Goal: Entertainment & Leisure: Browse casually

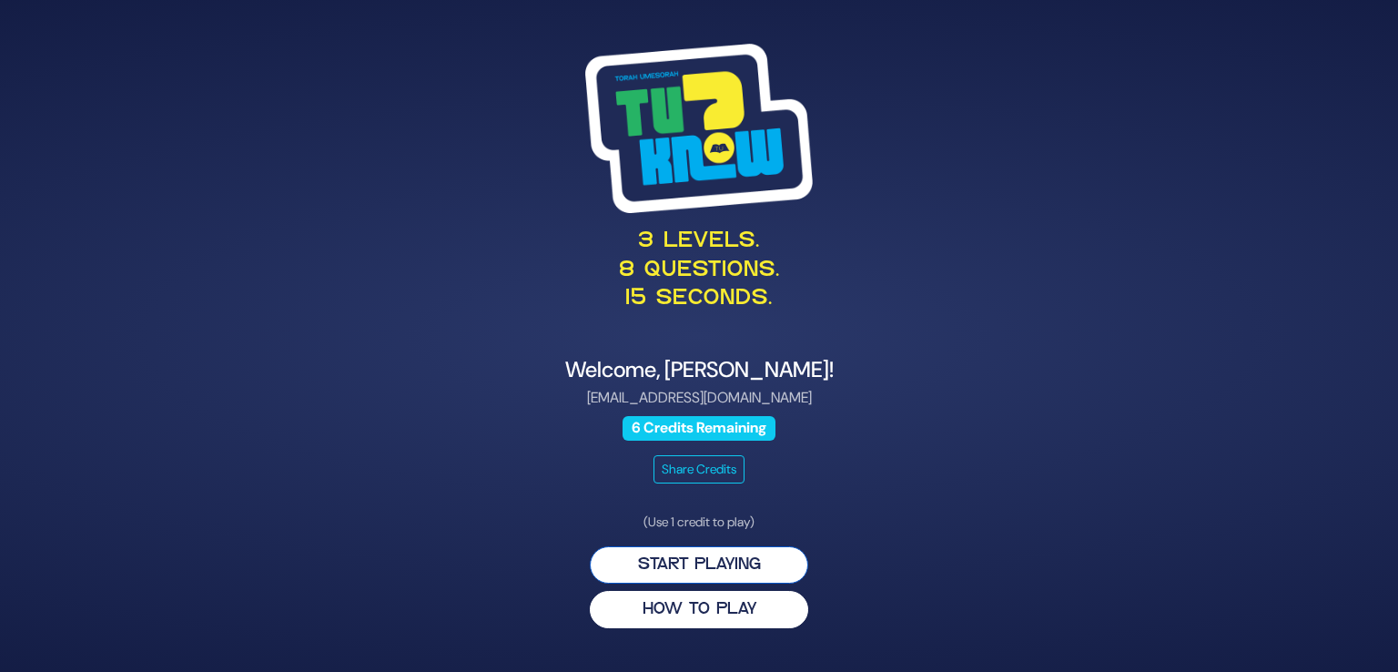
click at [711, 568] on button "Start Playing" at bounding box center [699, 564] width 218 height 37
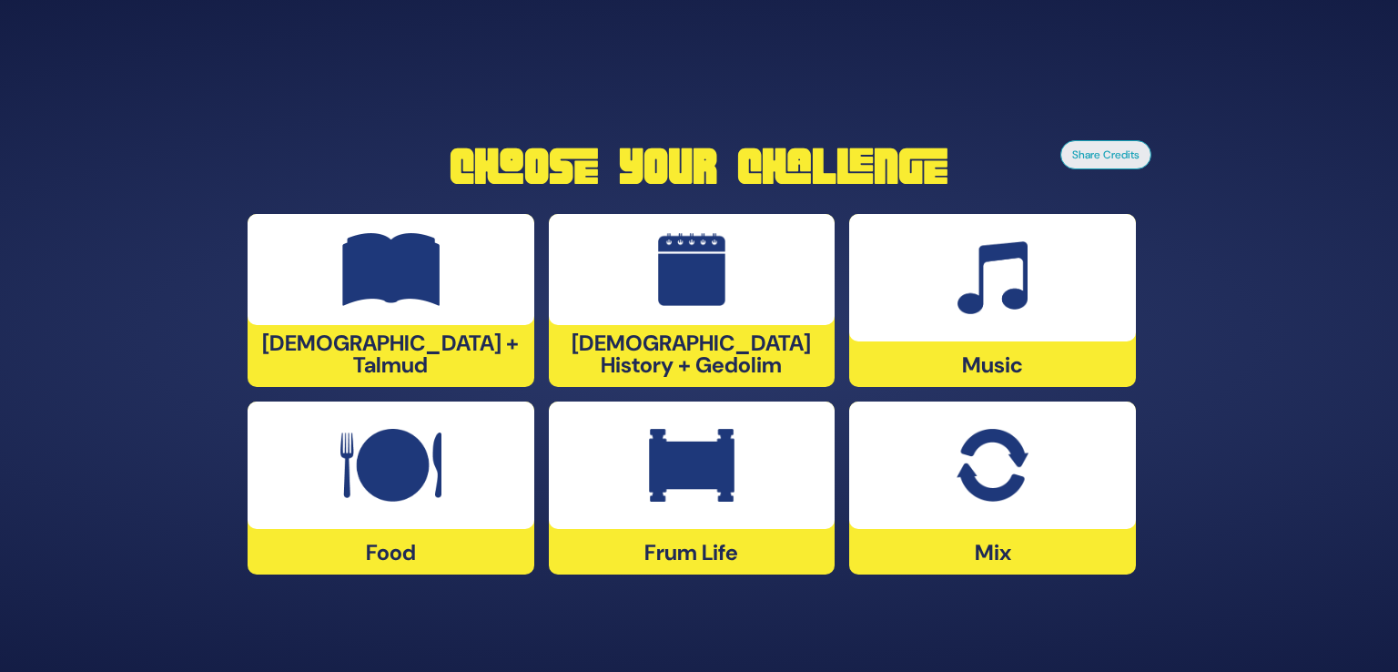
click at [699, 296] on img at bounding box center [692, 269] width 68 height 73
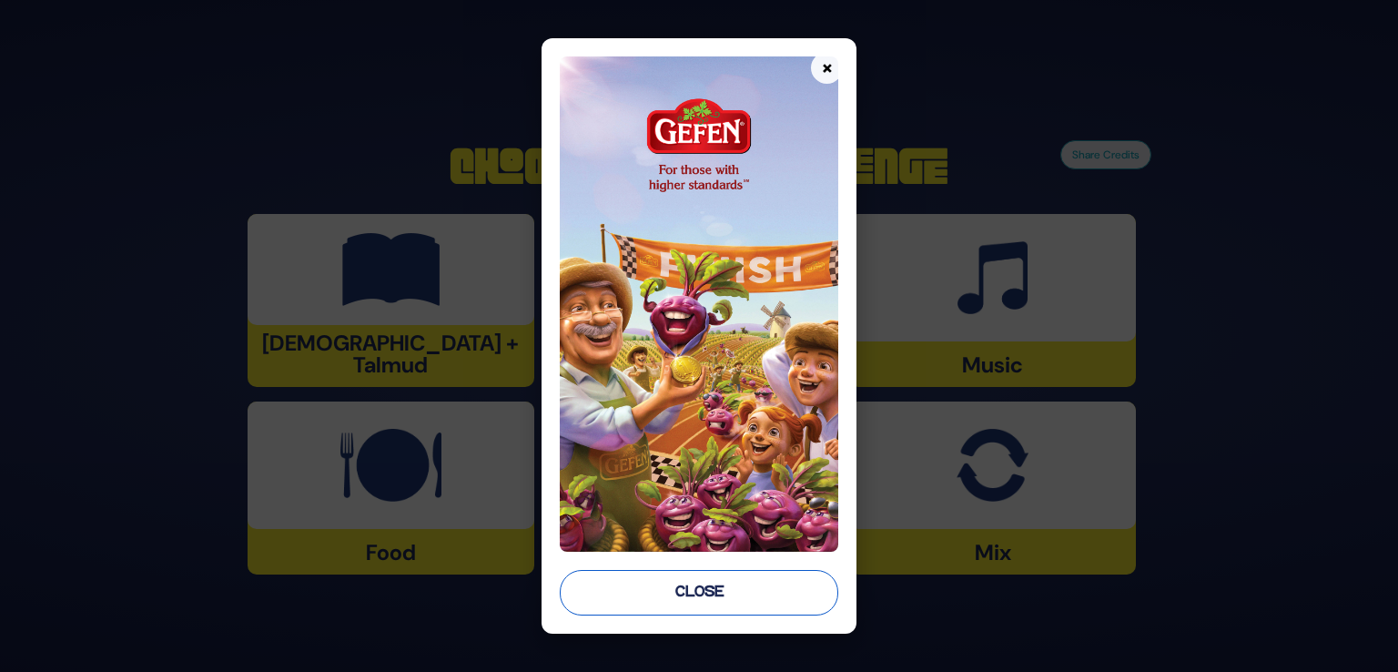
click at [710, 592] on button "Close" at bounding box center [699, 593] width 279 height 46
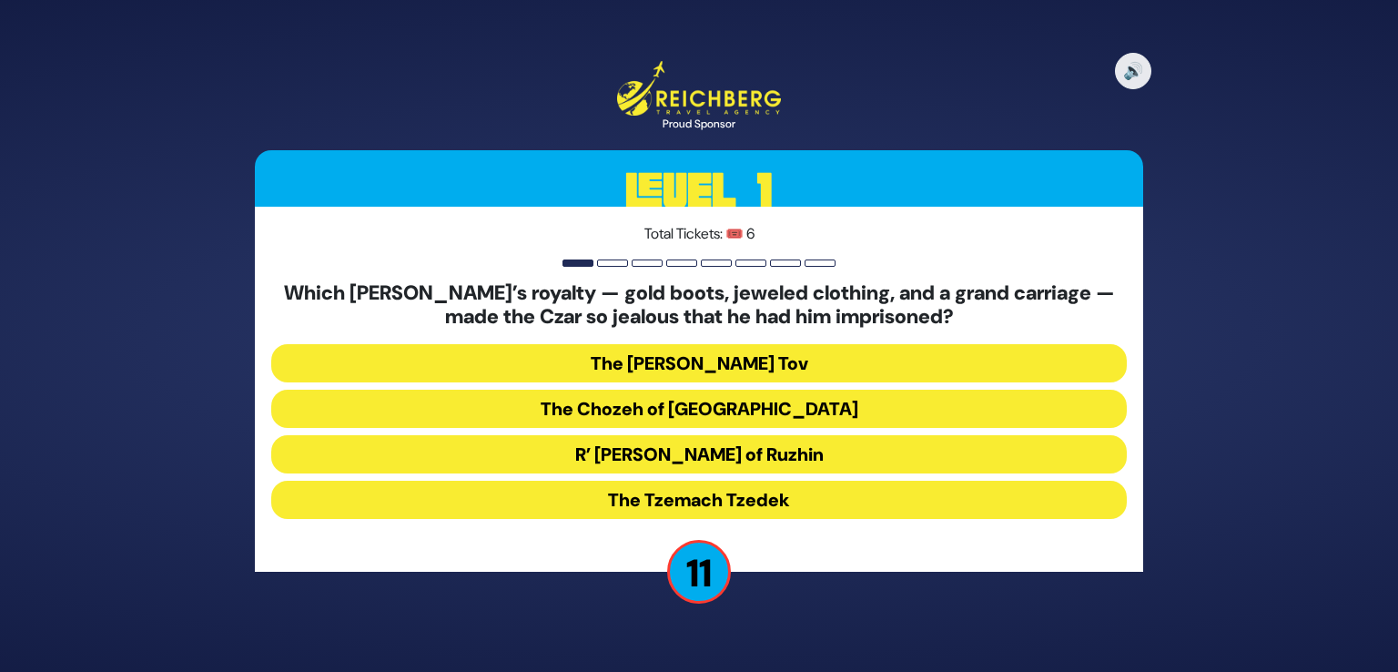
click at [565, 517] on button "The Tzemach Tzedek" at bounding box center [699, 500] width 856 height 38
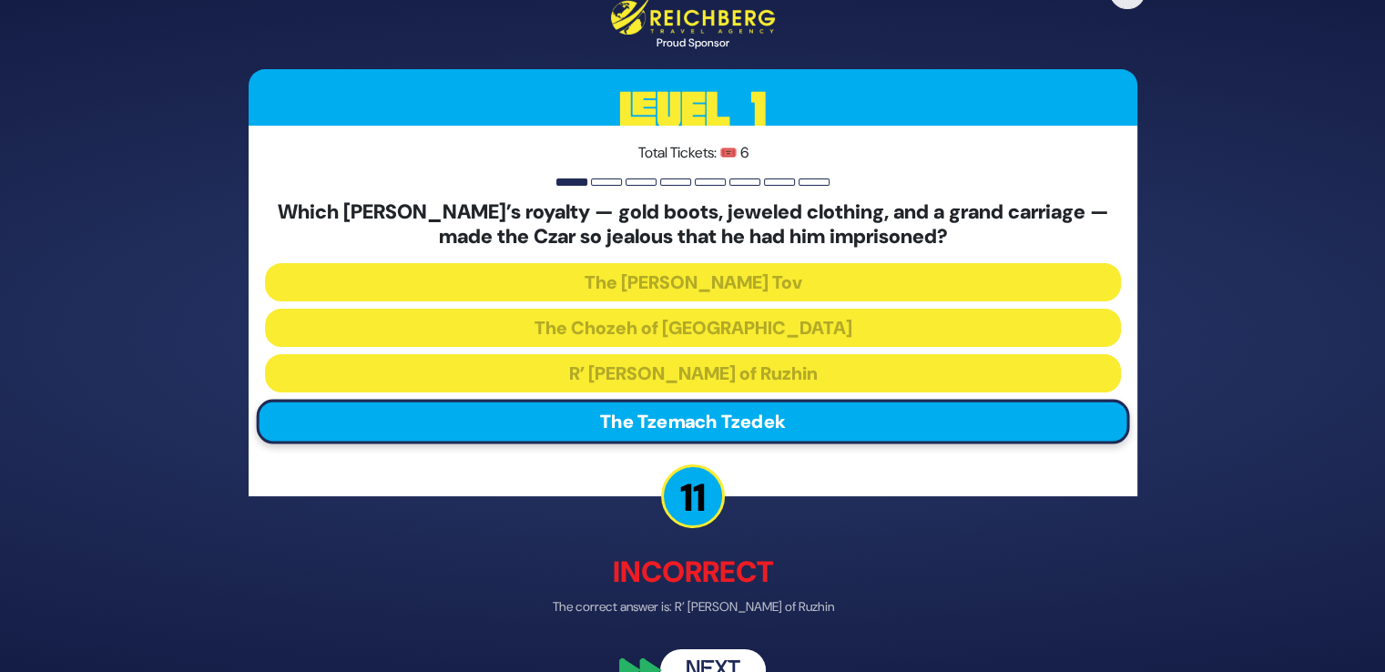
click at [688, 655] on button "Next" at bounding box center [713, 670] width 106 height 42
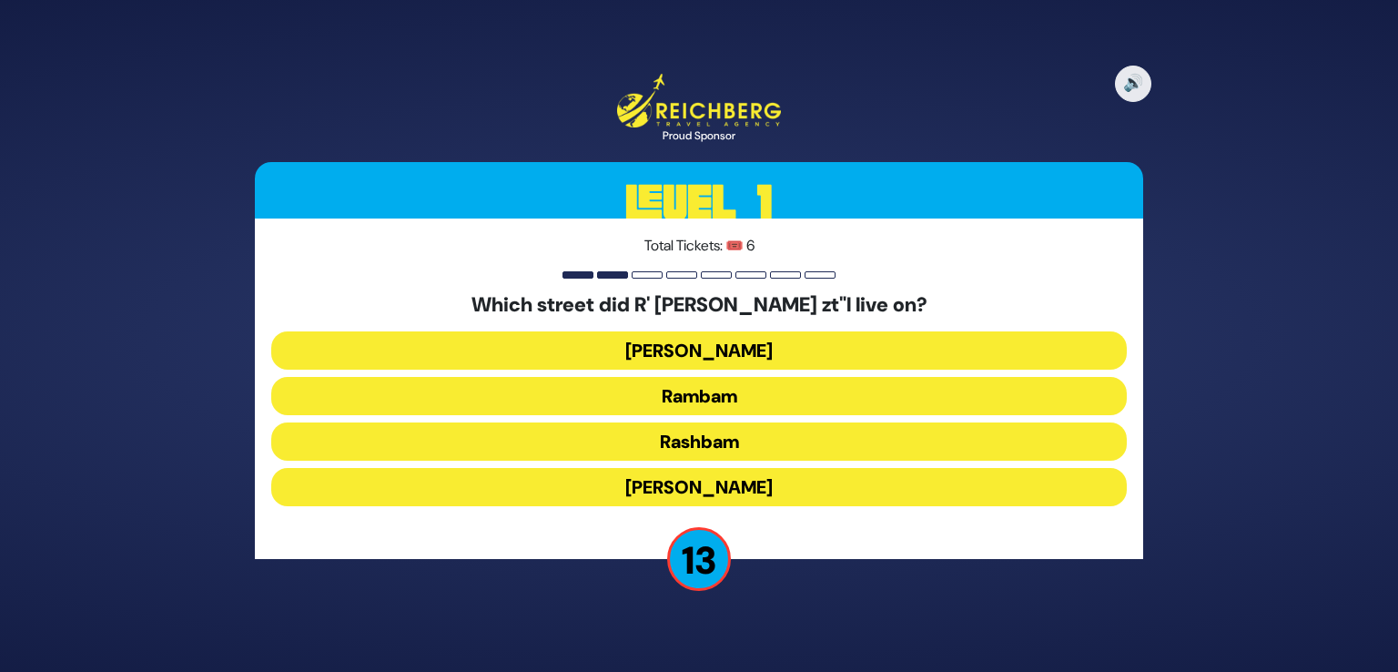
click at [689, 442] on button "Rashbam" at bounding box center [699, 441] width 856 height 38
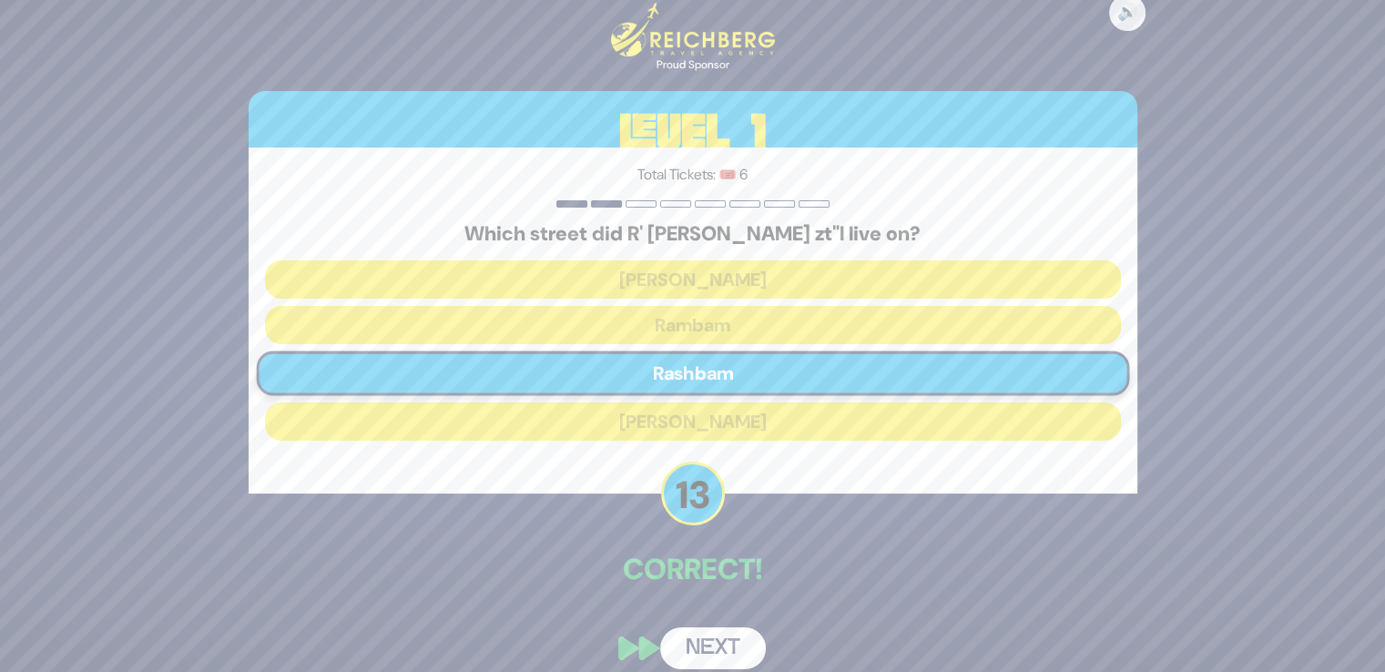
click at [717, 656] on button "Next" at bounding box center [713, 648] width 106 height 42
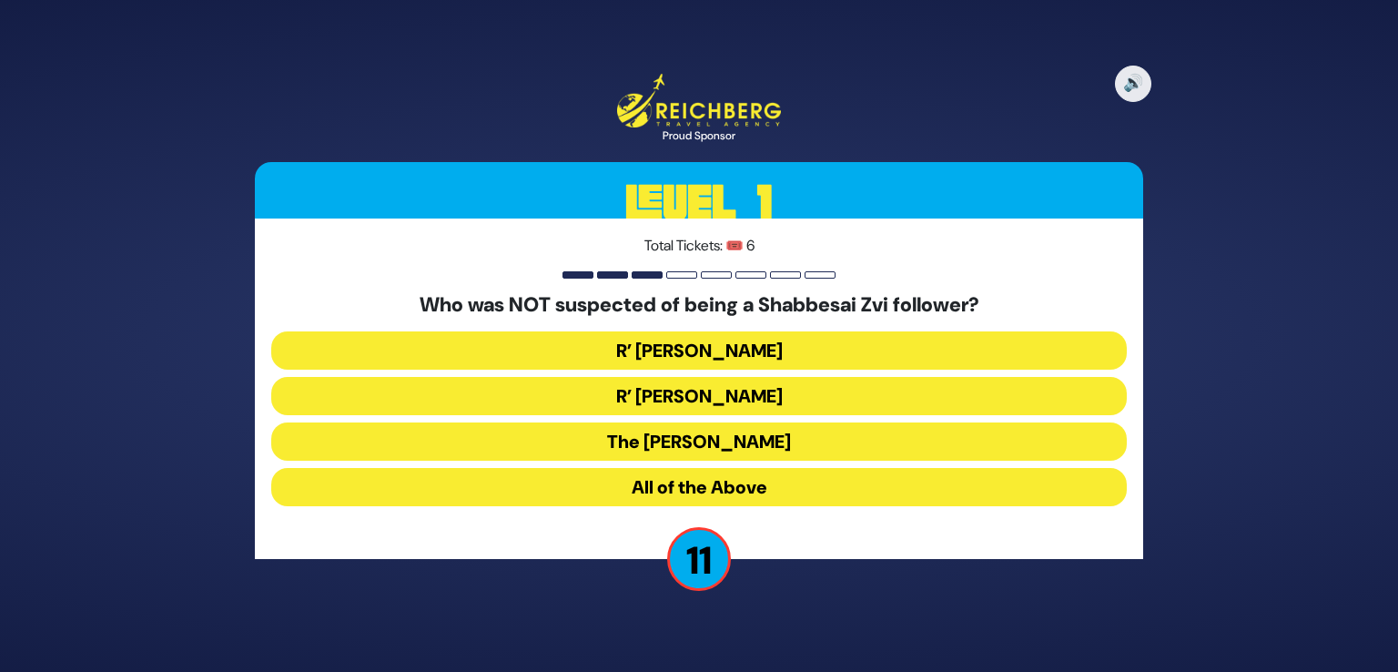
click at [744, 398] on button "R’ Moshe Chaim Luzzato" at bounding box center [699, 396] width 856 height 38
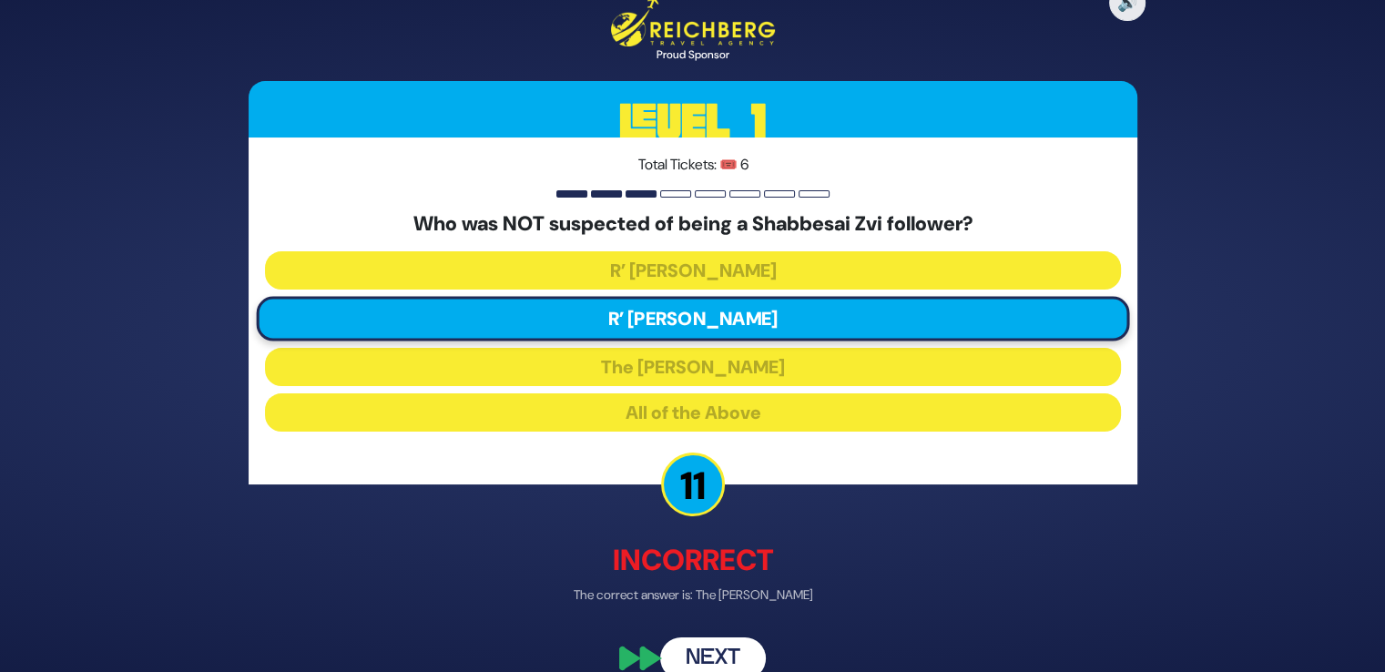
click at [706, 652] on button "Next" at bounding box center [713, 658] width 106 height 42
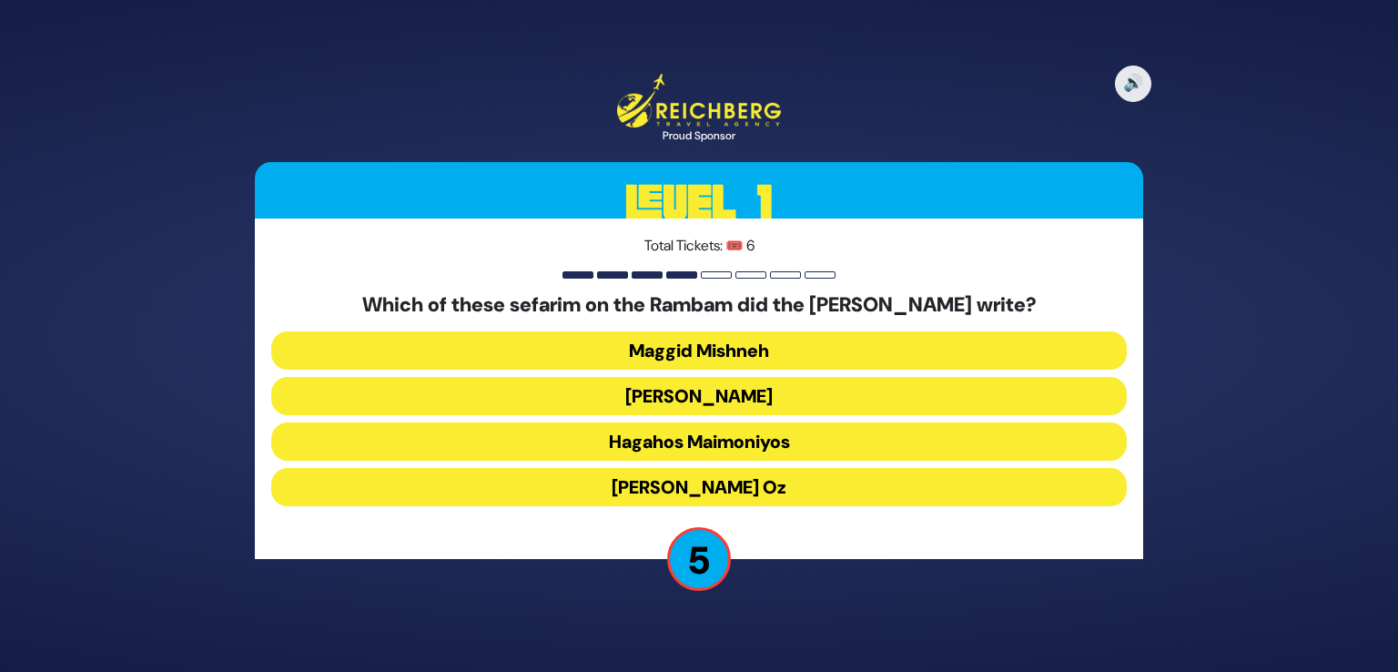
click at [718, 485] on button "Migdal Oz" at bounding box center [699, 487] width 856 height 38
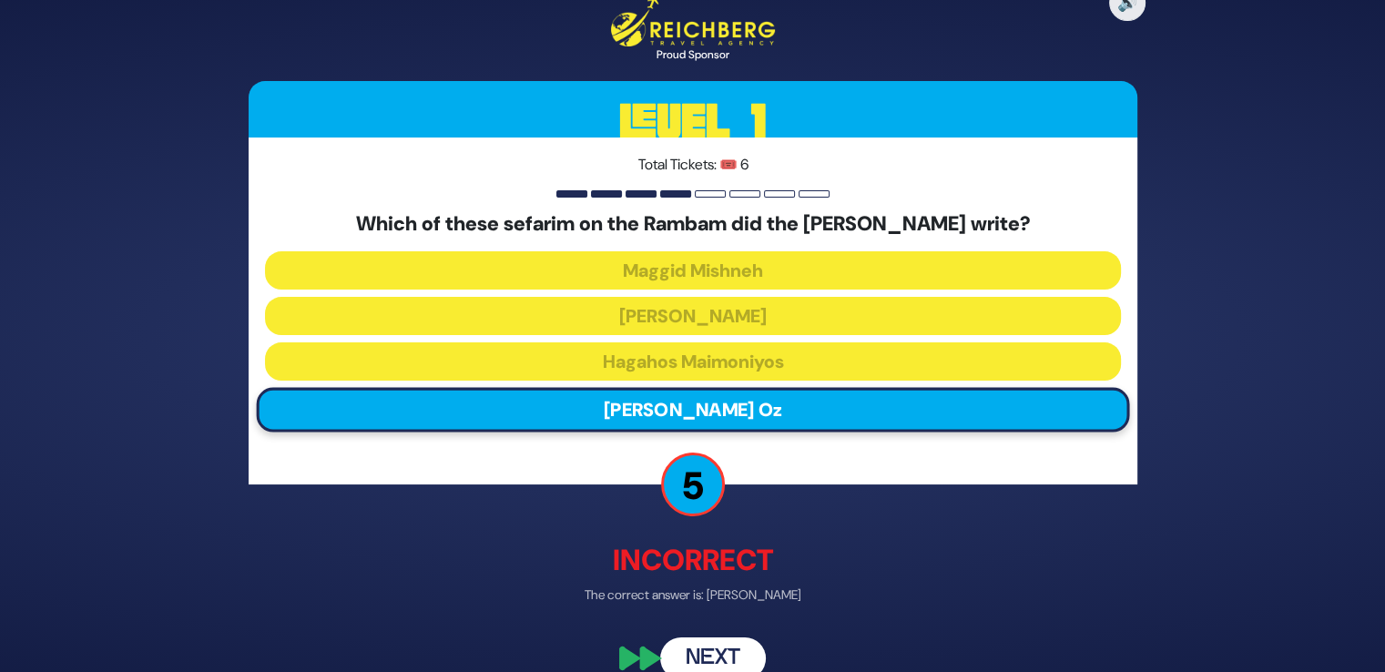
click at [730, 641] on button "Next" at bounding box center [713, 658] width 106 height 42
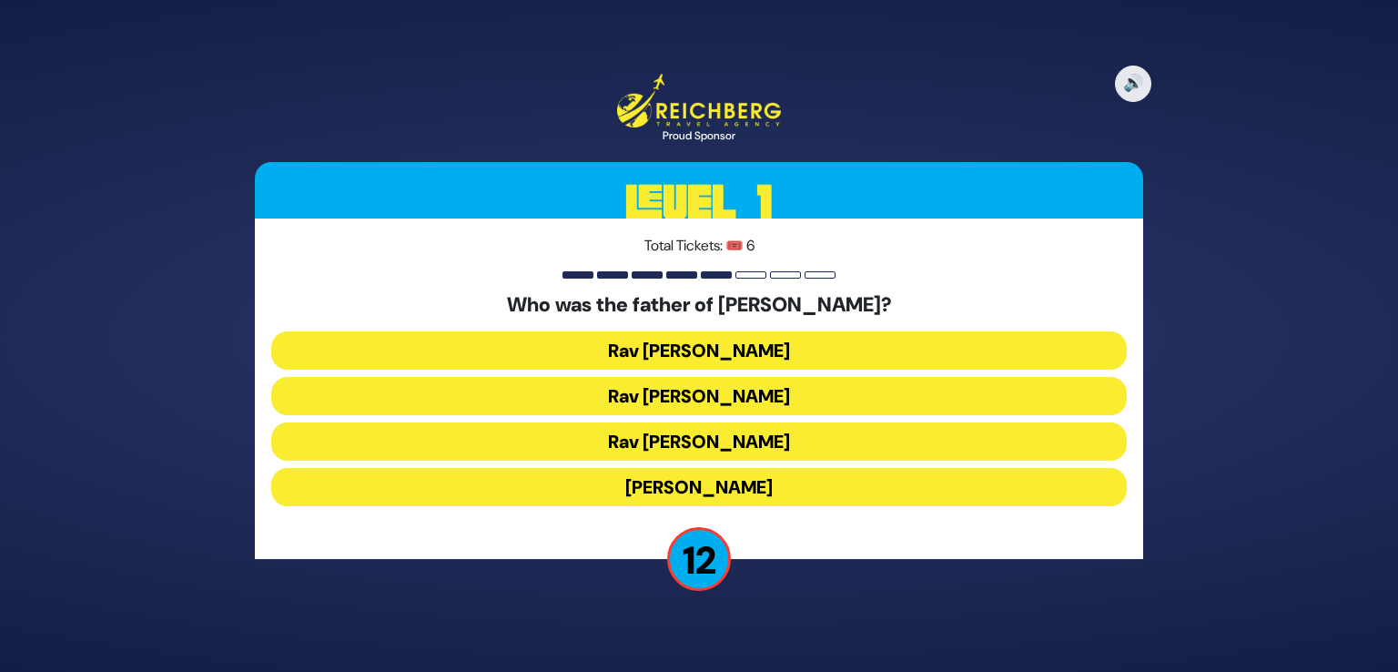
click at [761, 482] on button "Rav Yitzchok Hutner" at bounding box center [699, 487] width 856 height 38
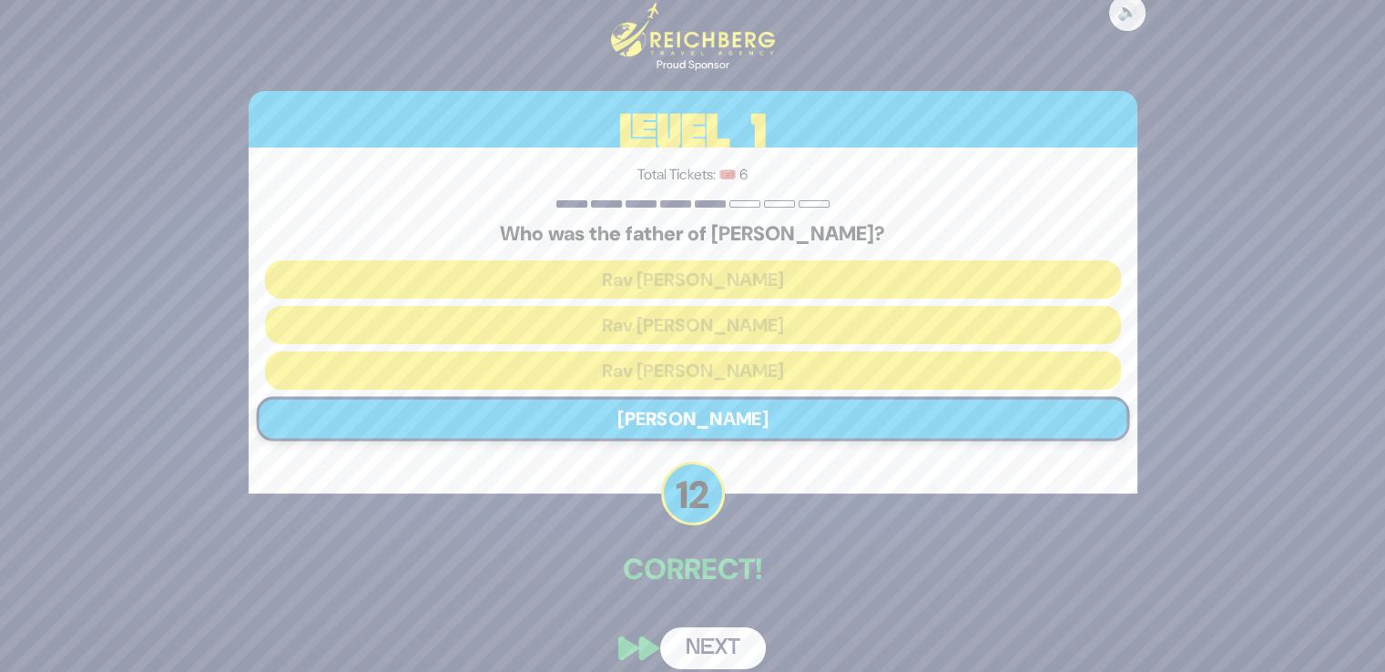
click at [703, 635] on button "Next" at bounding box center [713, 648] width 106 height 42
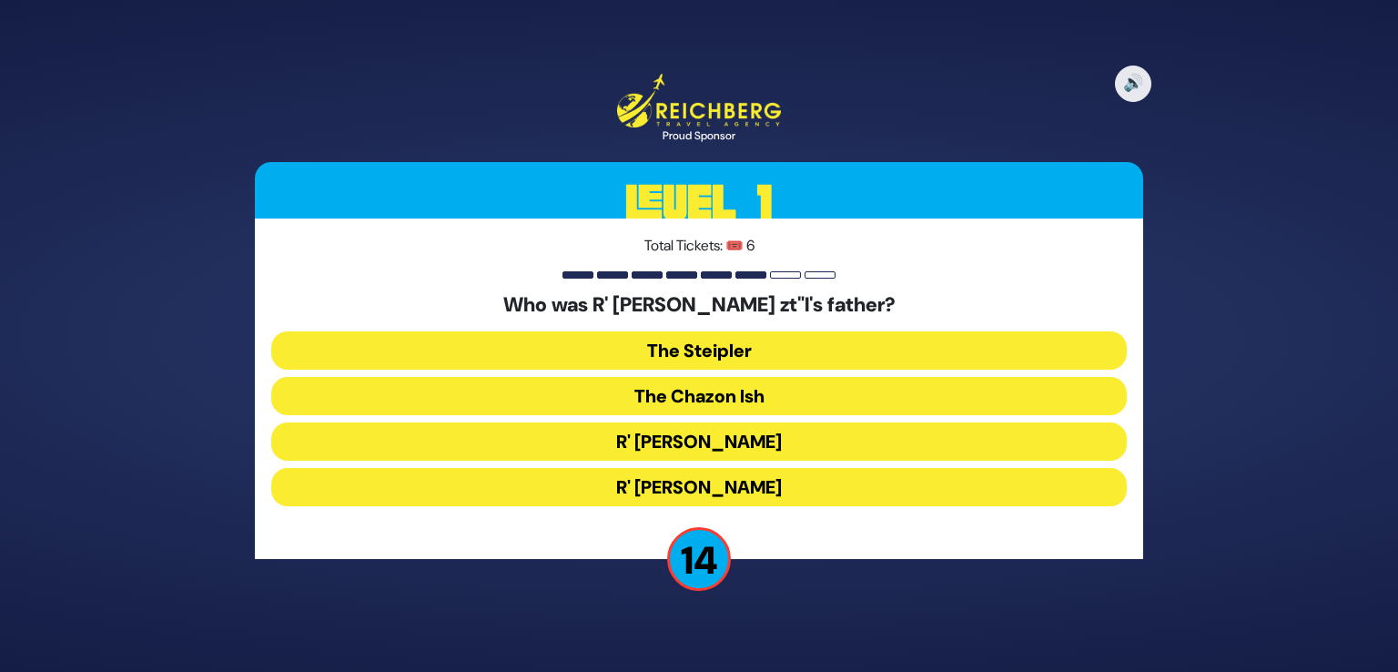
click at [727, 350] on button "The Steipler" at bounding box center [699, 350] width 856 height 38
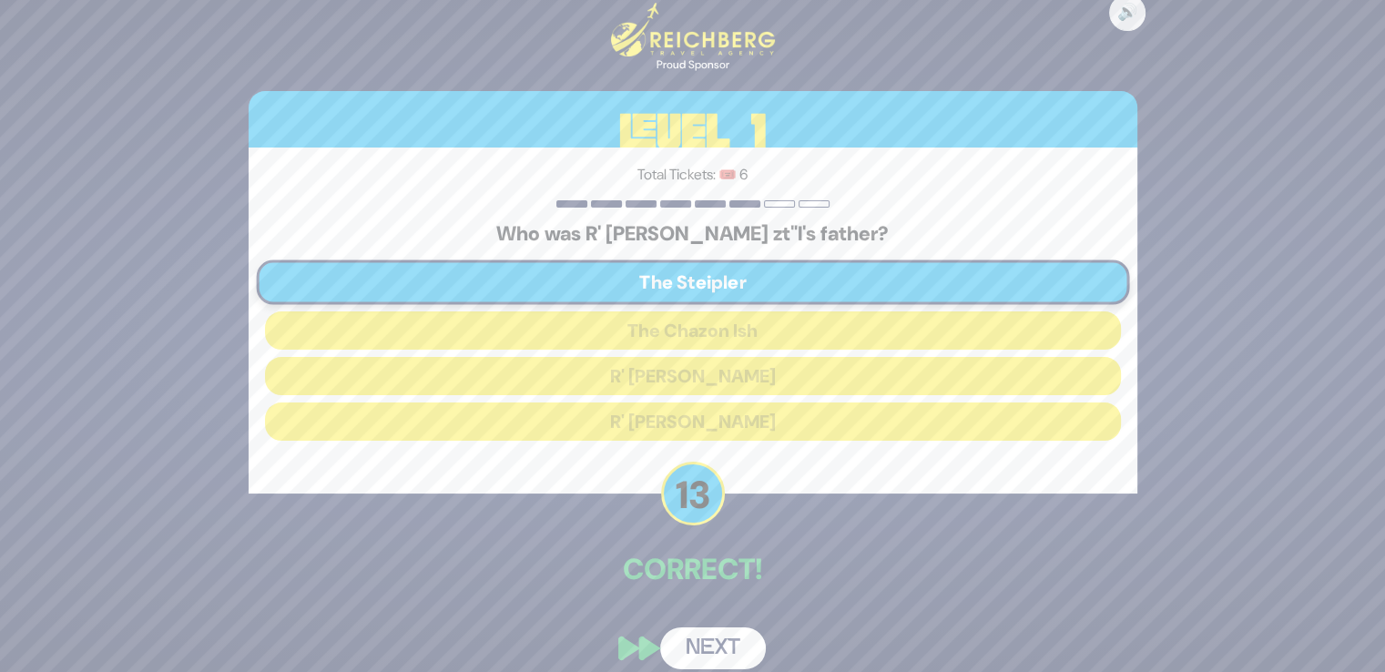
click at [720, 651] on button "Next" at bounding box center [713, 648] width 106 height 42
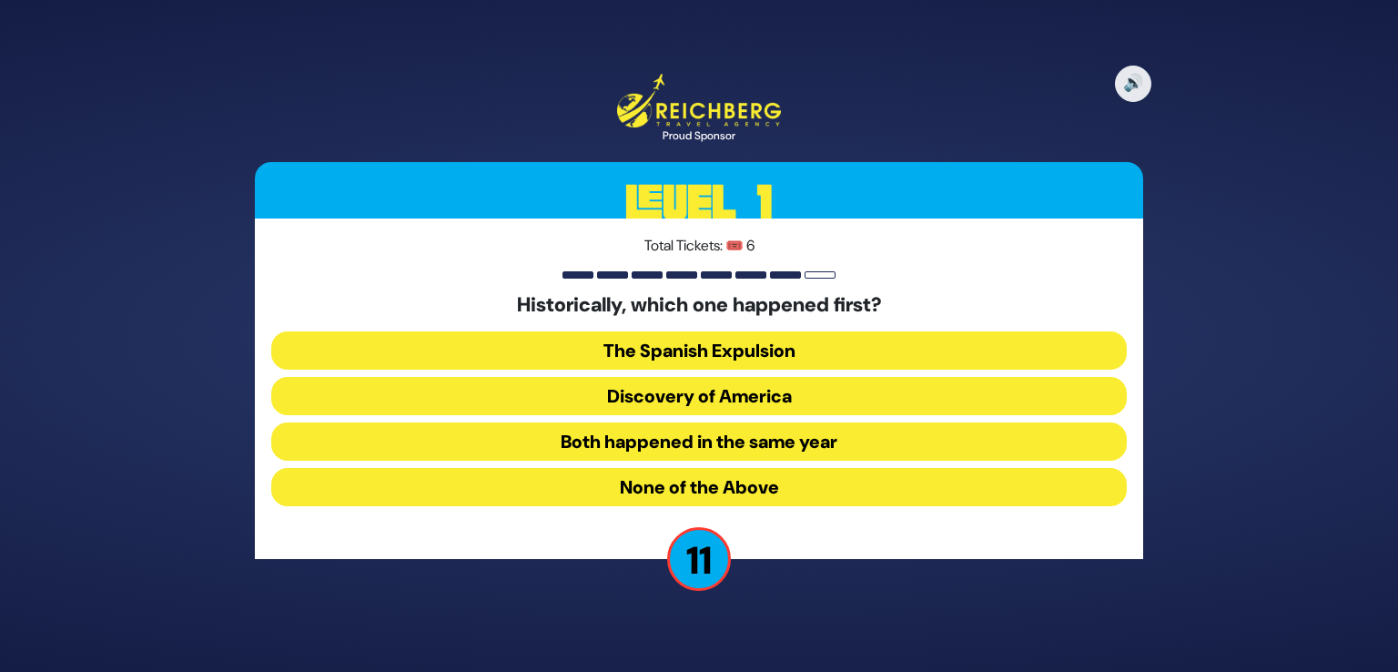
click at [759, 356] on button "The Spanish Expulsion" at bounding box center [699, 350] width 856 height 38
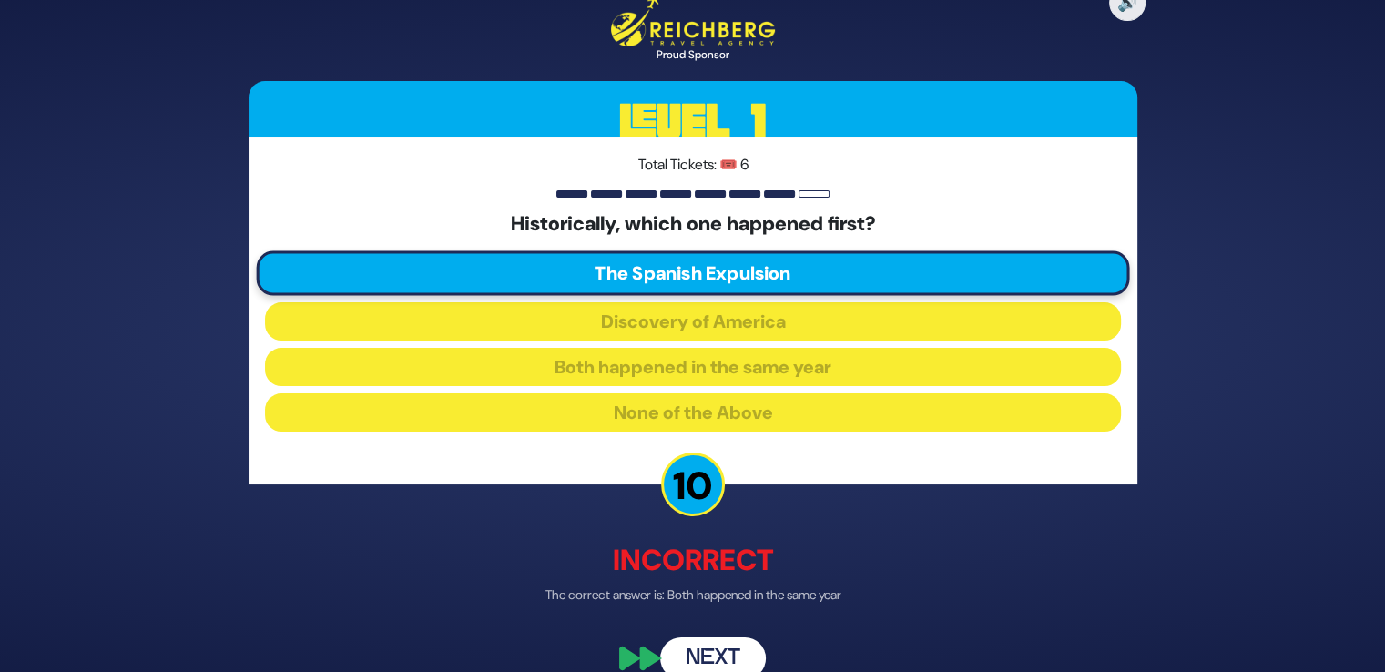
click at [719, 655] on button "Next" at bounding box center [713, 658] width 106 height 42
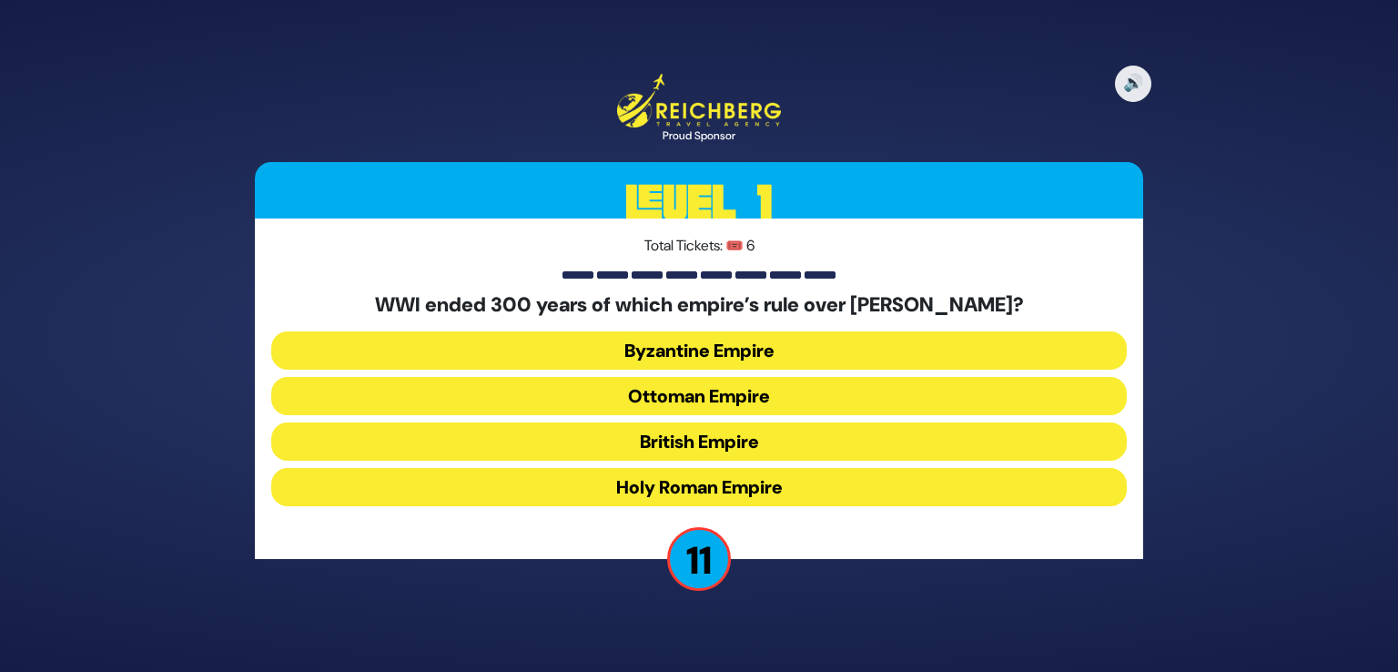
click at [734, 386] on button "Ottoman Empire" at bounding box center [699, 396] width 856 height 38
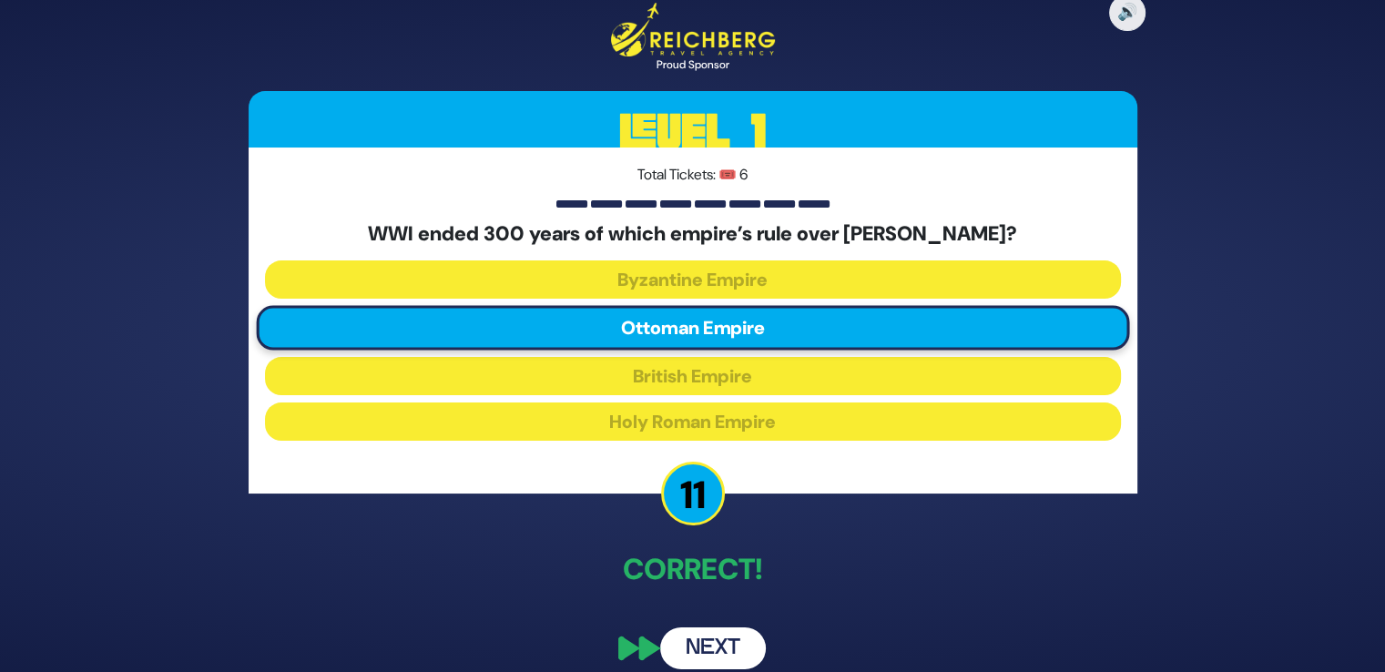
click at [707, 642] on button "Next" at bounding box center [713, 648] width 106 height 42
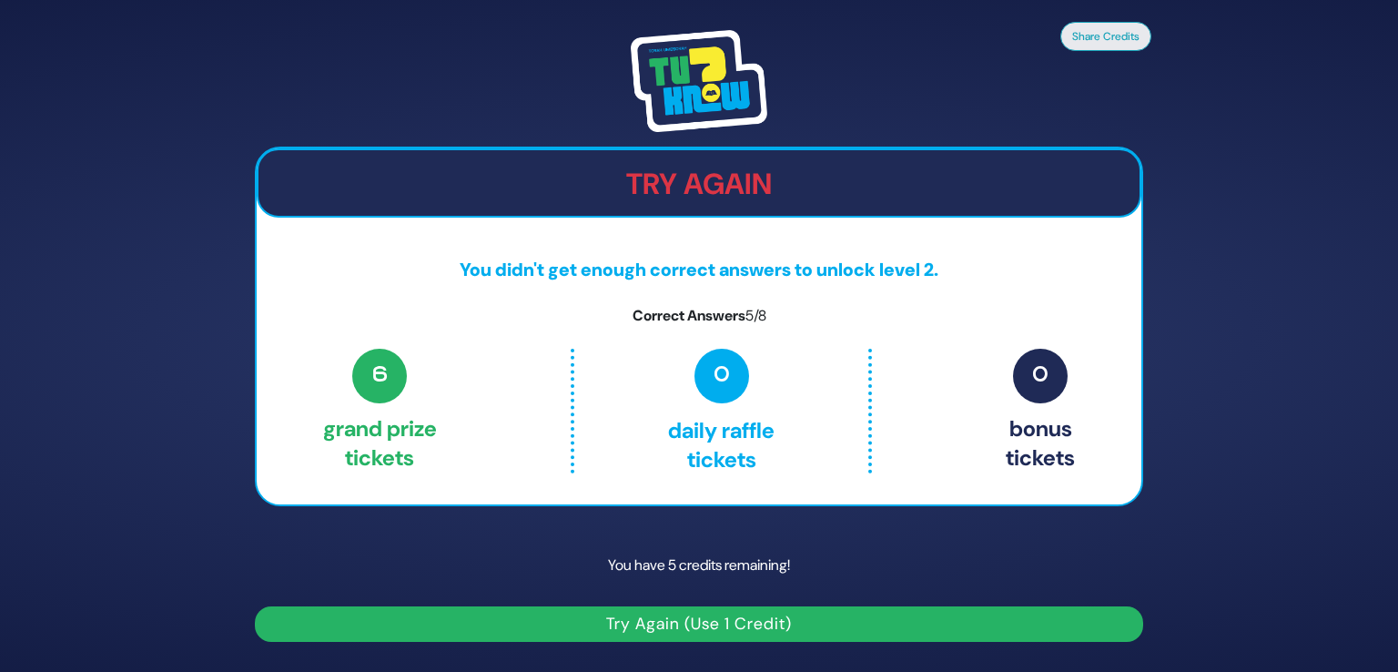
click at [671, 620] on button "Try Again (Use 1 Credit)" at bounding box center [699, 624] width 888 height 36
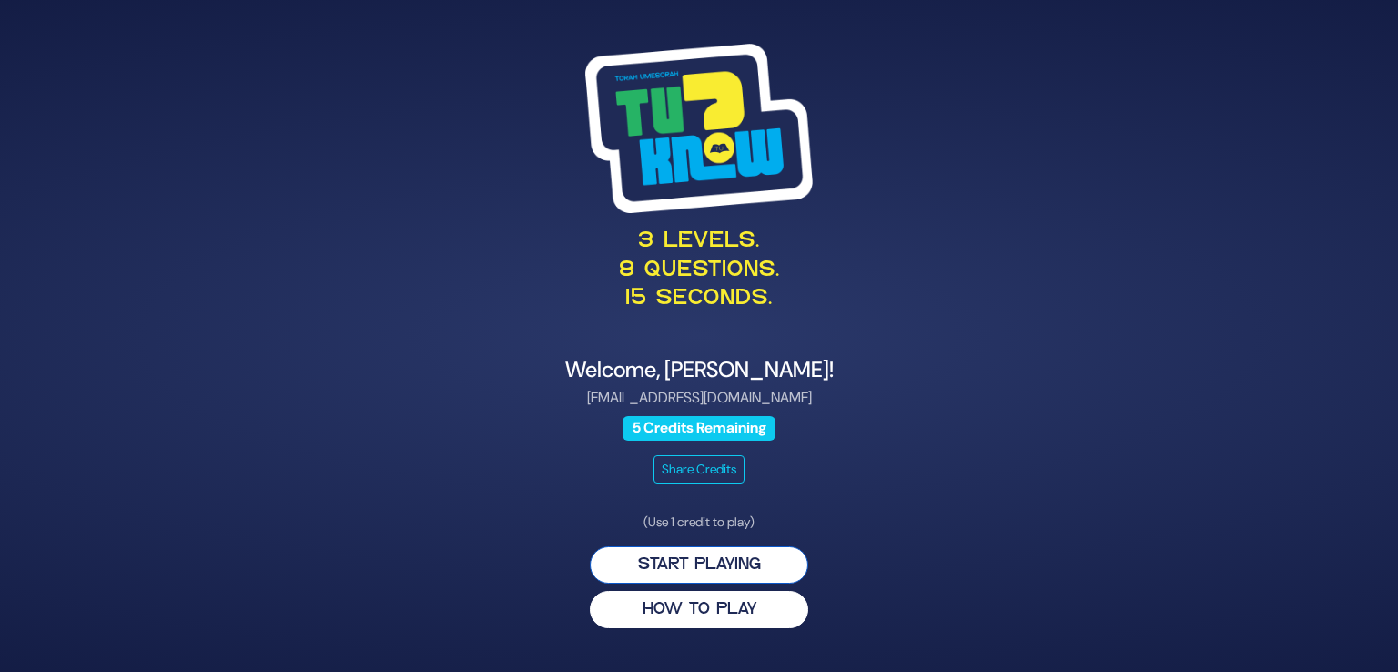
click at [672, 572] on button "Start Playing" at bounding box center [699, 564] width 218 height 37
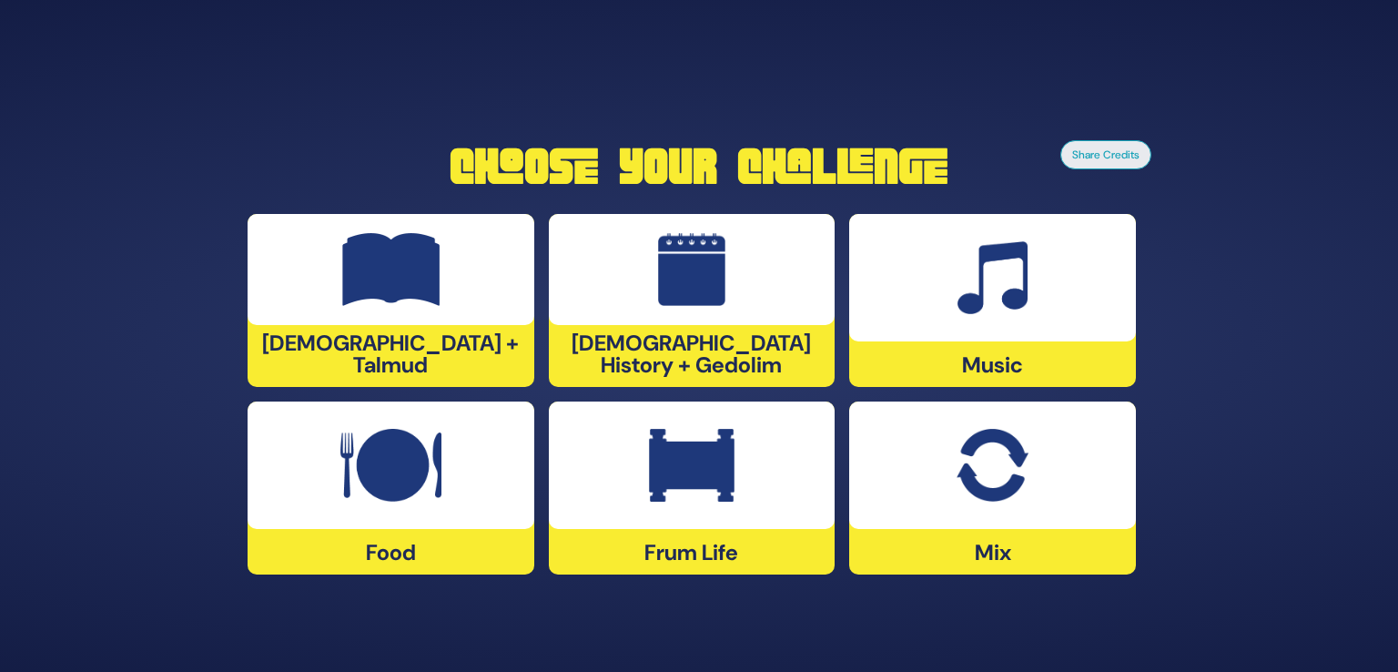
click at [668, 500] on img at bounding box center [692, 465] width 86 height 73
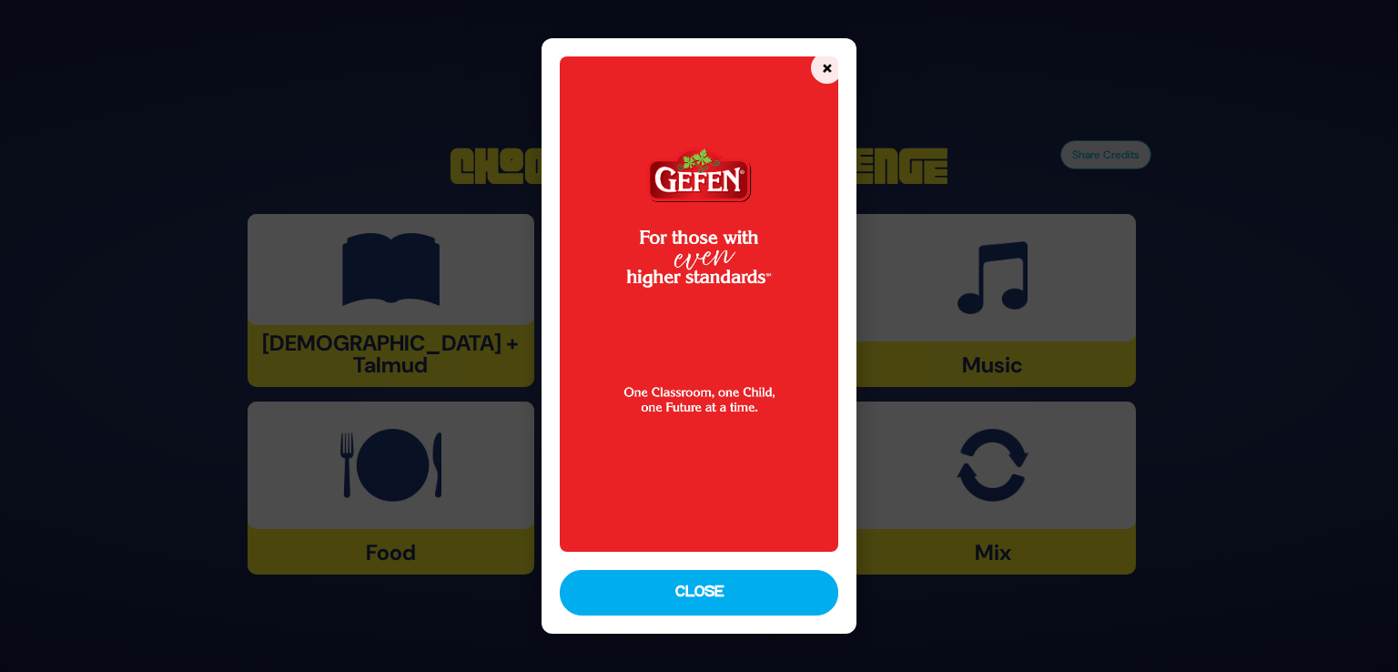
click at [676, 558] on div at bounding box center [699, 299] width 315 height 523
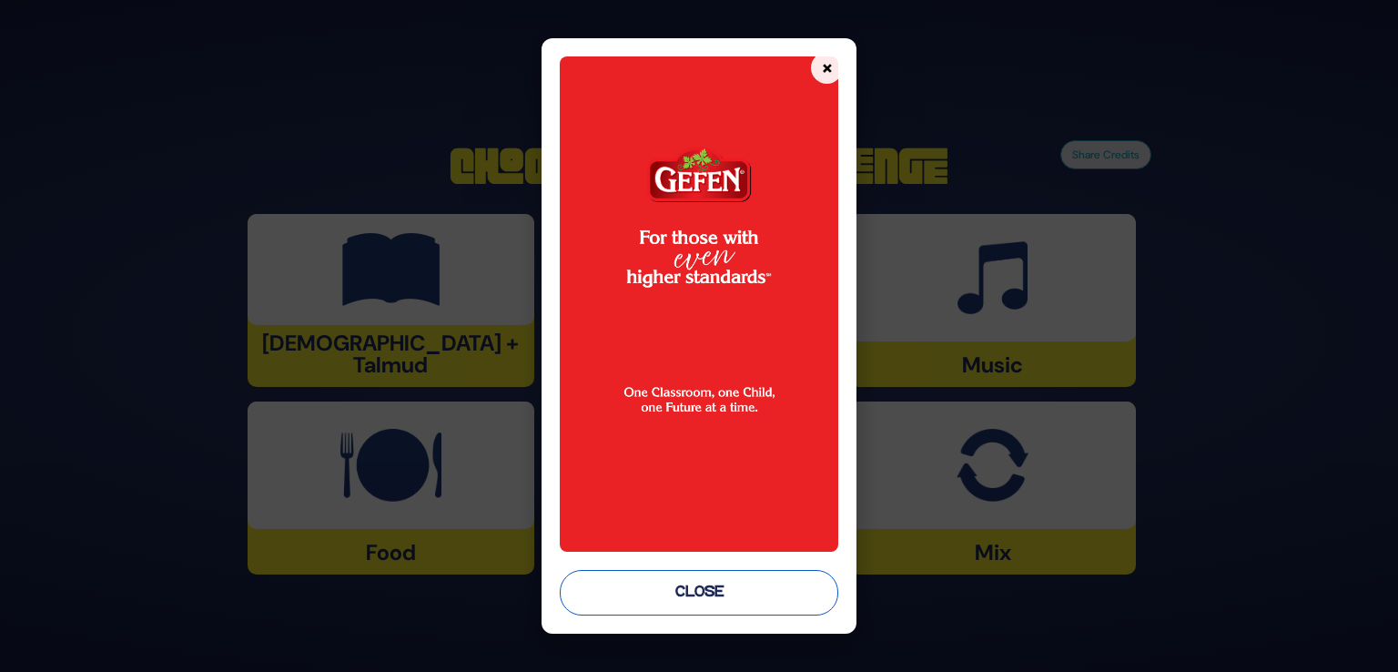
click at [679, 591] on button "Close" at bounding box center [699, 593] width 279 height 46
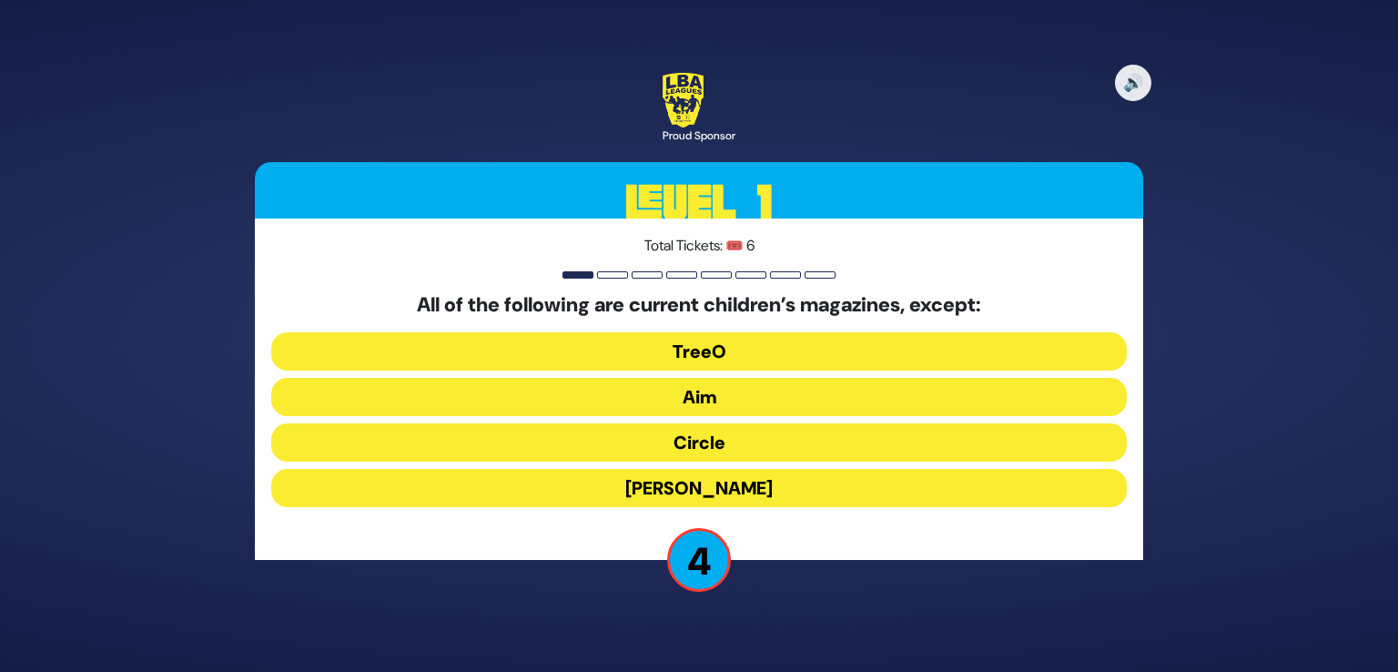
click at [607, 459] on button "Circle" at bounding box center [699, 442] width 856 height 38
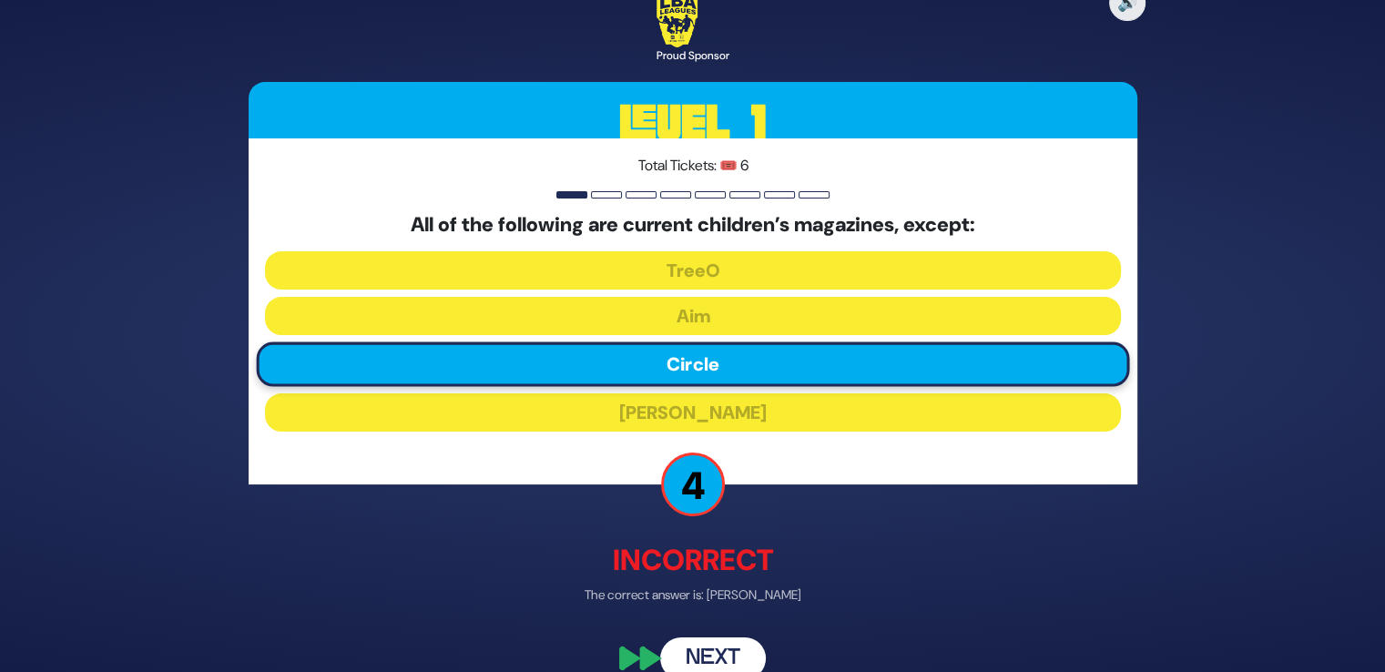
click at [732, 666] on button "Next" at bounding box center [713, 658] width 106 height 42
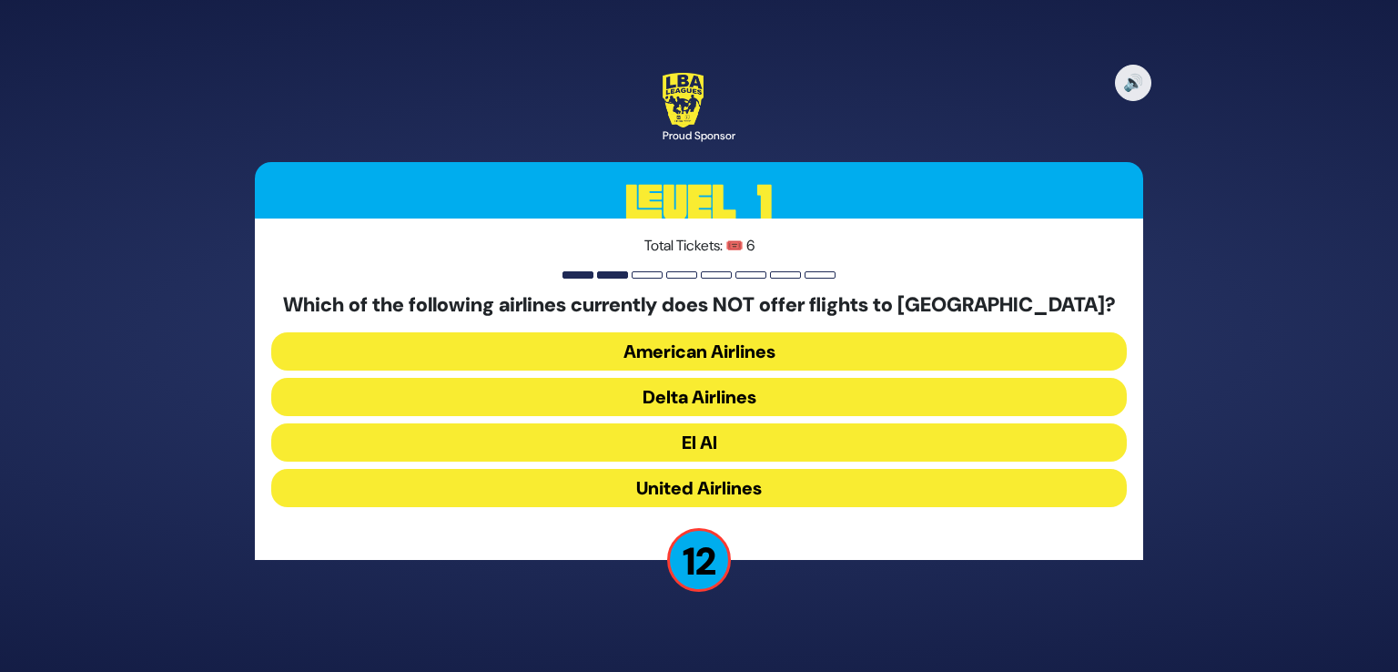
click at [737, 341] on button "American Airlines" at bounding box center [699, 351] width 856 height 38
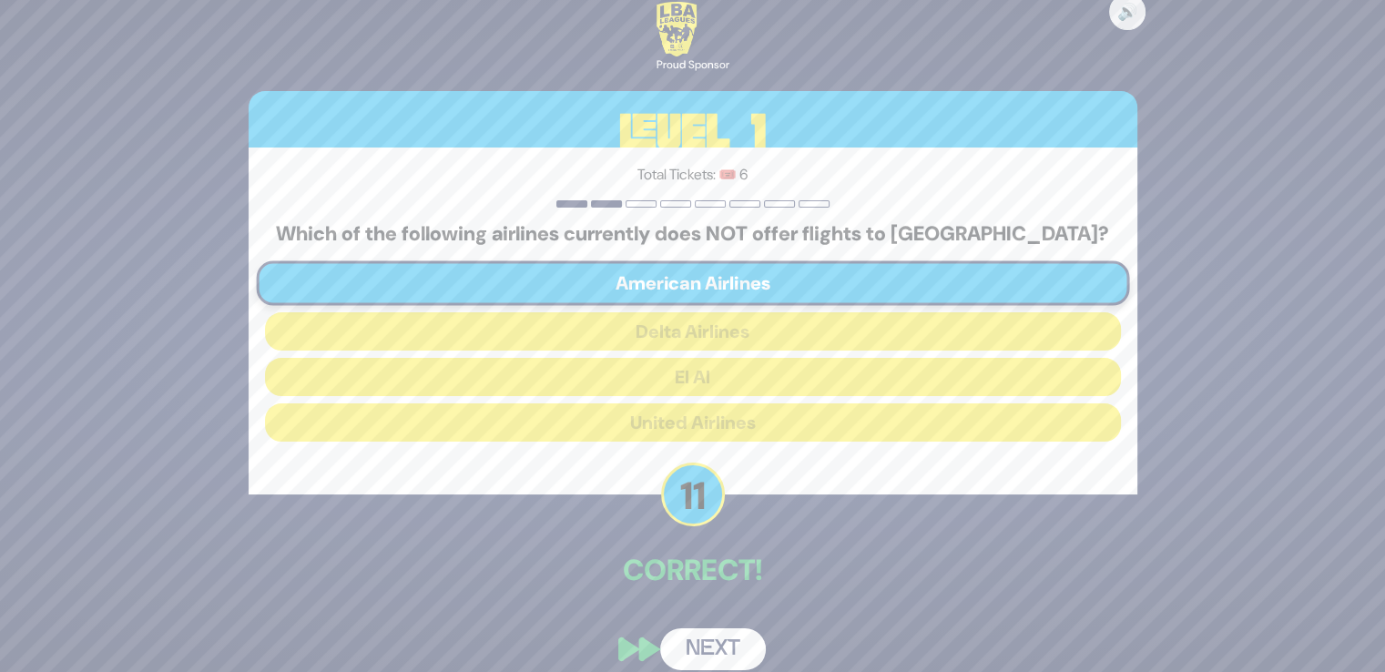
click at [728, 628] on button "Next" at bounding box center [713, 649] width 106 height 42
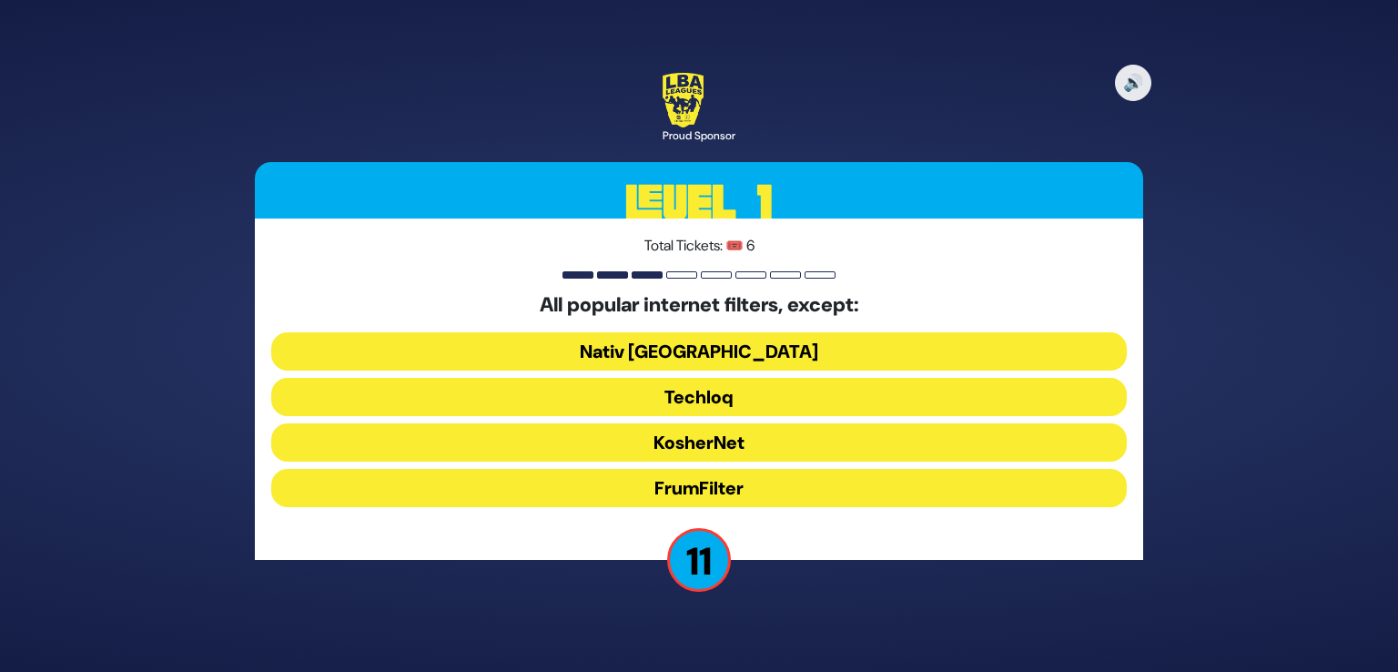
click at [736, 340] on button "Nativ USA" at bounding box center [699, 351] width 856 height 38
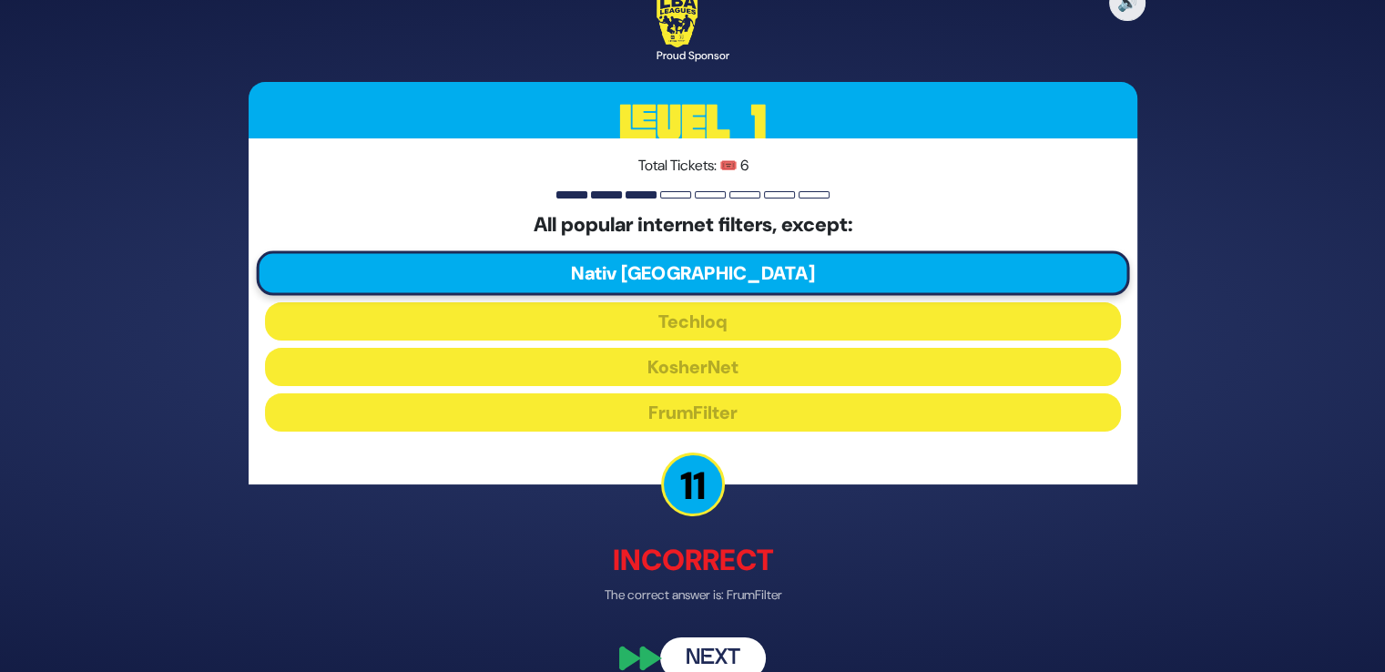
click at [734, 648] on button "Next" at bounding box center [713, 658] width 106 height 42
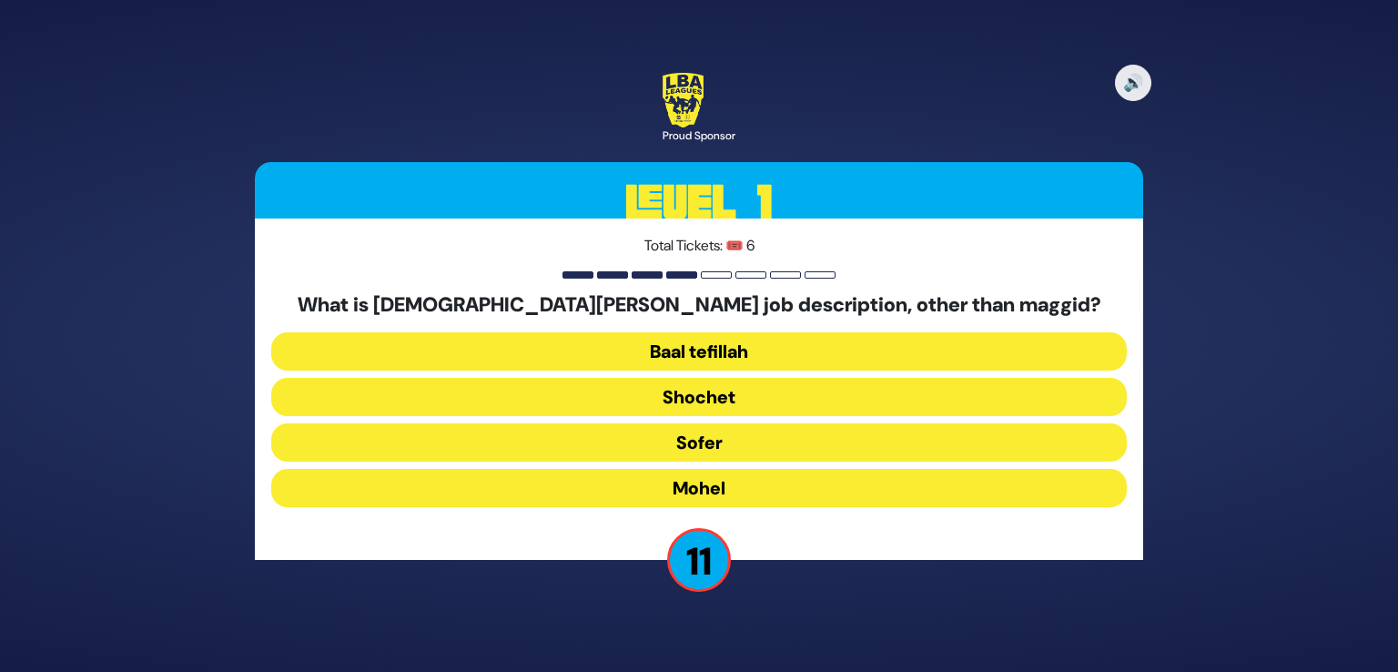
click at [736, 482] on button "Mohel" at bounding box center [699, 488] width 856 height 38
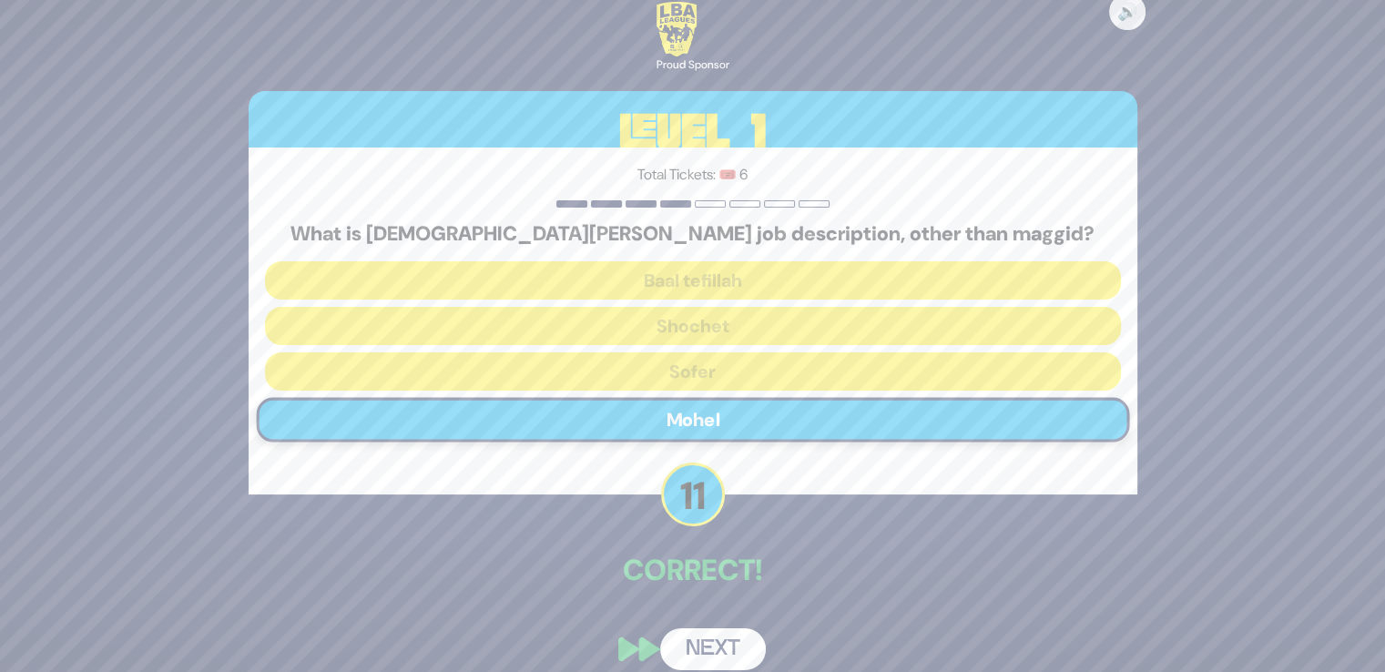
click at [716, 641] on button "Next" at bounding box center [713, 649] width 106 height 42
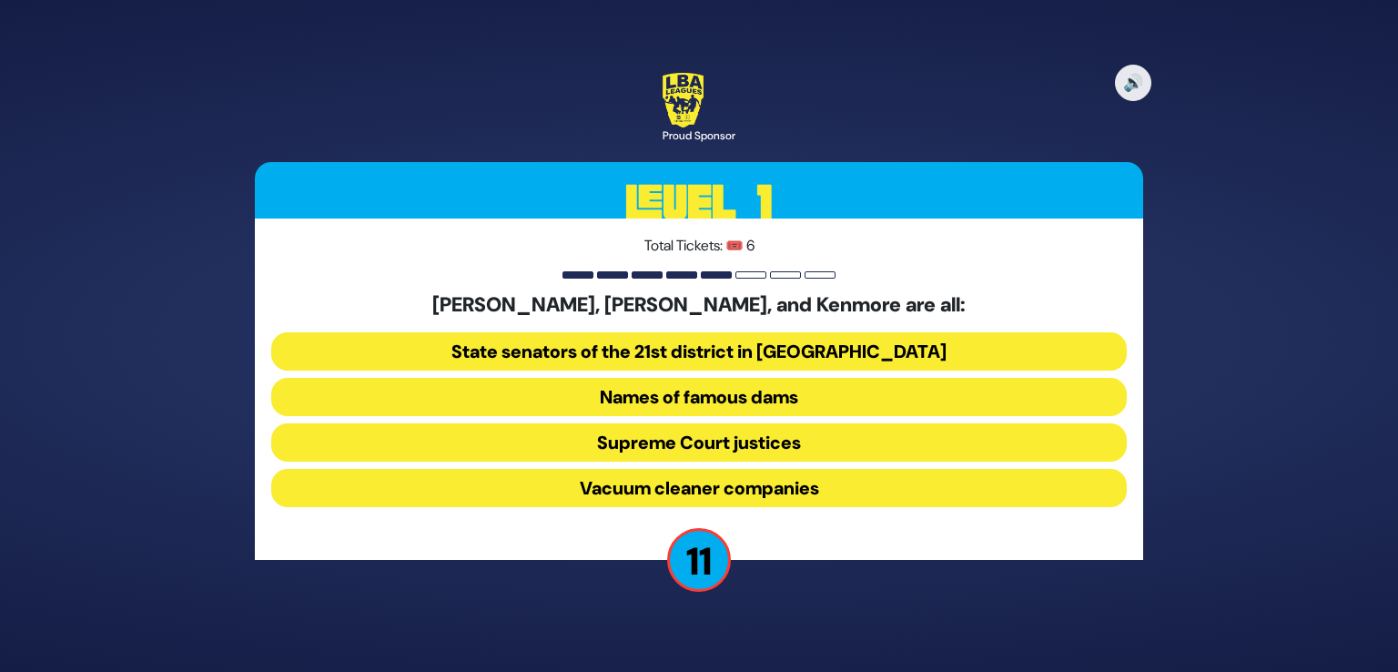
click at [717, 394] on button "Names of famous dams" at bounding box center [699, 397] width 856 height 38
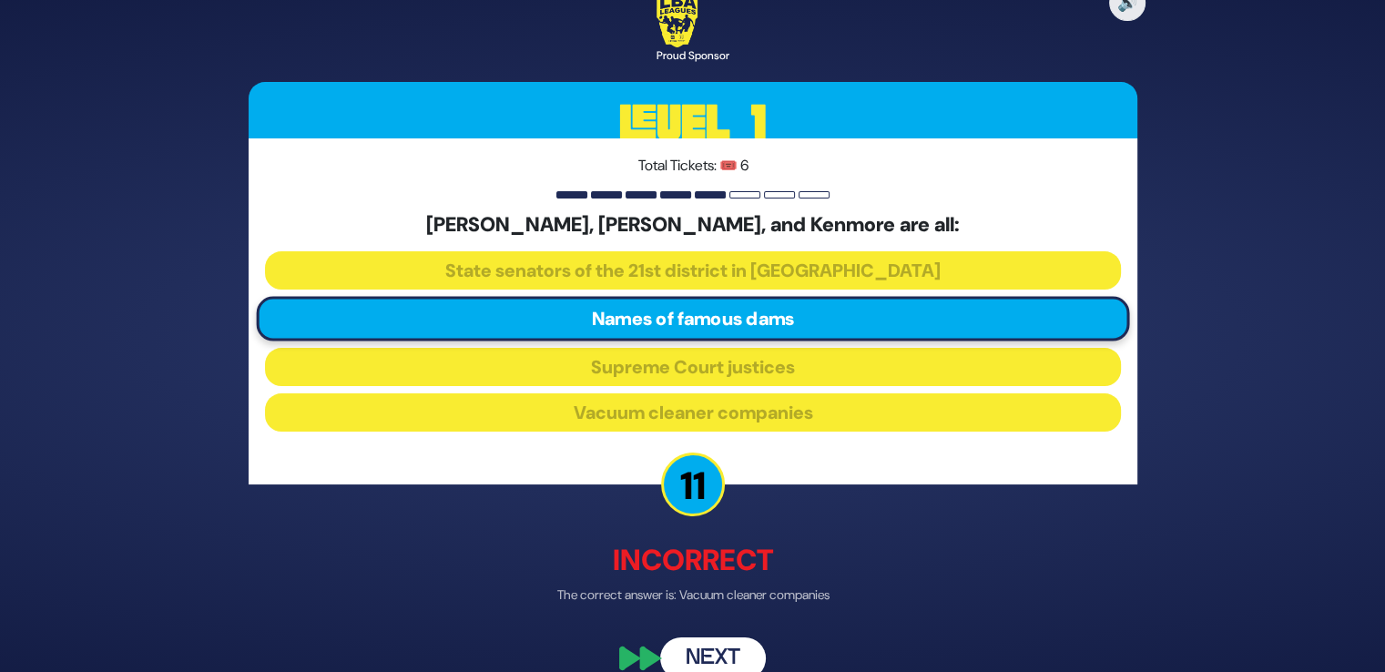
click at [701, 651] on button "Next" at bounding box center [713, 658] width 106 height 42
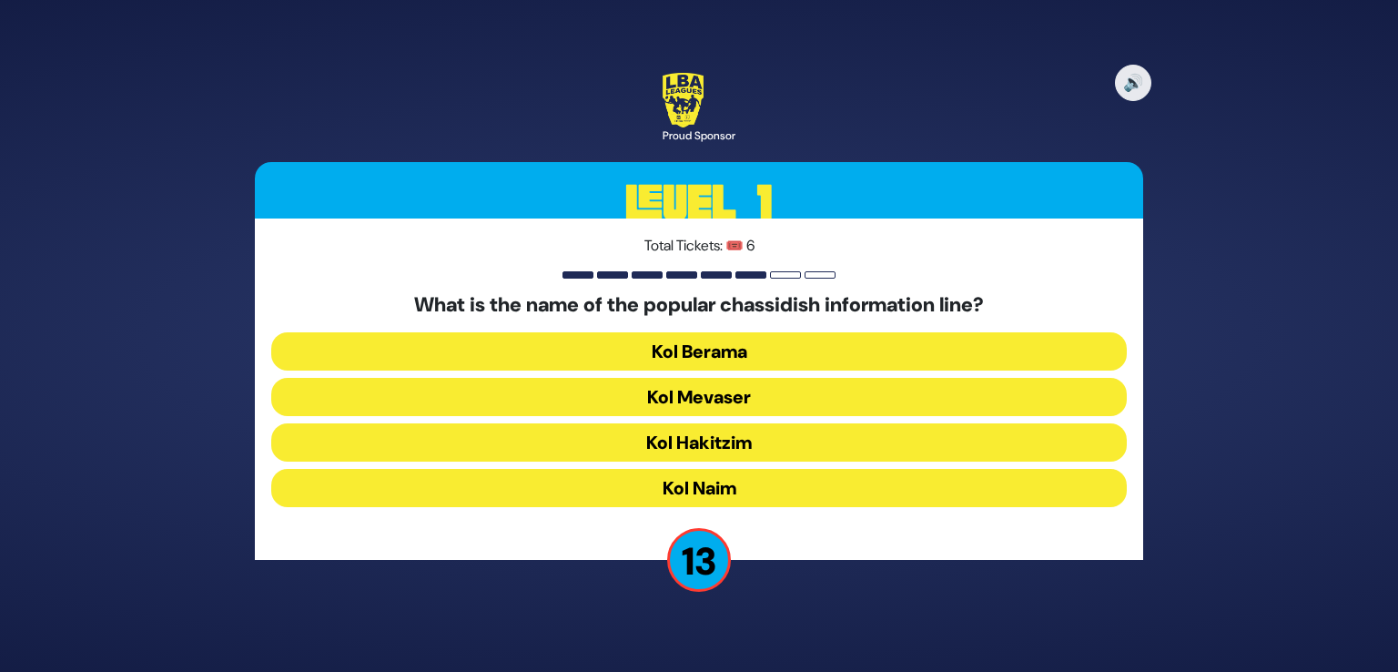
click at [730, 388] on button "Kol Mevaser" at bounding box center [699, 397] width 856 height 38
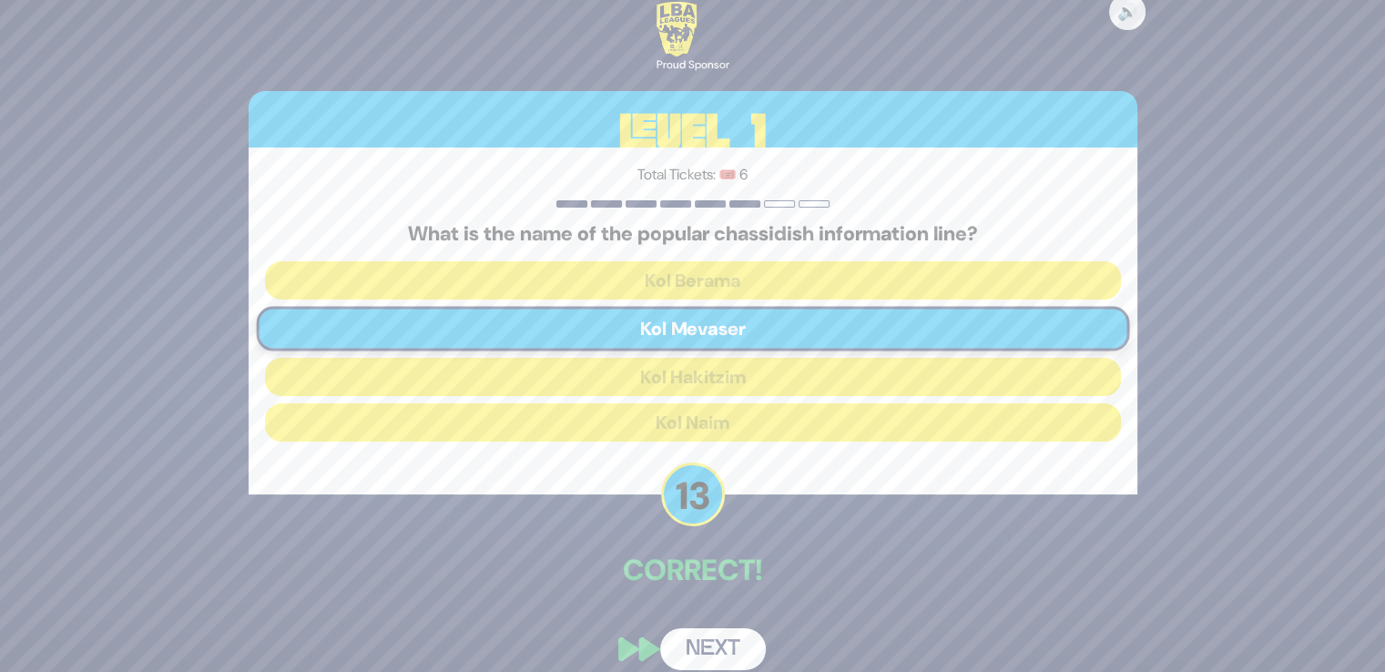
click at [697, 645] on button "Next" at bounding box center [713, 649] width 106 height 42
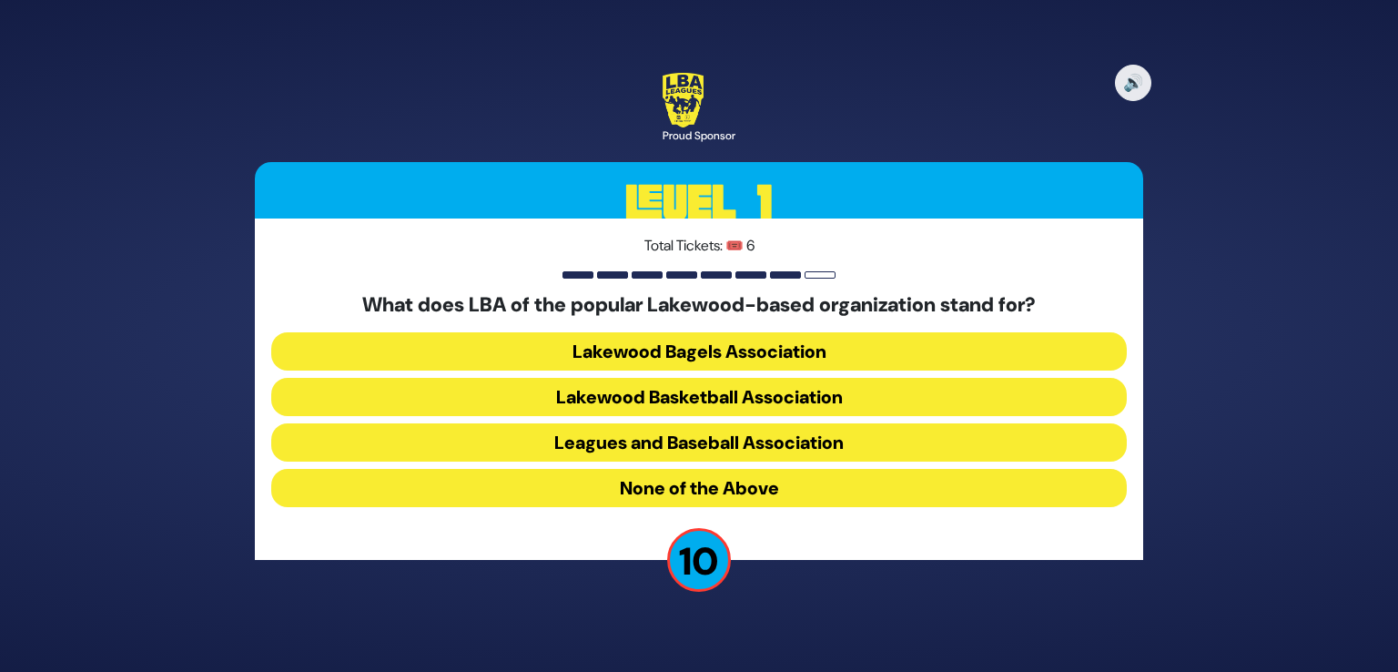
click at [710, 400] on button "Lakewood Basketball Association" at bounding box center [699, 397] width 856 height 38
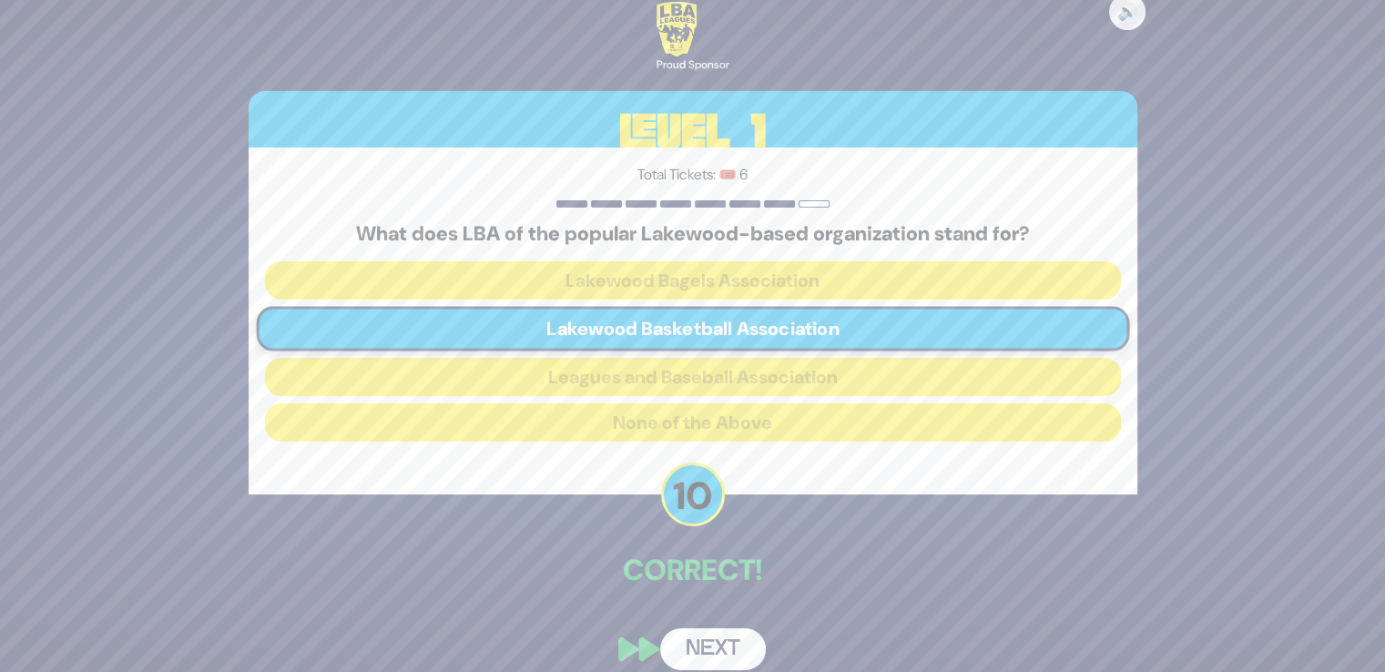
click at [707, 645] on button "Next" at bounding box center [713, 649] width 106 height 42
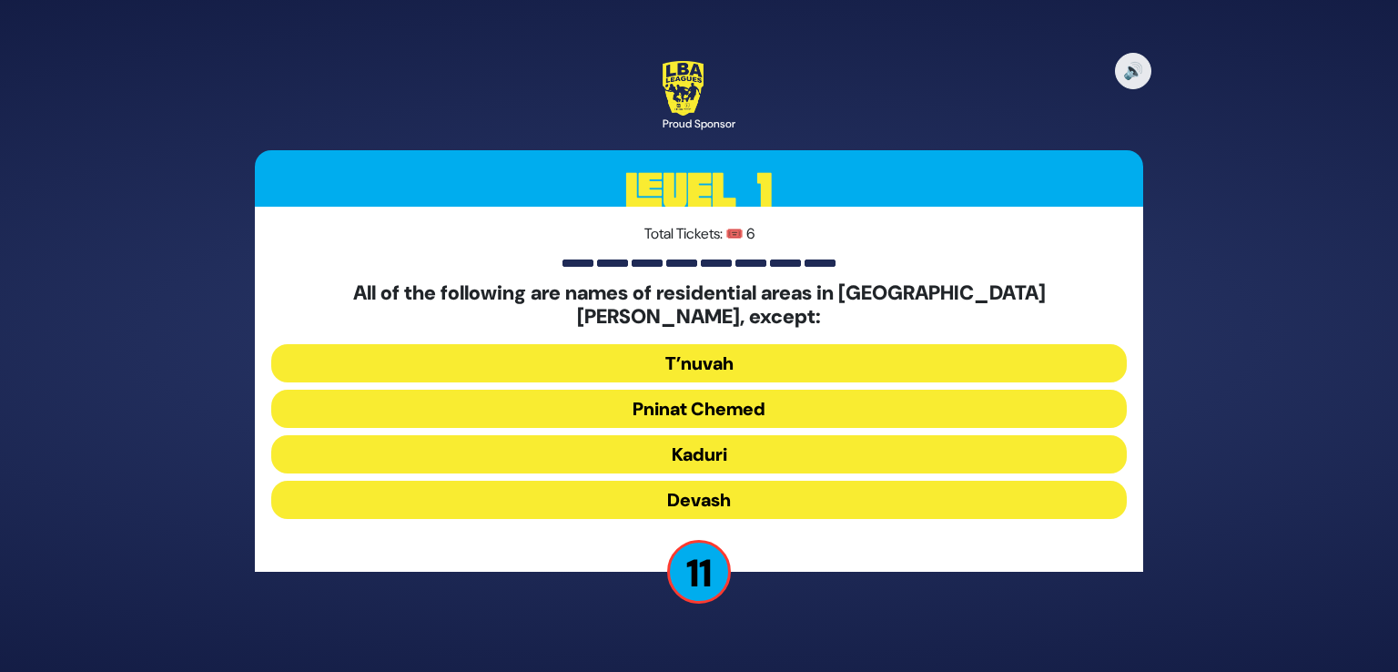
click at [721, 503] on button "Devash" at bounding box center [699, 500] width 856 height 38
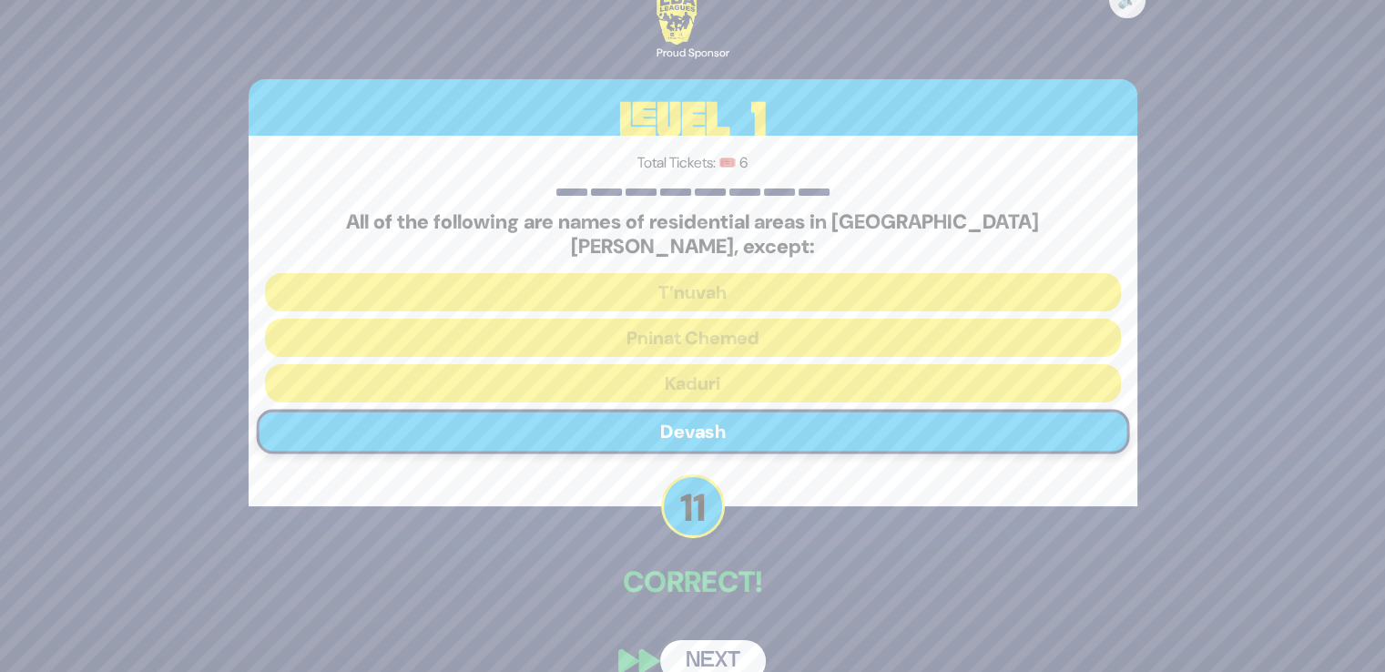
click at [710, 656] on button "Next" at bounding box center [713, 661] width 106 height 42
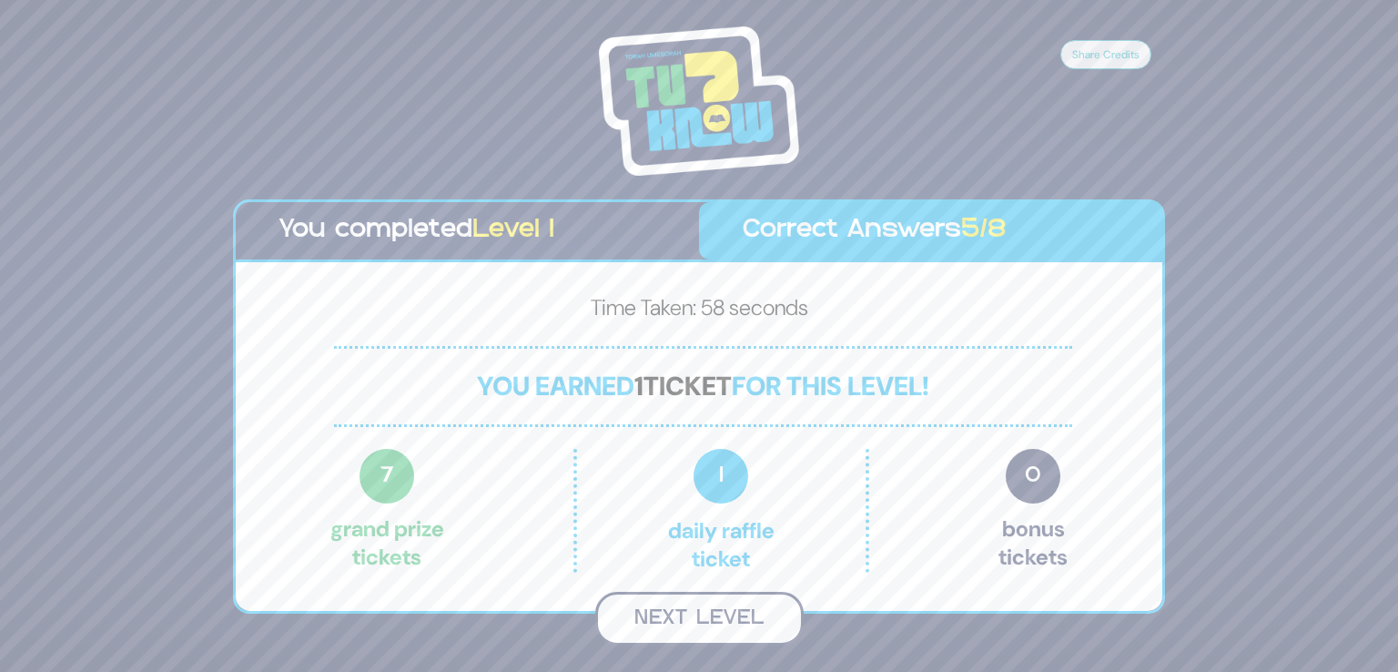
click at [700, 618] on button "Next Level" at bounding box center [699, 619] width 208 height 54
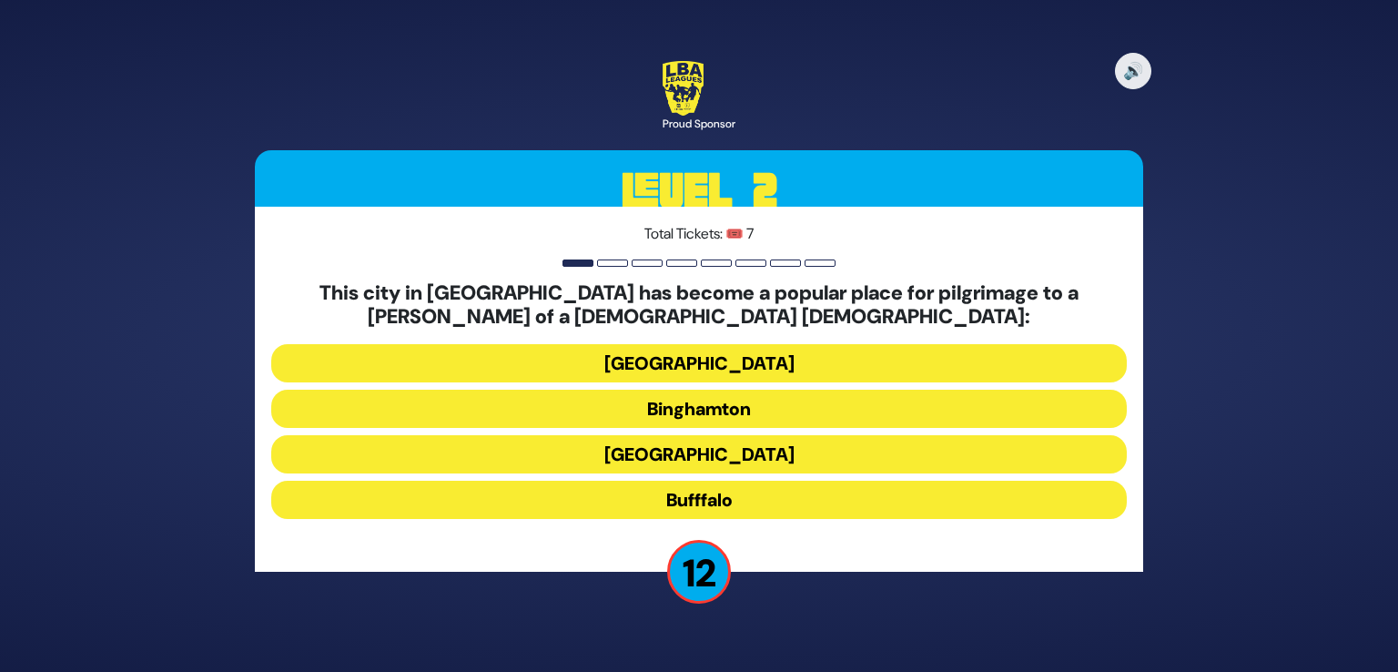
click at [642, 496] on button "Bufffalo" at bounding box center [699, 500] width 856 height 38
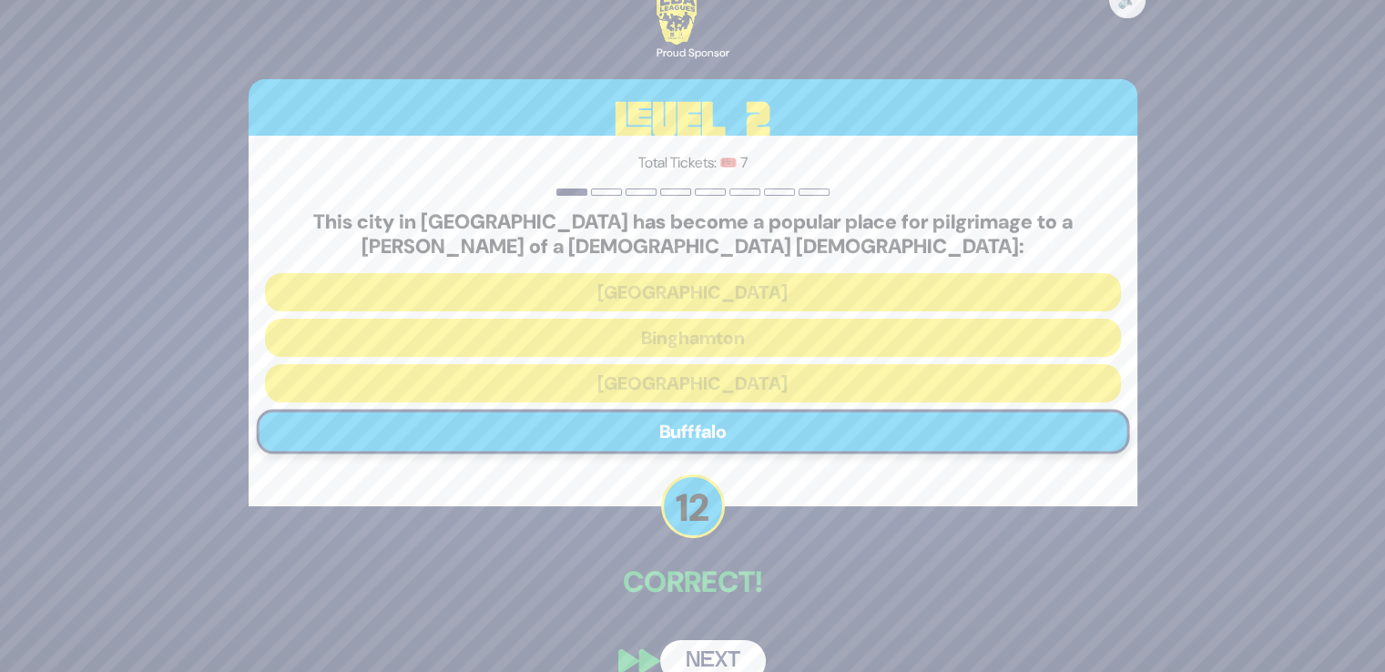
click at [701, 655] on button "Next" at bounding box center [713, 661] width 106 height 42
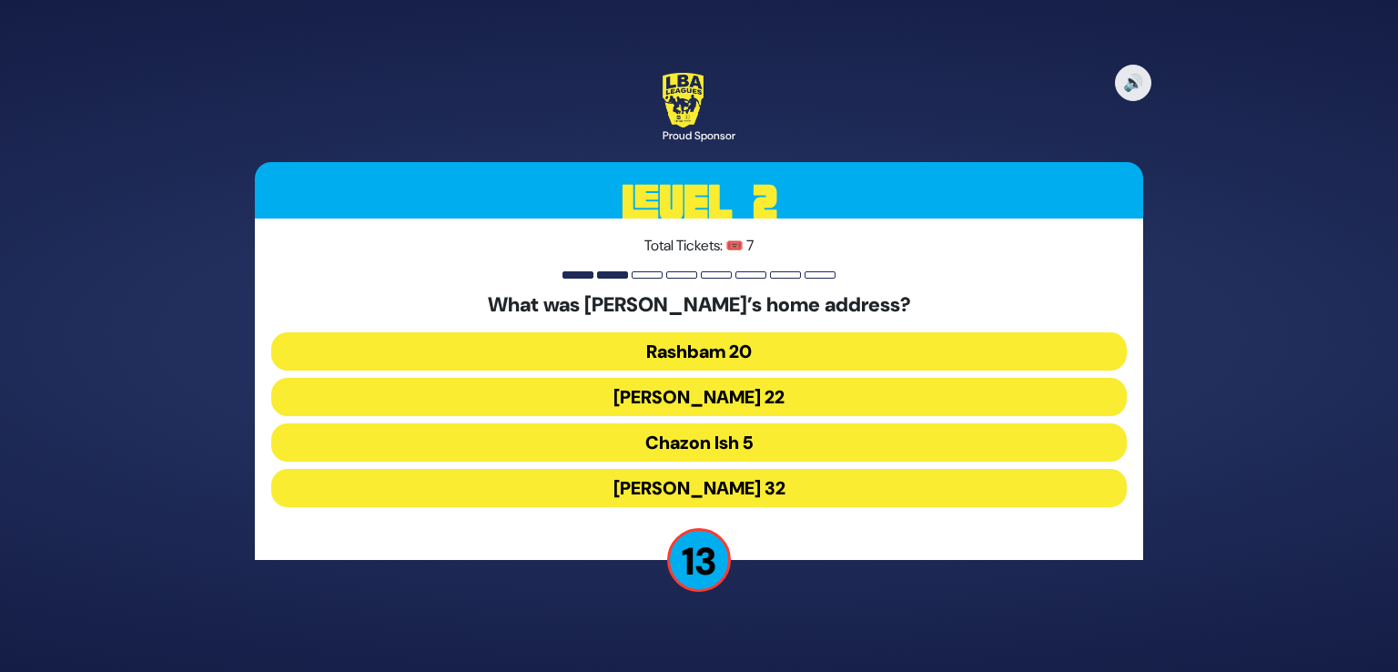
click at [728, 435] on button "Chazon Ish 5" at bounding box center [699, 442] width 856 height 38
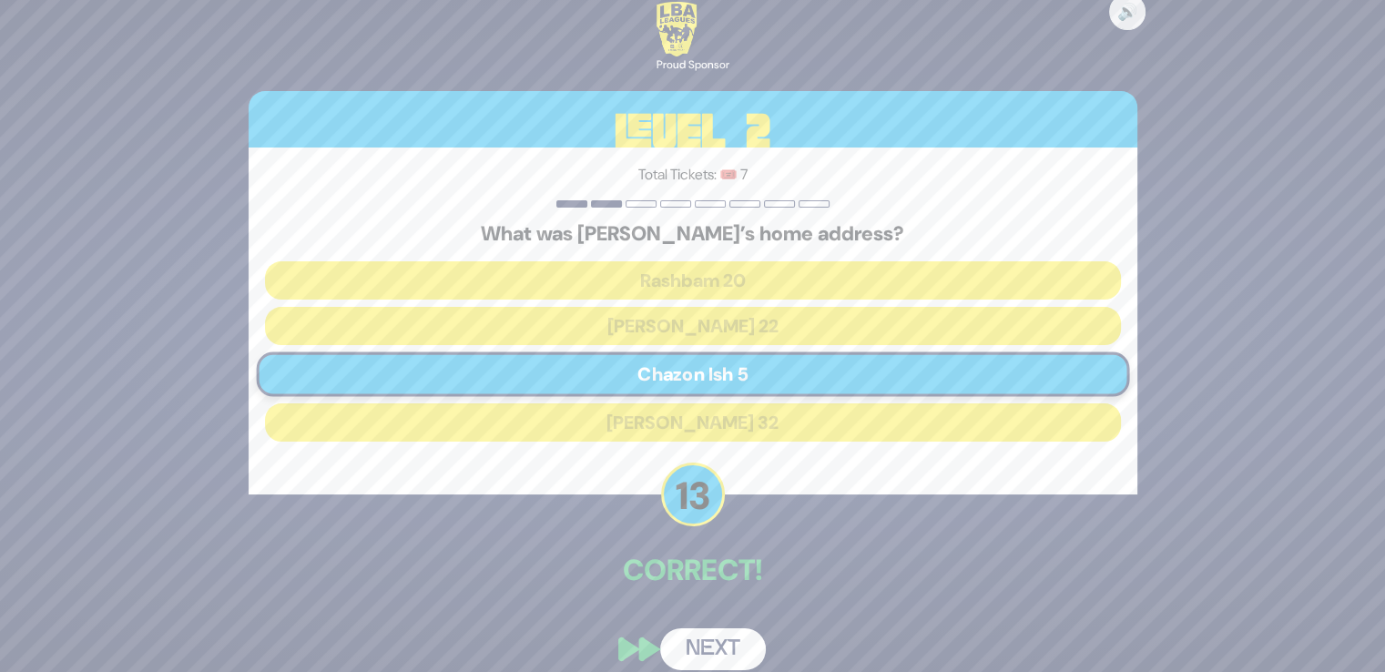
click at [714, 644] on button "Next" at bounding box center [713, 649] width 106 height 42
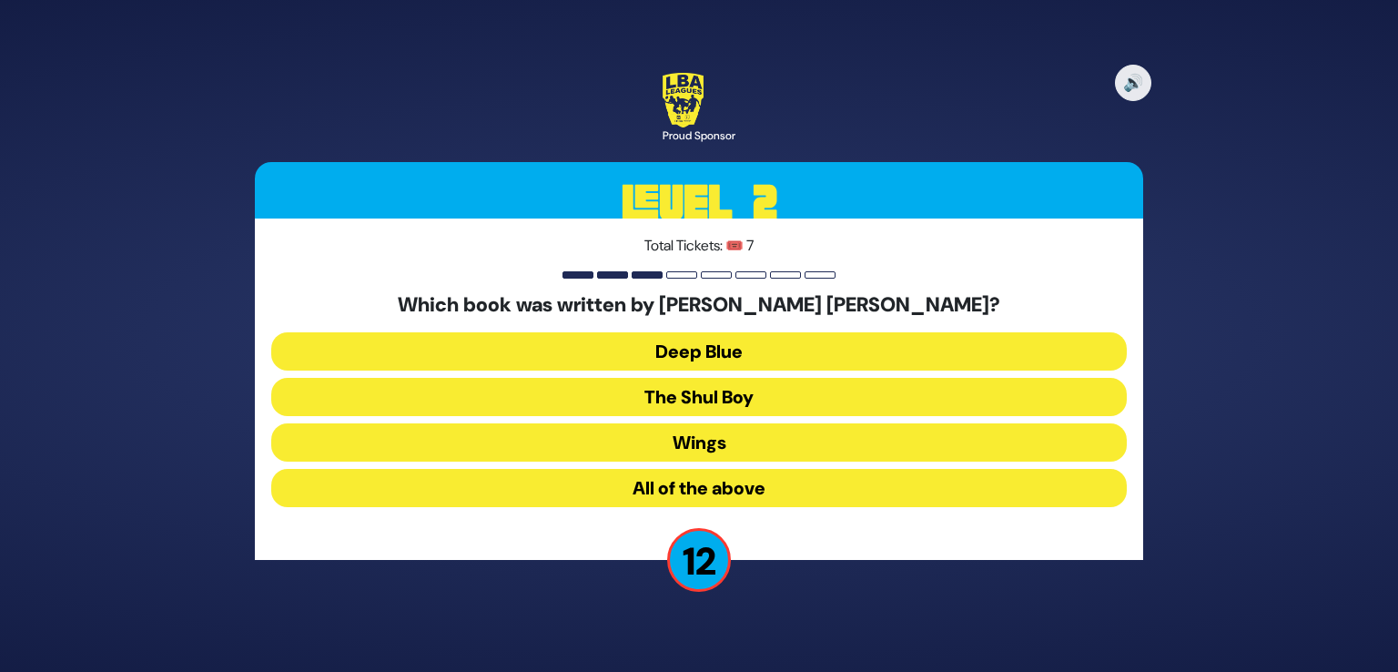
click at [777, 481] on button "All of the above" at bounding box center [699, 488] width 856 height 38
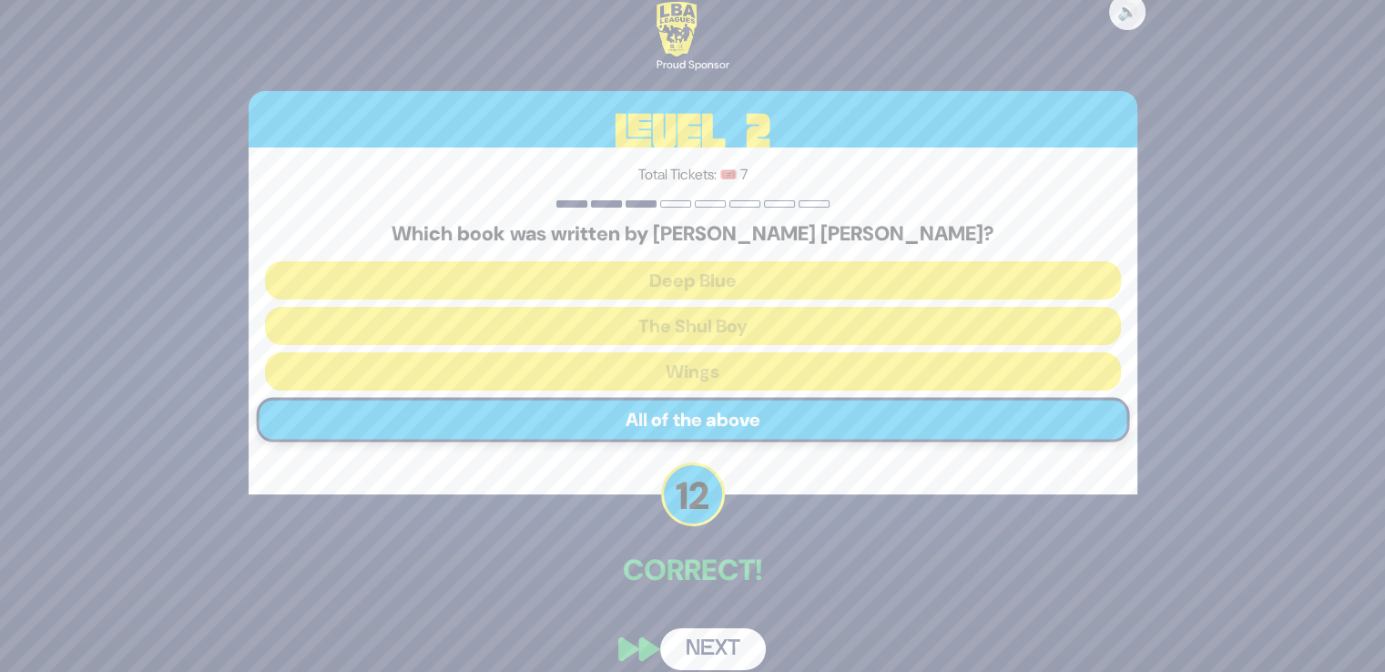
click at [715, 655] on button "Next" at bounding box center [713, 649] width 106 height 42
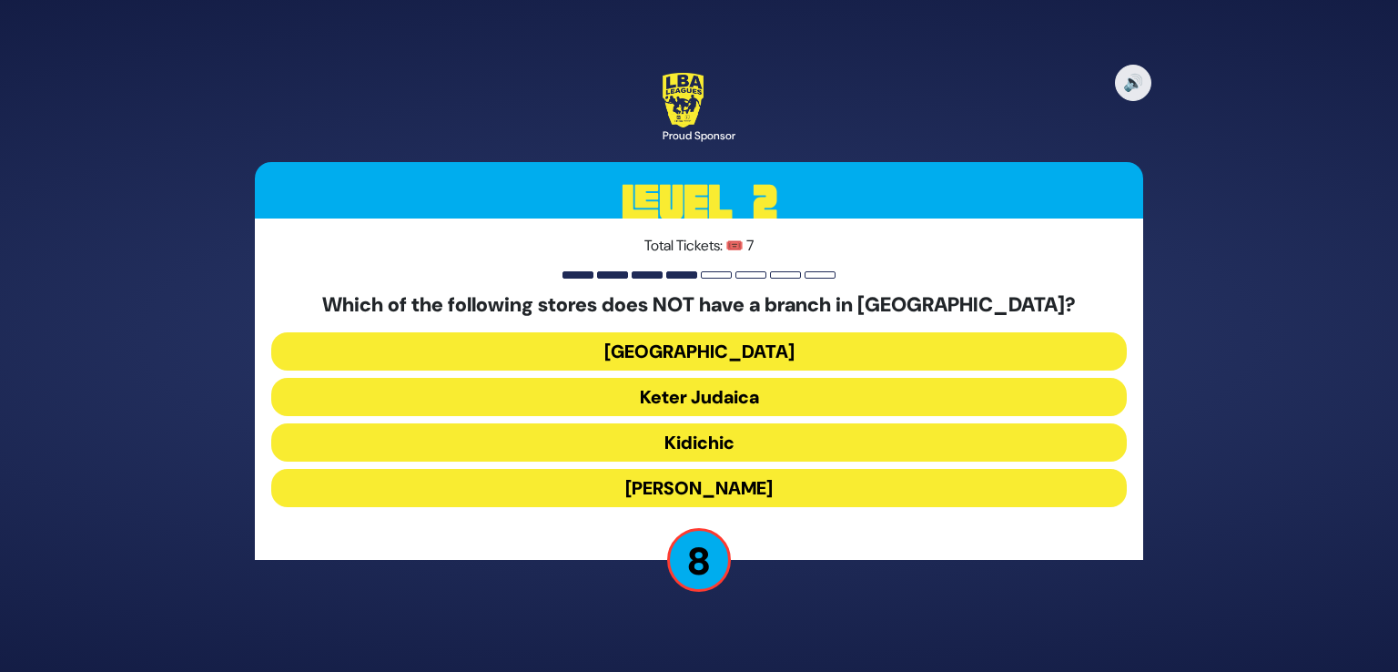
click at [728, 391] on button "Keter Judaica" at bounding box center [699, 397] width 856 height 38
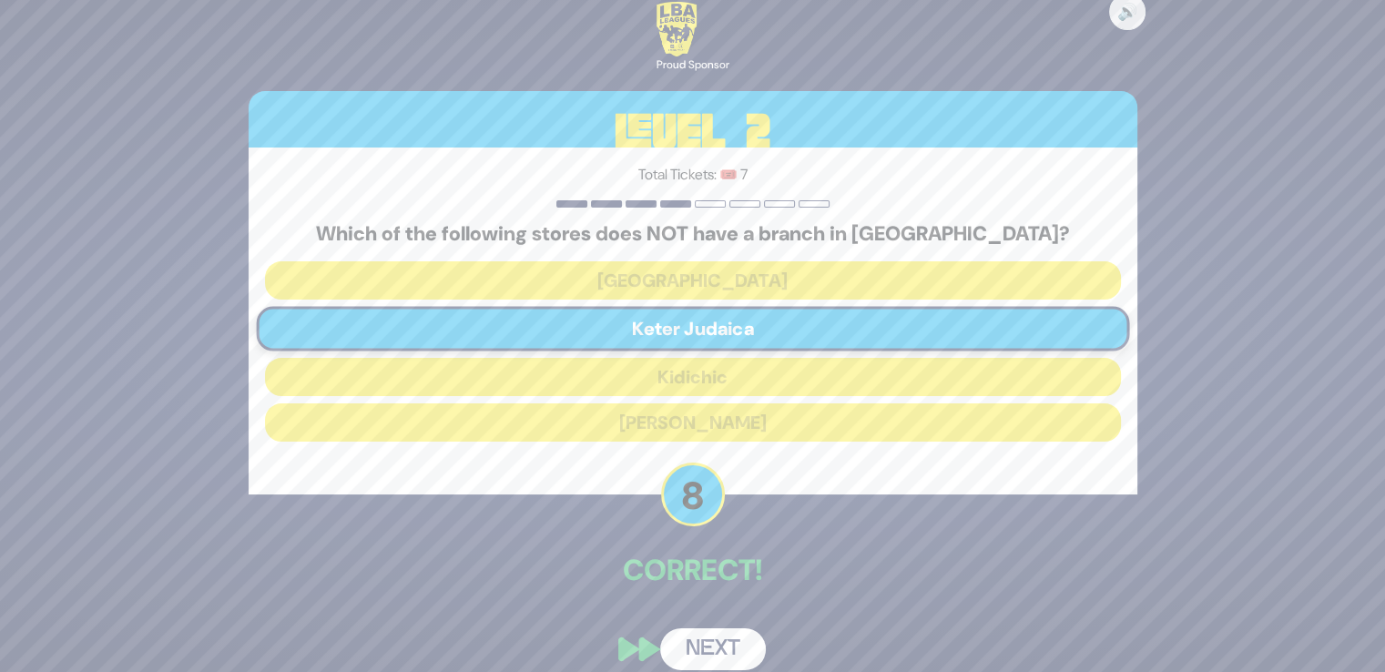
click at [703, 667] on button "Next" at bounding box center [713, 649] width 106 height 42
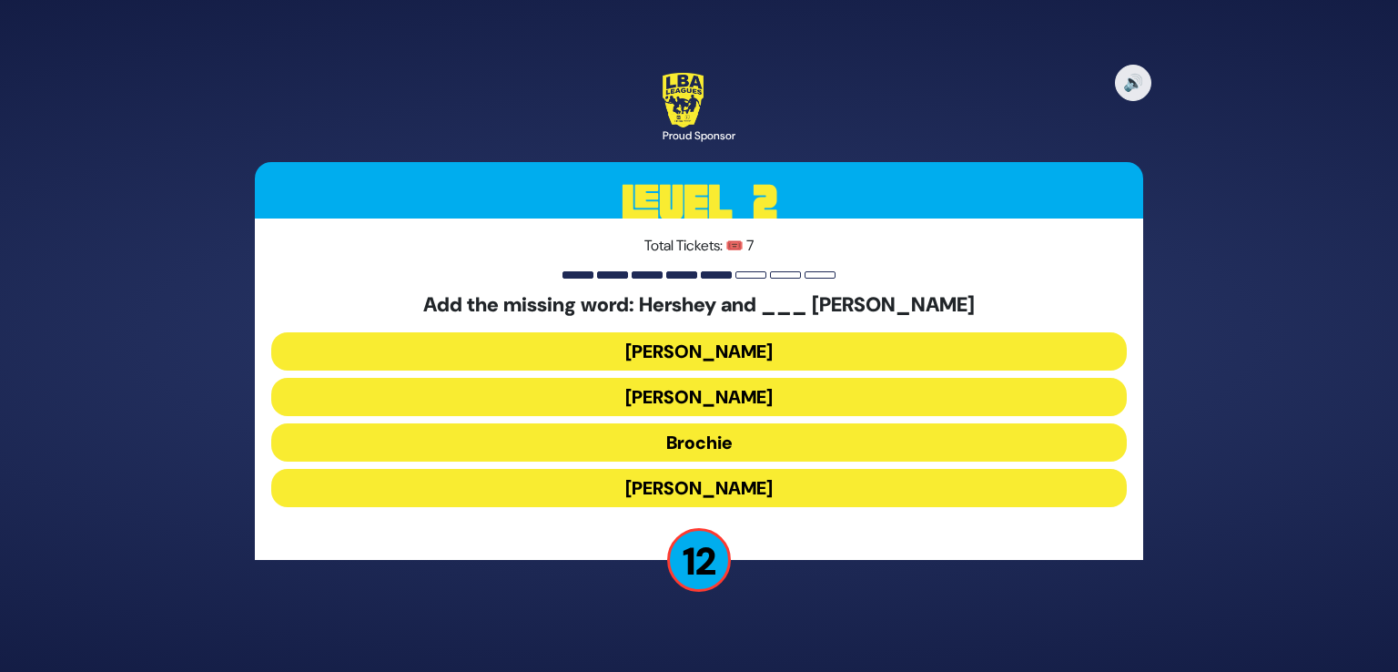
click at [736, 346] on button "Raizy" at bounding box center [699, 351] width 856 height 38
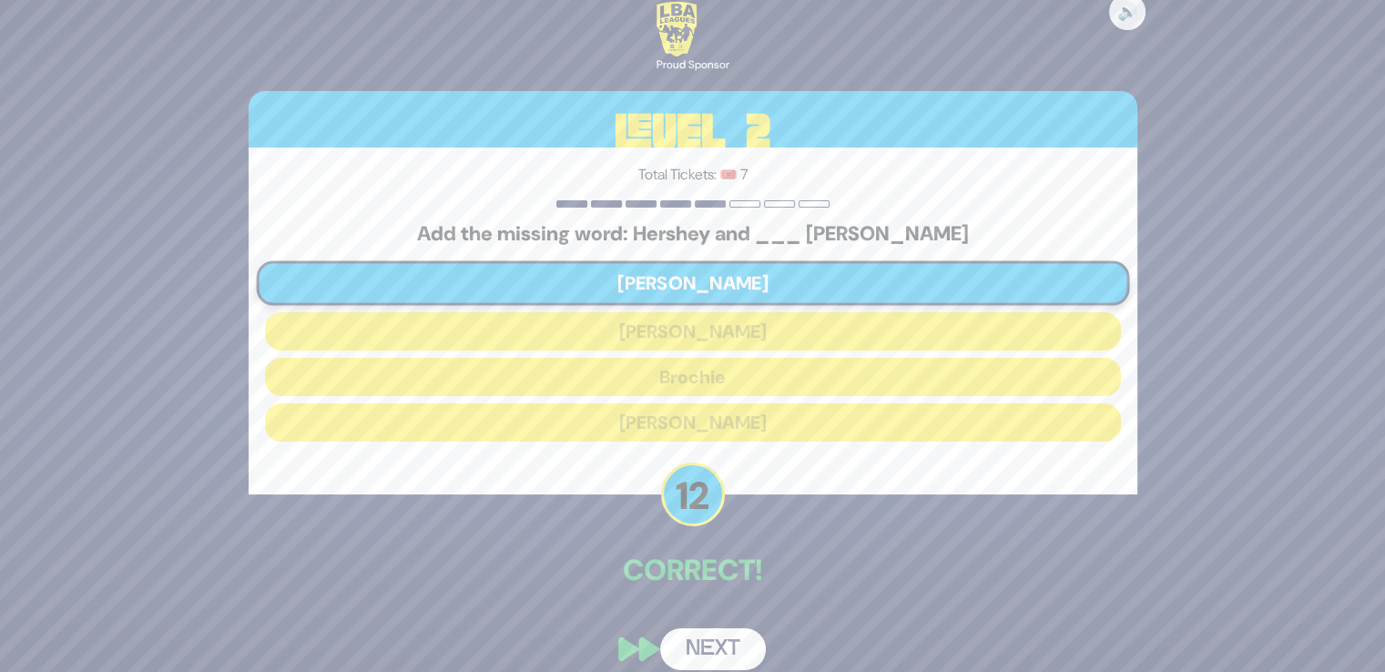
click at [702, 652] on button "Next" at bounding box center [713, 649] width 106 height 42
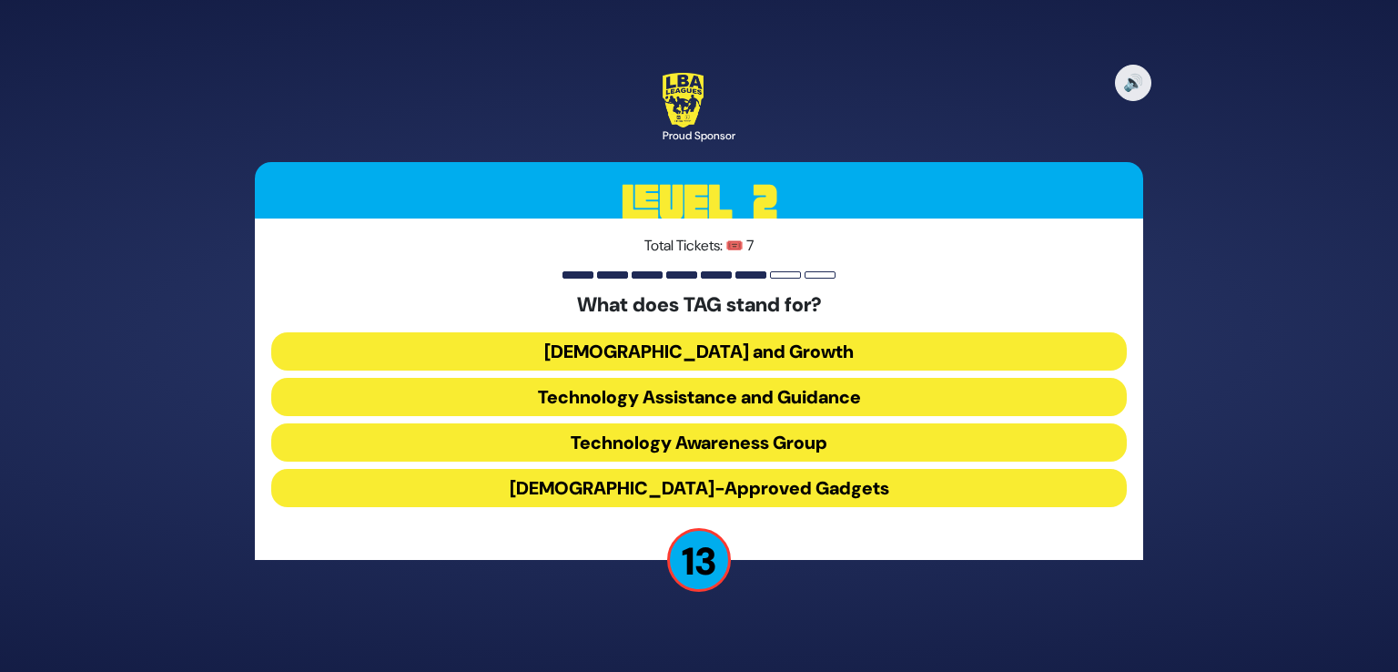
click at [717, 442] on button "Technology Awareness Group" at bounding box center [699, 442] width 856 height 38
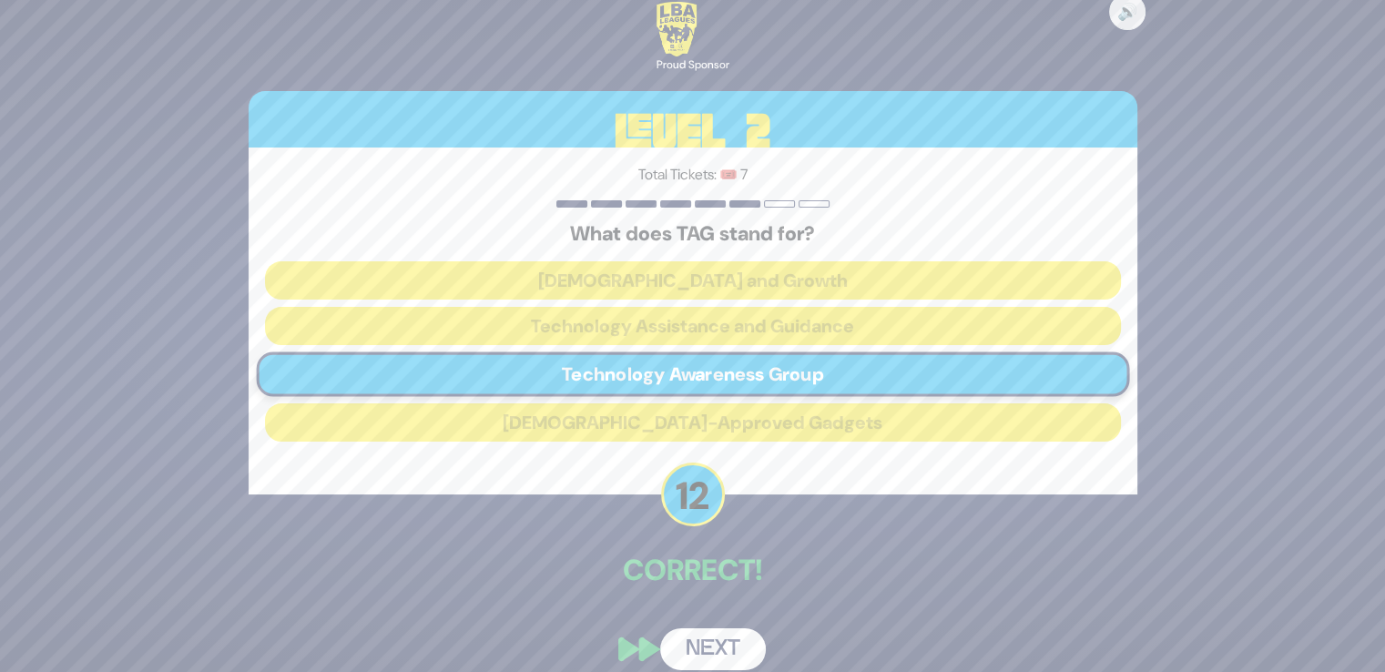
click at [706, 643] on button "Next" at bounding box center [713, 649] width 106 height 42
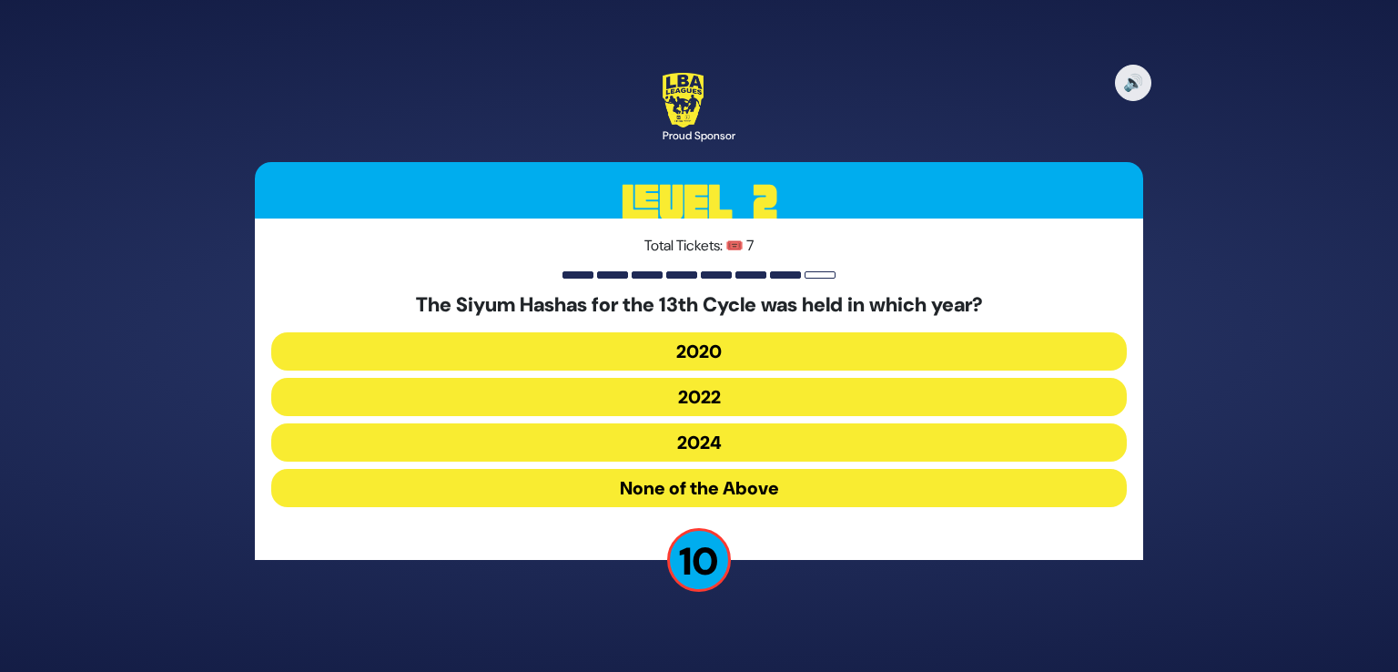
click at [741, 349] on button "2020" at bounding box center [699, 351] width 856 height 38
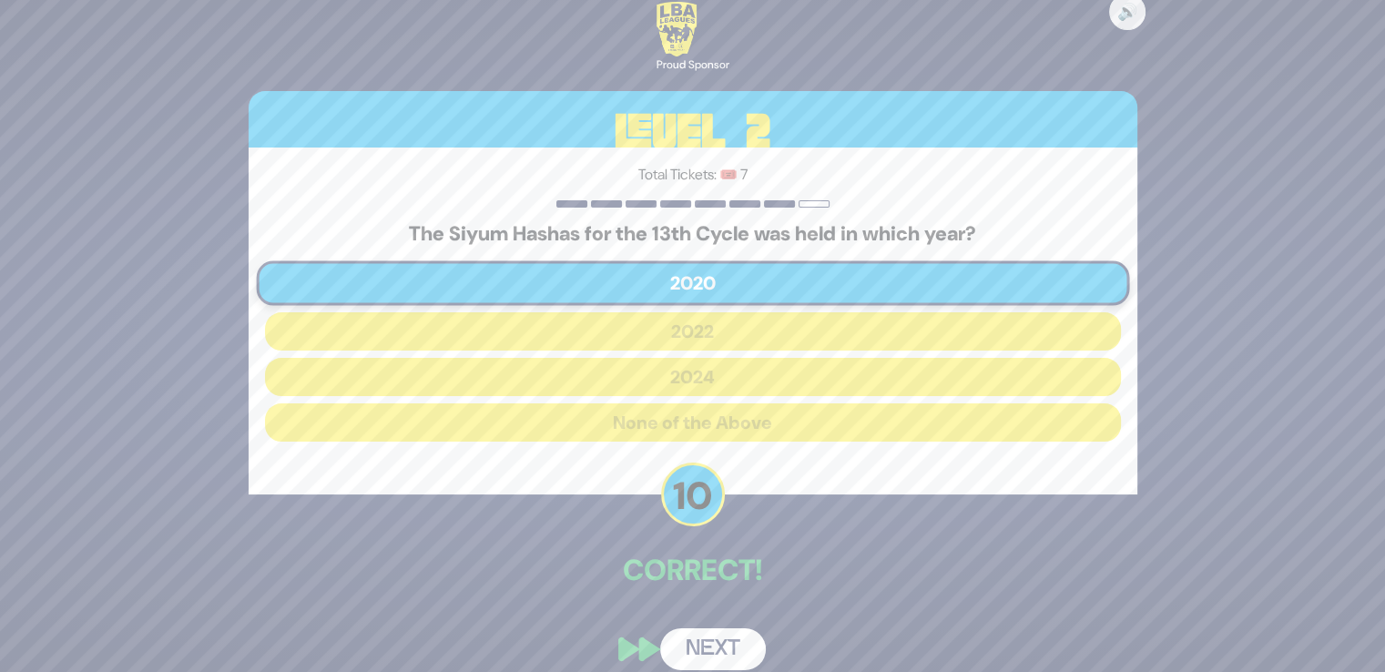
click at [721, 635] on button "Next" at bounding box center [713, 649] width 106 height 42
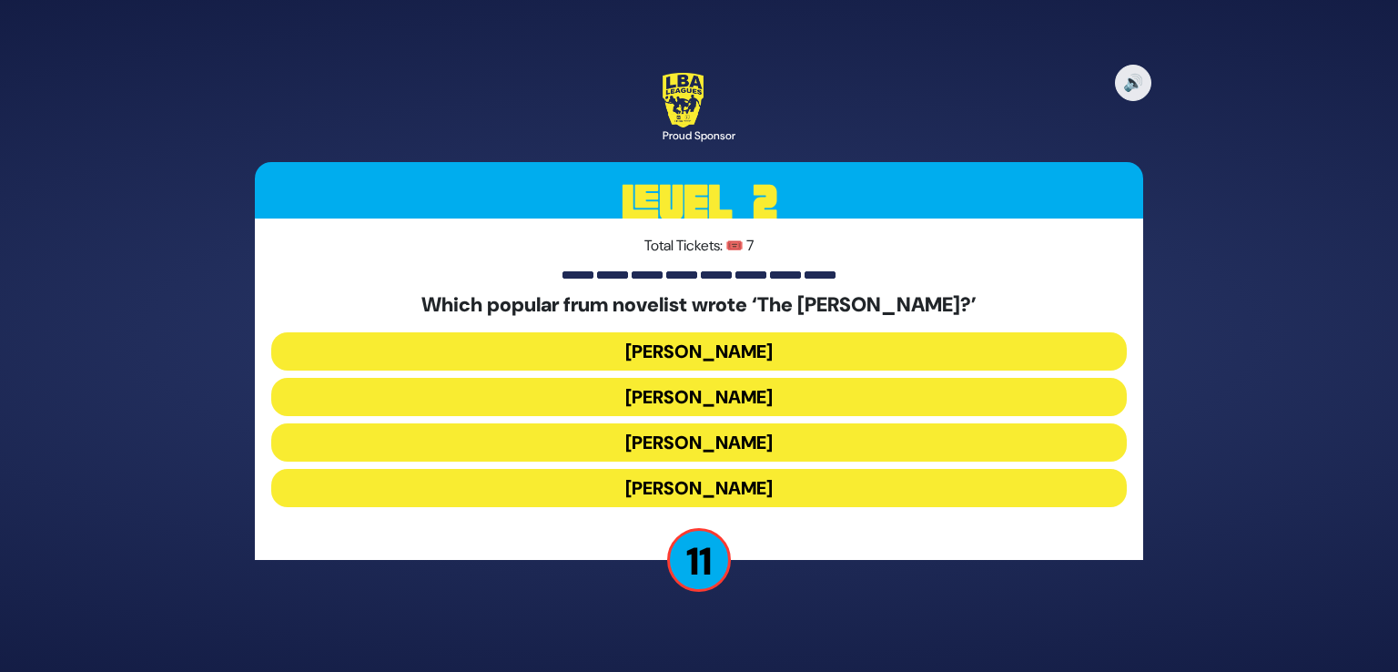
click at [736, 391] on button "Chaim Eliav" at bounding box center [699, 397] width 856 height 38
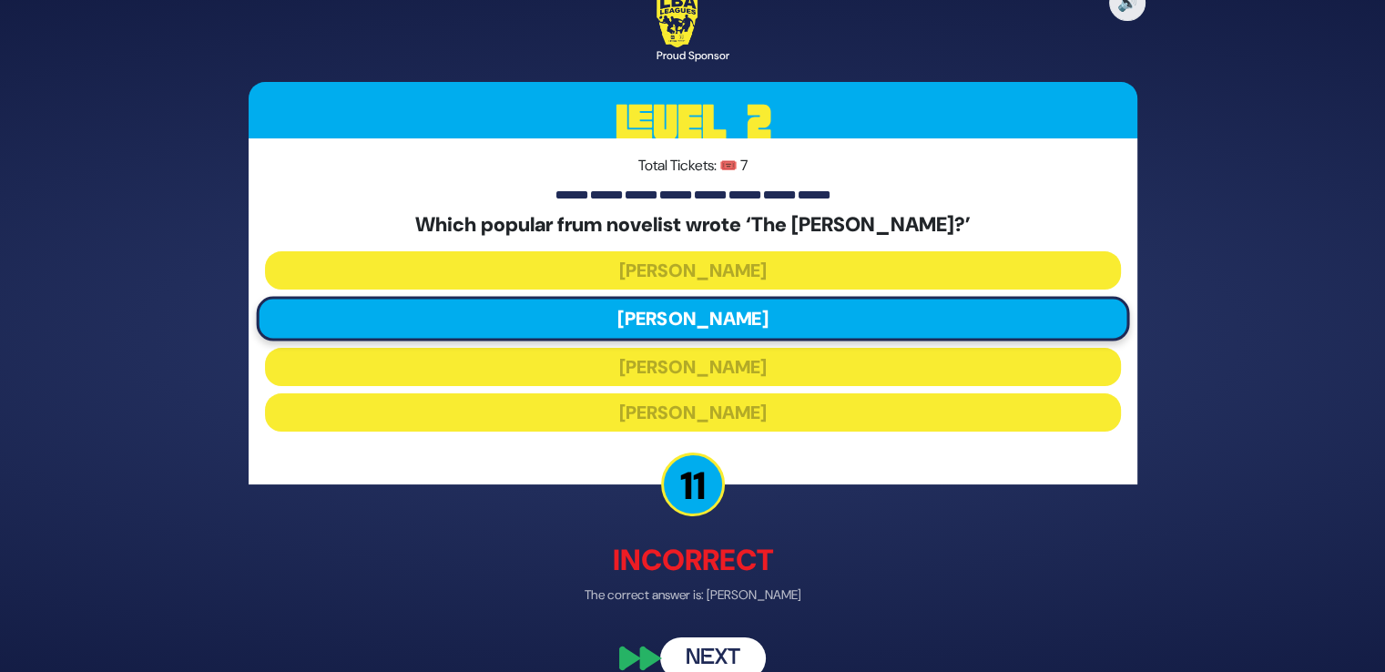
click at [712, 656] on button "Next" at bounding box center [713, 658] width 106 height 42
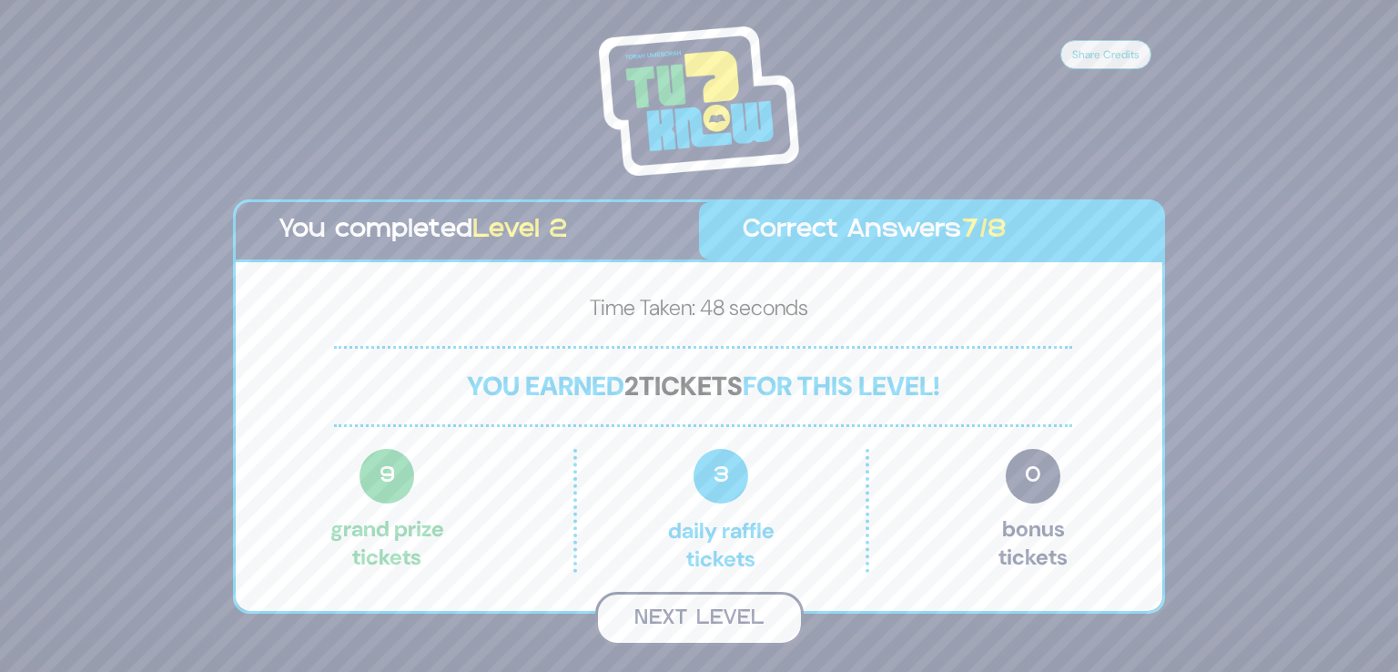
click at [732, 624] on button "Next Level" at bounding box center [699, 619] width 208 height 54
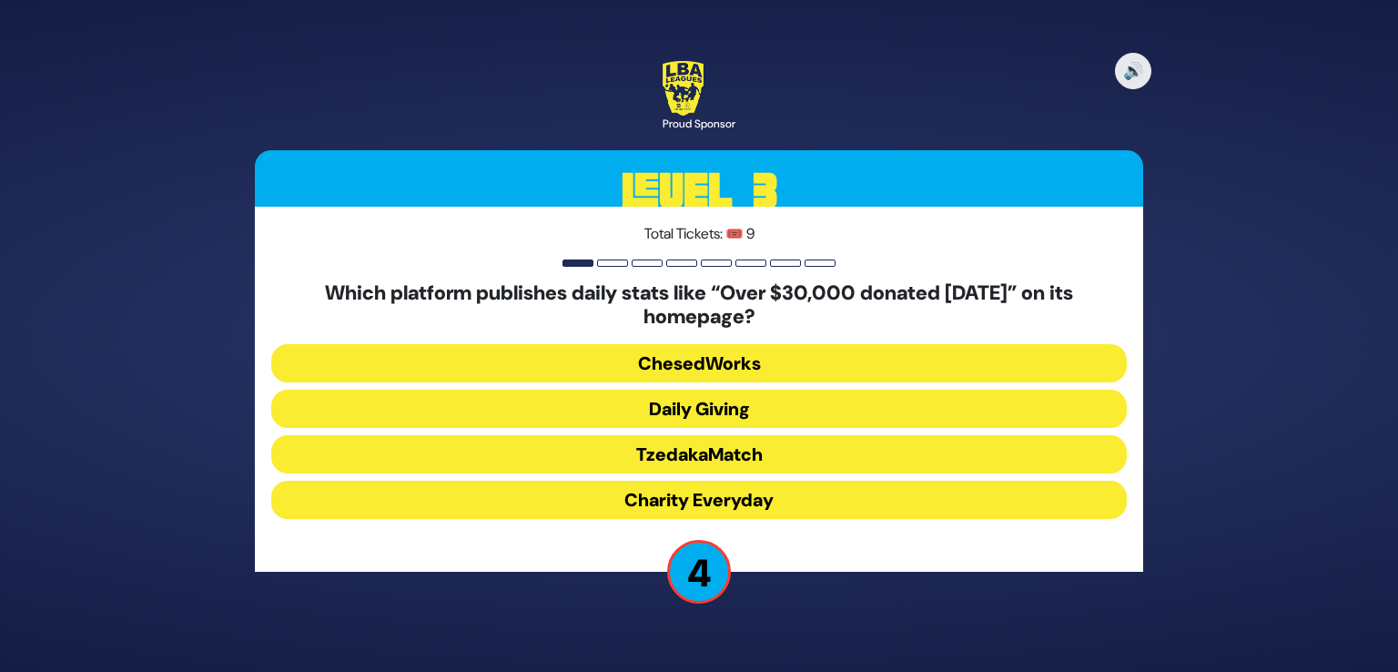
click at [687, 400] on button "Daily Giving" at bounding box center [699, 409] width 856 height 38
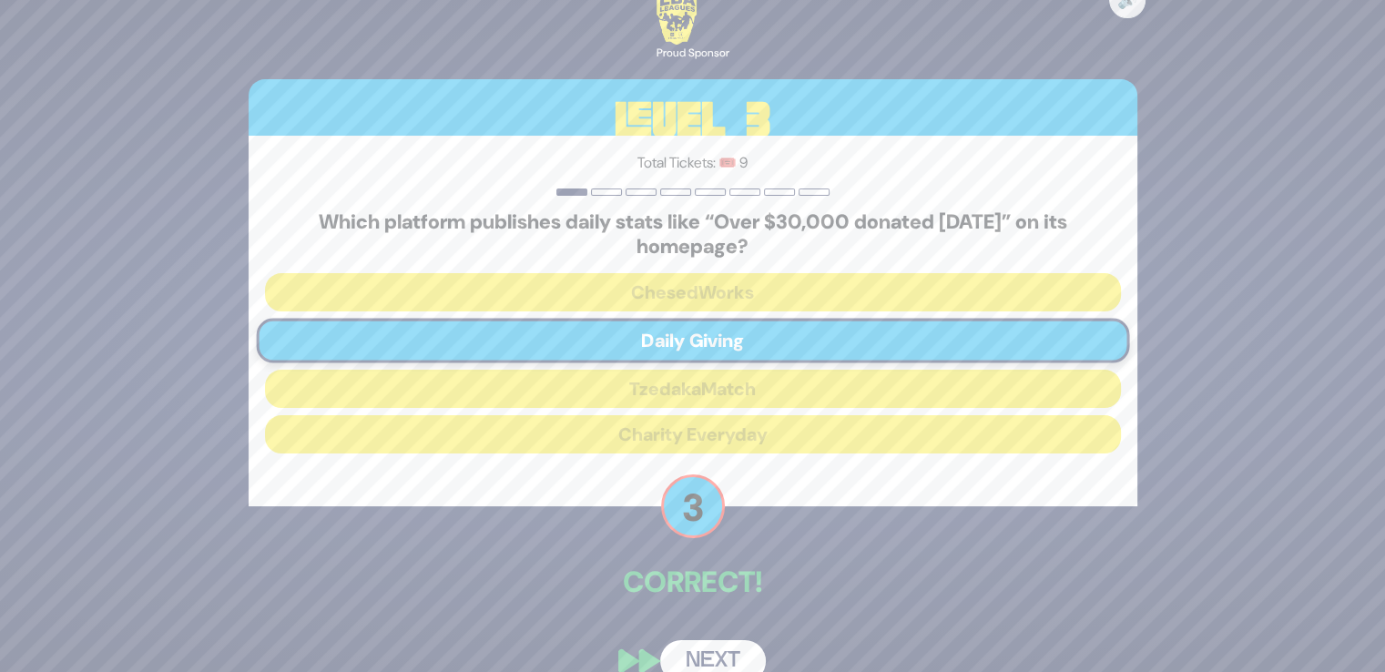
click at [695, 653] on button "Next" at bounding box center [713, 661] width 106 height 42
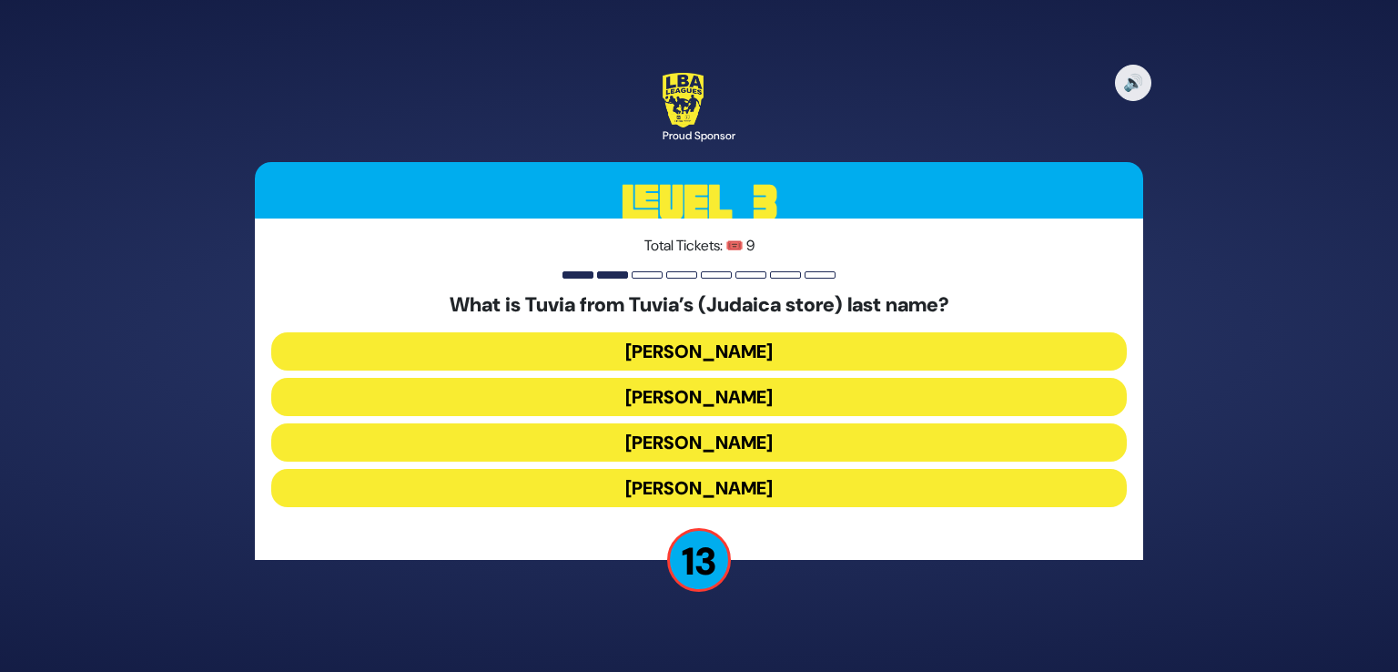
click at [728, 440] on button "Rotberg" at bounding box center [699, 442] width 856 height 38
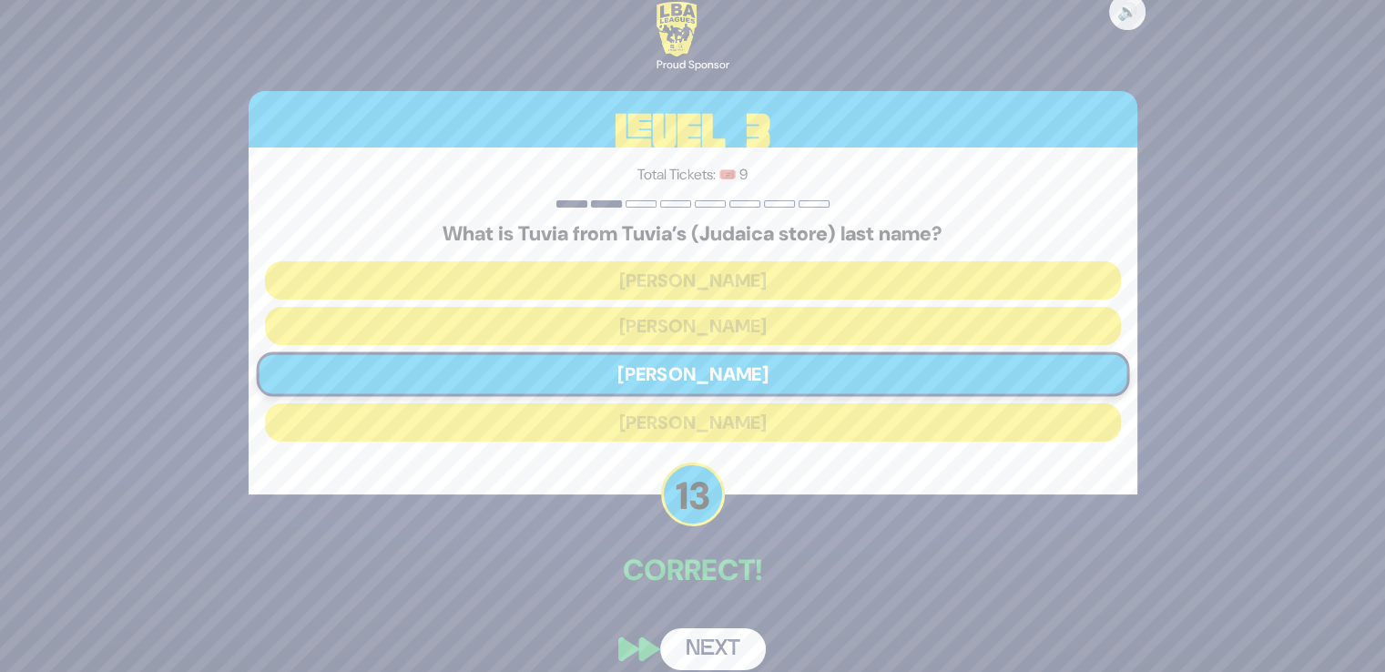
click at [716, 637] on button "Next" at bounding box center [713, 649] width 106 height 42
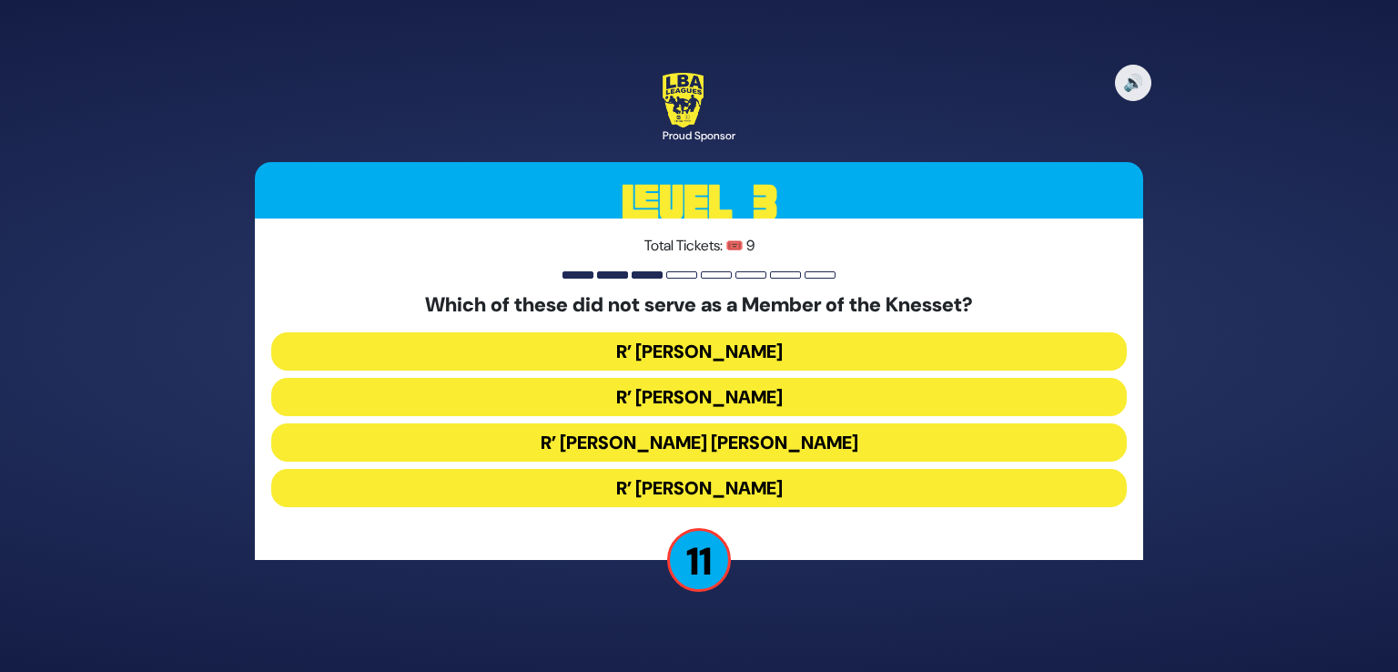
click at [756, 489] on button "R’ Moshe Blau" at bounding box center [699, 488] width 856 height 38
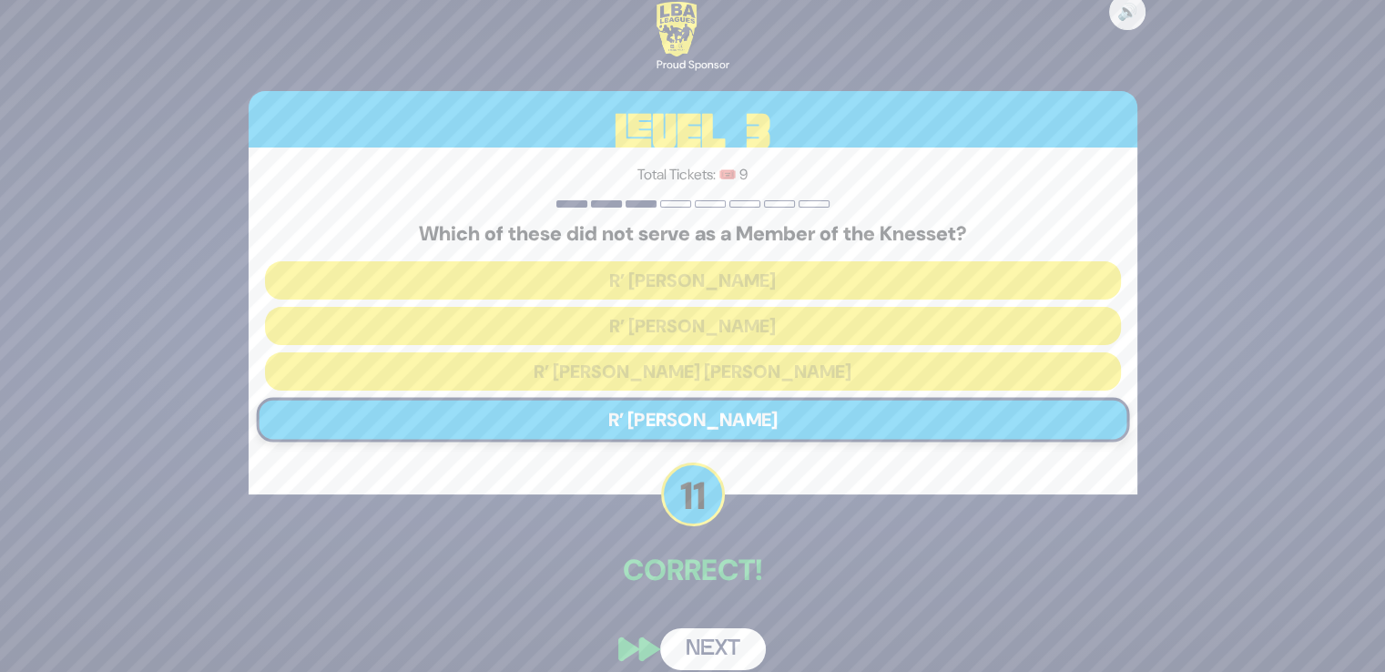
click at [727, 649] on button "Next" at bounding box center [713, 649] width 106 height 42
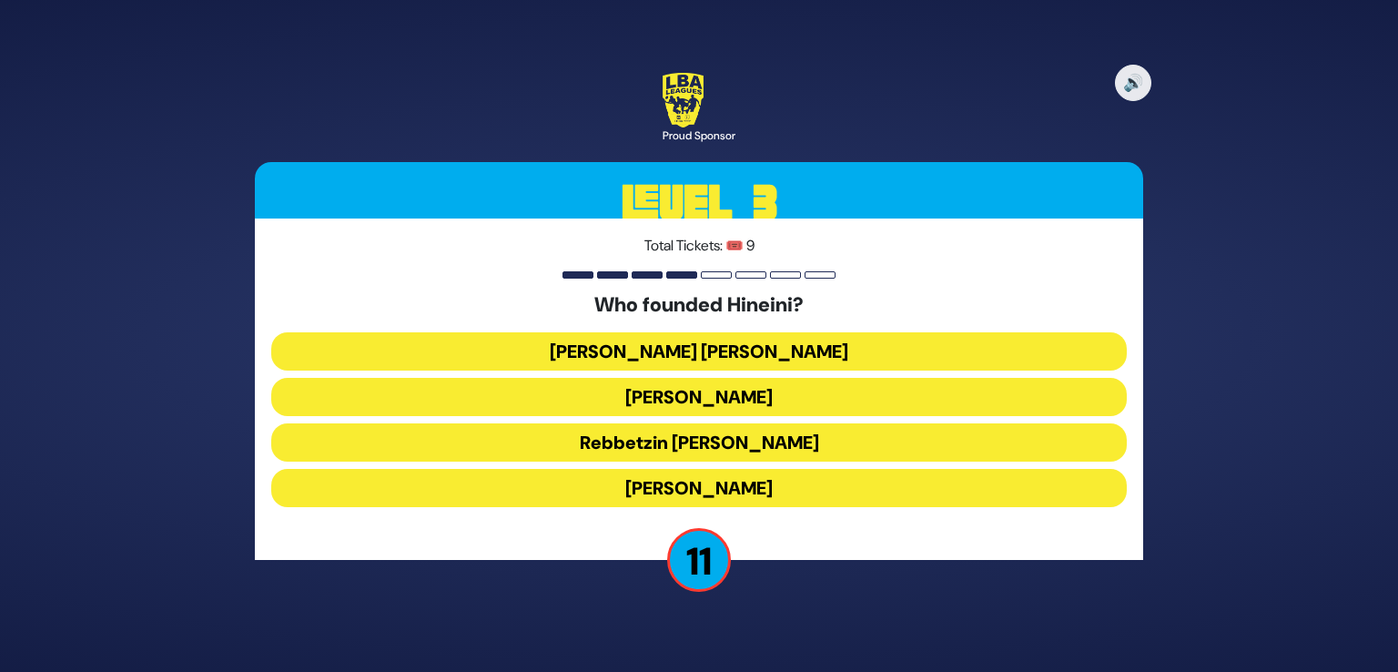
click at [756, 391] on button "Rebbetzin Esther Jungreis" at bounding box center [699, 397] width 856 height 38
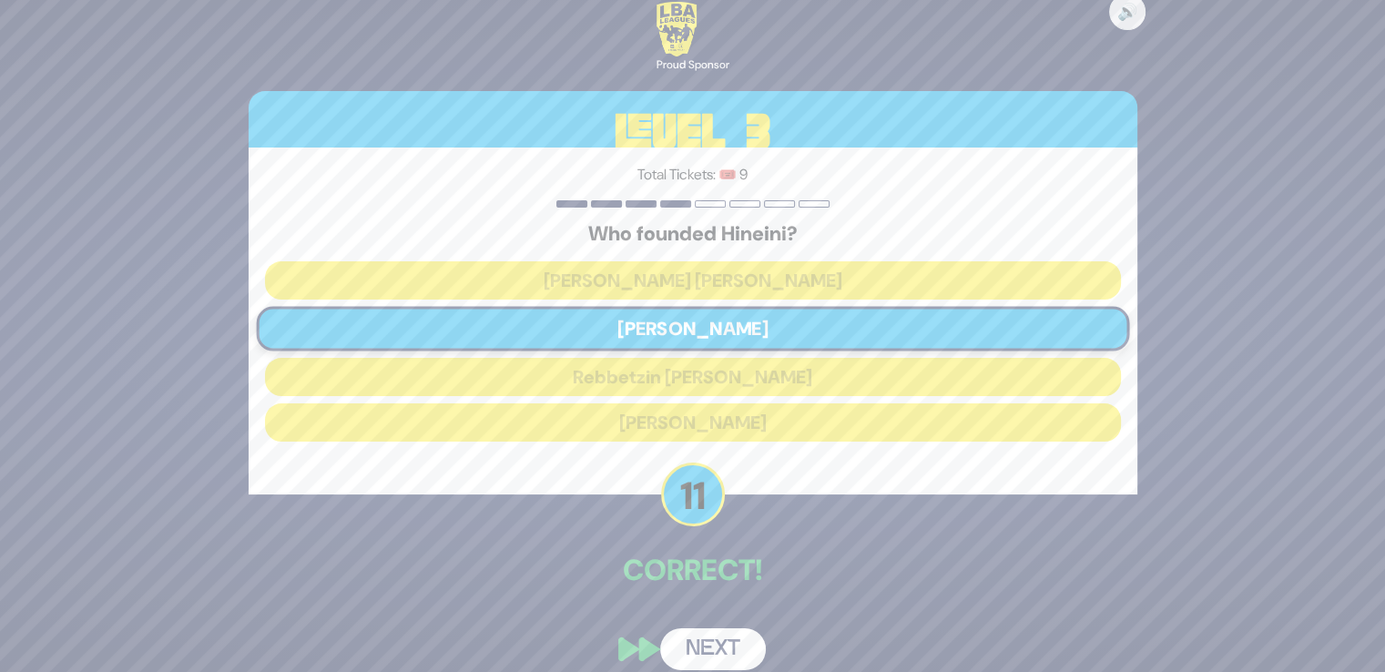
click at [674, 630] on button "Next" at bounding box center [713, 649] width 106 height 42
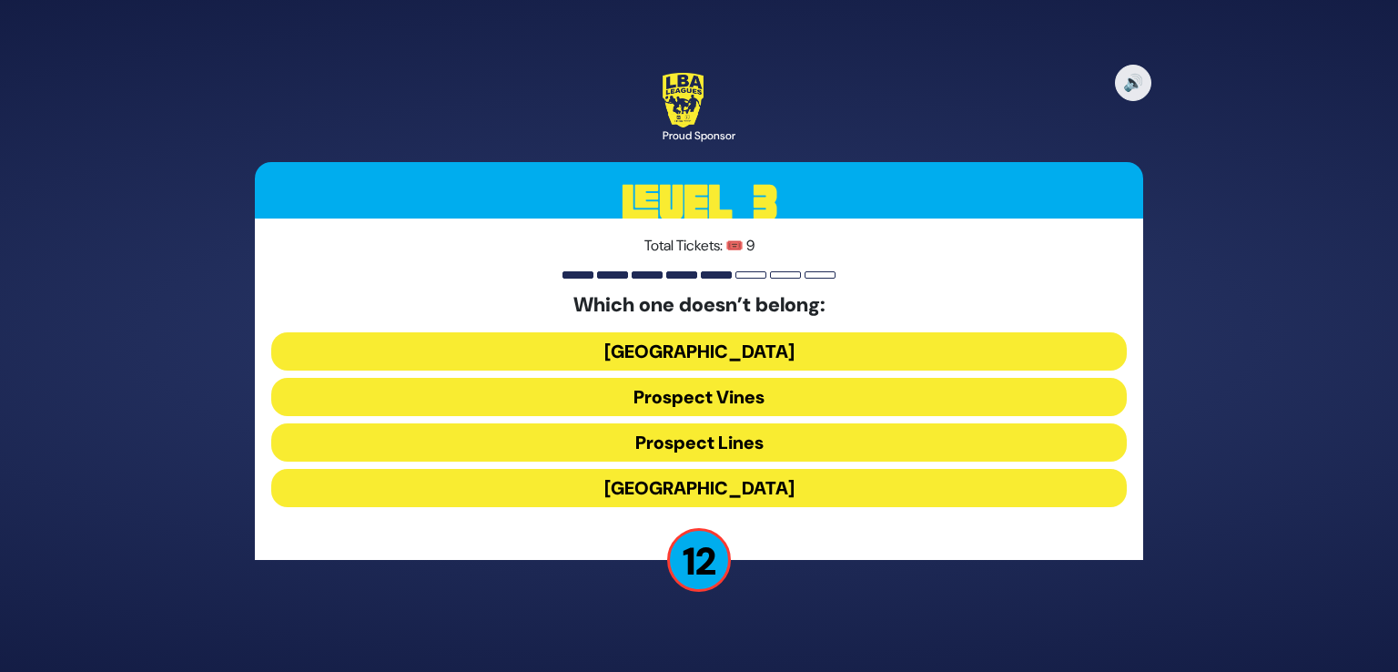
click at [710, 441] on button "Prospect Lines" at bounding box center [699, 442] width 856 height 38
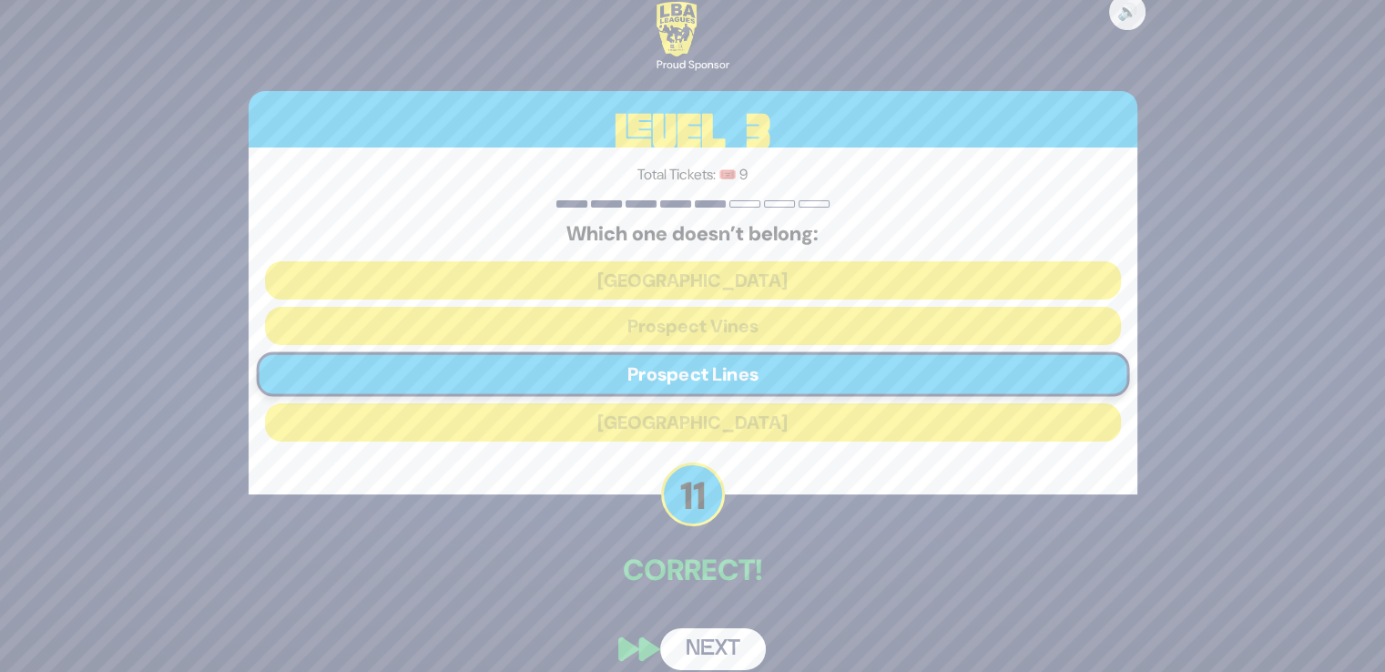
click at [726, 645] on button "Next" at bounding box center [713, 649] width 106 height 42
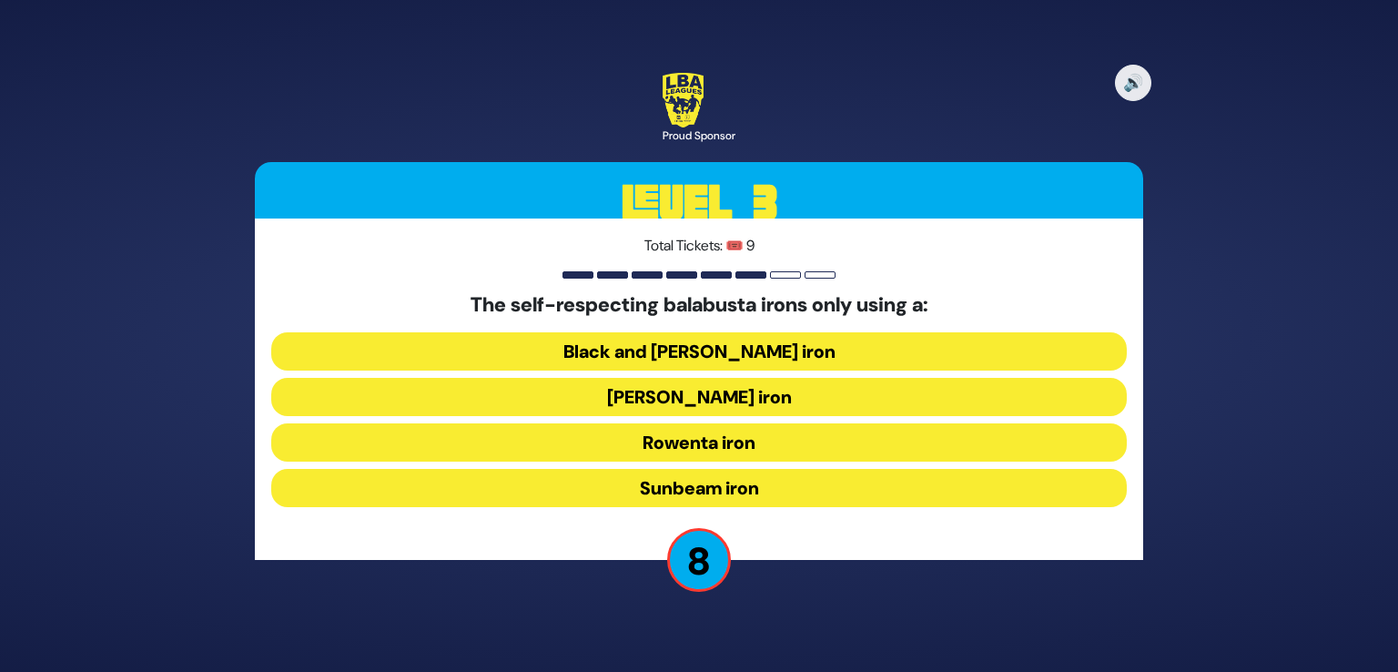
click at [733, 489] on button "Sunbeam iron" at bounding box center [699, 488] width 856 height 38
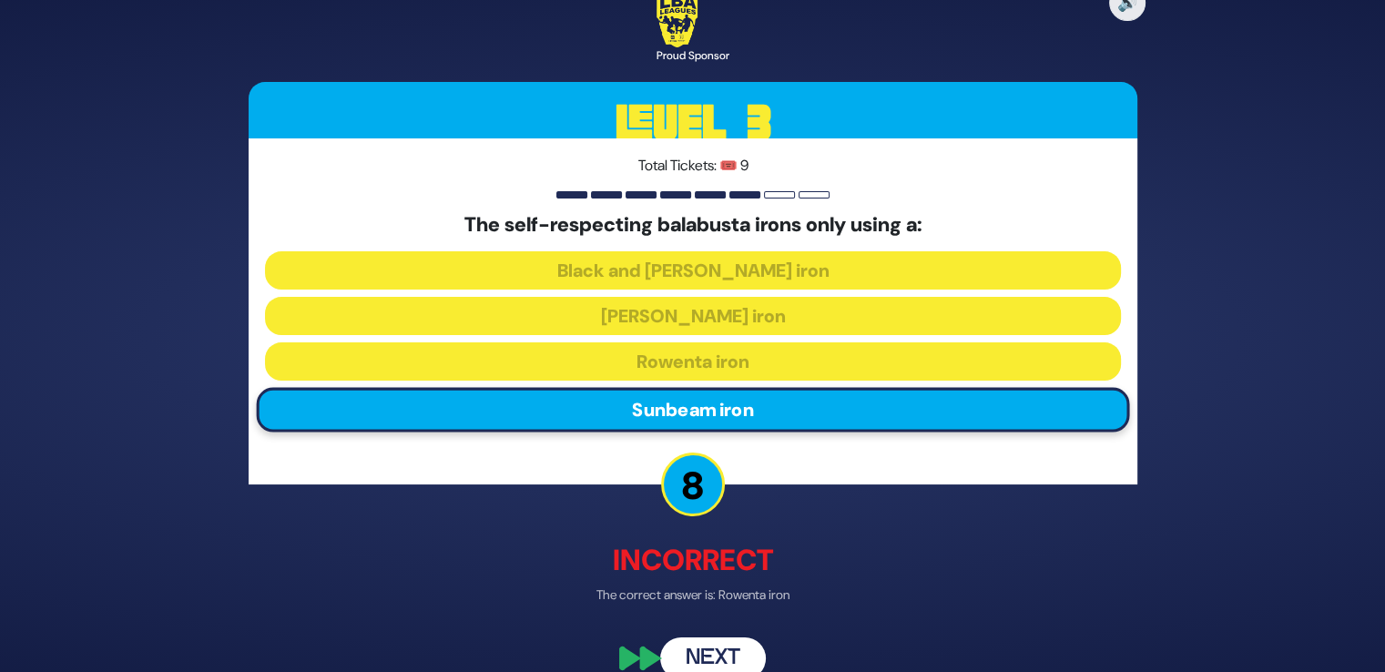
click at [715, 659] on button "Next" at bounding box center [713, 658] width 106 height 42
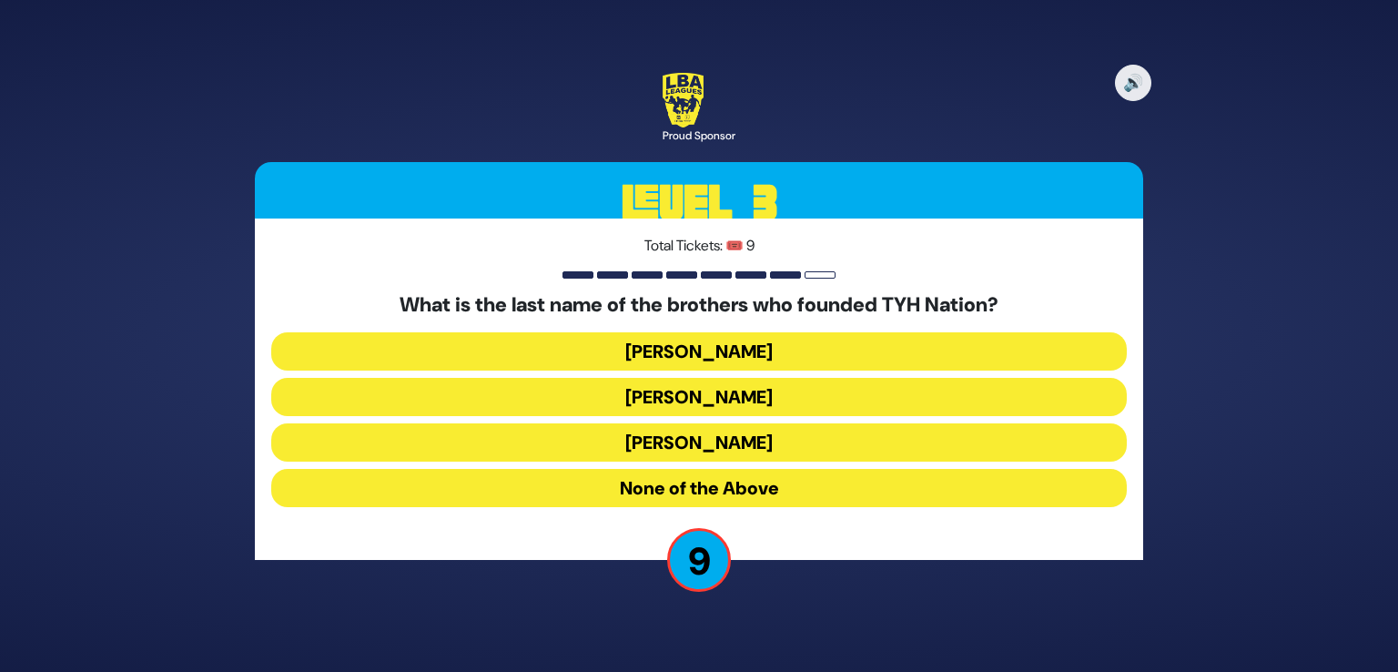
click at [713, 443] on button "Blum" at bounding box center [699, 442] width 856 height 38
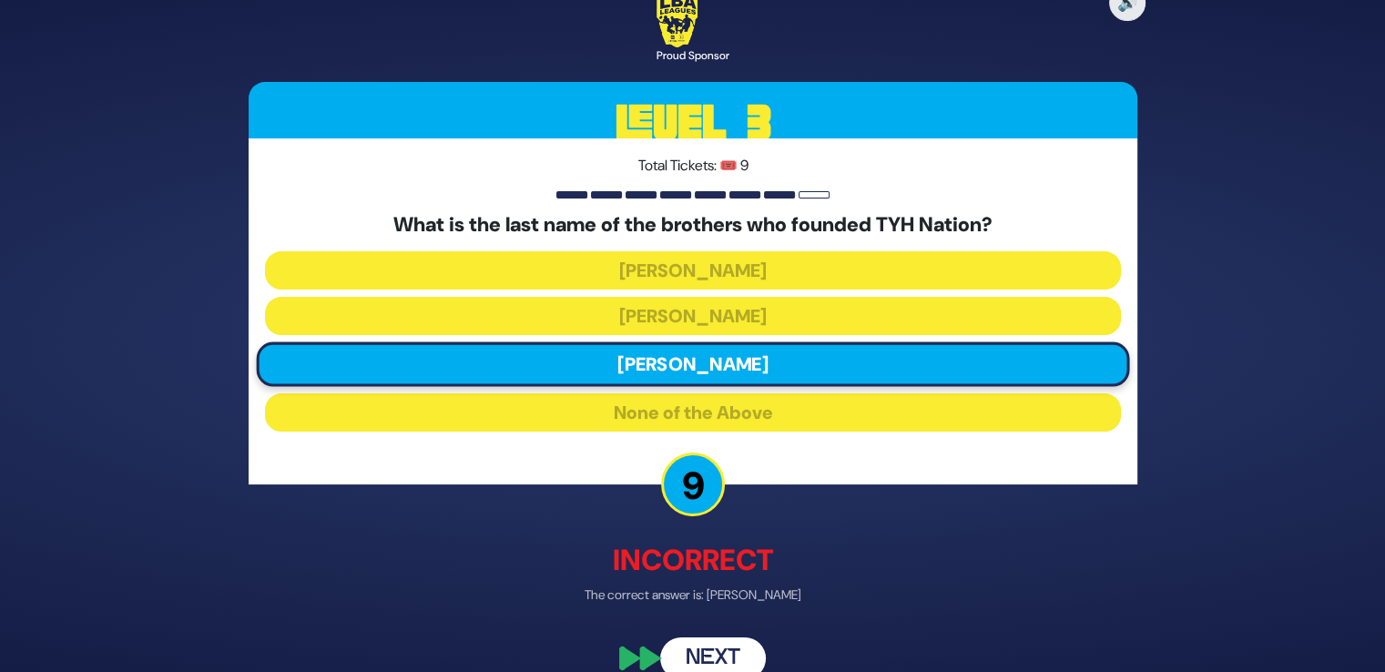
click at [706, 644] on button "Next" at bounding box center [713, 658] width 106 height 42
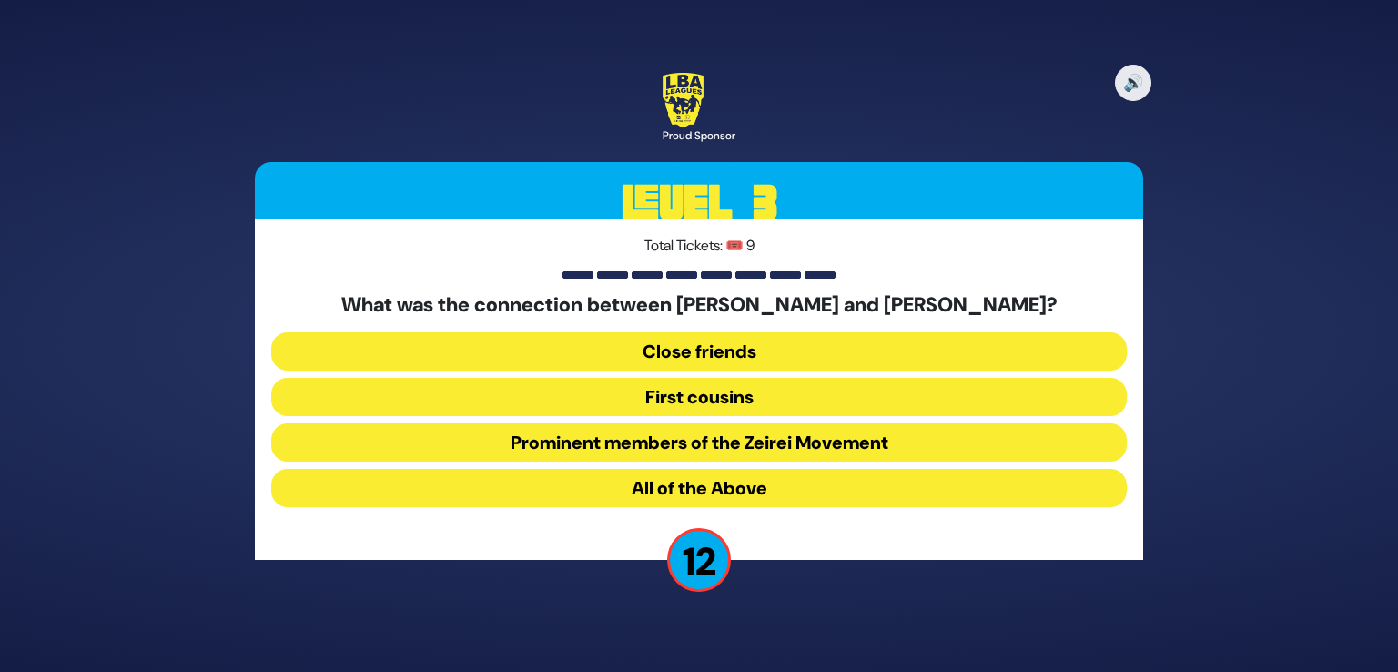
click at [717, 391] on button "First cousins" at bounding box center [699, 397] width 856 height 38
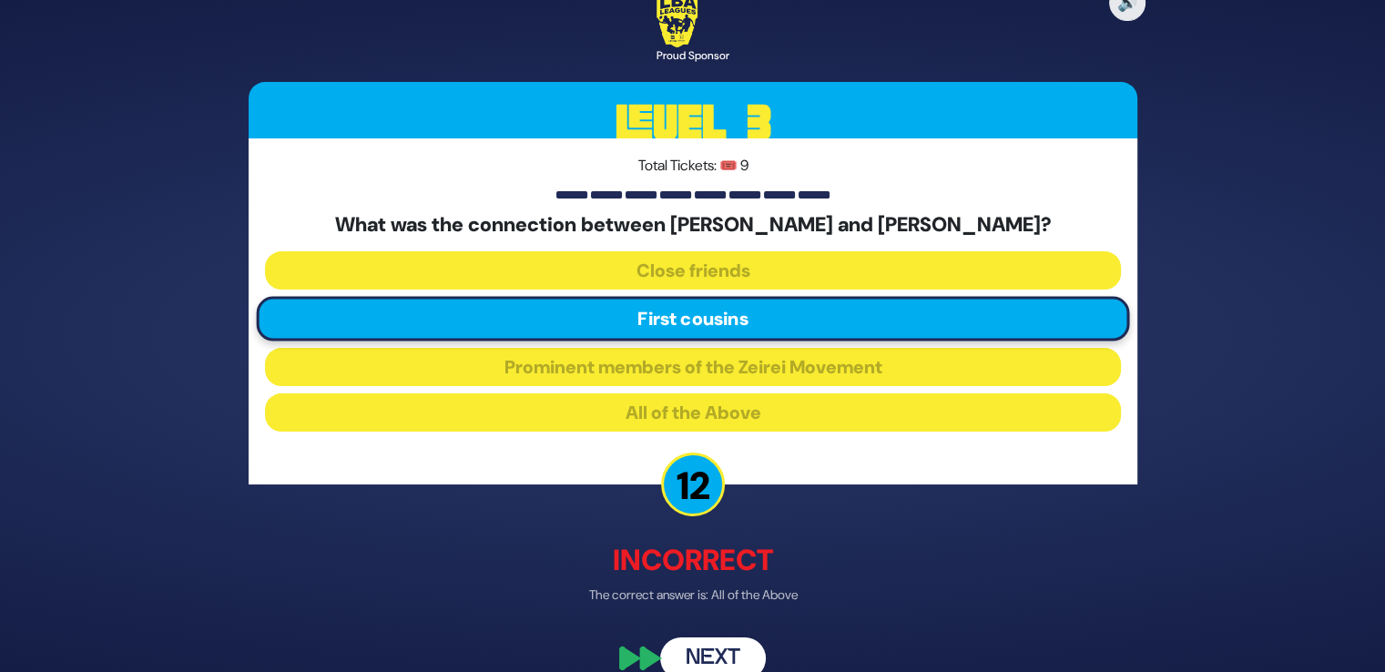
click at [726, 655] on button "Next" at bounding box center [713, 658] width 106 height 42
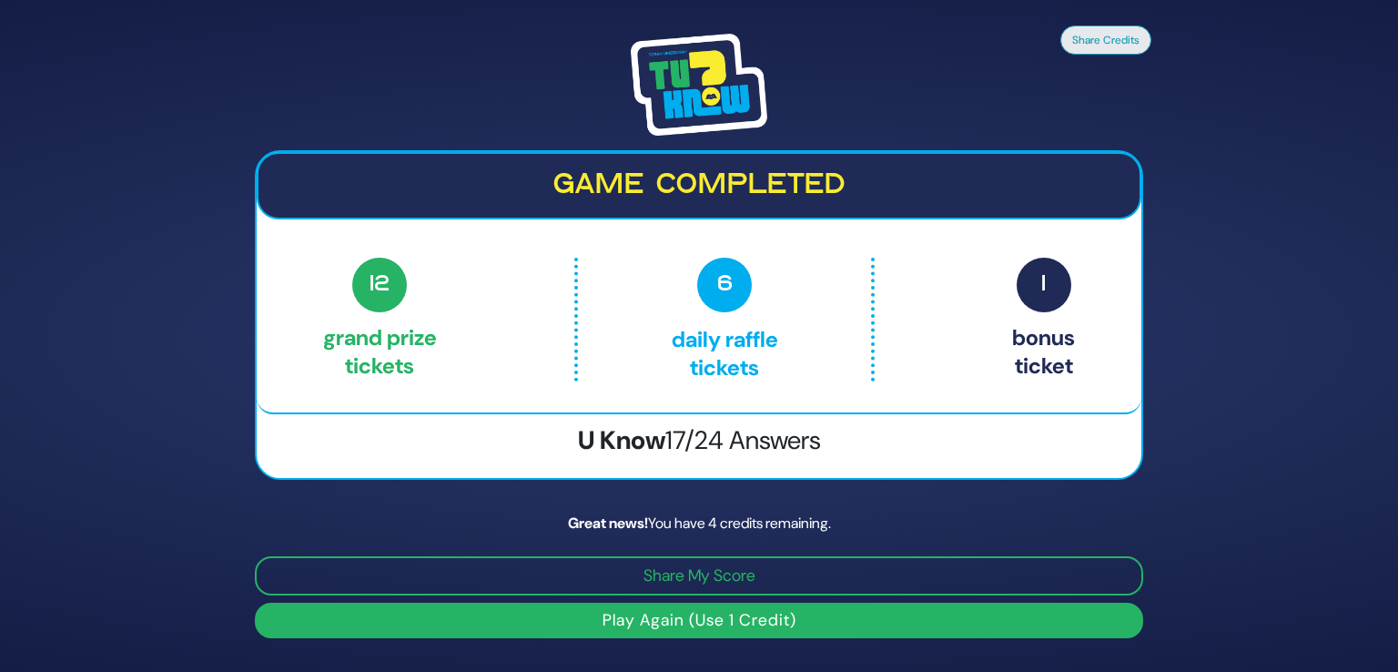
click at [706, 608] on button "Play Again (Use 1 Credit)" at bounding box center [699, 621] width 888 height 36
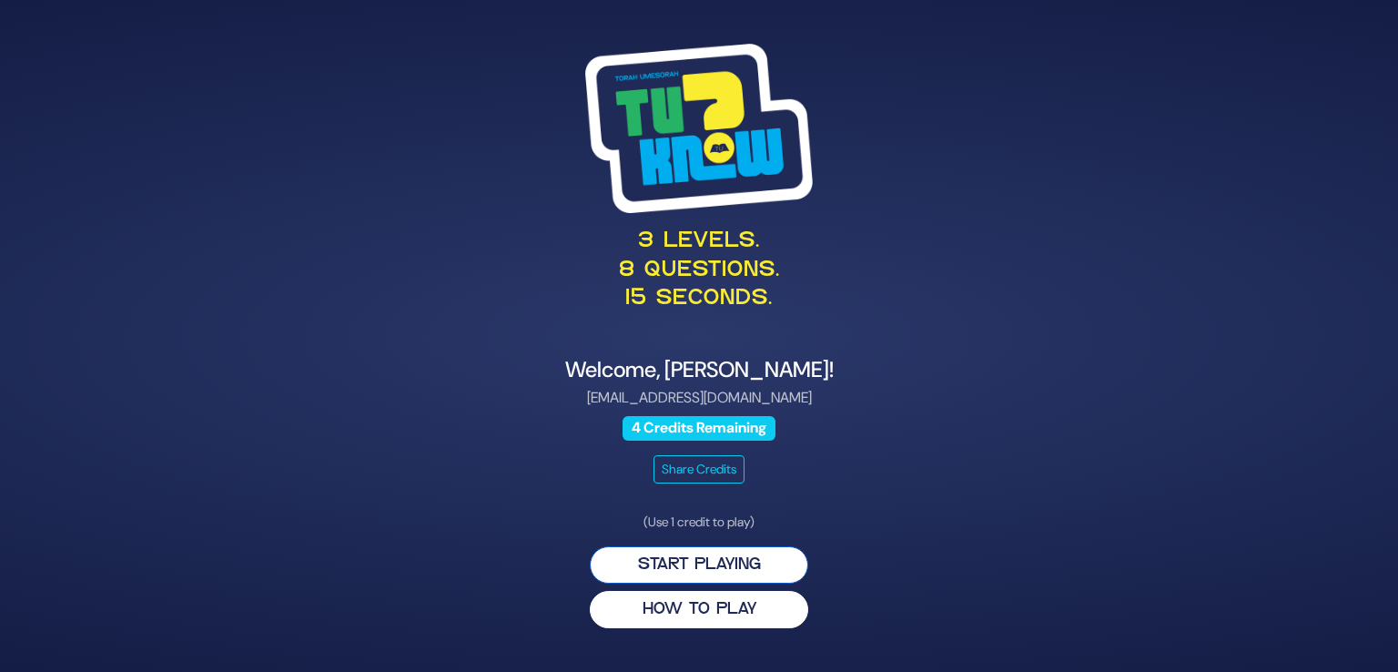
click at [700, 555] on button "Start Playing" at bounding box center [699, 564] width 218 height 37
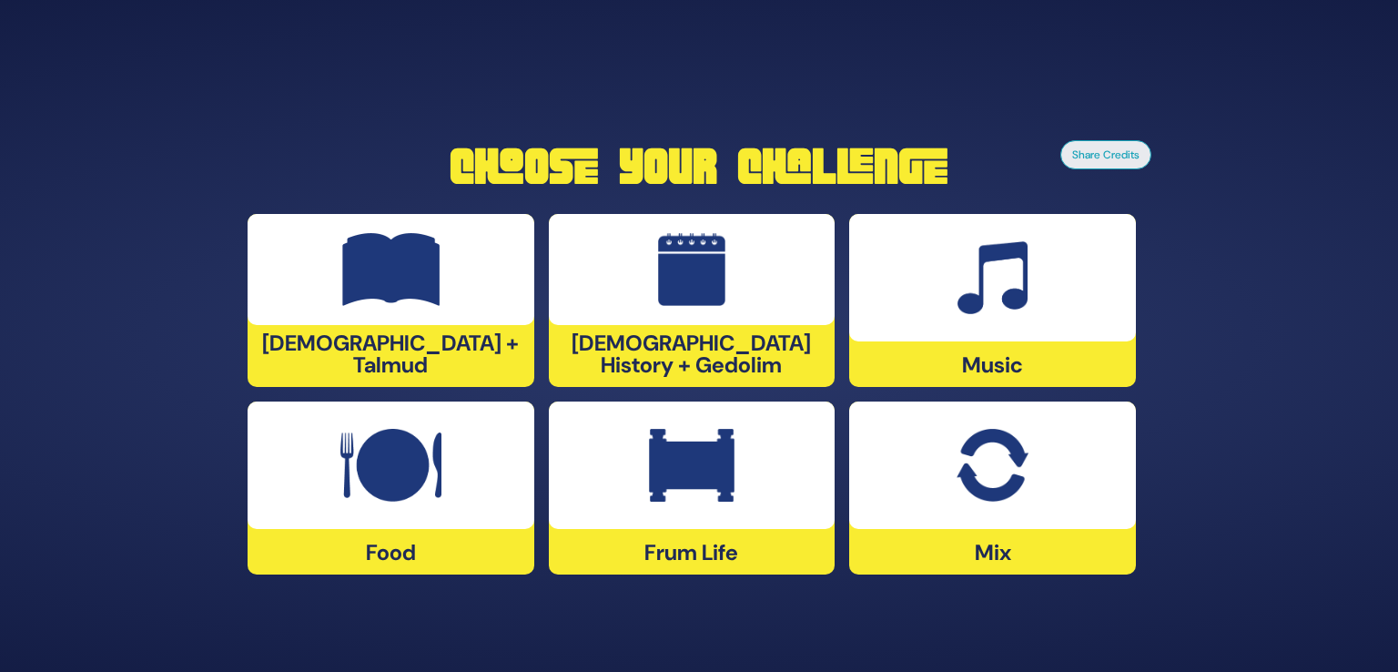
click at [894, 500] on div at bounding box center [992, 464] width 287 height 127
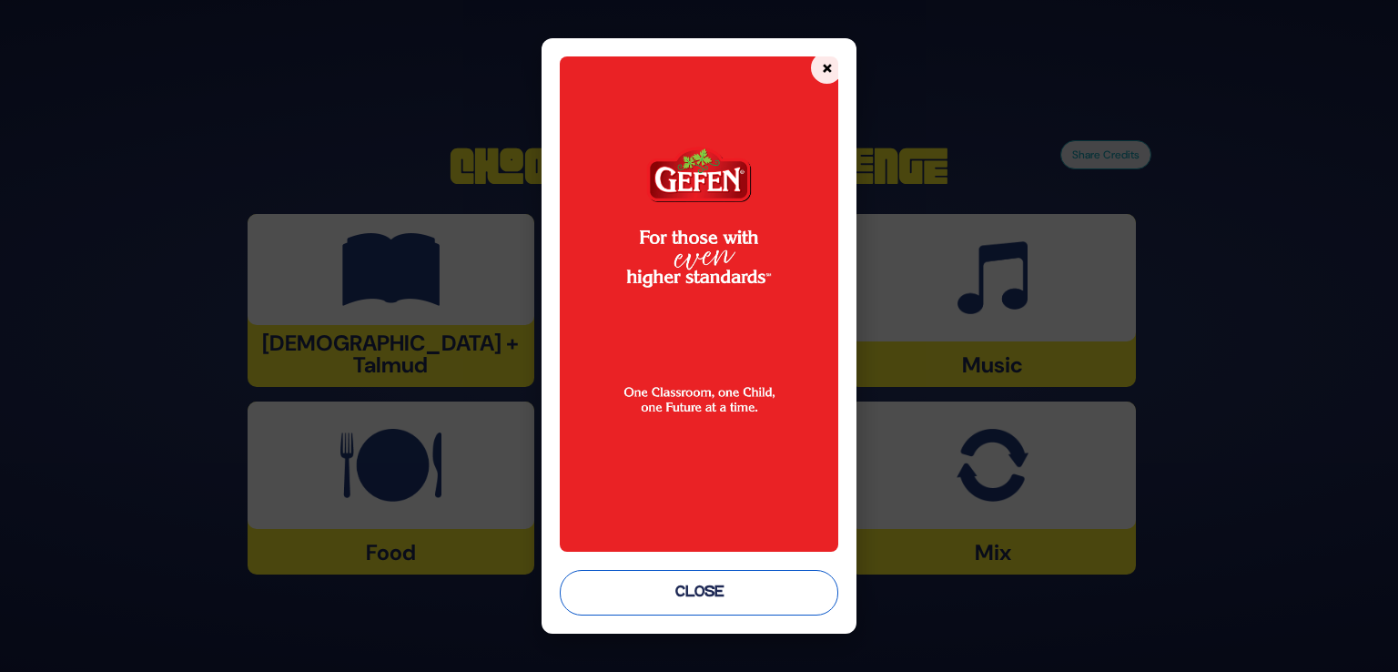
click at [768, 614] on button "Close" at bounding box center [699, 593] width 279 height 46
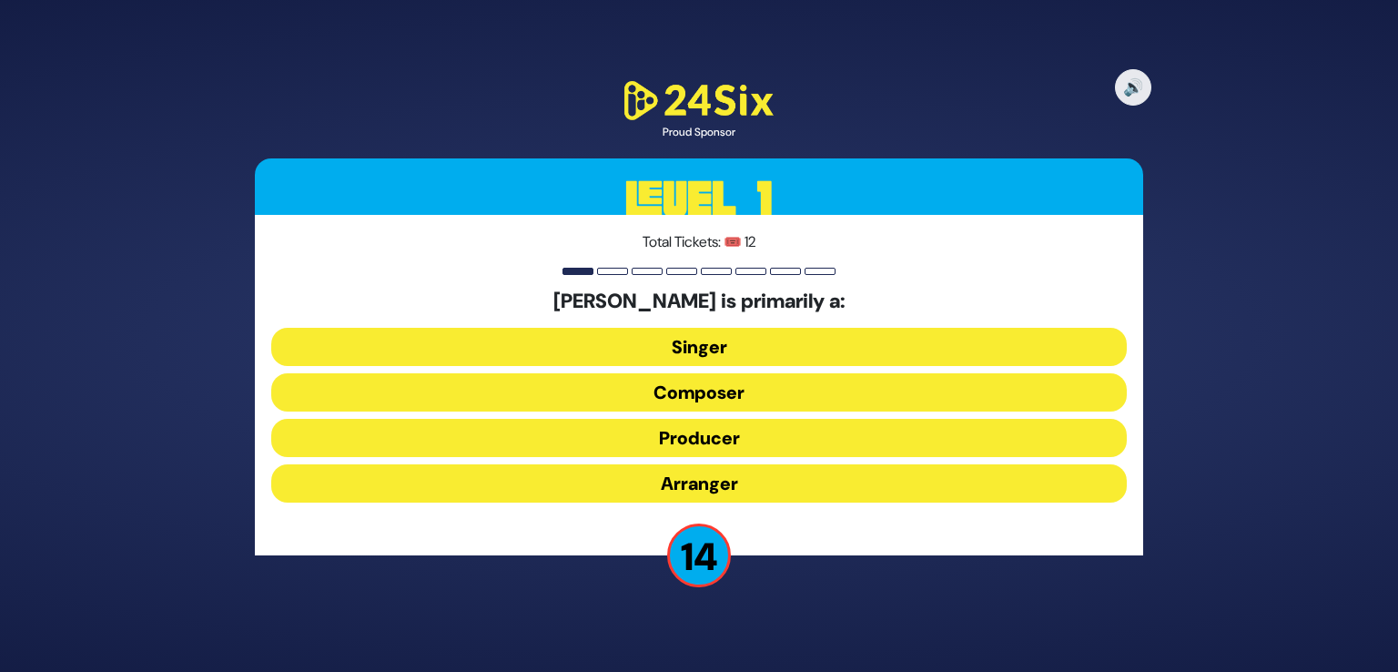
click at [736, 401] on button "Composer" at bounding box center [699, 392] width 856 height 38
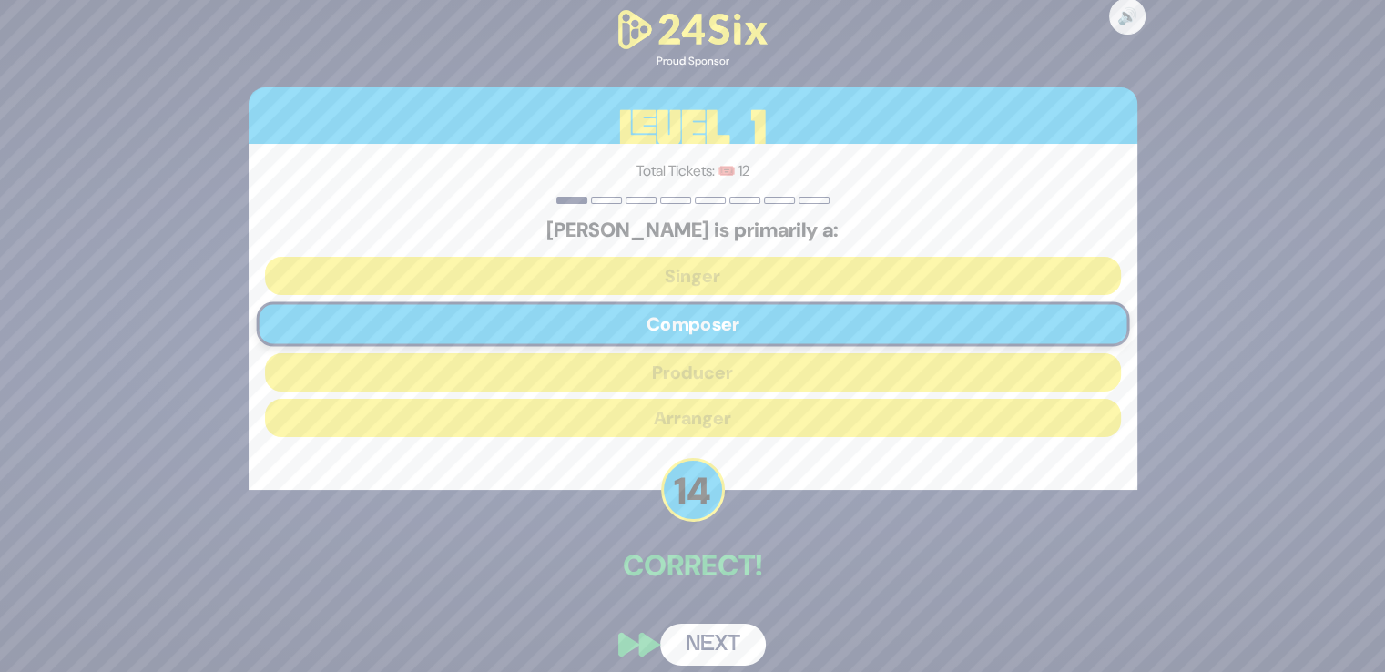
click at [710, 627] on button "Next" at bounding box center [713, 645] width 106 height 42
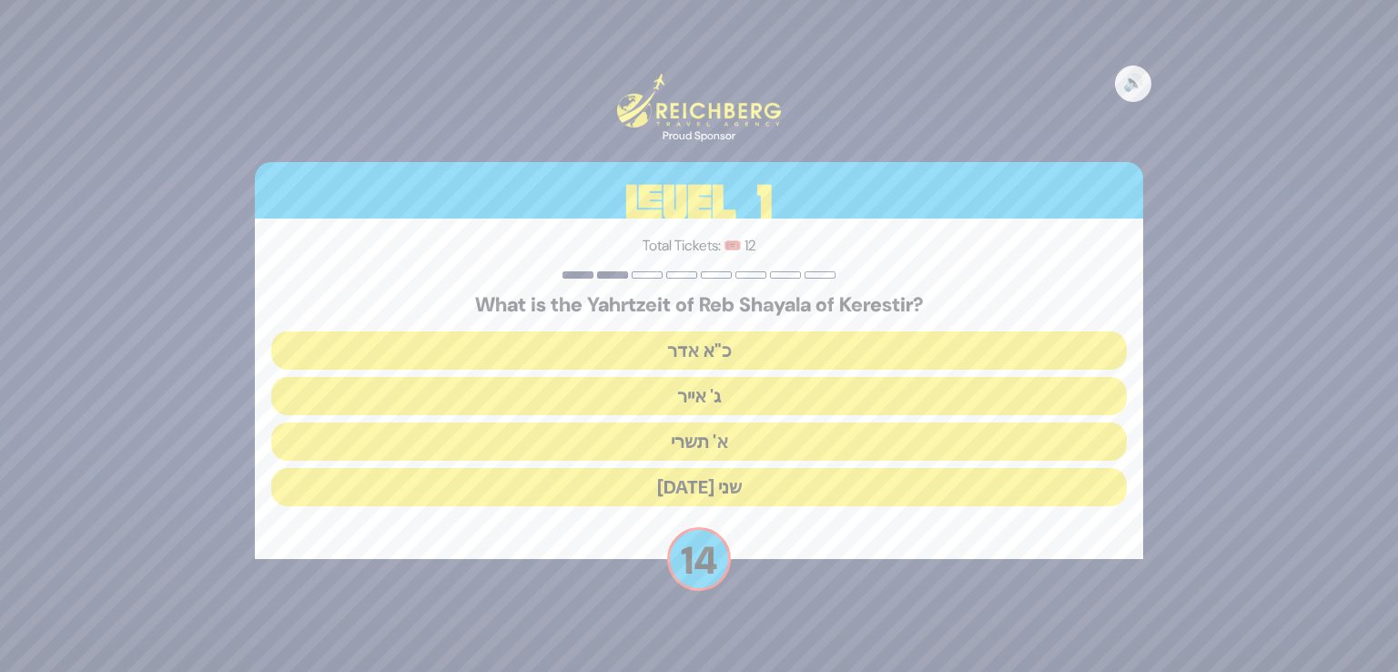
click at [716, 398] on button "ג' אייר" at bounding box center [699, 396] width 856 height 38
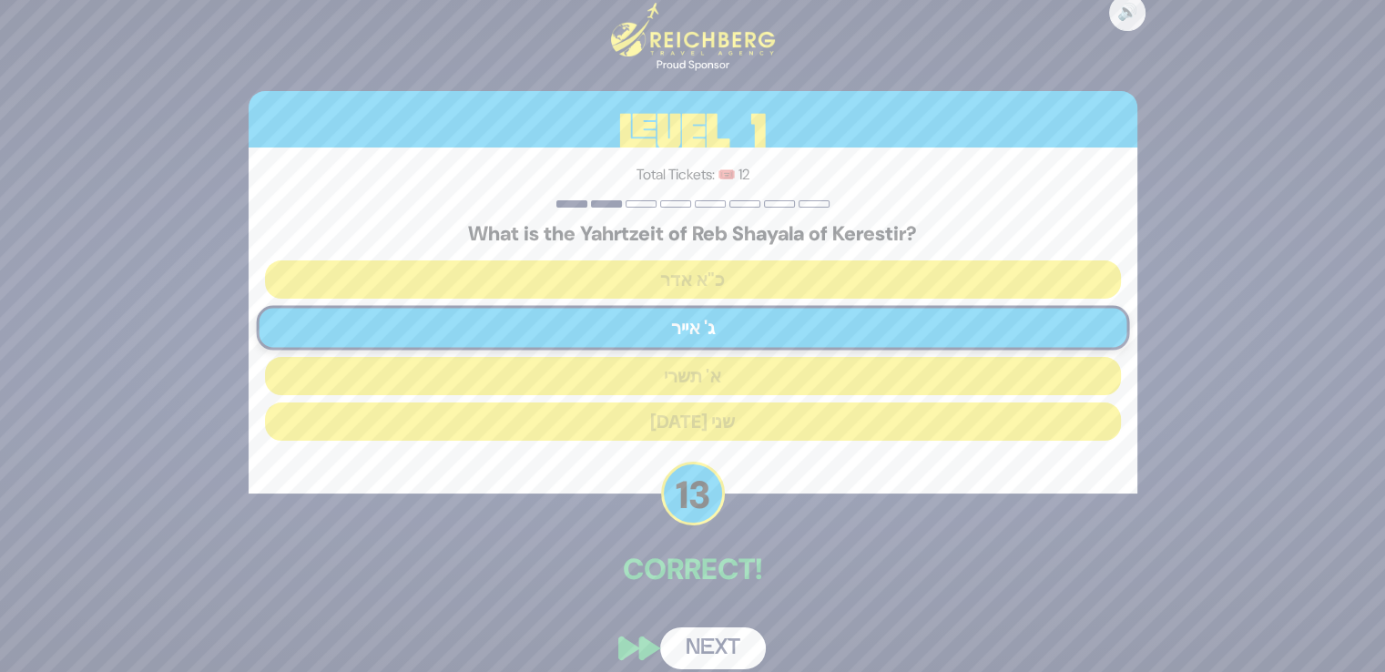
click at [710, 640] on button "Next" at bounding box center [713, 648] width 106 height 42
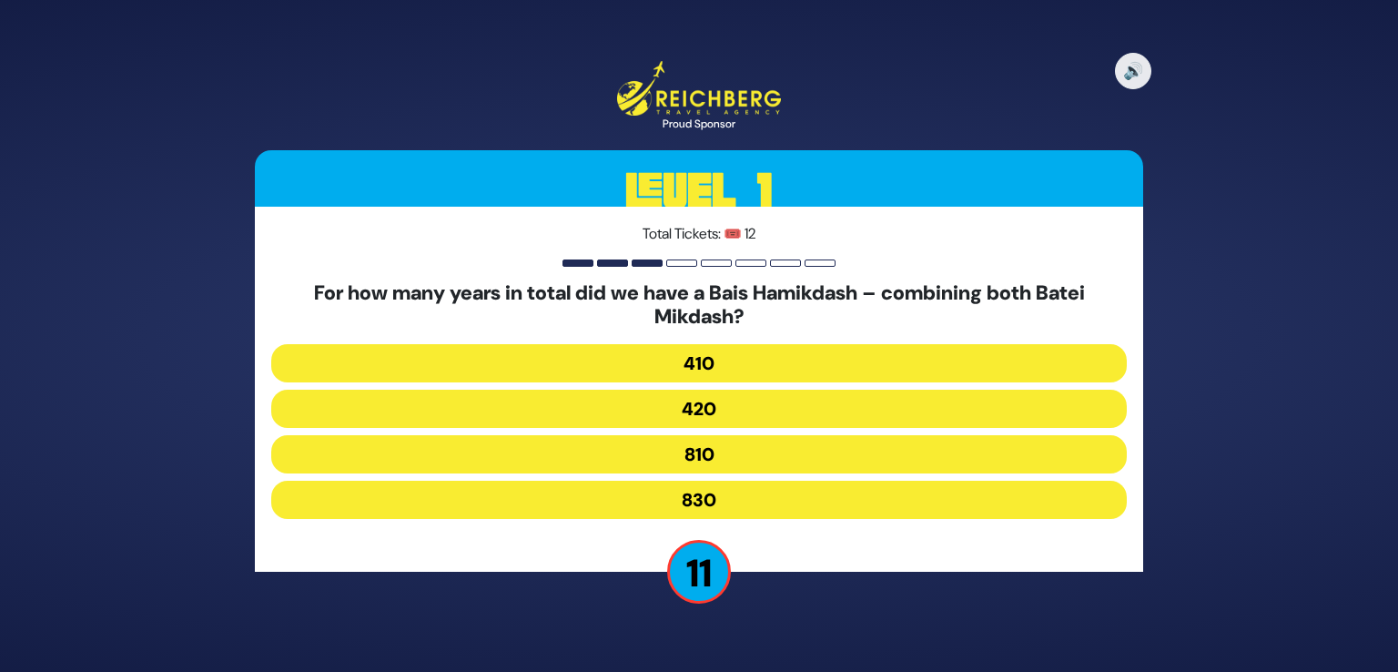
click at [607, 524] on div "For how many years in total did we have a Bais Hamikdash – combining both Batei…" at bounding box center [699, 403] width 856 height 245
click at [610, 506] on button "830" at bounding box center [699, 500] width 856 height 38
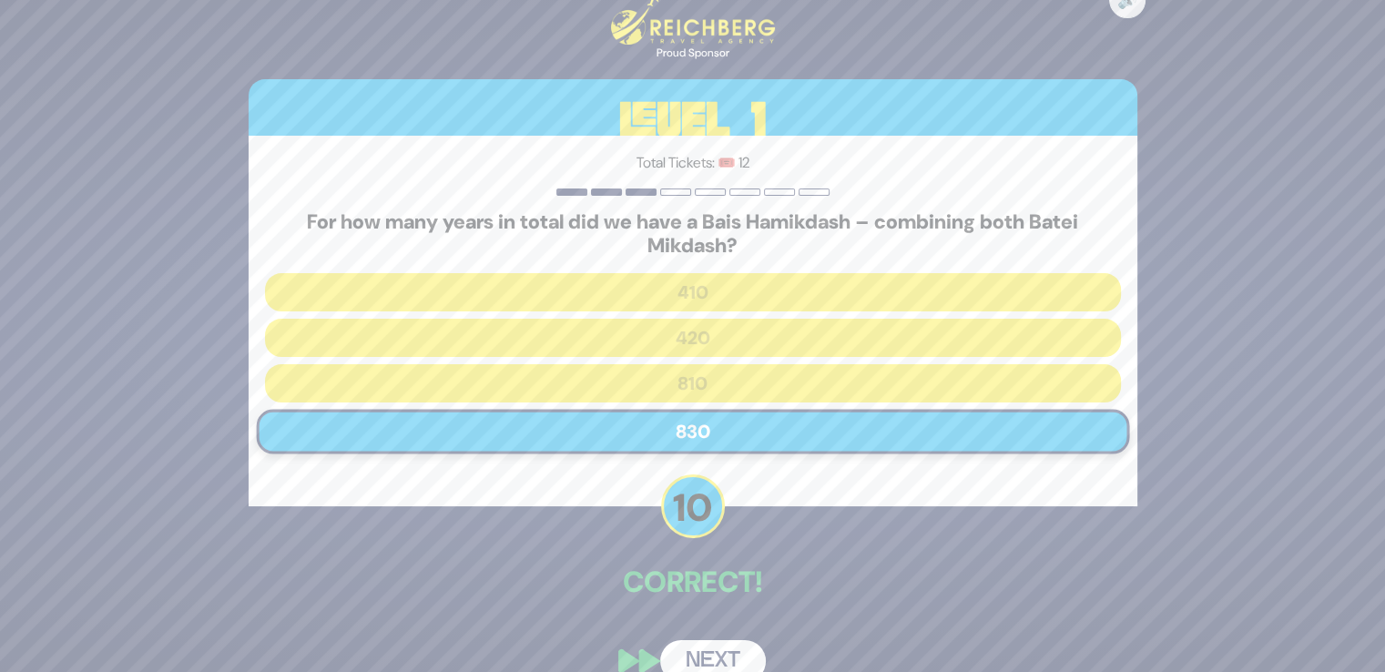
click at [728, 638] on div "🔊 Proud Sponsor Level 1 Total Tickets: 🎟️ 12 For how many years in total did we…" at bounding box center [693, 335] width 932 height 735
click at [727, 647] on button "Next" at bounding box center [713, 661] width 106 height 42
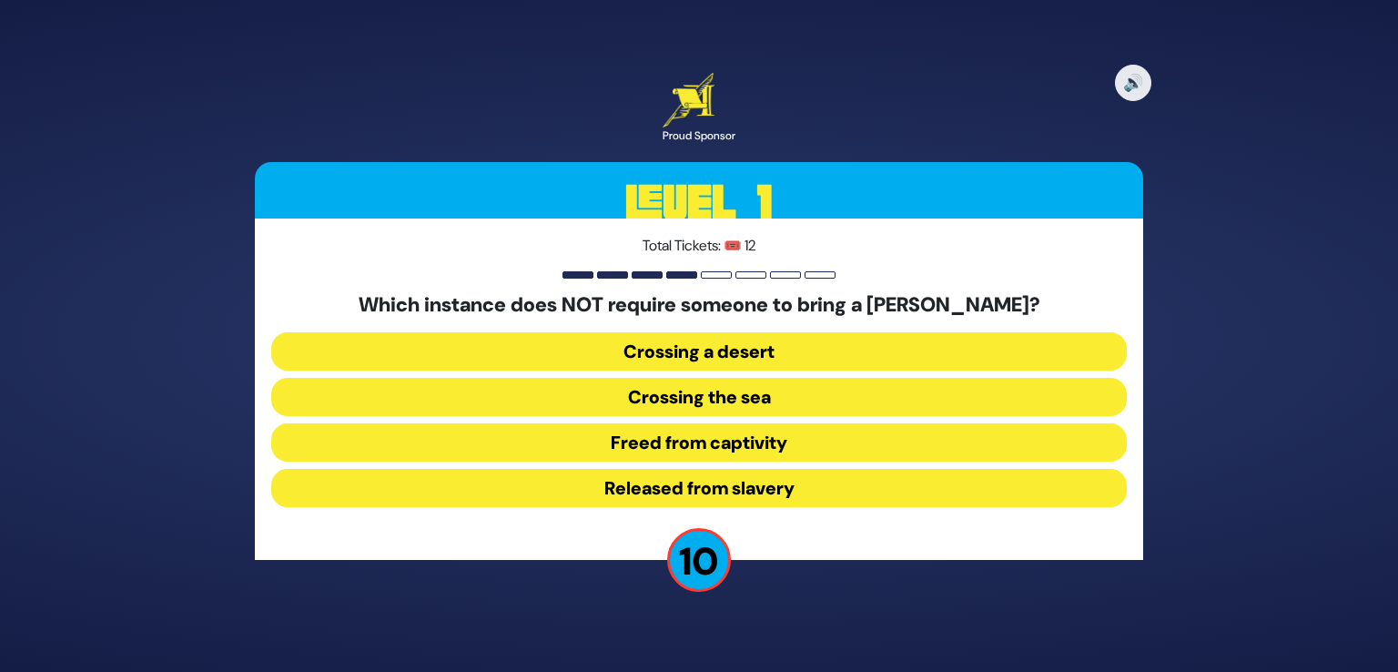
click at [750, 492] on button "Released from slavery" at bounding box center [699, 488] width 856 height 38
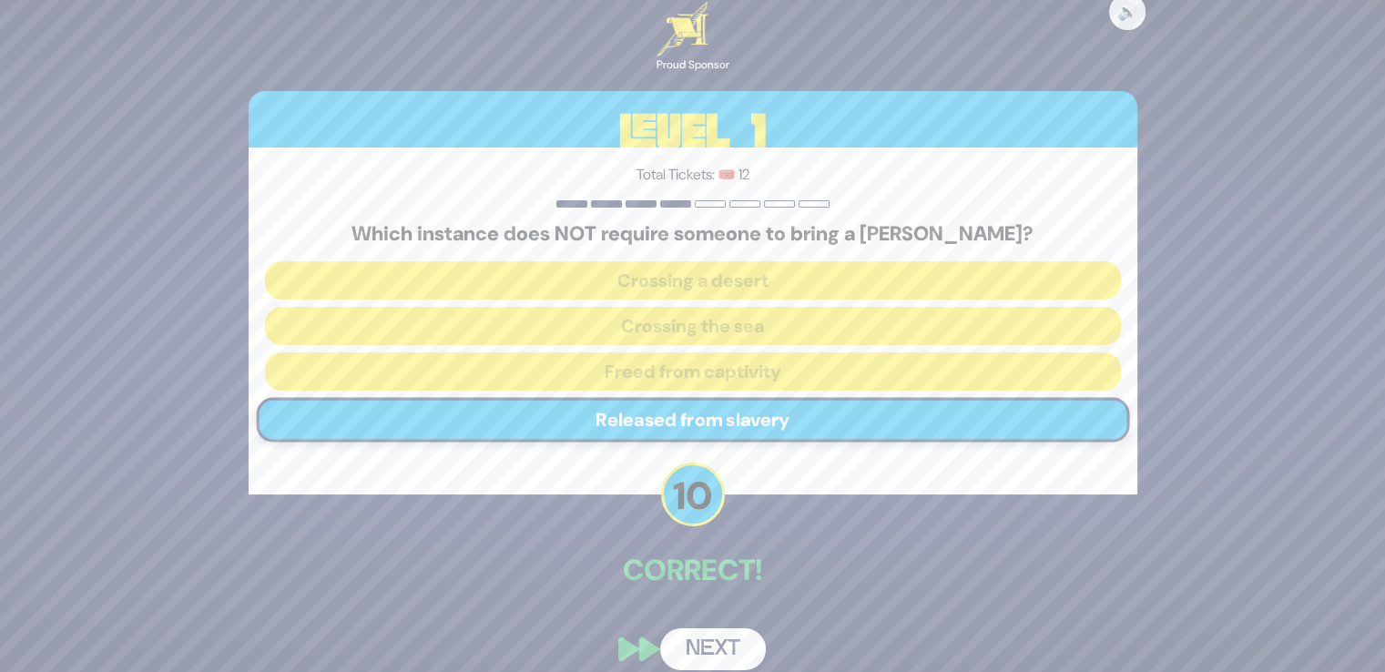
click at [700, 630] on button "Next" at bounding box center [713, 649] width 106 height 42
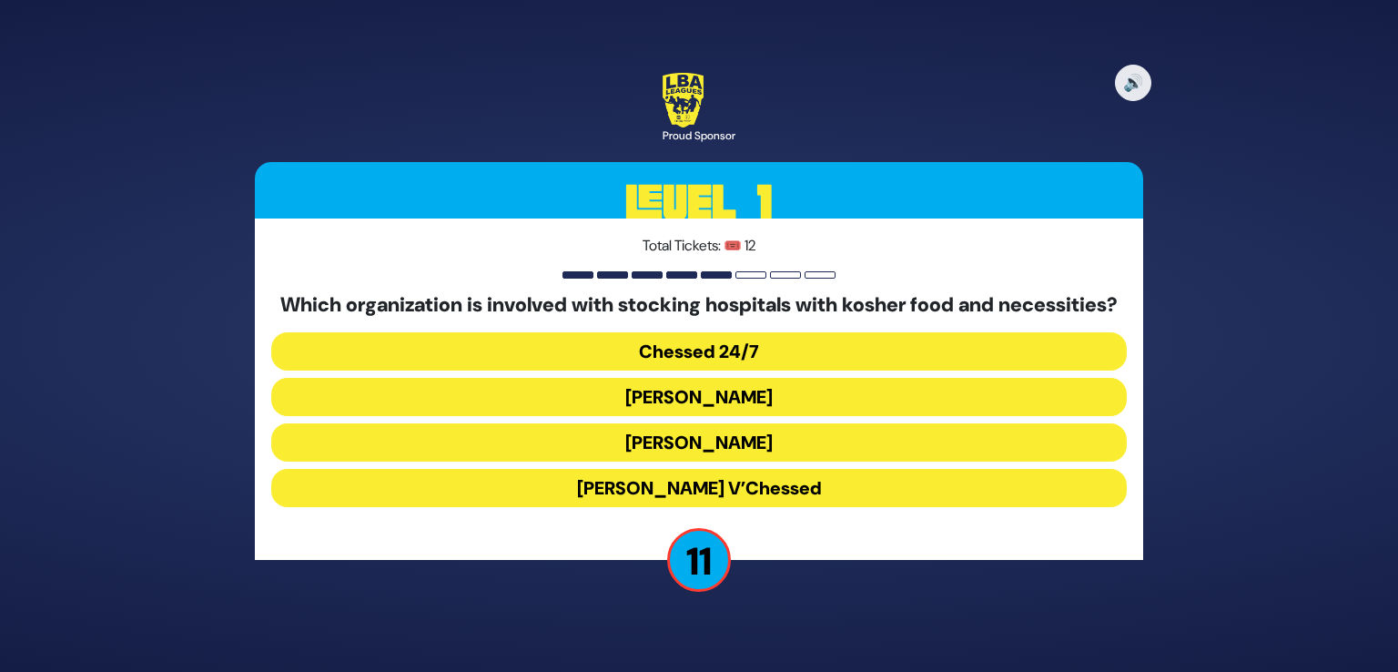
click at [716, 354] on button "Chessed 24/7" at bounding box center [699, 351] width 856 height 38
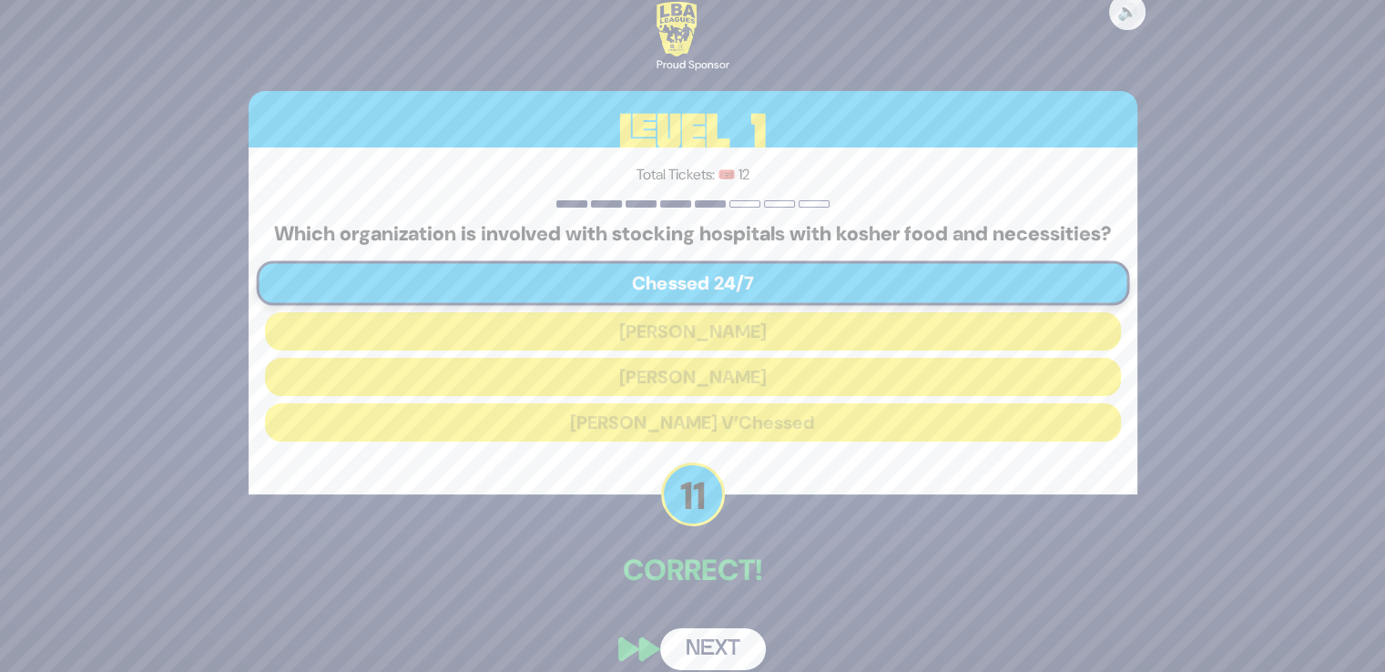
click at [706, 654] on button "Next" at bounding box center [713, 649] width 106 height 42
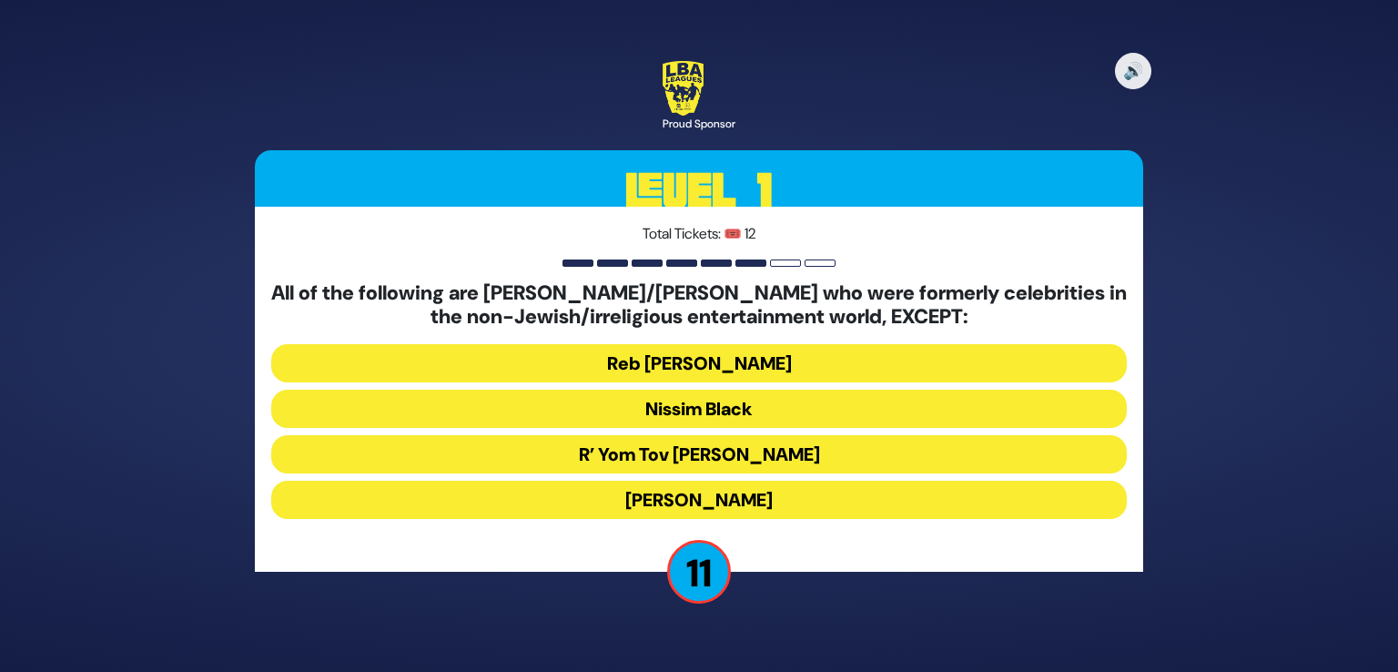
click at [707, 507] on button "Stephen Hill" at bounding box center [699, 500] width 856 height 38
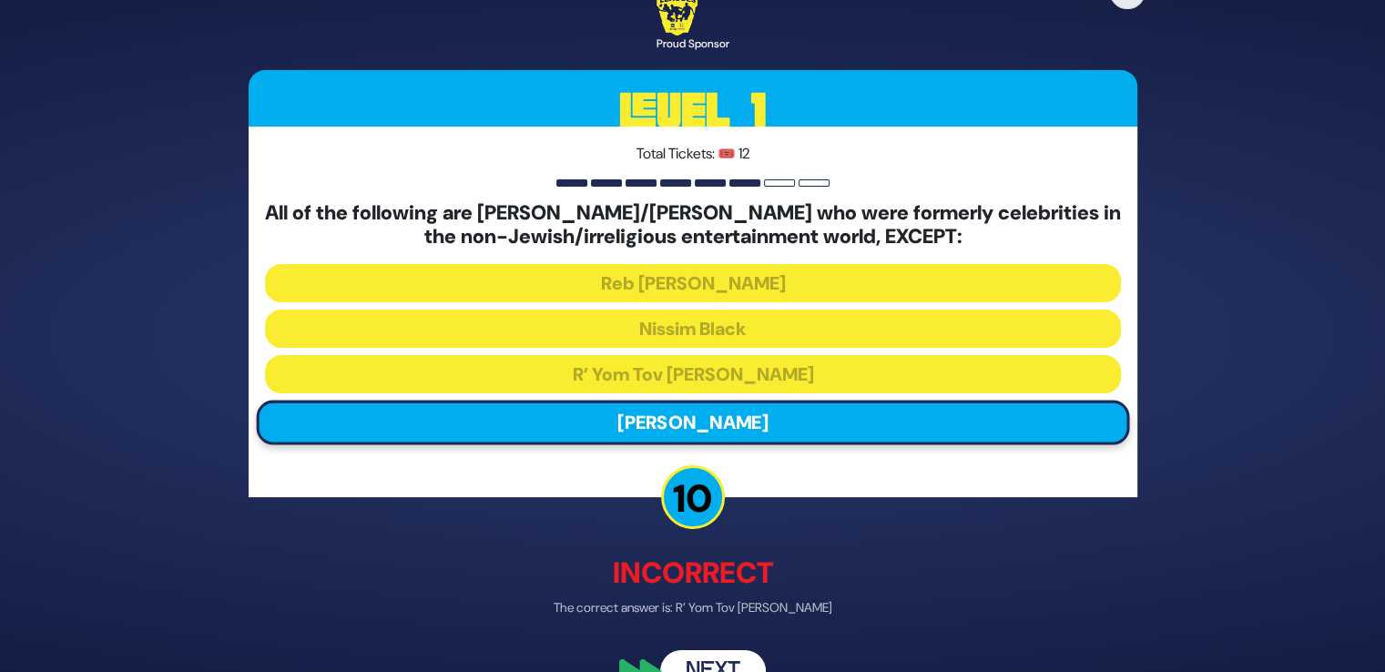
click at [710, 664] on button "Next" at bounding box center [713, 670] width 106 height 42
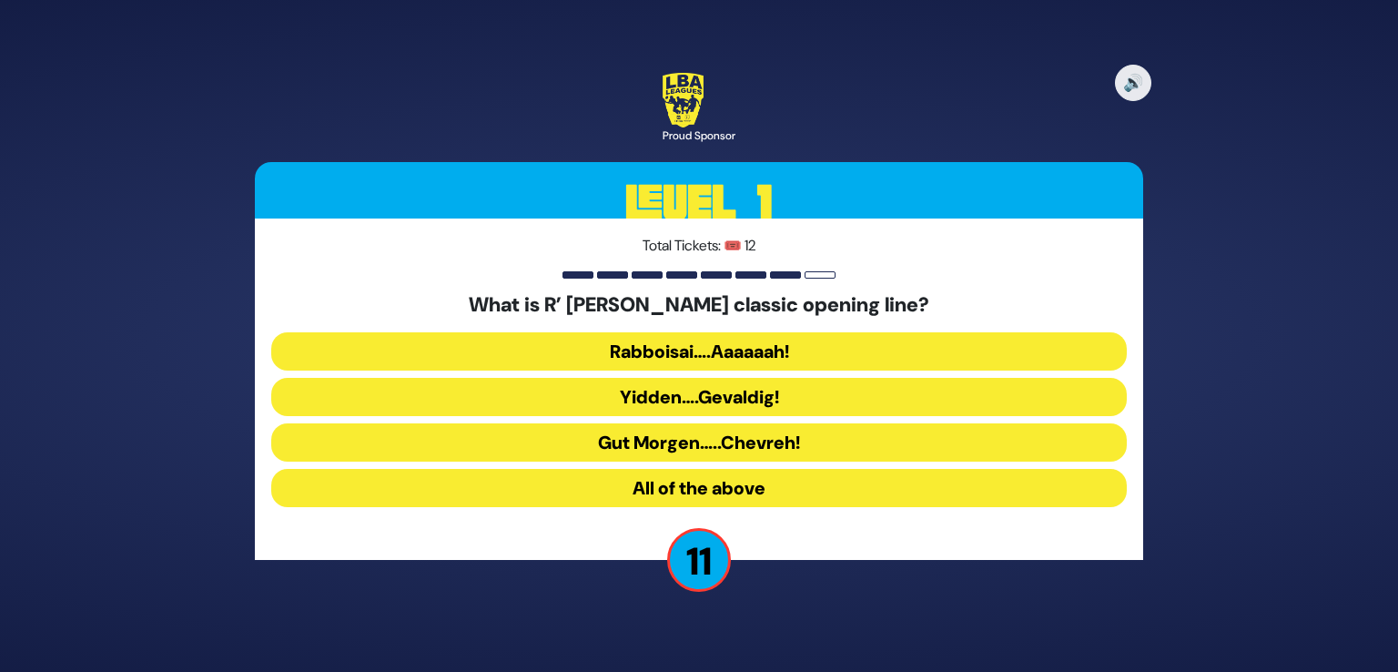
click at [721, 342] on button "Rabboisai….Aaaaaah!" at bounding box center [699, 351] width 856 height 38
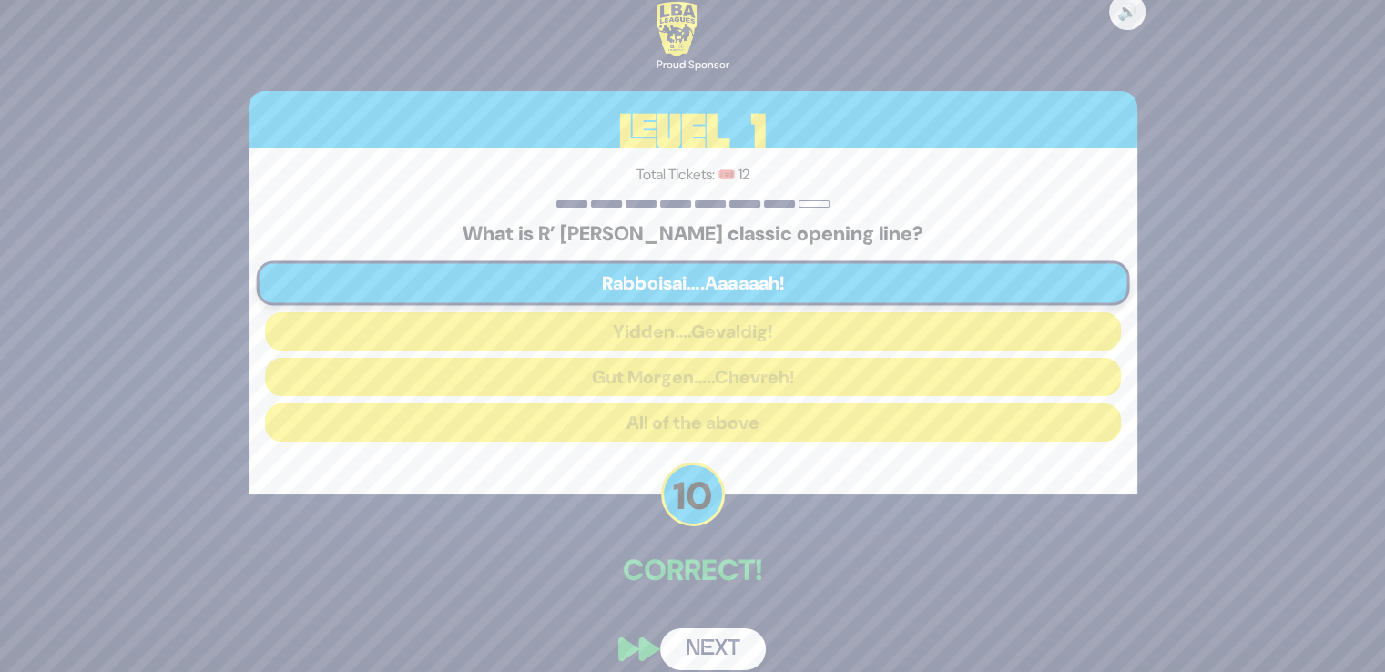
click at [699, 641] on button "Next" at bounding box center [713, 649] width 106 height 42
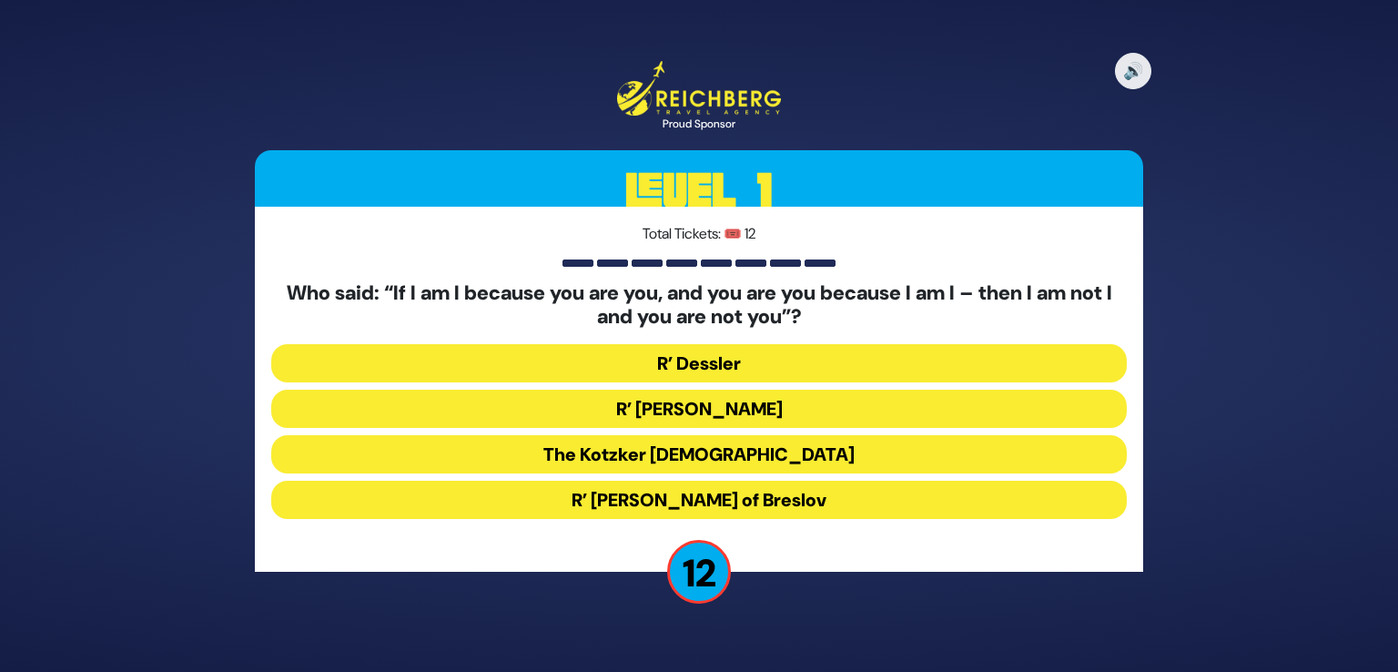
click at [654, 441] on button "The Kotzker Rebbe" at bounding box center [699, 454] width 856 height 38
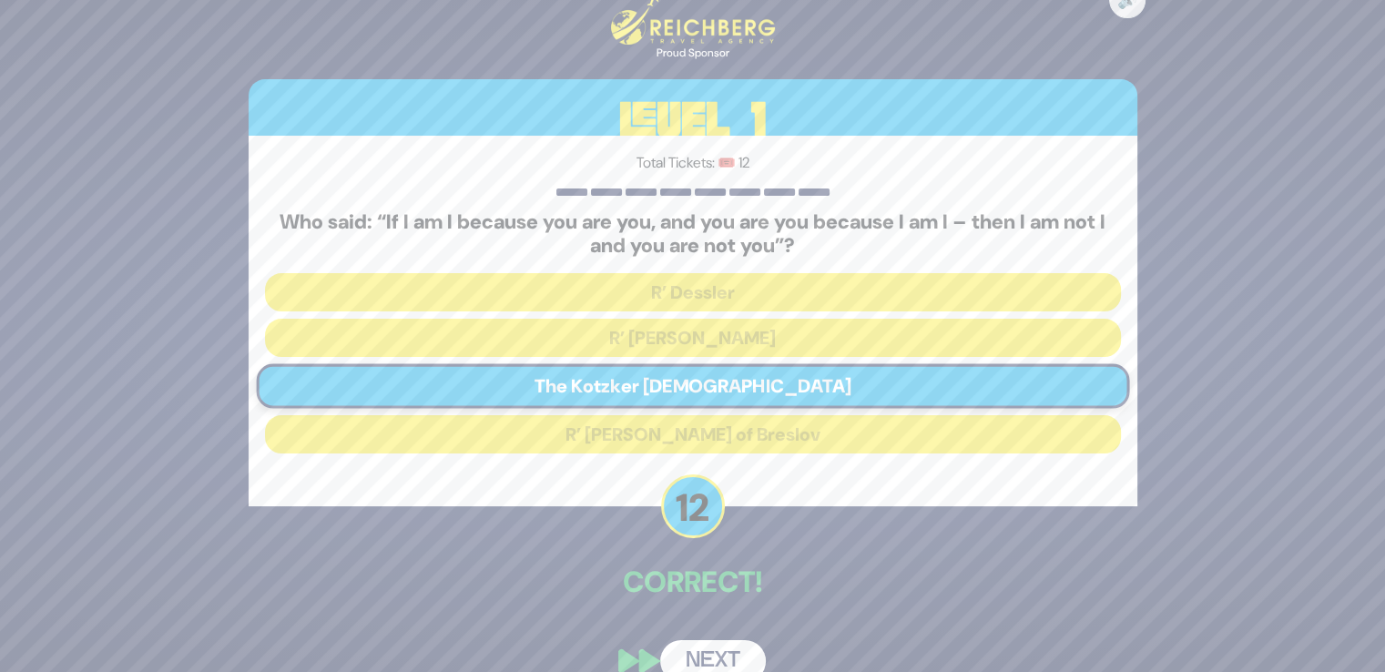
click at [706, 642] on button "Next" at bounding box center [713, 661] width 106 height 42
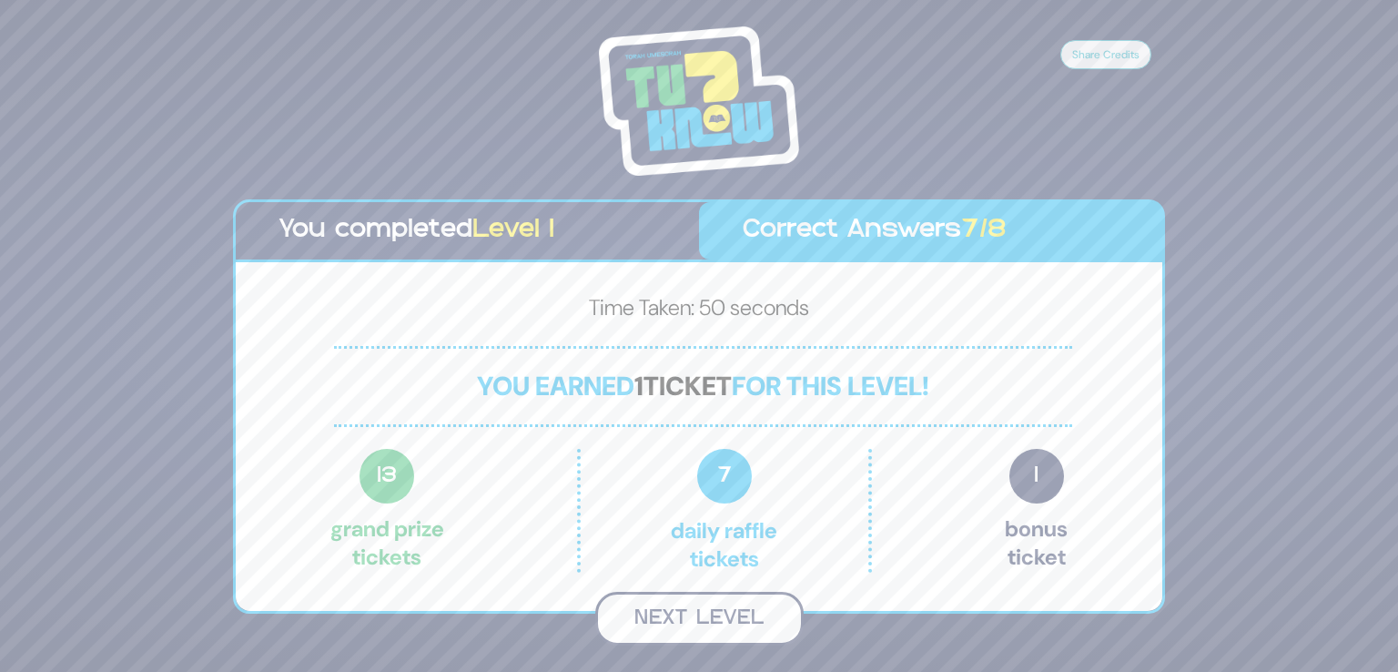
click at [703, 605] on button "Next Level" at bounding box center [699, 619] width 208 height 54
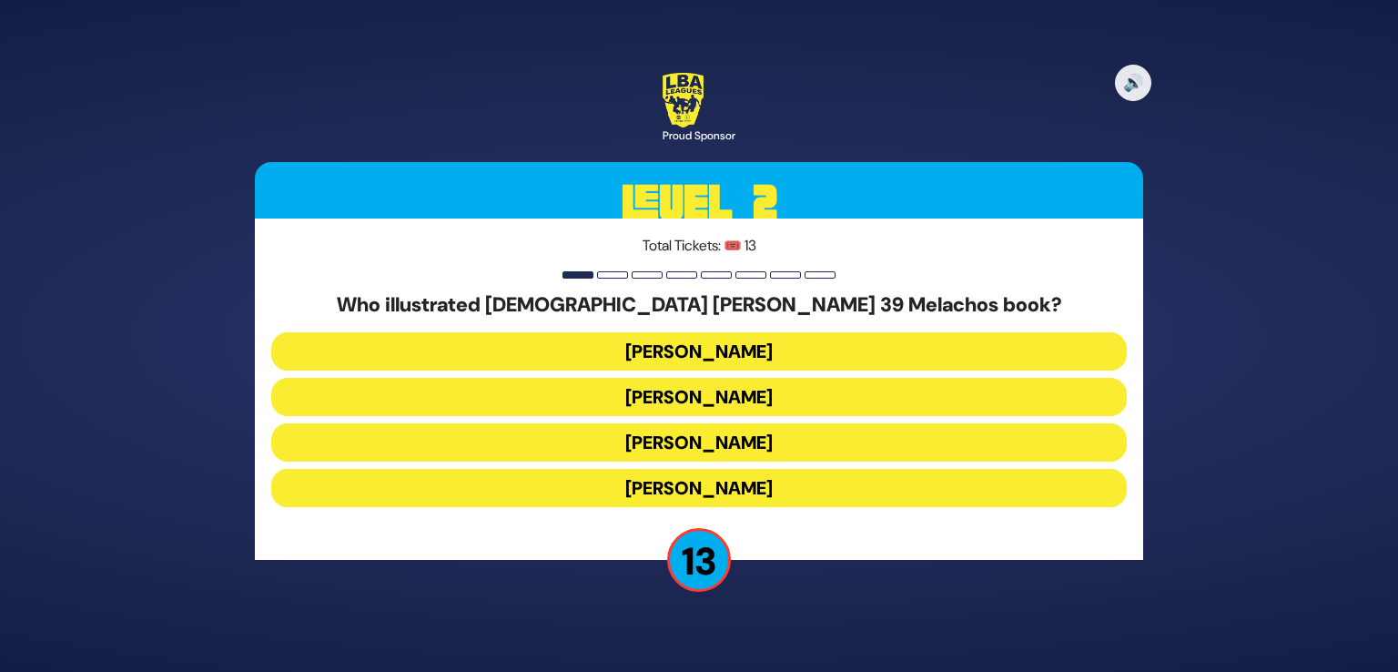
click at [609, 347] on button "Gadi Pollack" at bounding box center [699, 351] width 856 height 38
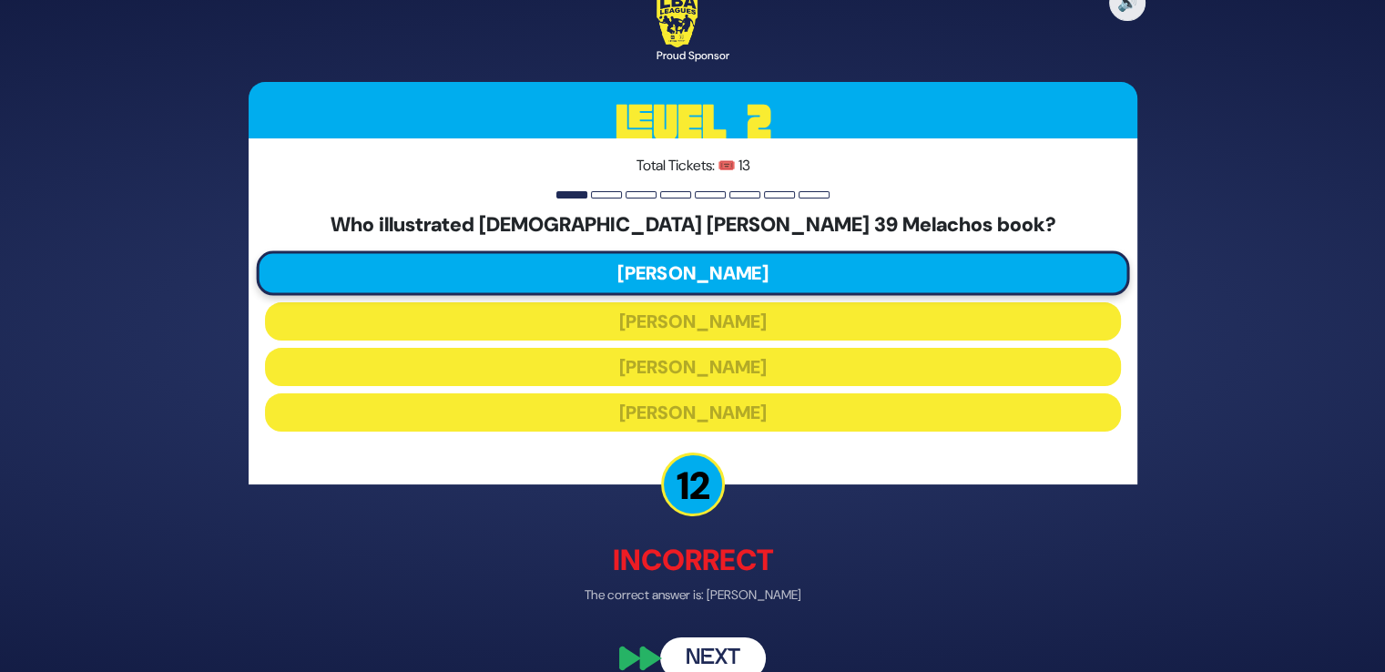
click at [717, 656] on button "Next" at bounding box center [713, 658] width 106 height 42
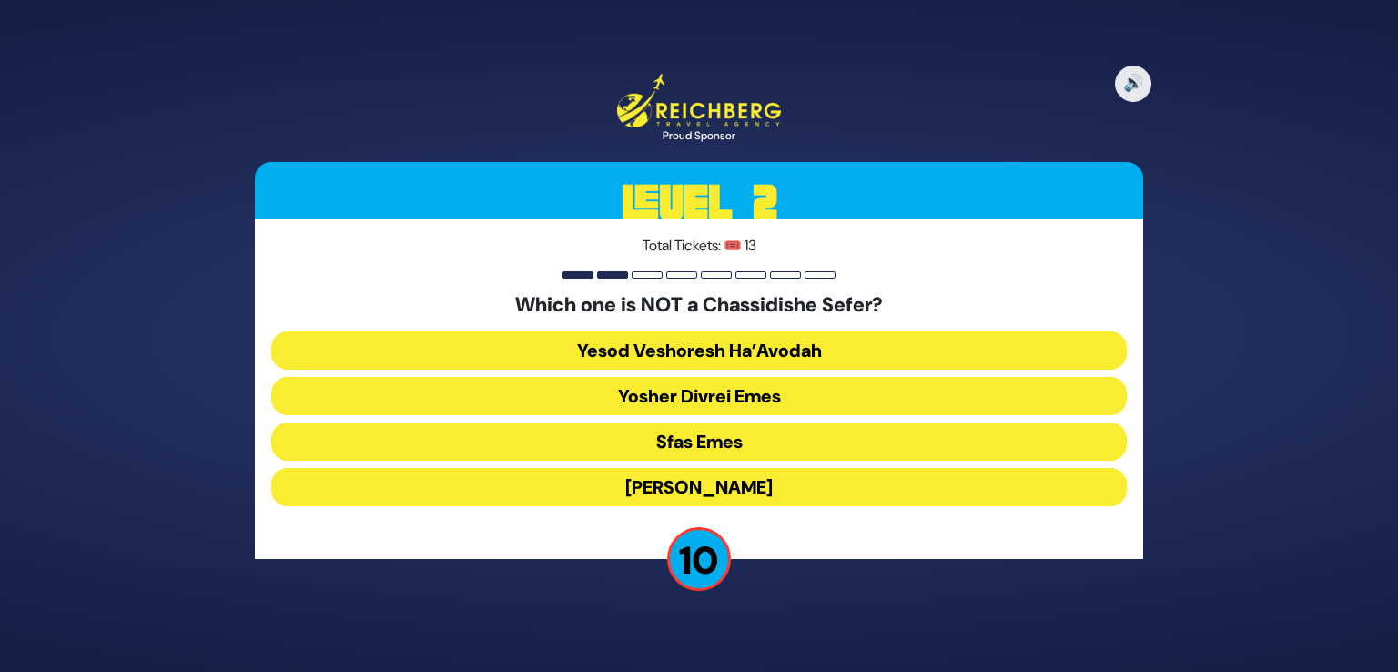
click at [745, 350] on button "Yesod Veshoresh Ha’Avodah" at bounding box center [699, 350] width 856 height 38
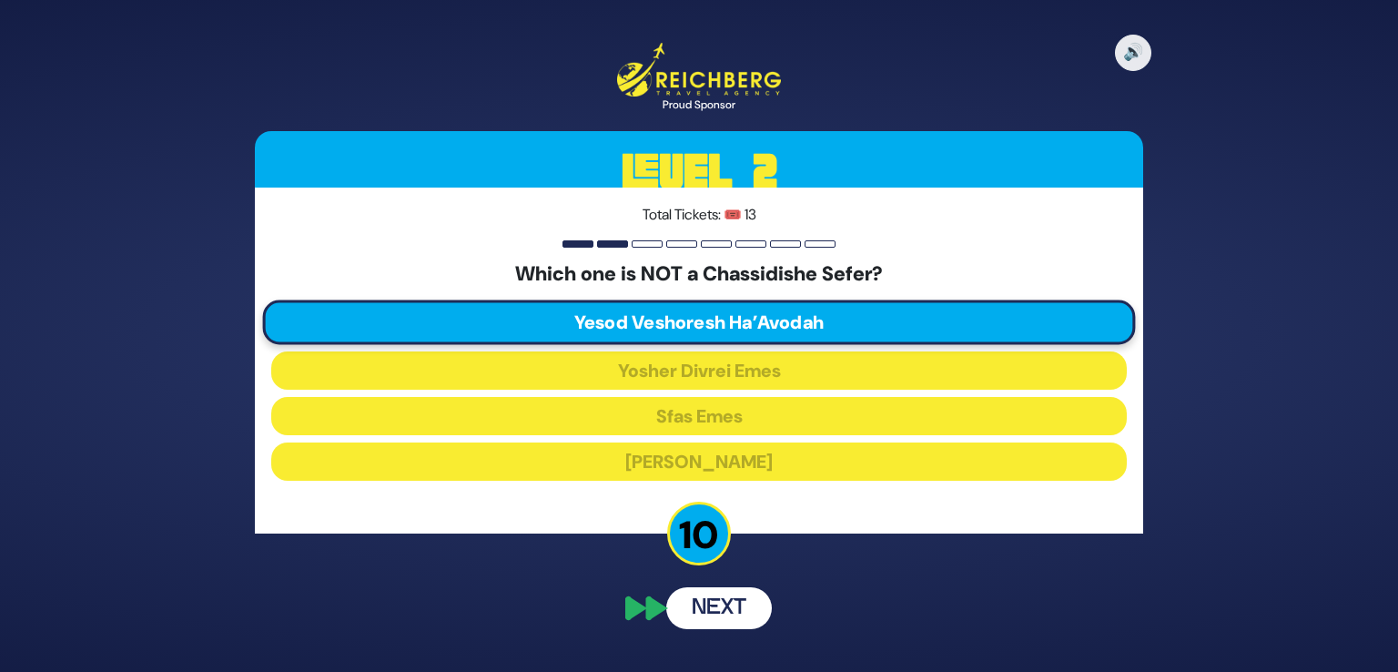
click at [710, 614] on button "Next" at bounding box center [719, 608] width 106 height 42
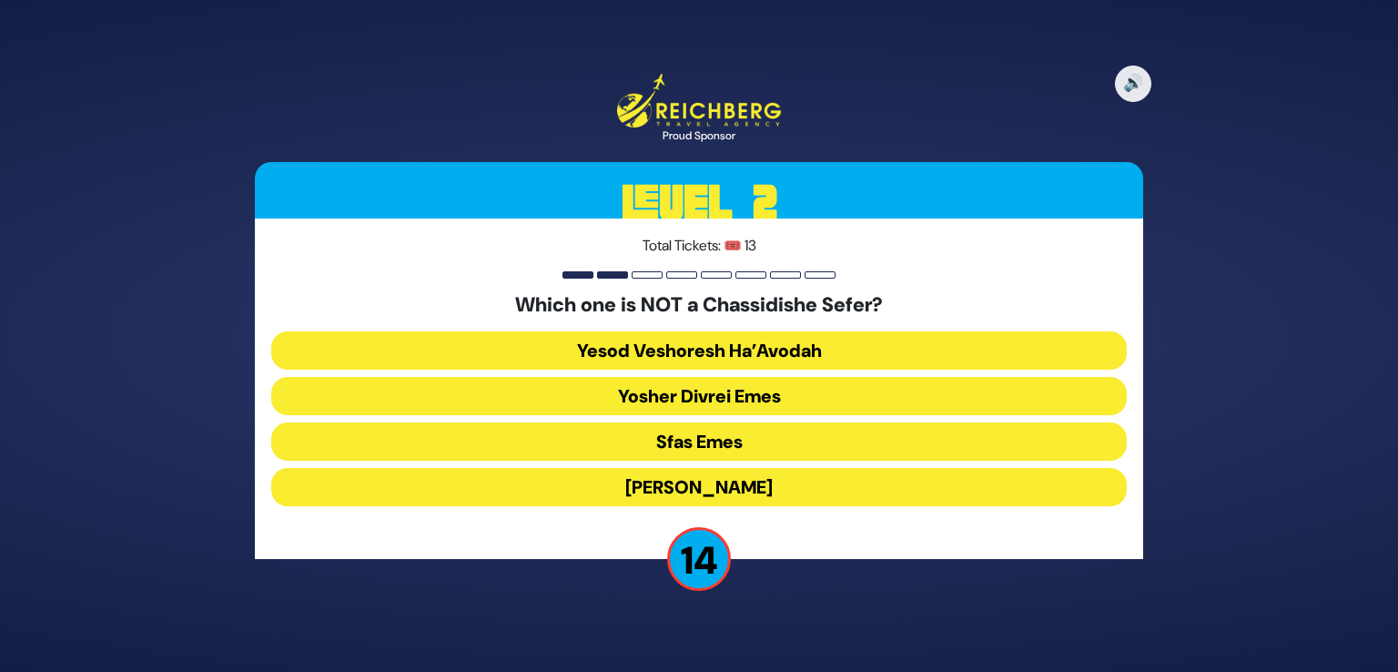
click at [741, 350] on button "Yesod Veshoresh Ha’Avodah" at bounding box center [699, 350] width 856 height 38
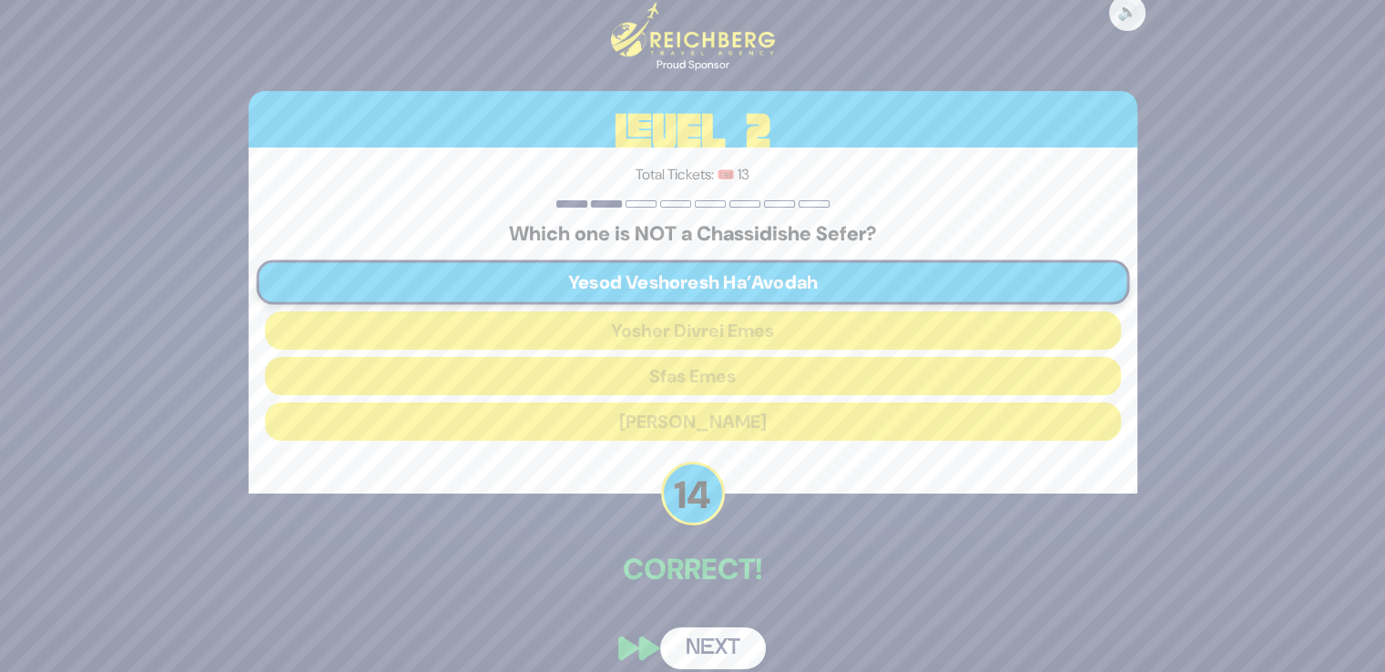
click at [721, 645] on button "Next" at bounding box center [713, 648] width 106 height 42
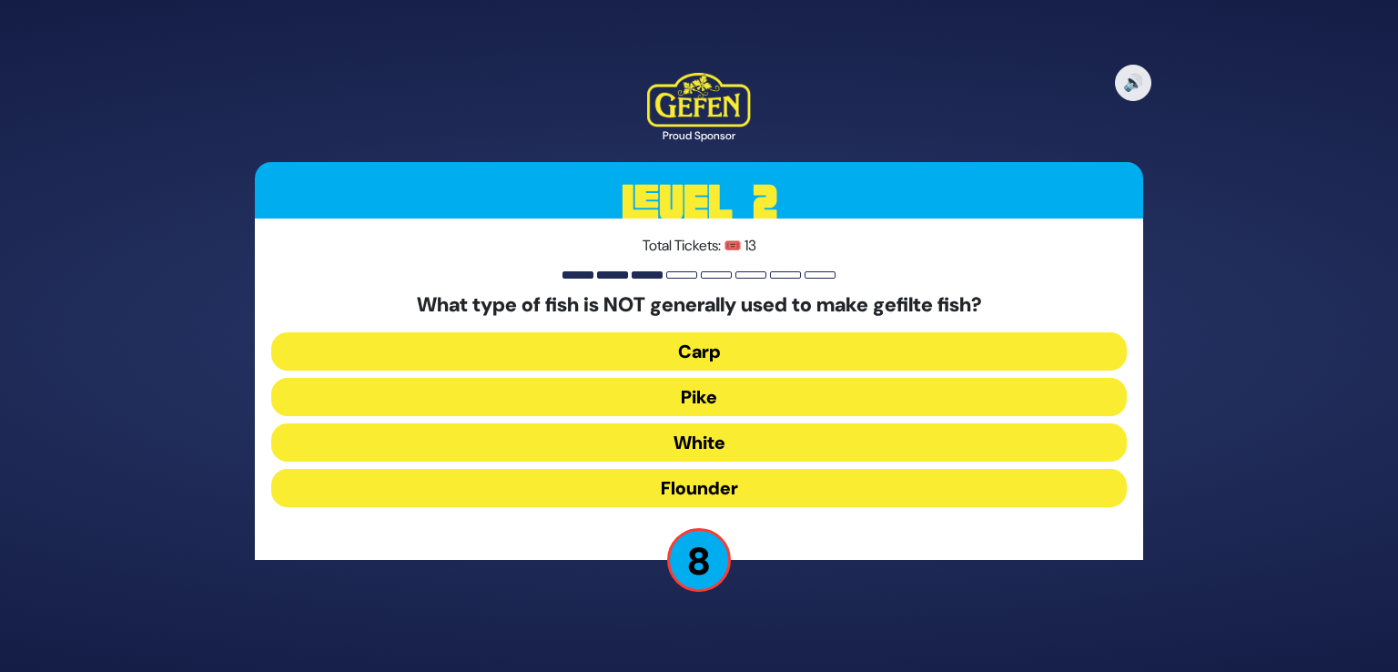
click at [746, 487] on button "Flounder" at bounding box center [699, 488] width 856 height 38
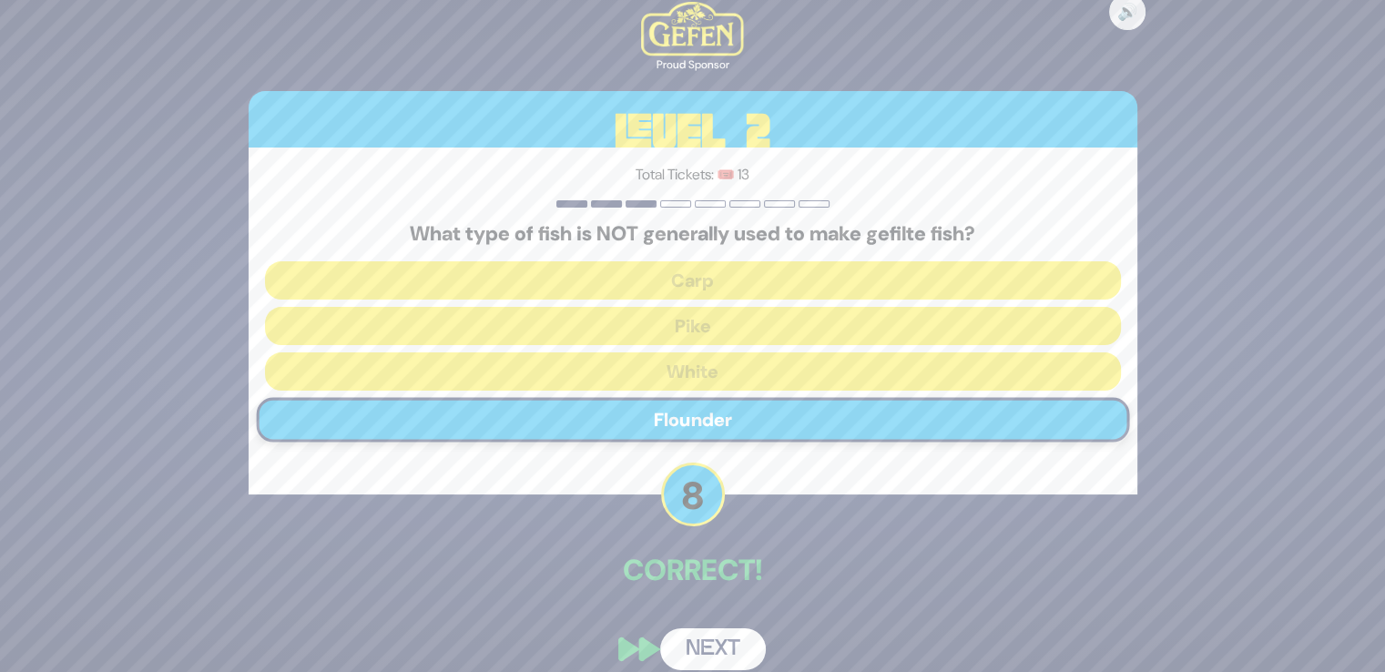
click at [711, 630] on button "Next" at bounding box center [713, 649] width 106 height 42
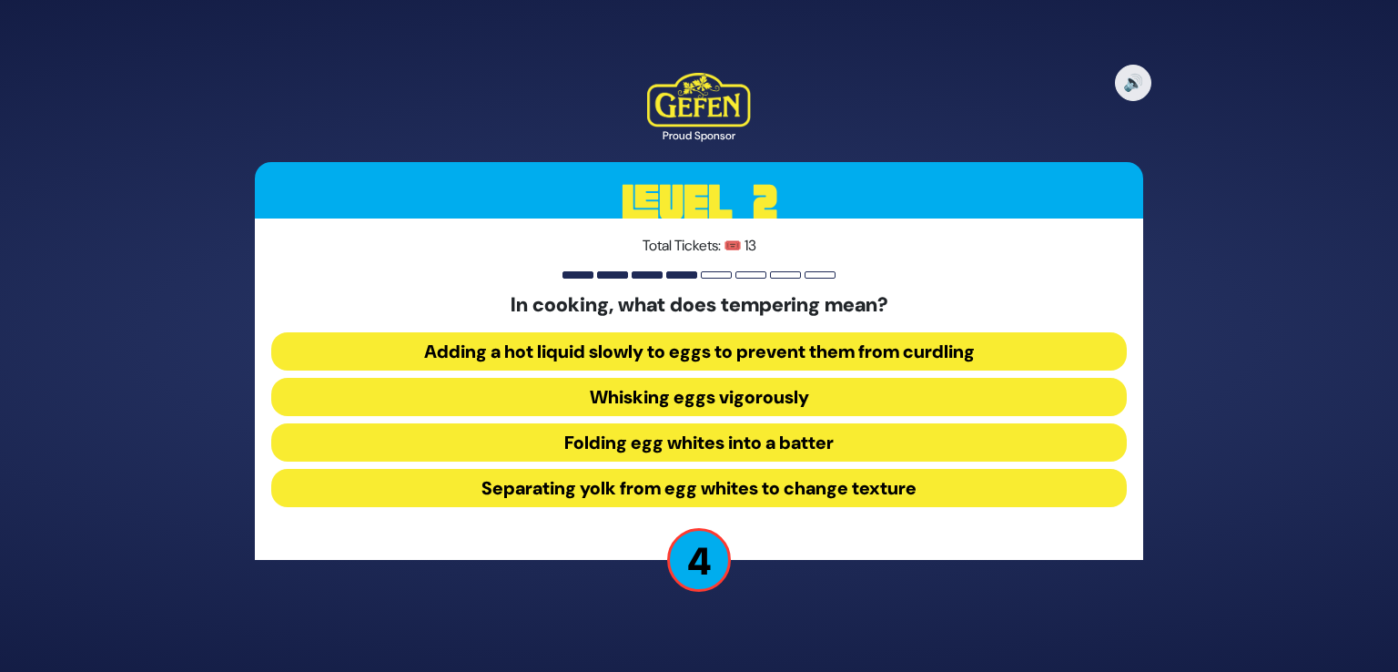
click at [778, 339] on button "Adding a hot liquid slowly to eggs to prevent them from curdling" at bounding box center [699, 351] width 856 height 38
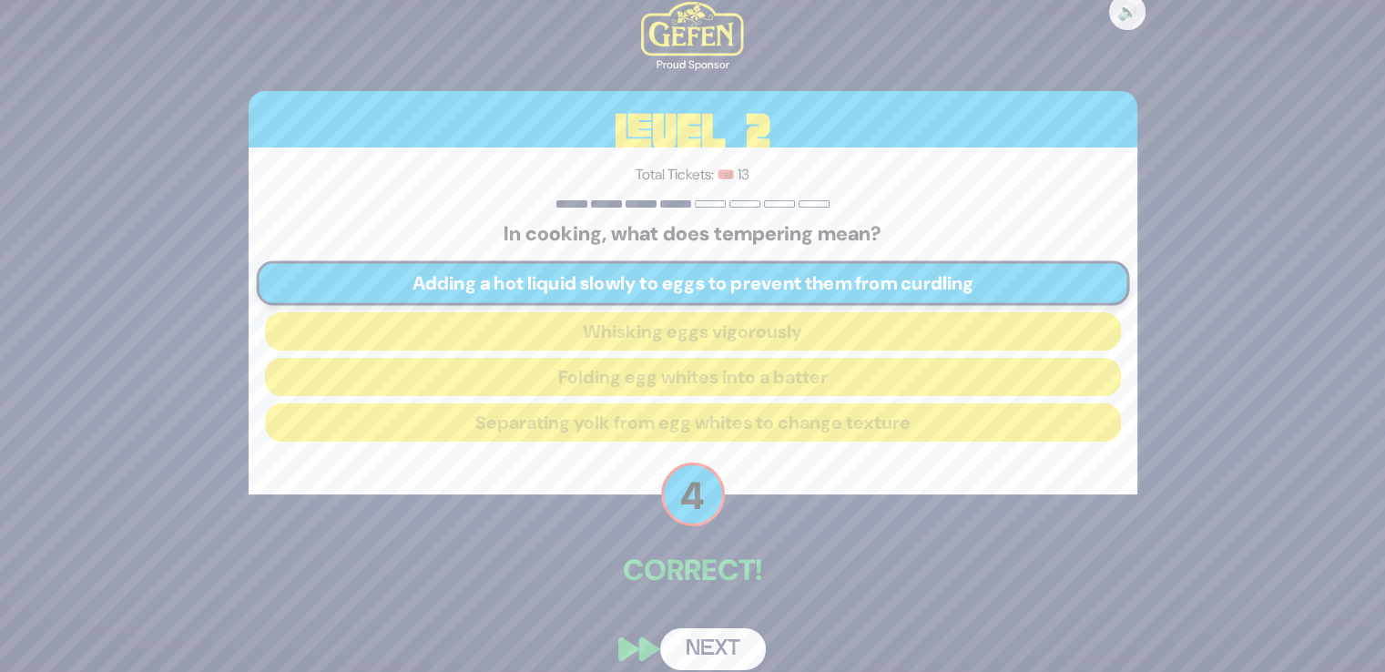
click at [716, 642] on button "Next" at bounding box center [713, 649] width 106 height 42
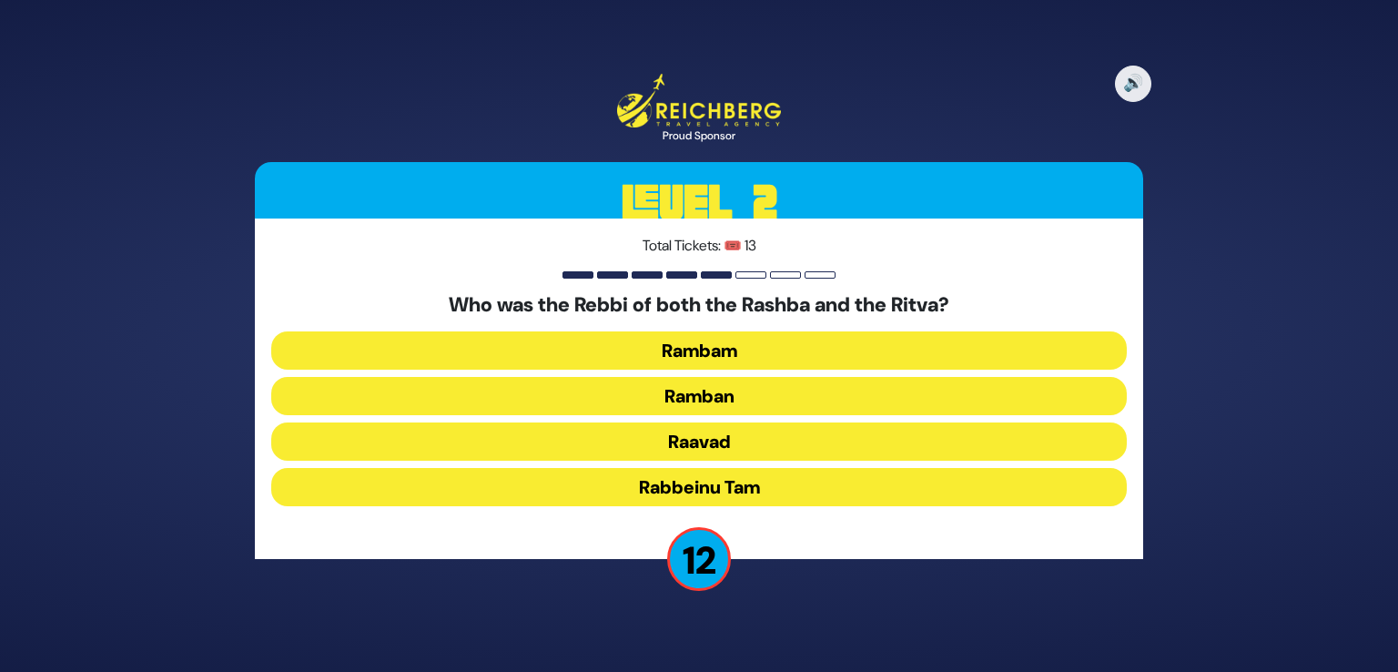
click at [745, 388] on button "Ramban" at bounding box center [699, 396] width 856 height 38
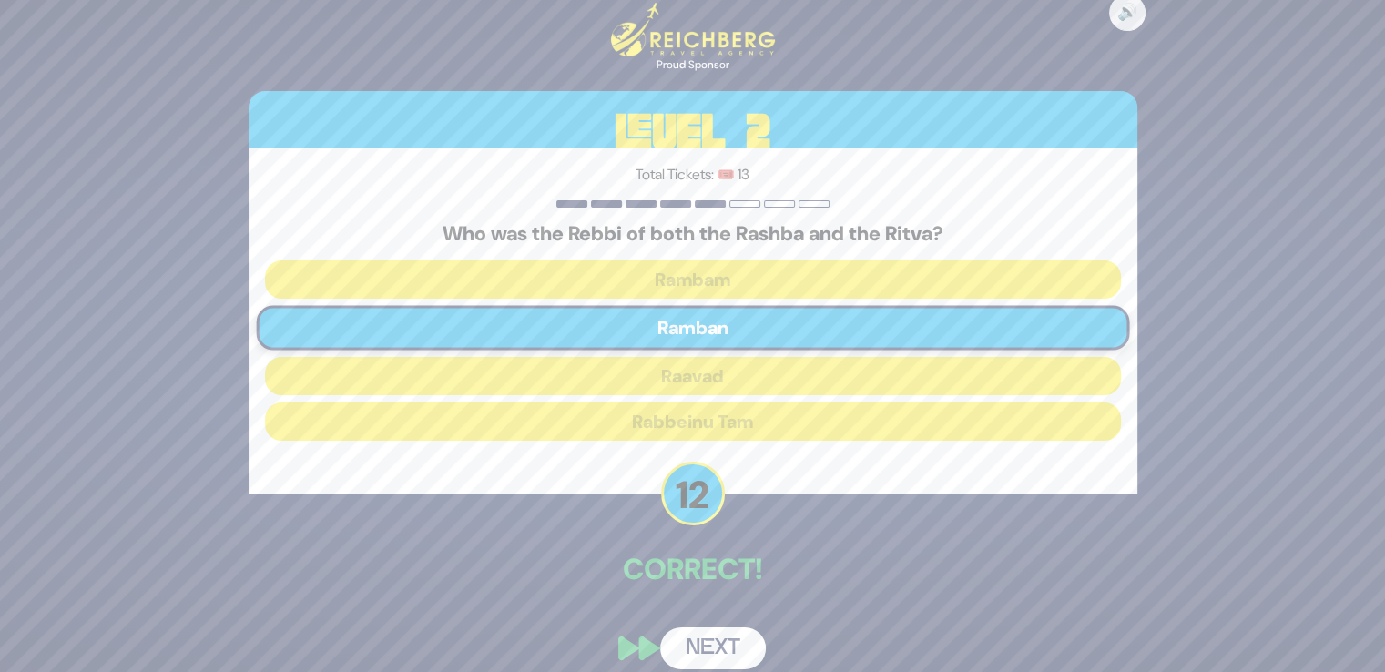
click at [716, 638] on button "Next" at bounding box center [713, 648] width 106 height 42
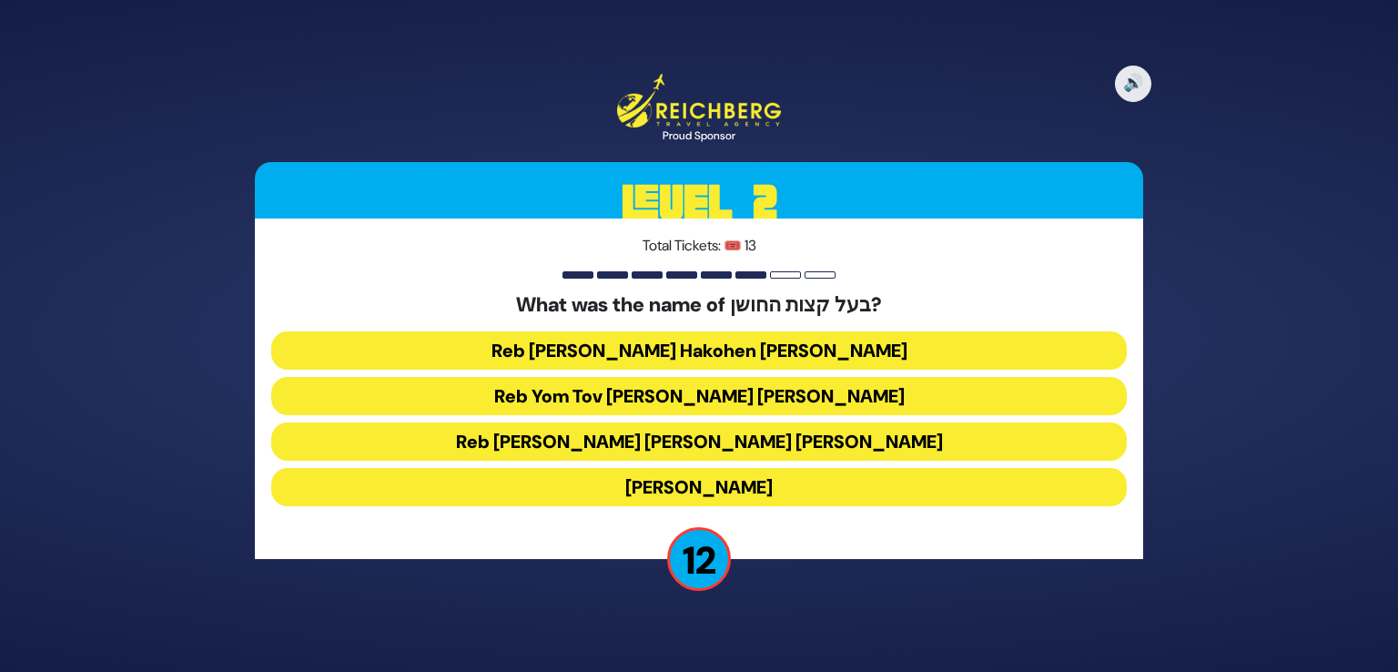
click at [745, 347] on button "Reb Aryeh Leib Hakohen Heller" at bounding box center [699, 350] width 856 height 38
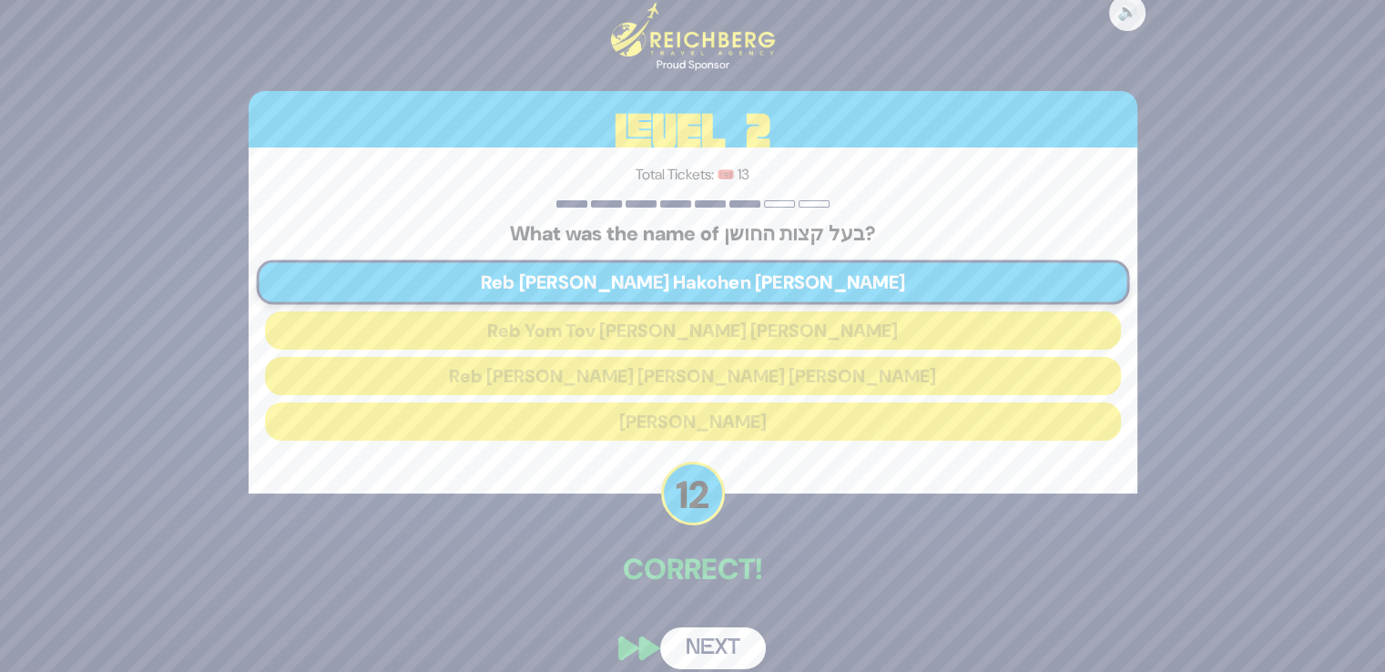
click at [714, 632] on button "Next" at bounding box center [713, 648] width 106 height 42
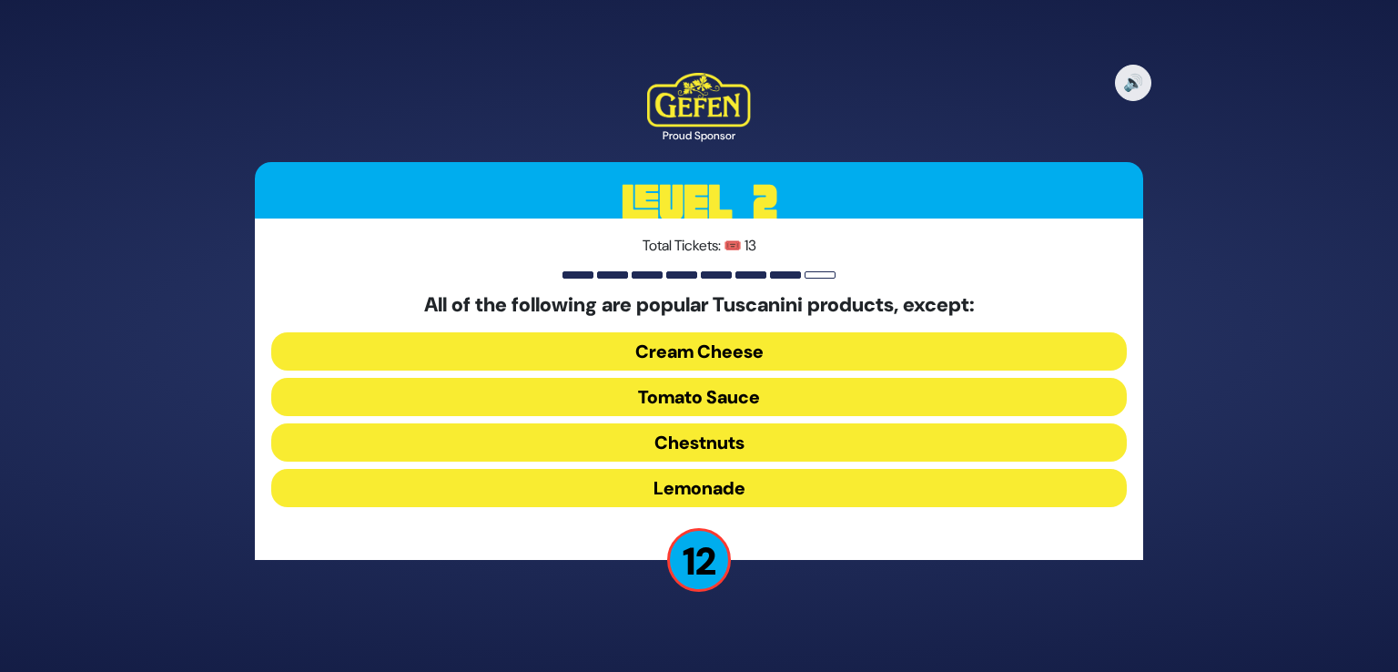
click at [746, 340] on button "Cream Cheese" at bounding box center [699, 351] width 856 height 38
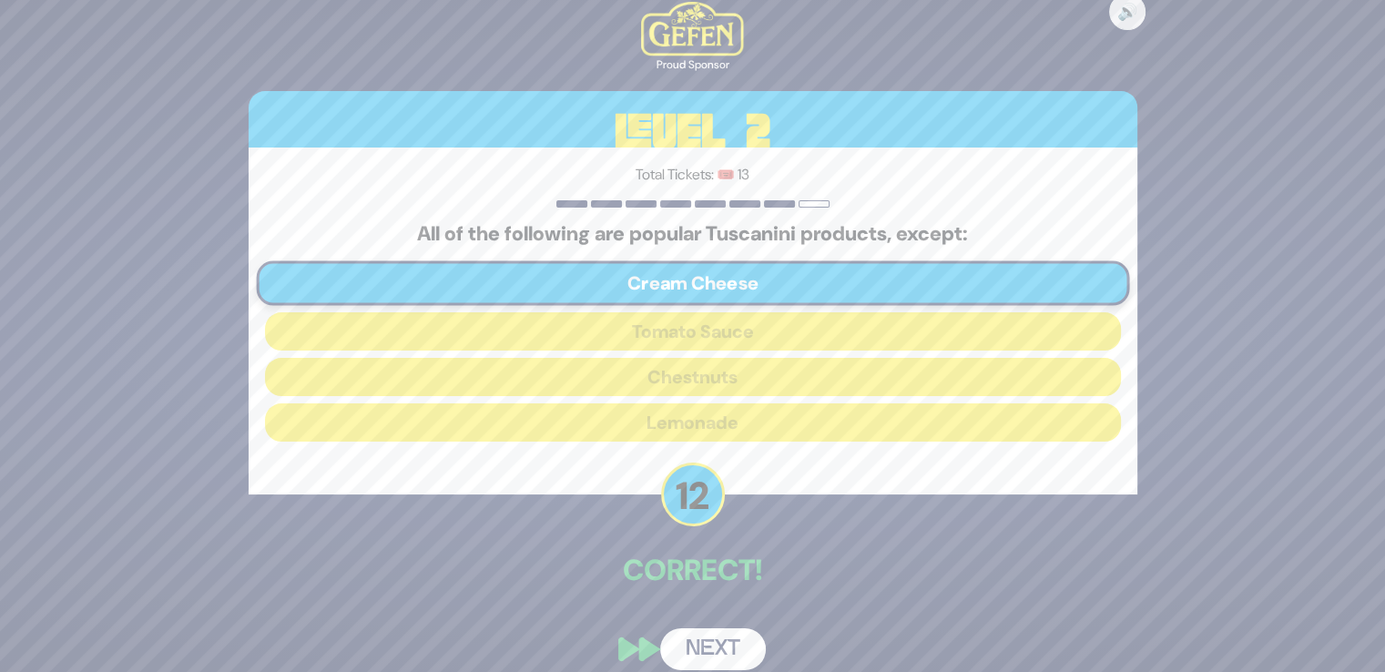
click at [717, 639] on button "Next" at bounding box center [713, 649] width 106 height 42
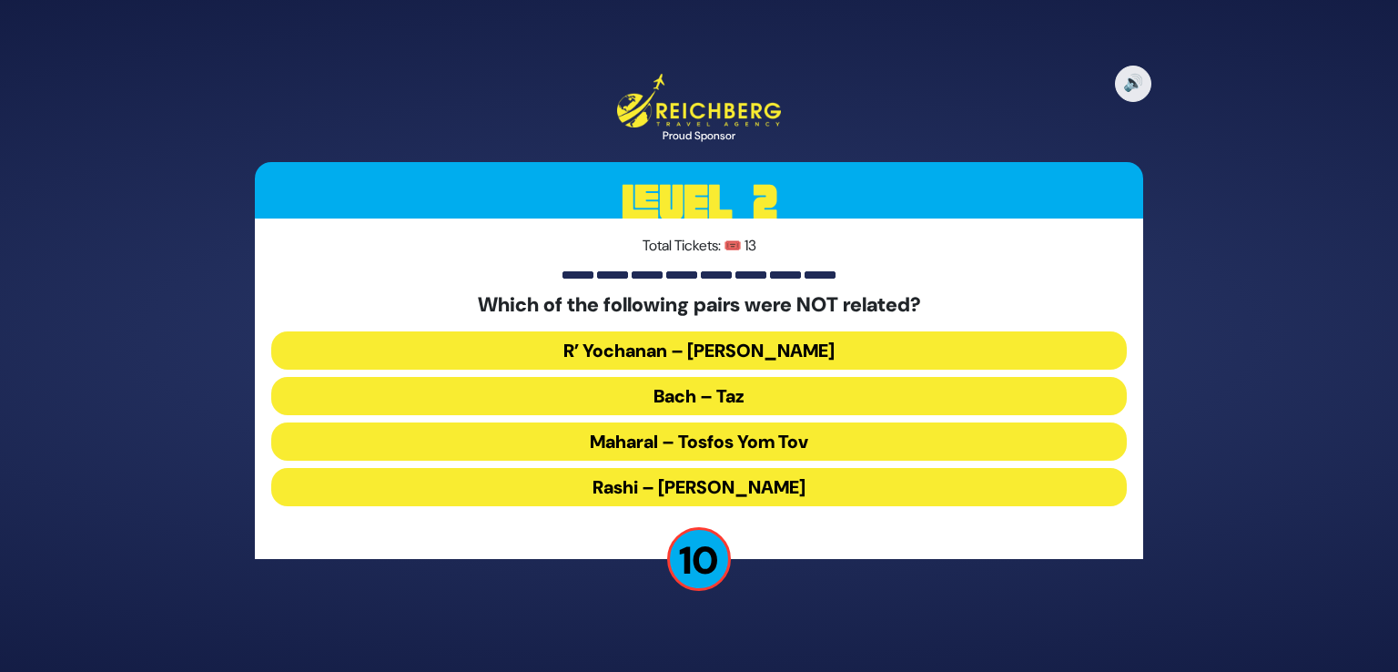
click at [723, 440] on button "Maharal – Tosfos Yom Tov" at bounding box center [699, 441] width 856 height 38
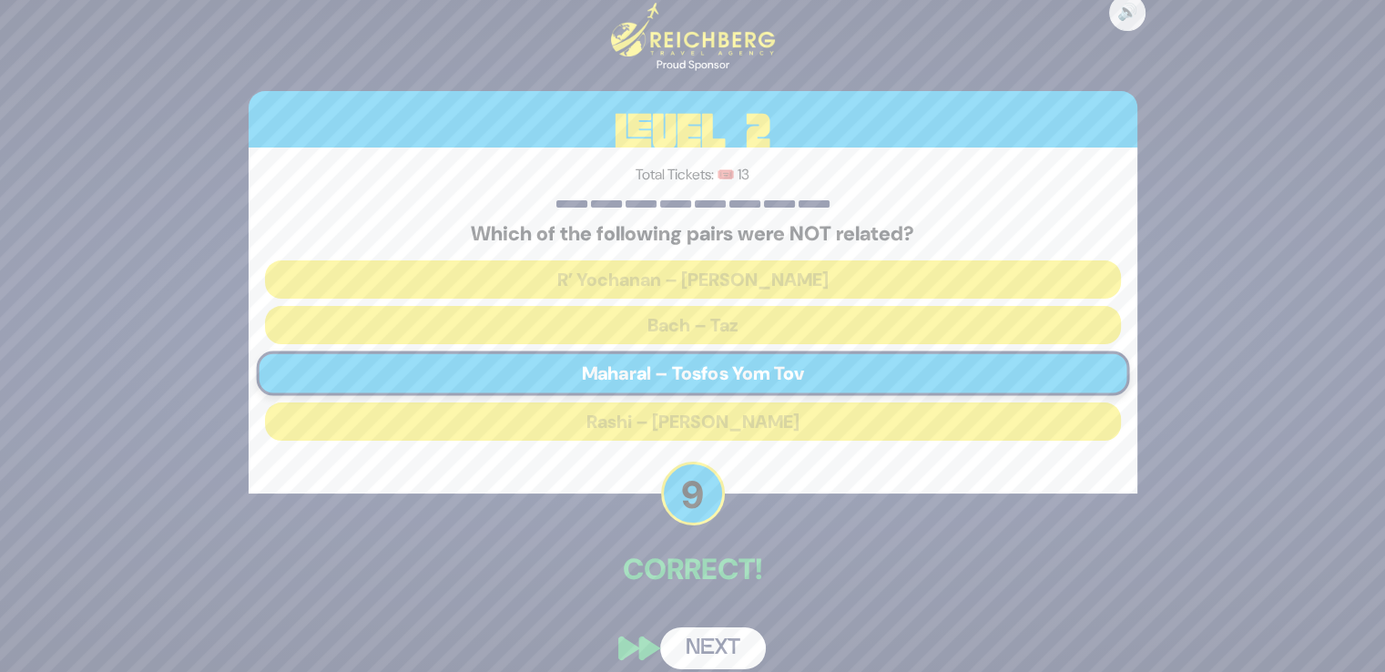
click at [724, 650] on button "Next" at bounding box center [713, 648] width 106 height 42
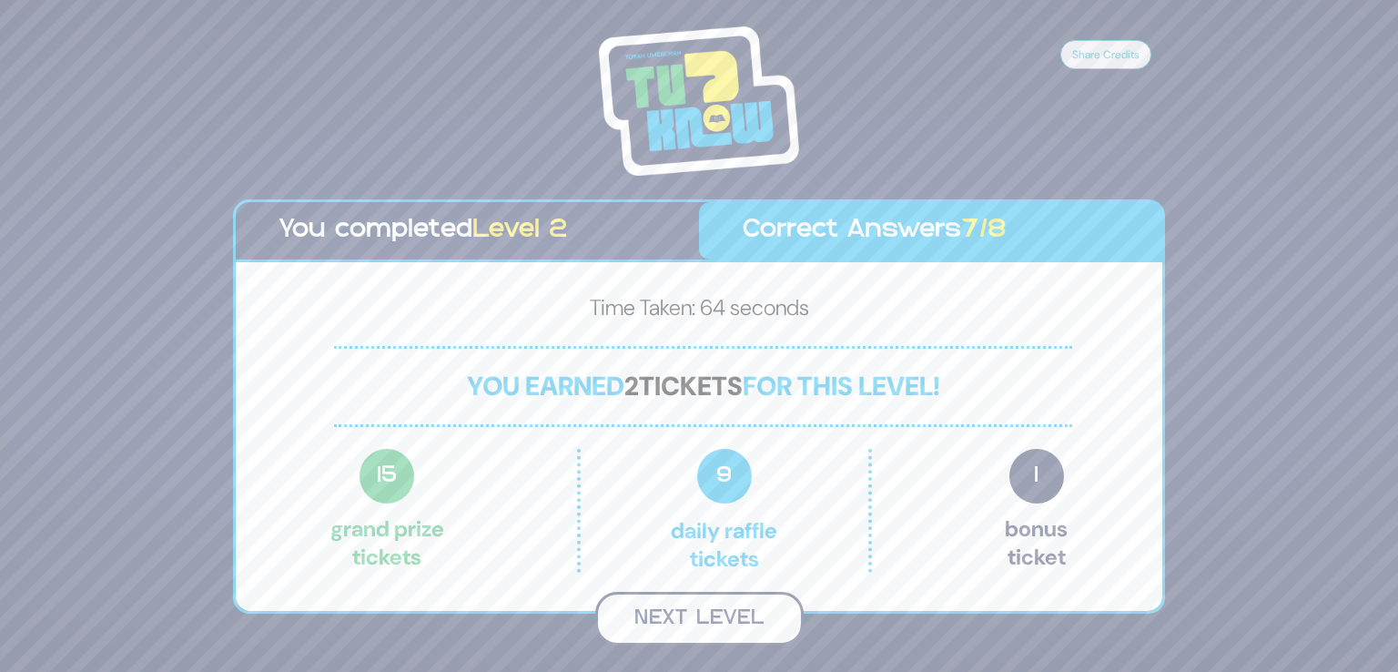
click at [705, 620] on button "Next Level" at bounding box center [699, 619] width 208 height 54
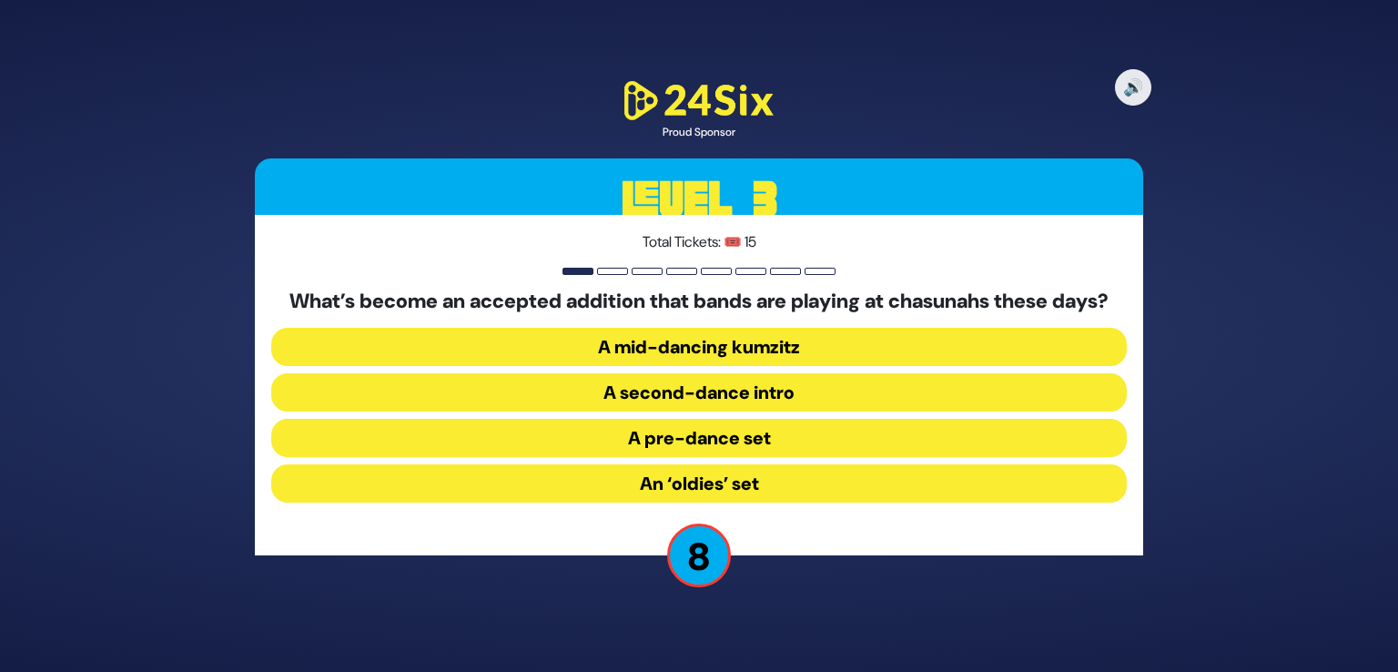
click at [752, 502] on button "An ‘oldies’ set" at bounding box center [699, 483] width 856 height 38
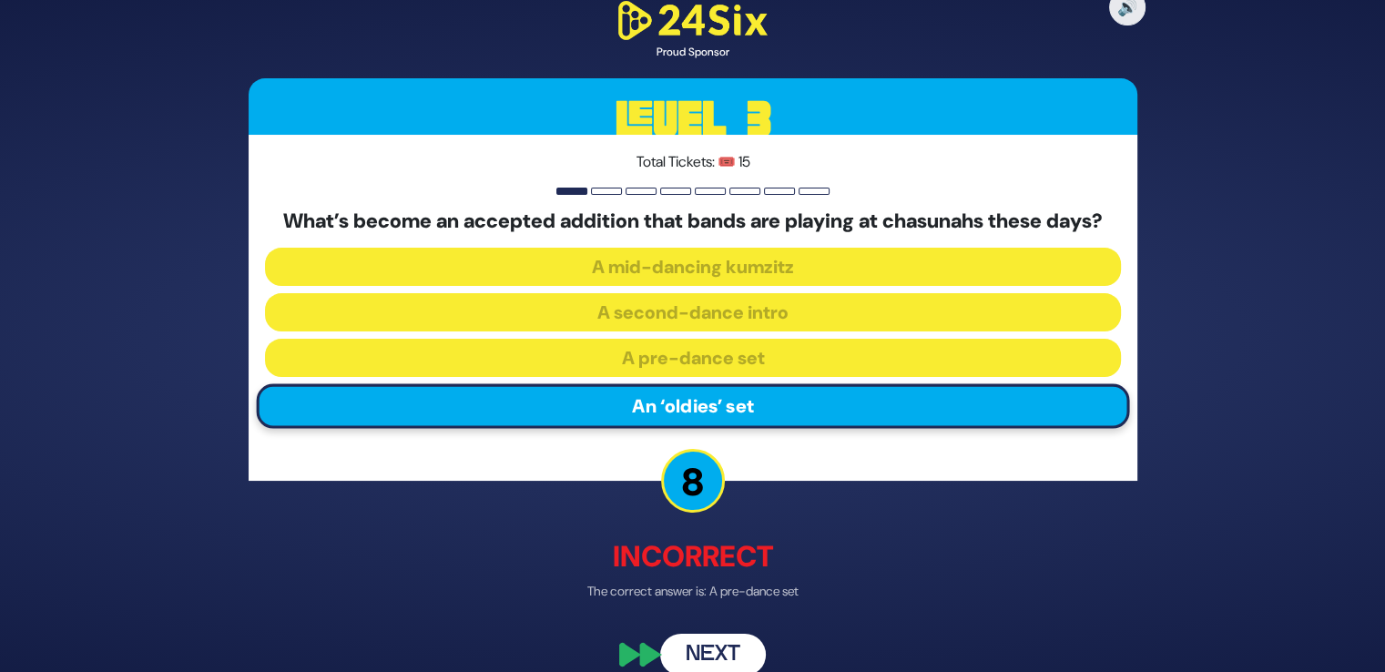
click at [723, 667] on button "Next" at bounding box center [713, 655] width 106 height 42
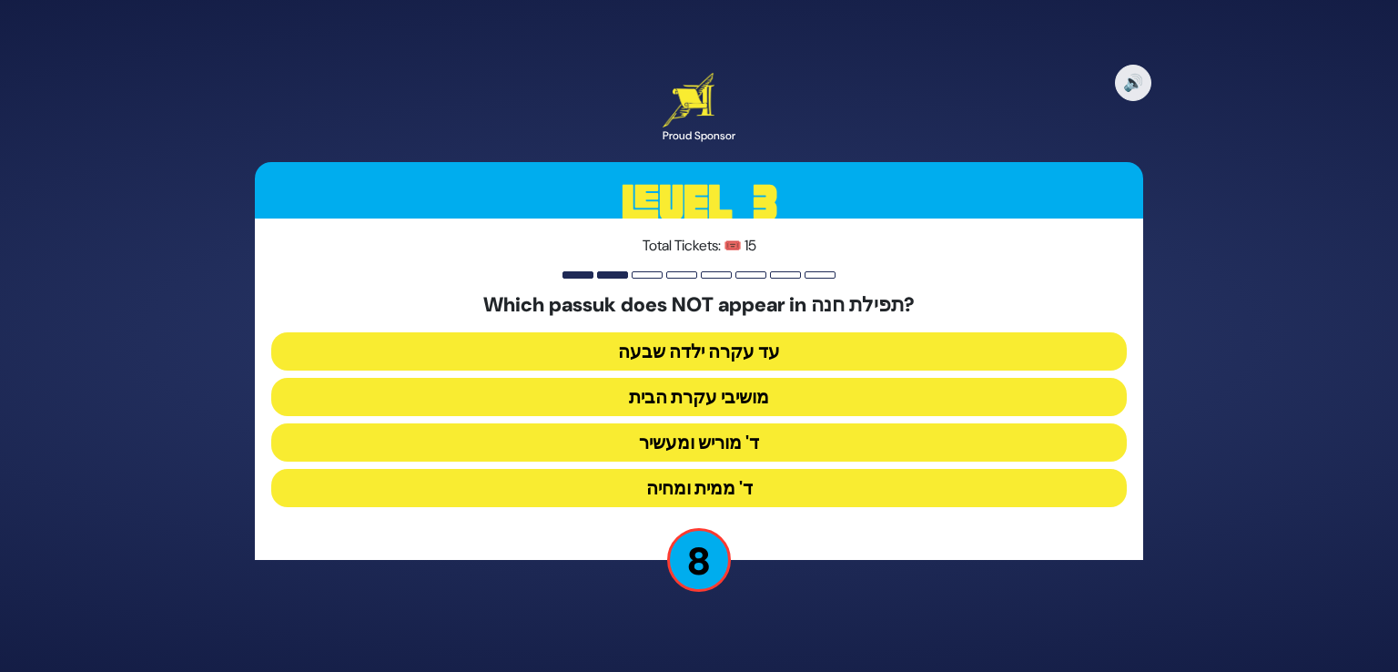
click at [710, 398] on button "מושיבי עקרת הבית" at bounding box center [699, 397] width 856 height 38
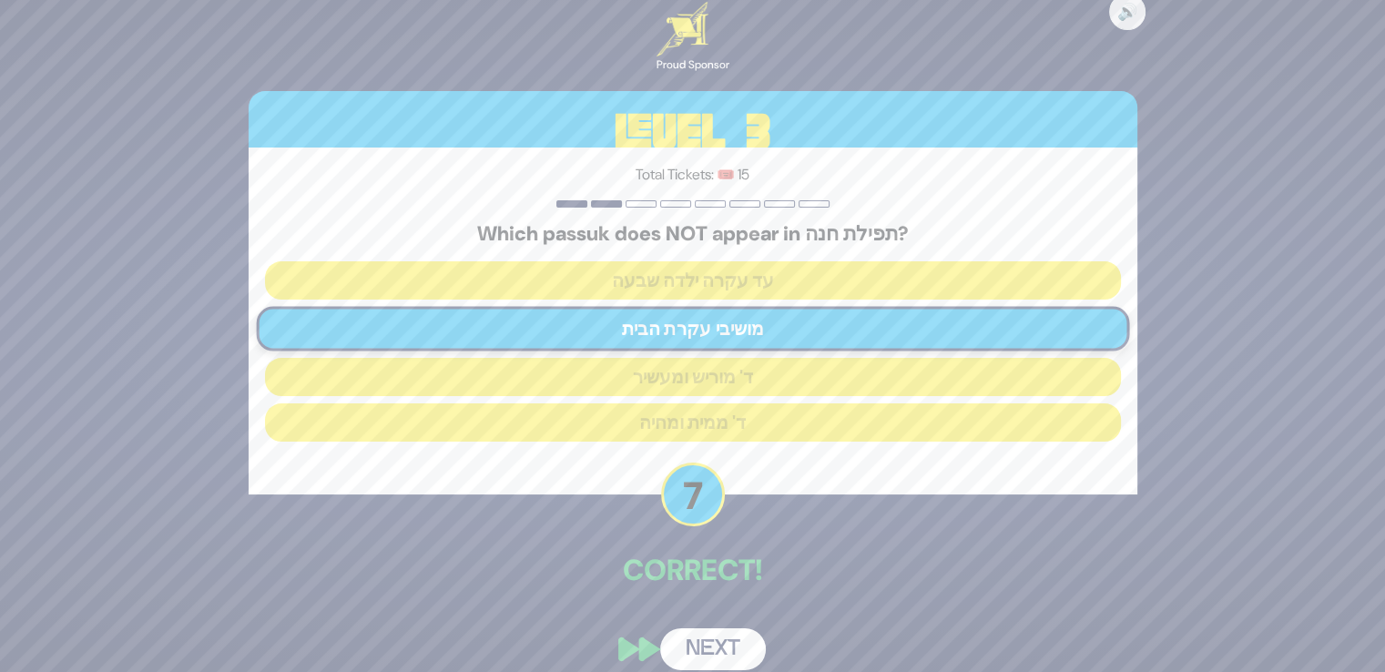
click at [703, 647] on button "Next" at bounding box center [713, 649] width 106 height 42
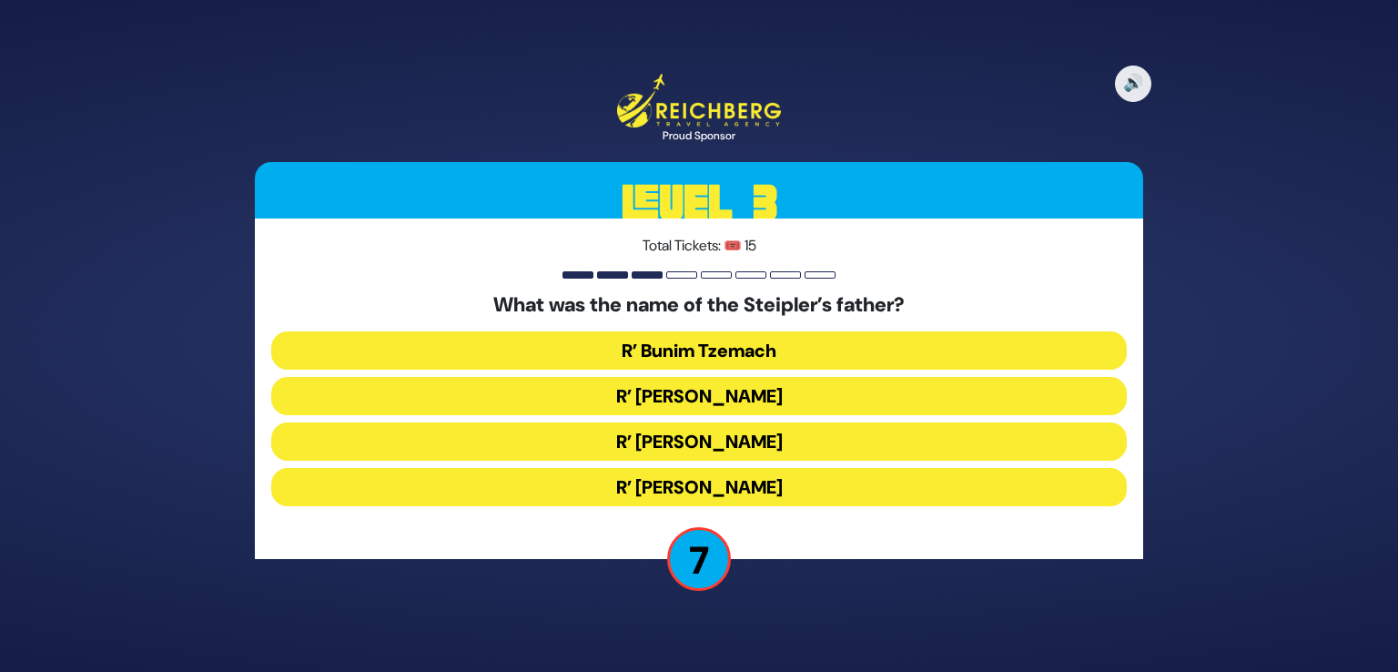
click at [726, 445] on button "R’ Shmaryahu Yosef Chaim" at bounding box center [699, 441] width 856 height 38
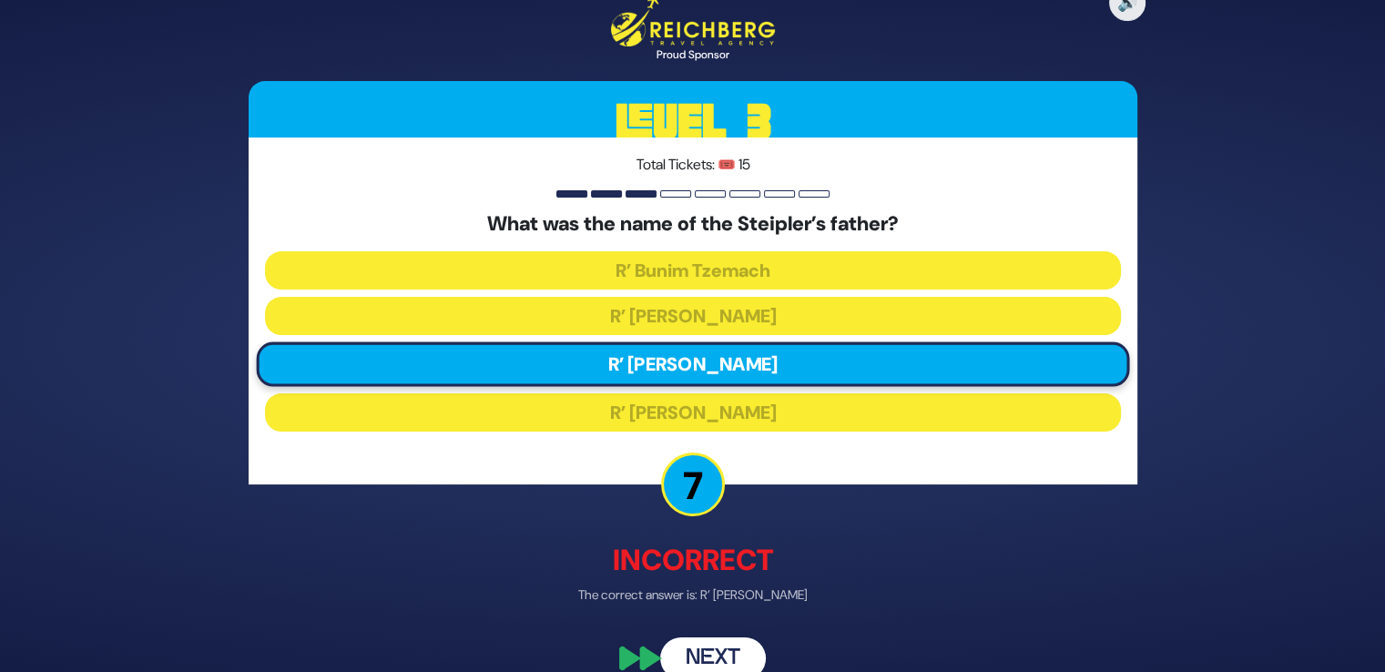
click at [712, 642] on button "Next" at bounding box center [713, 658] width 106 height 42
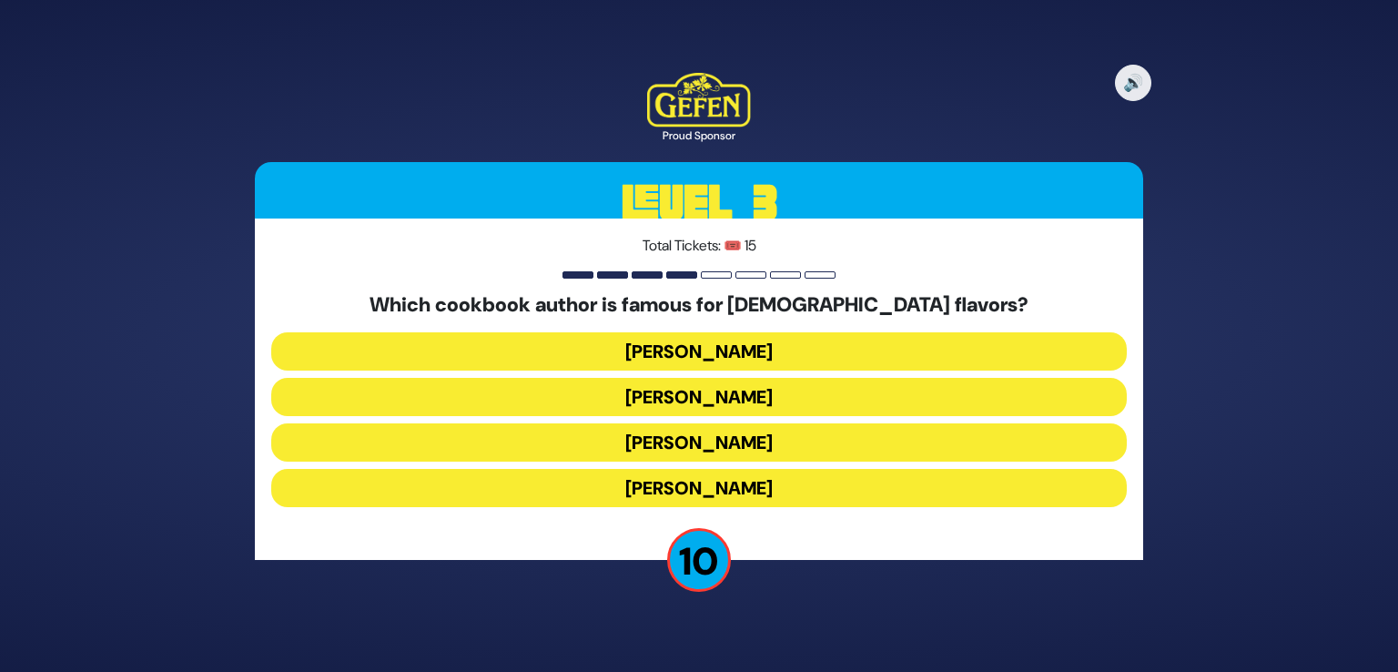
click at [732, 482] on button "Danielle Renov" at bounding box center [699, 488] width 856 height 38
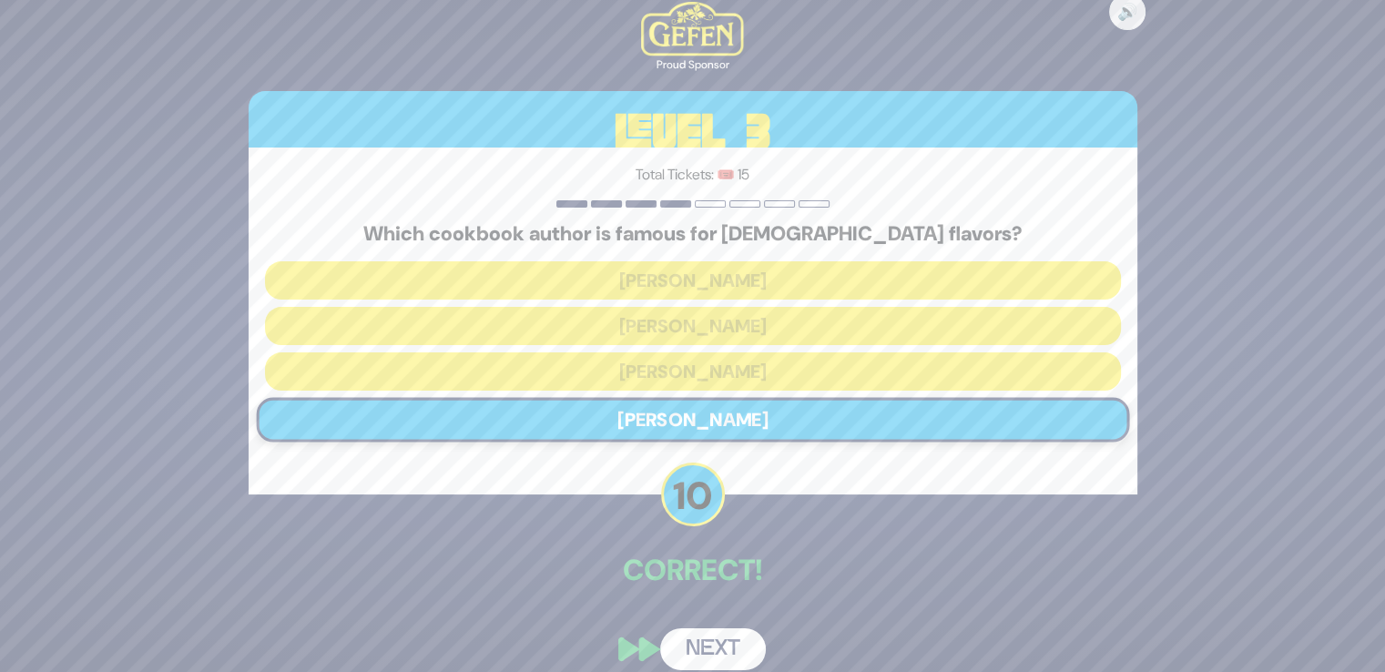
click at [711, 633] on button "Next" at bounding box center [713, 649] width 106 height 42
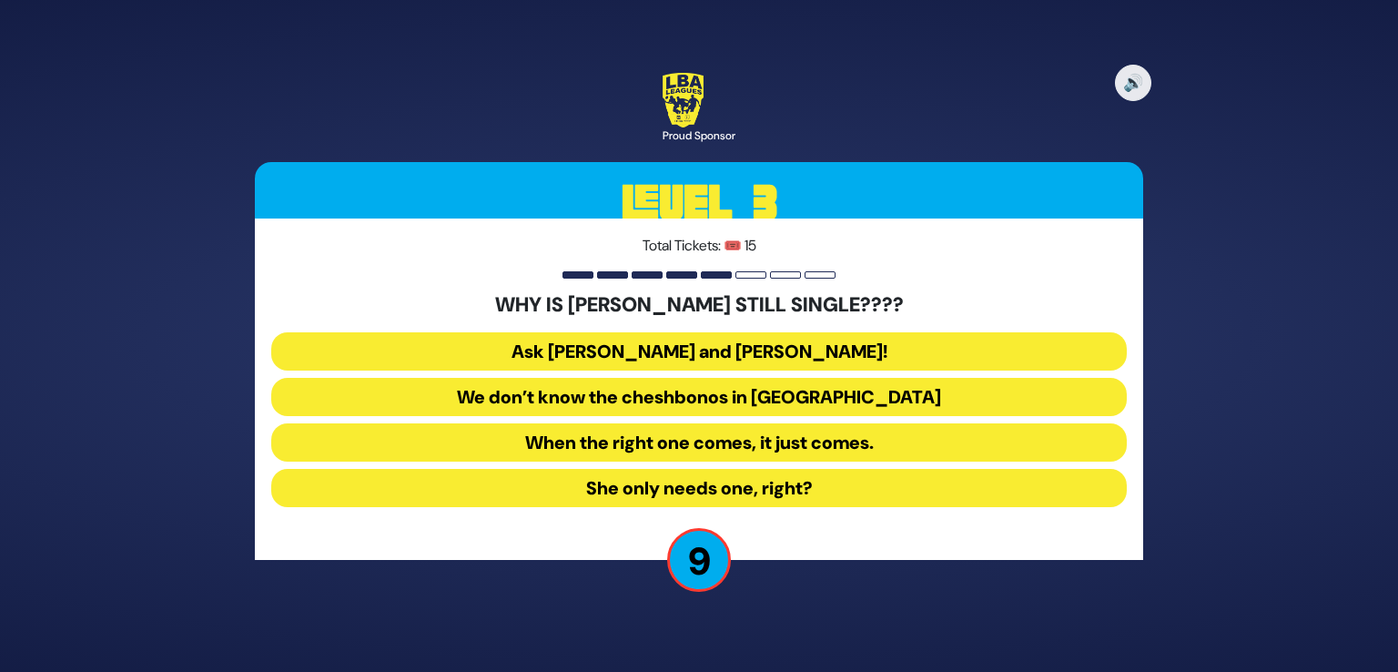
click at [797, 346] on button "Ask Bracha Stein and Chani Judowitz!" at bounding box center [699, 351] width 856 height 38
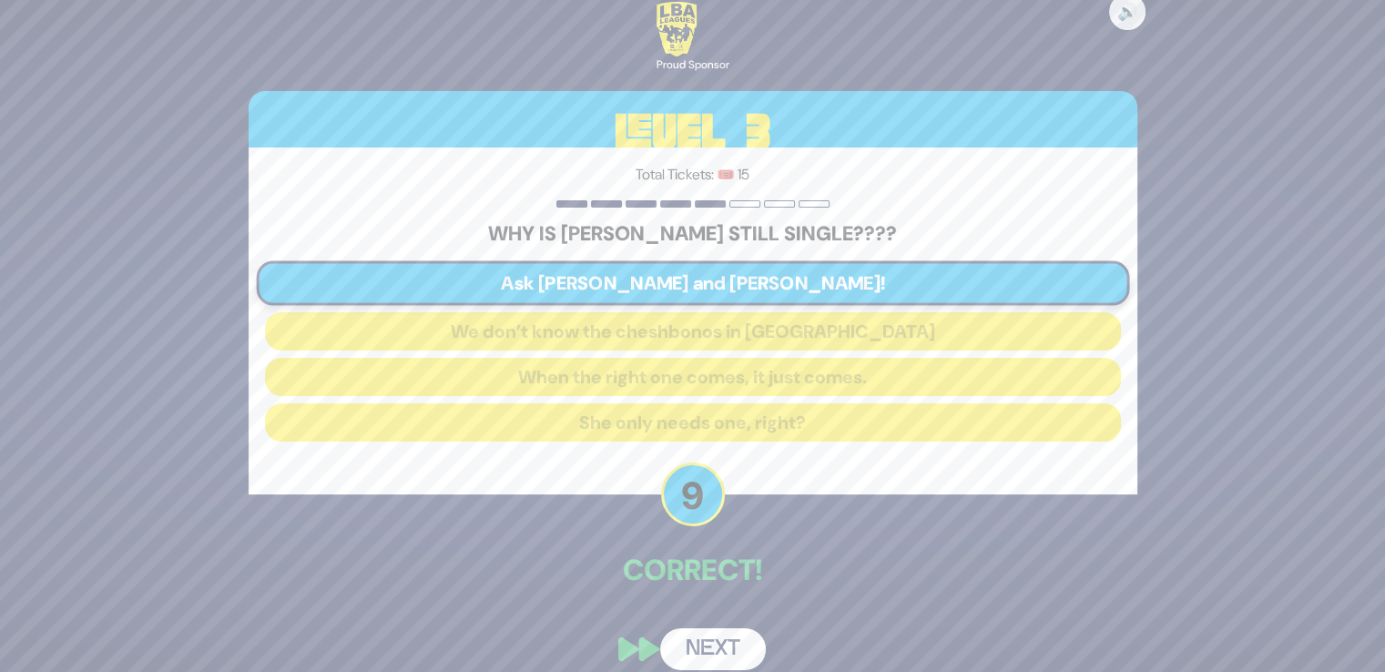
click at [714, 642] on button "Next" at bounding box center [713, 649] width 106 height 42
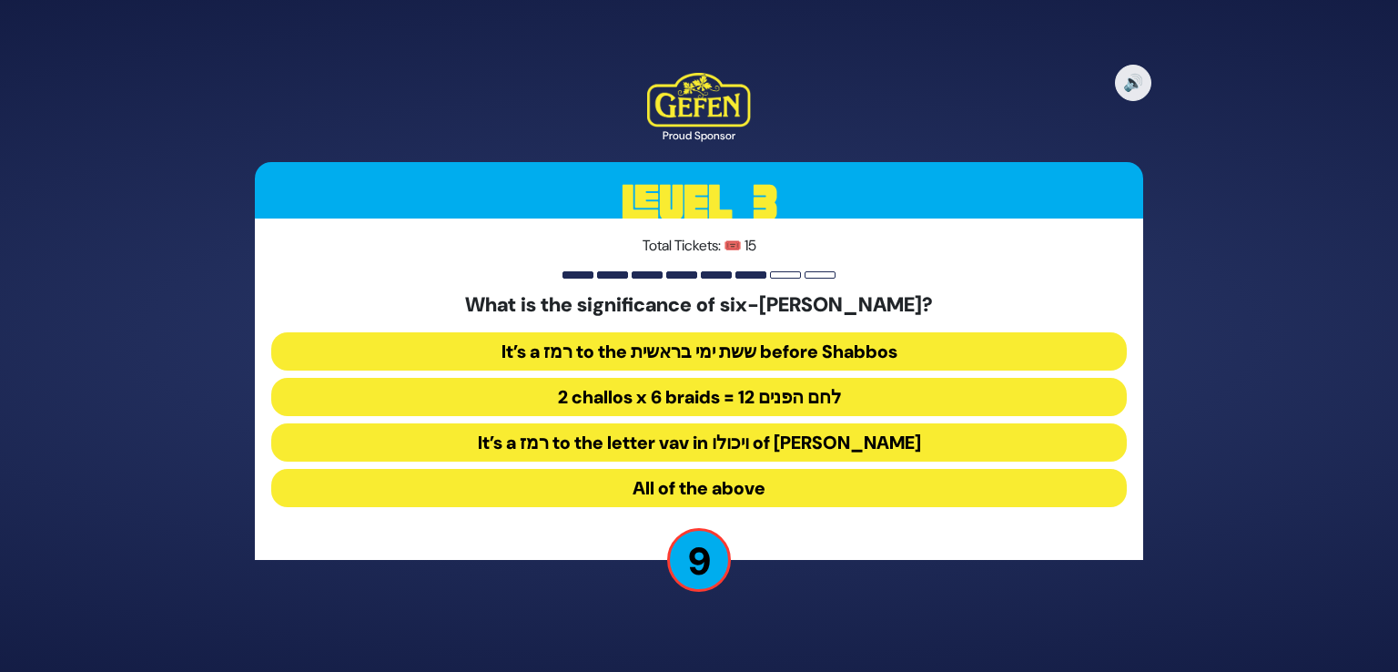
click at [770, 490] on button "All of the above" at bounding box center [699, 488] width 856 height 38
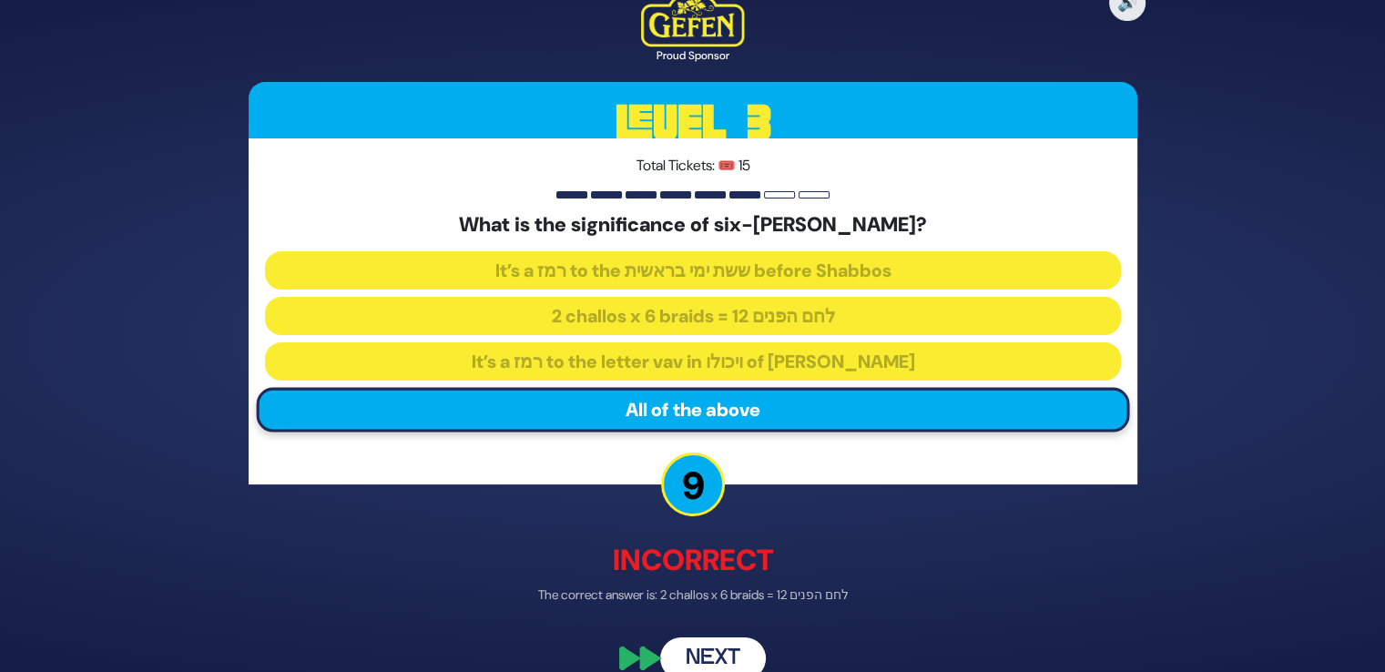
click at [716, 653] on button "Next" at bounding box center [713, 658] width 106 height 42
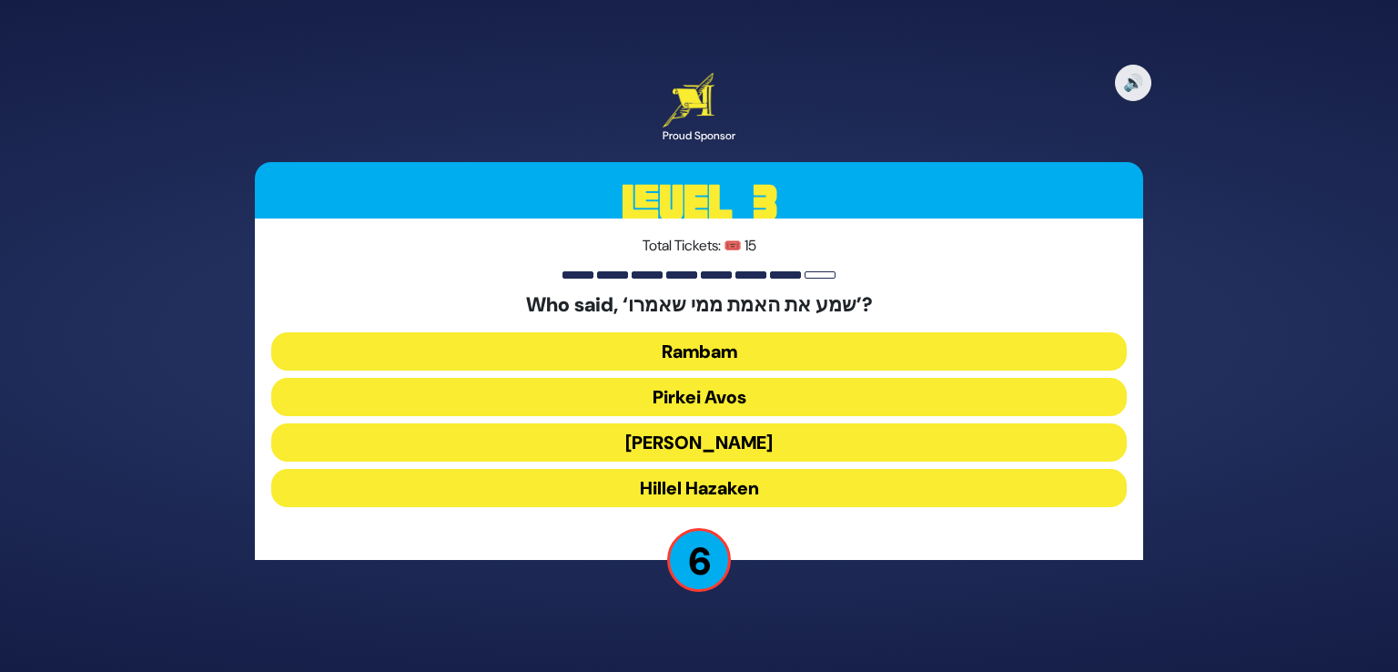
click at [752, 451] on button "Shlomo Hamelech" at bounding box center [699, 442] width 856 height 38
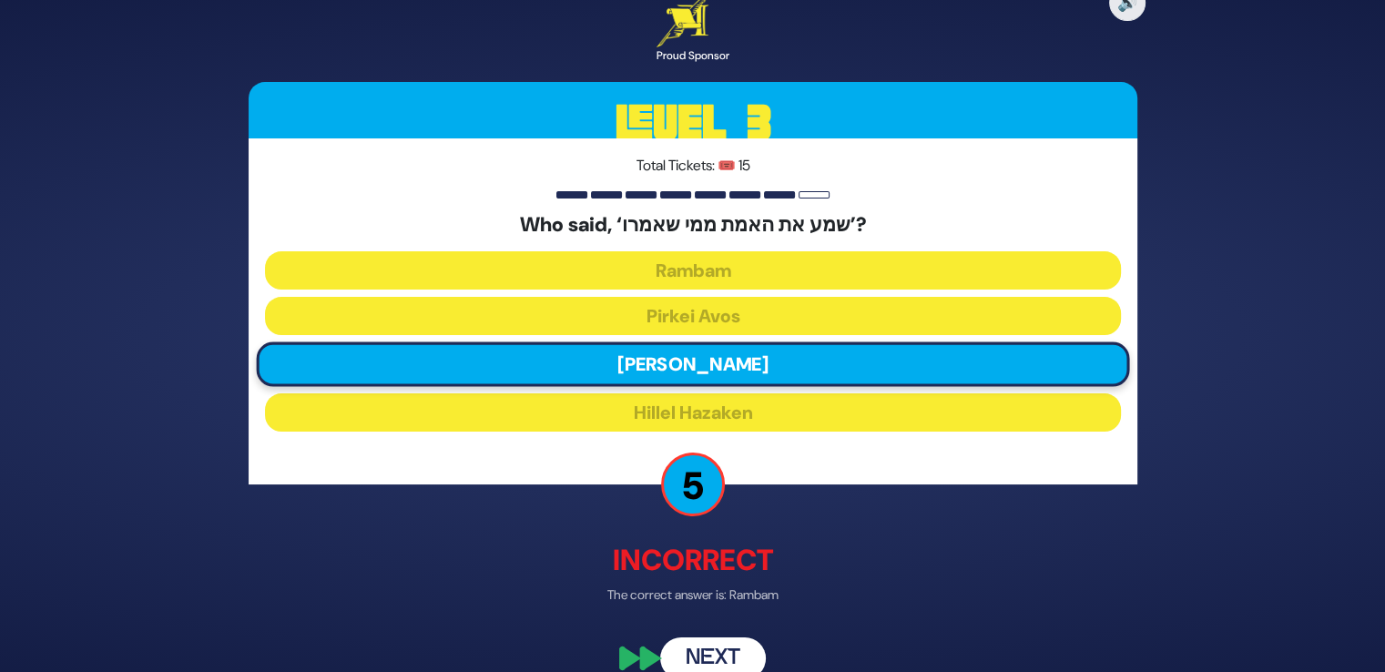
click at [708, 661] on button "Next" at bounding box center [713, 658] width 106 height 42
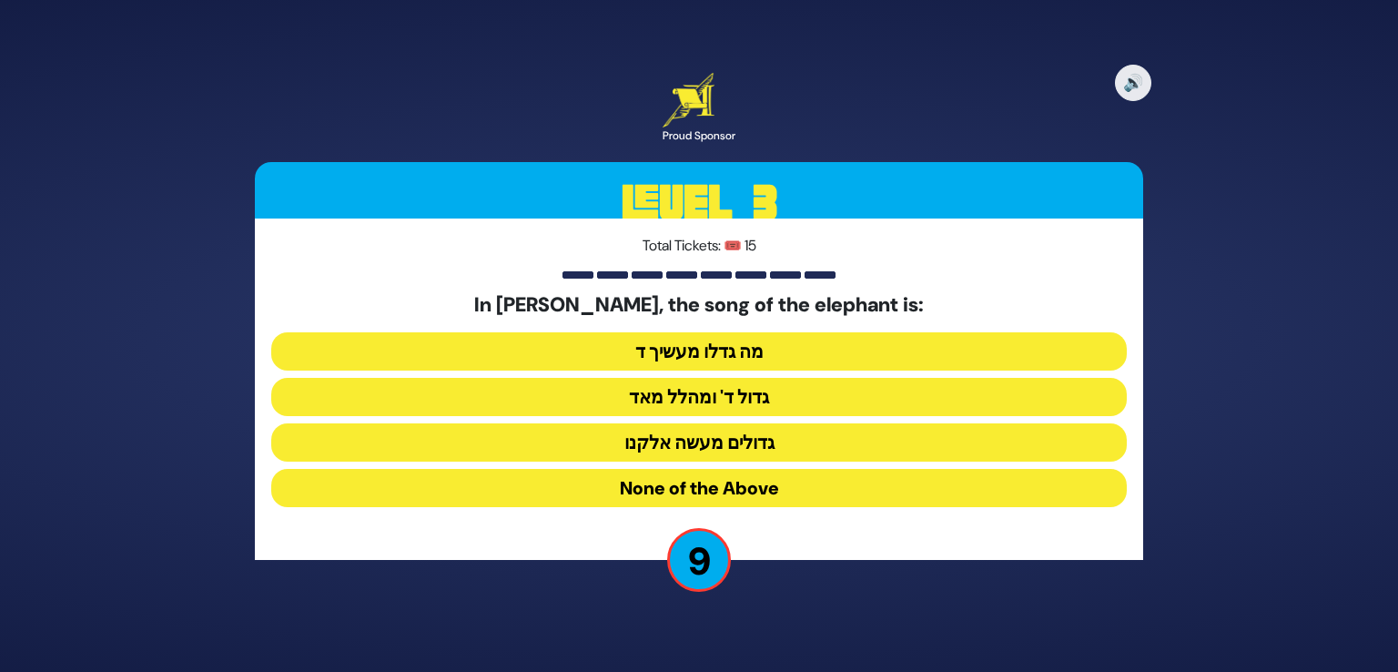
click at [753, 401] on button "גדול ד' ומהלל מאד" at bounding box center [699, 397] width 856 height 38
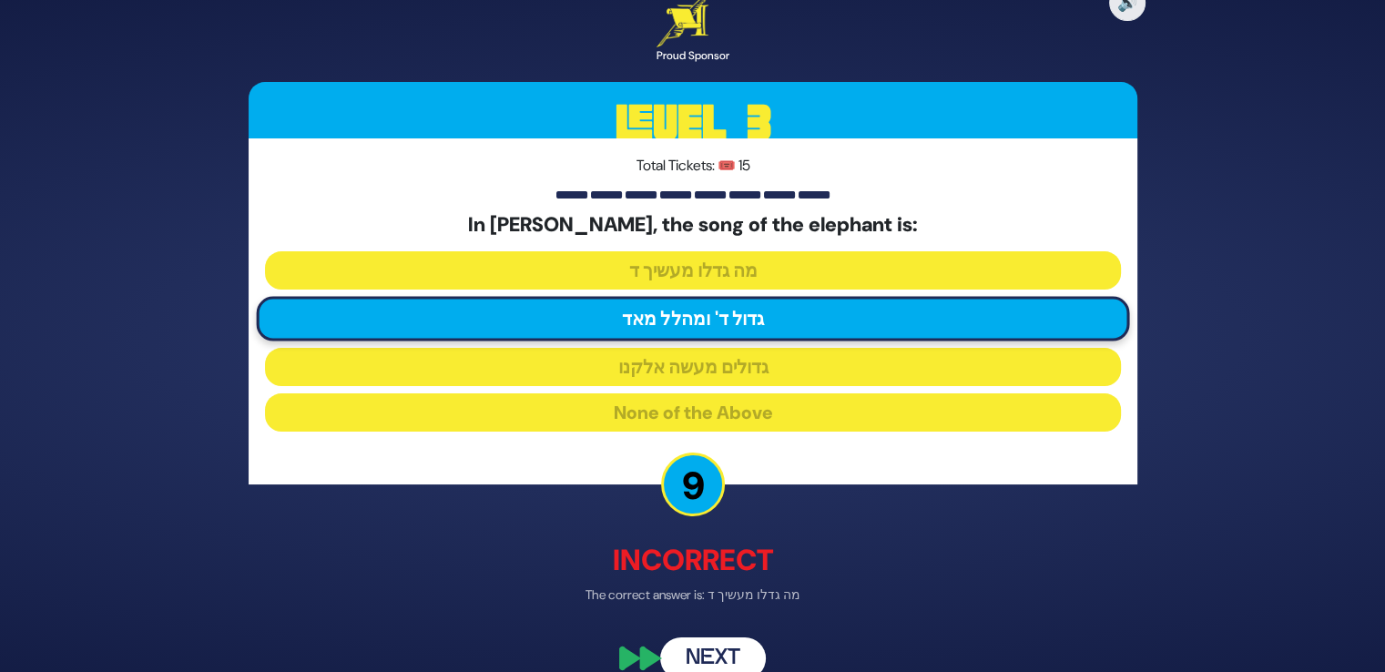
click at [723, 648] on button "Next" at bounding box center [713, 658] width 106 height 42
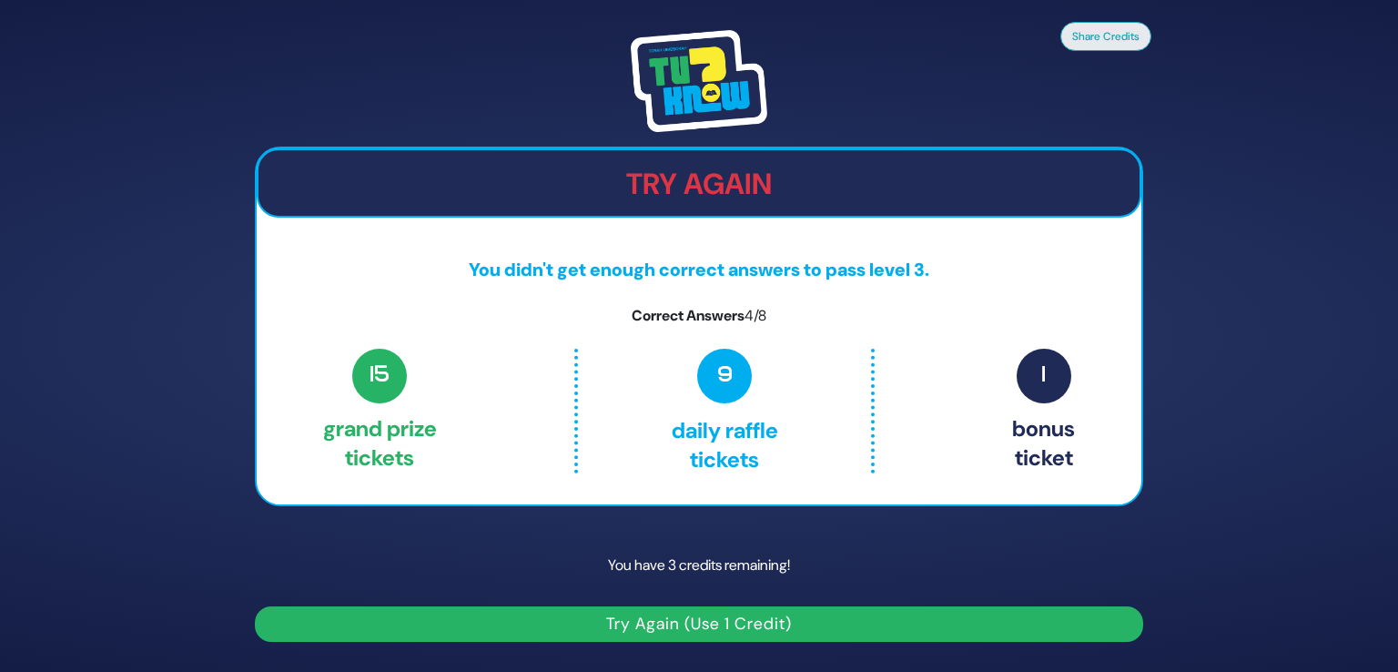
click at [711, 624] on button "Try Again (Use 1 Credit)" at bounding box center [699, 624] width 888 height 36
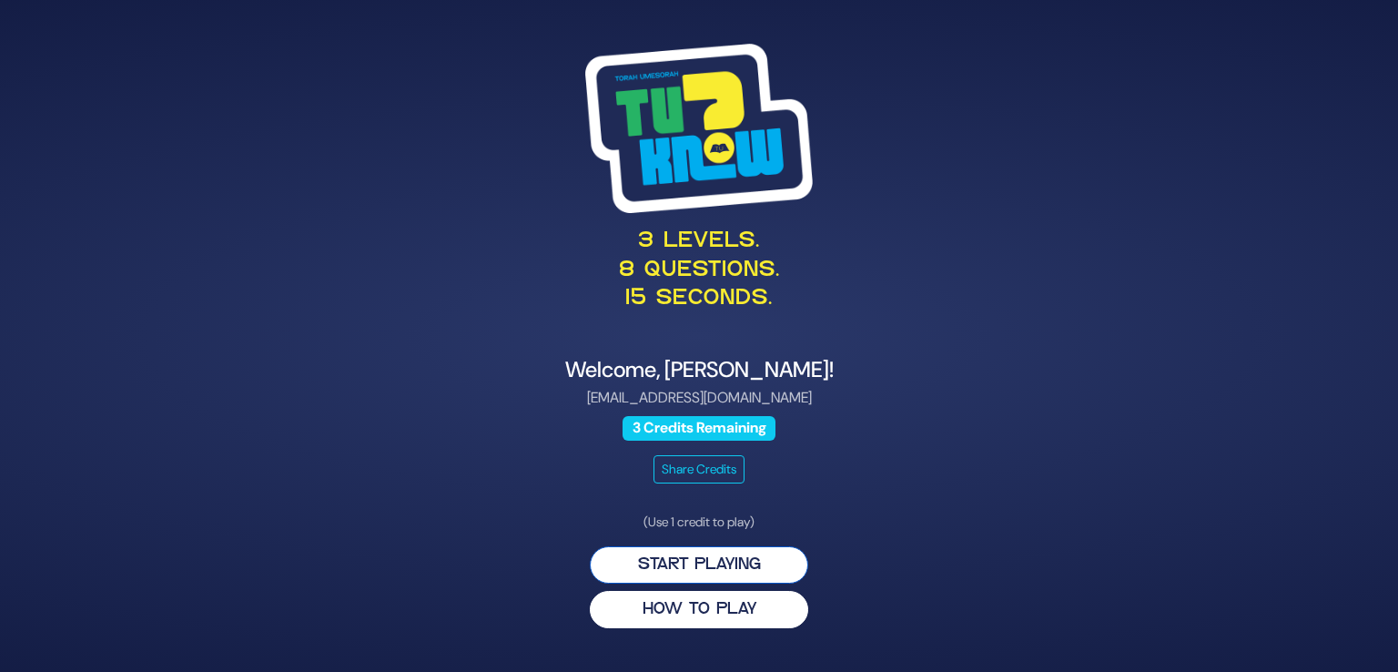
click at [703, 569] on button "Start Playing" at bounding box center [699, 564] width 218 height 37
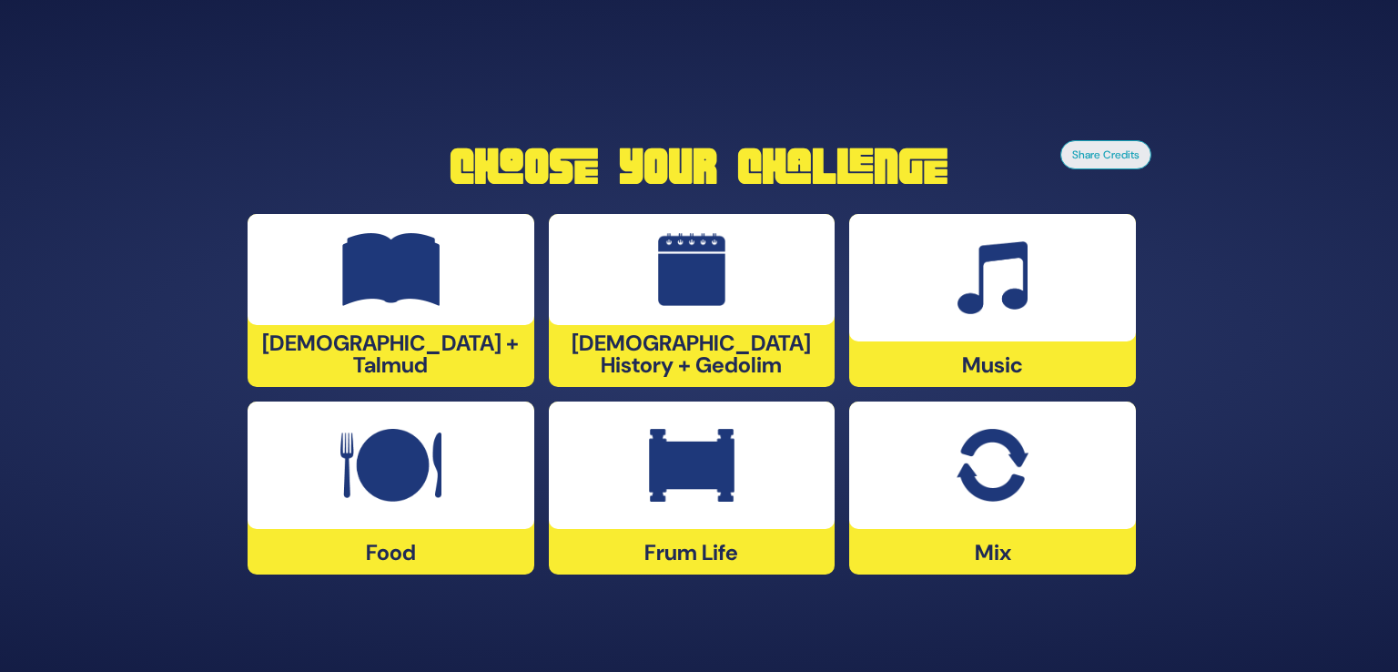
click at [961, 478] on img at bounding box center [992, 465] width 71 height 73
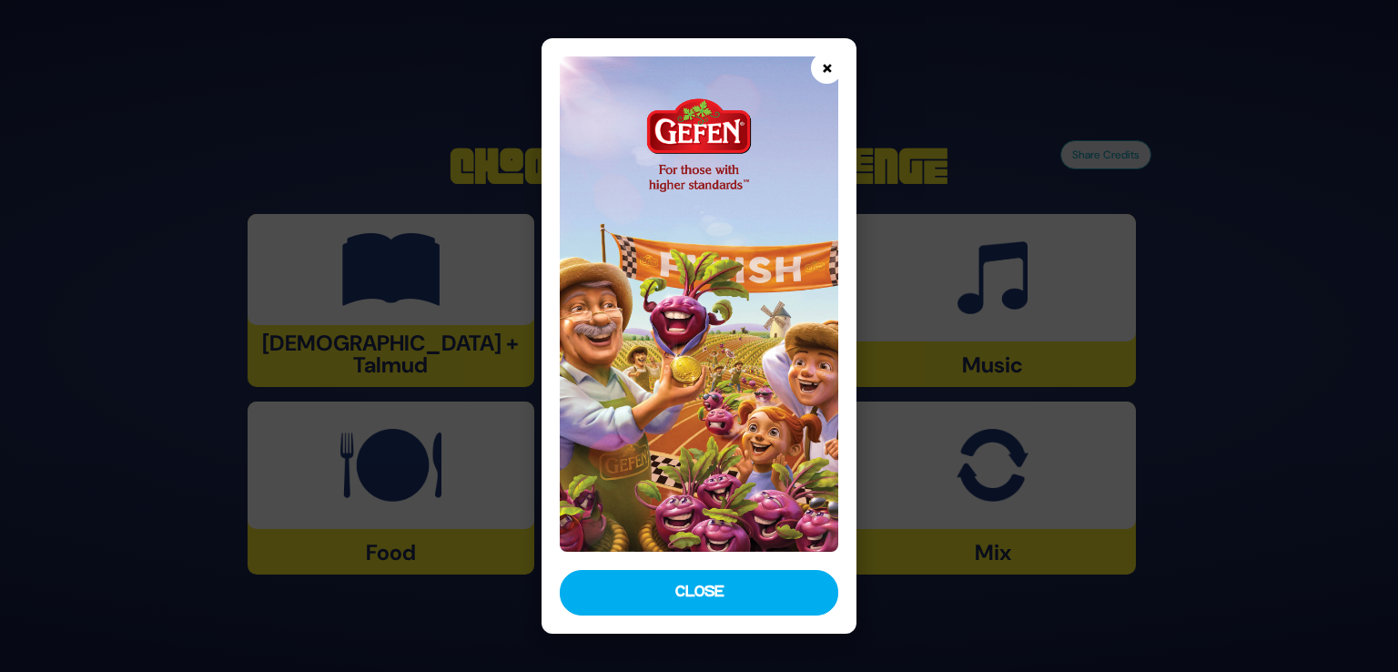
click at [827, 54] on button "×" at bounding box center [827, 68] width 32 height 32
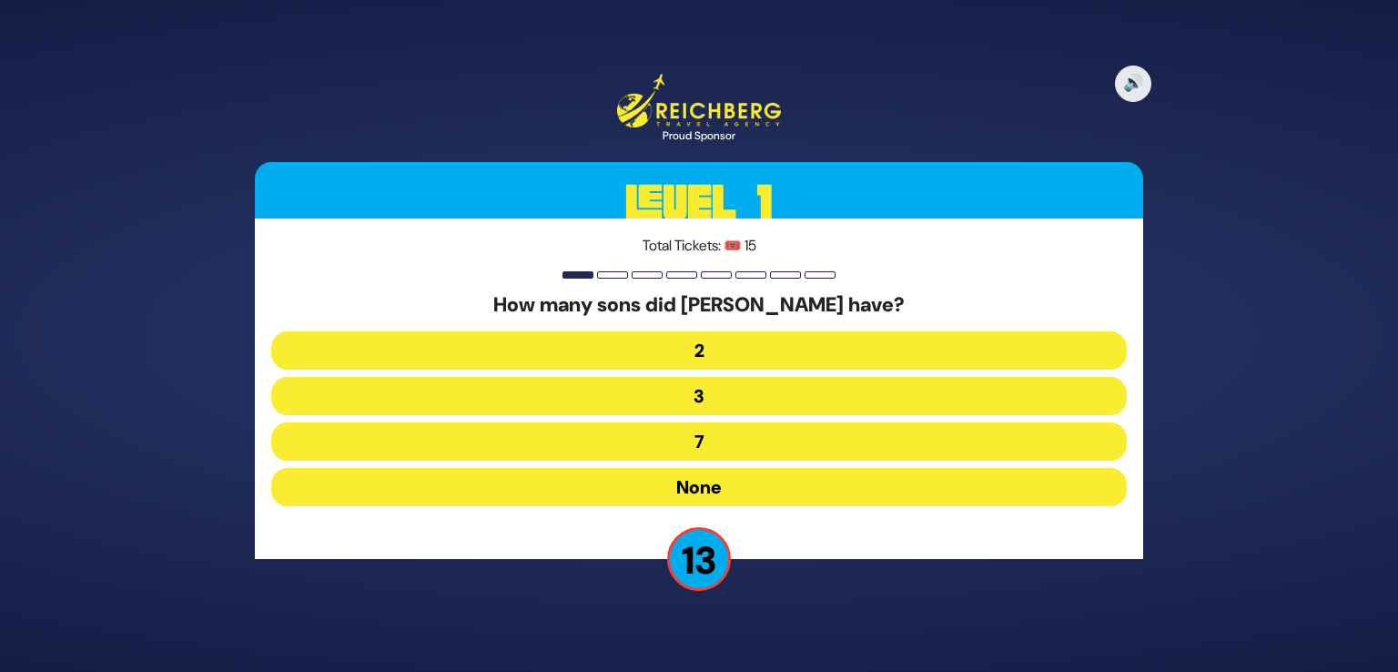
click at [761, 476] on button "None" at bounding box center [699, 487] width 856 height 38
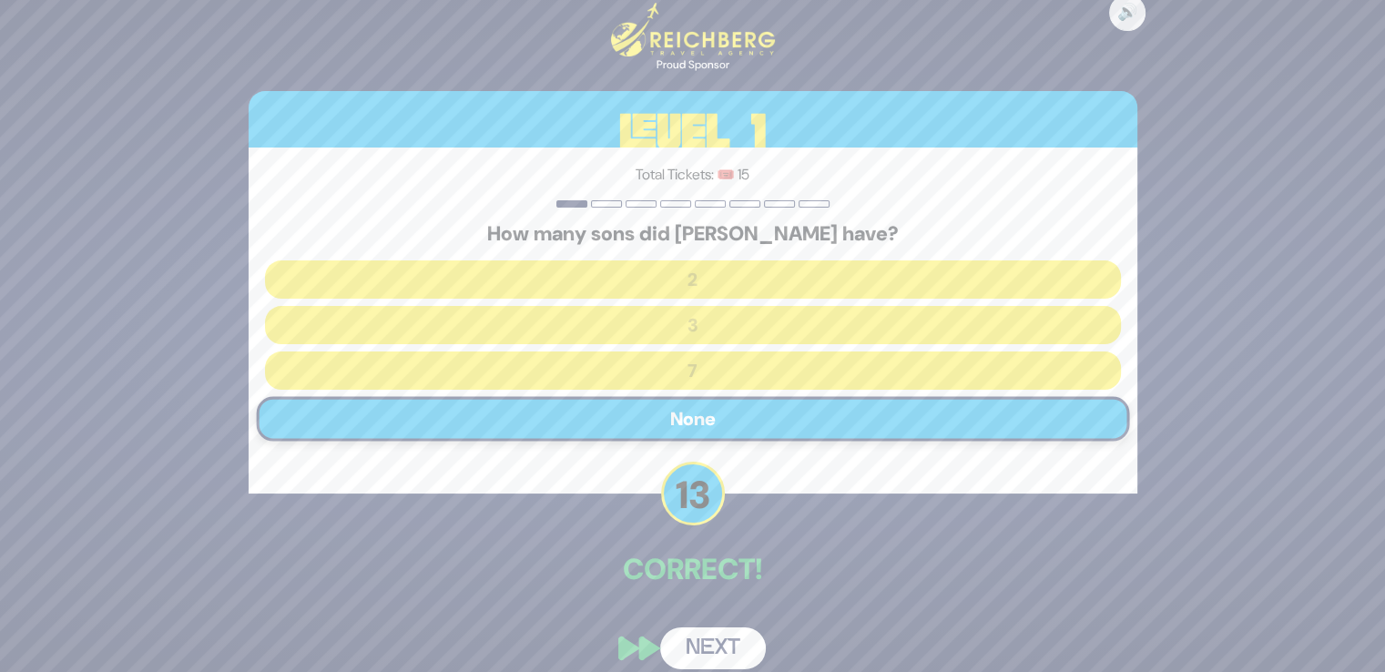
click at [674, 658] on button "Next" at bounding box center [713, 648] width 106 height 42
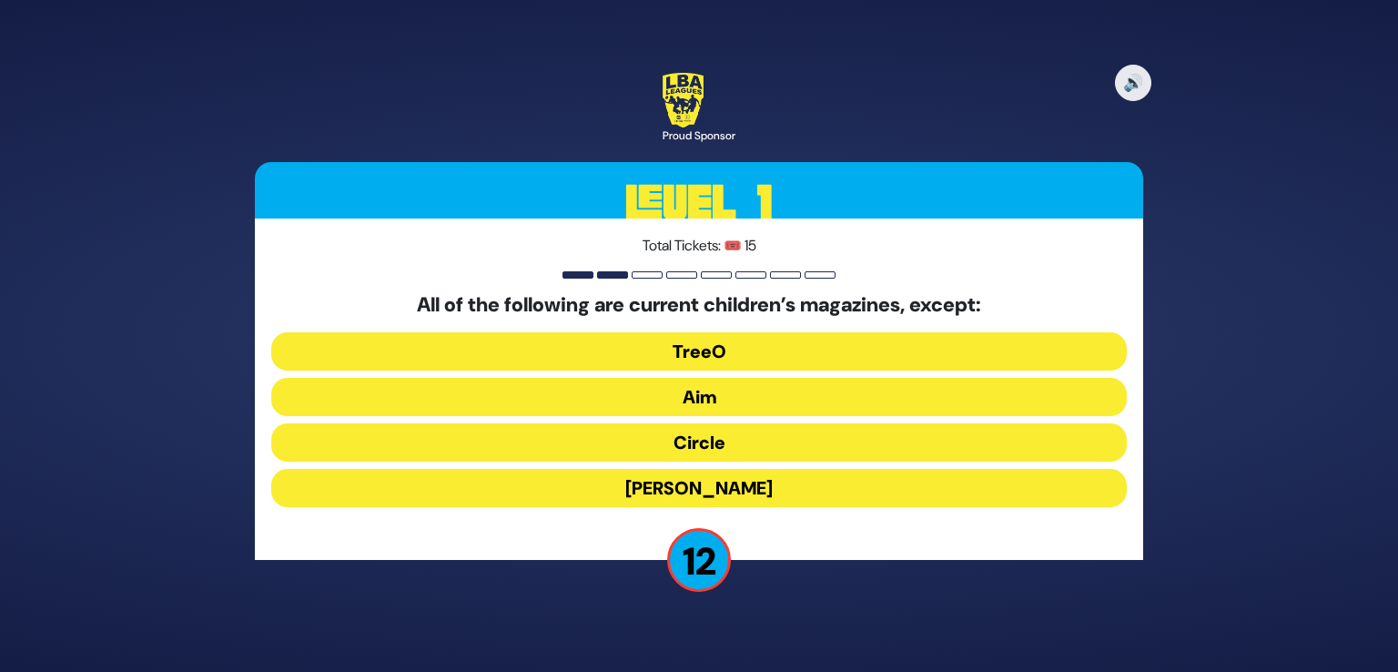
click at [739, 489] on button "[PERSON_NAME]" at bounding box center [699, 488] width 856 height 38
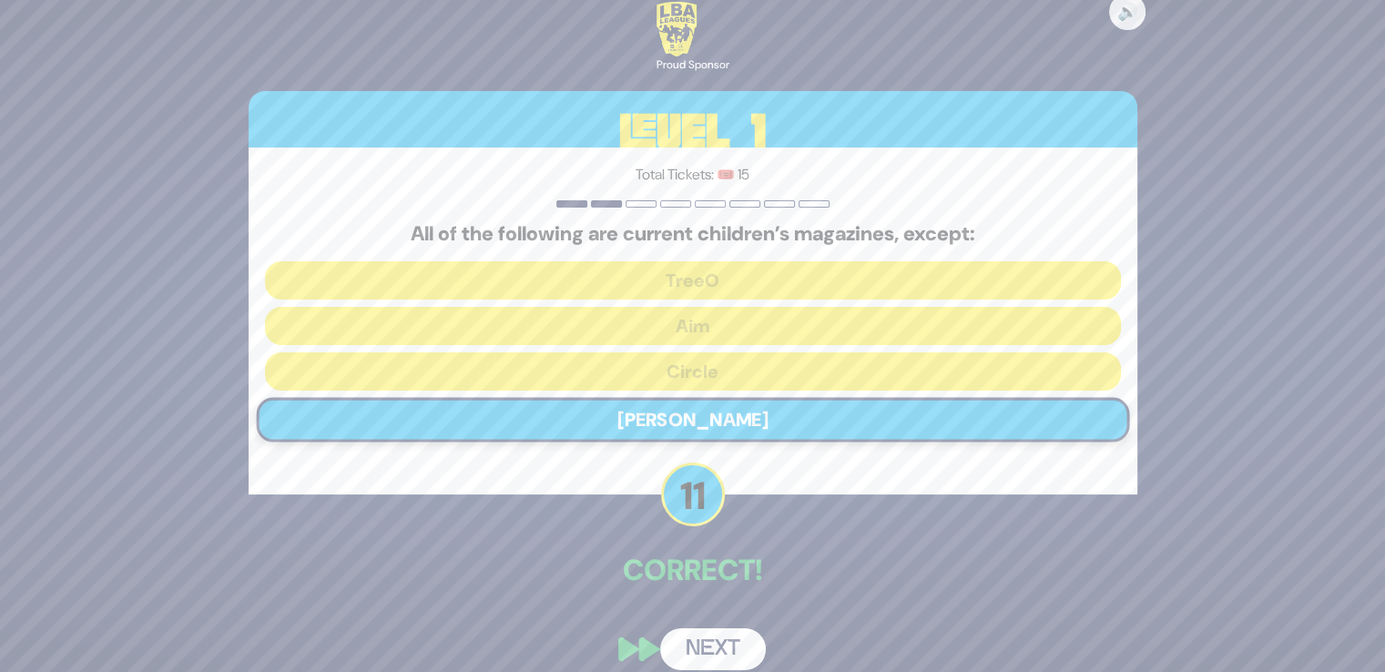
click at [714, 647] on button "Next" at bounding box center [713, 649] width 106 height 42
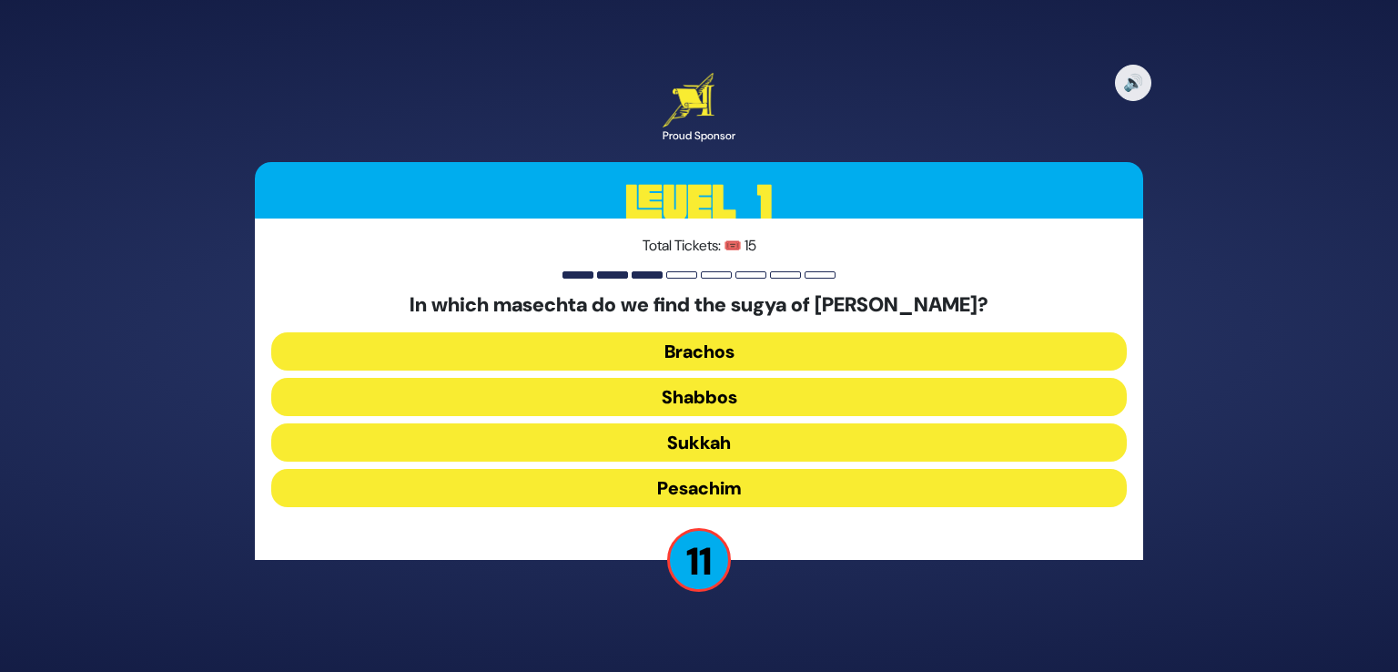
click at [749, 498] on button "Pesachim" at bounding box center [699, 488] width 856 height 38
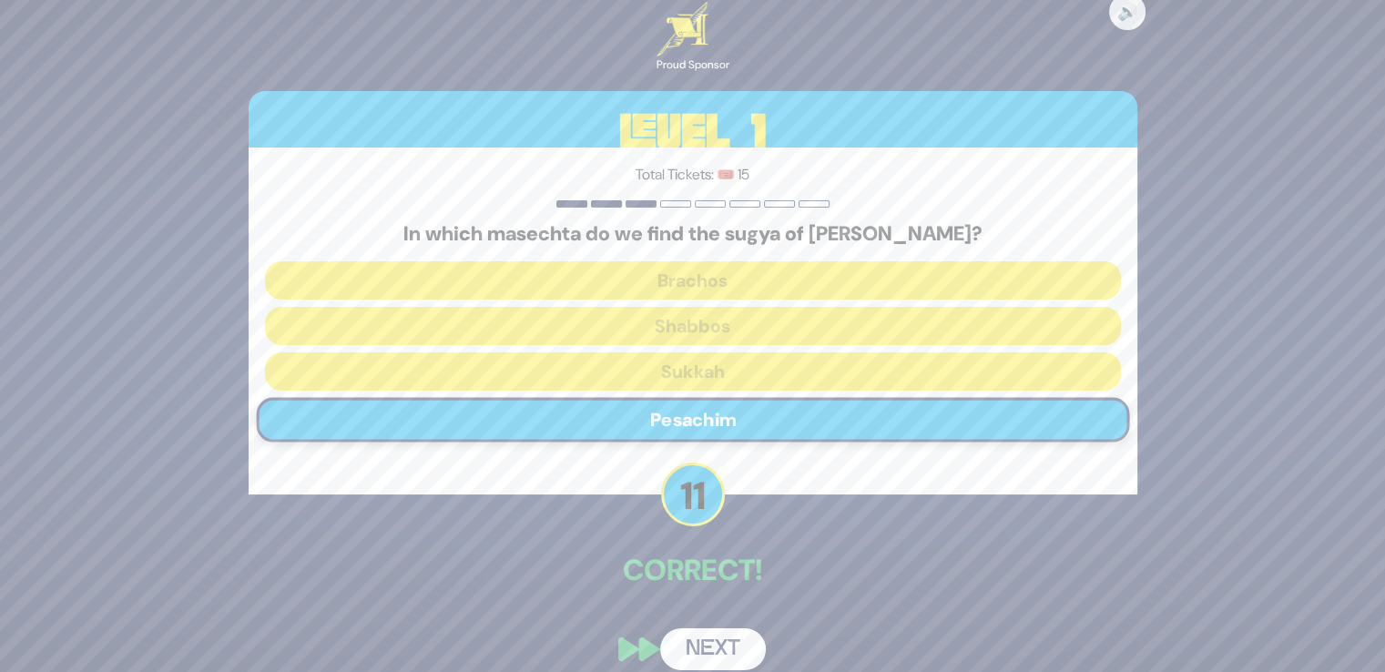
click at [729, 658] on button "Next" at bounding box center [713, 649] width 106 height 42
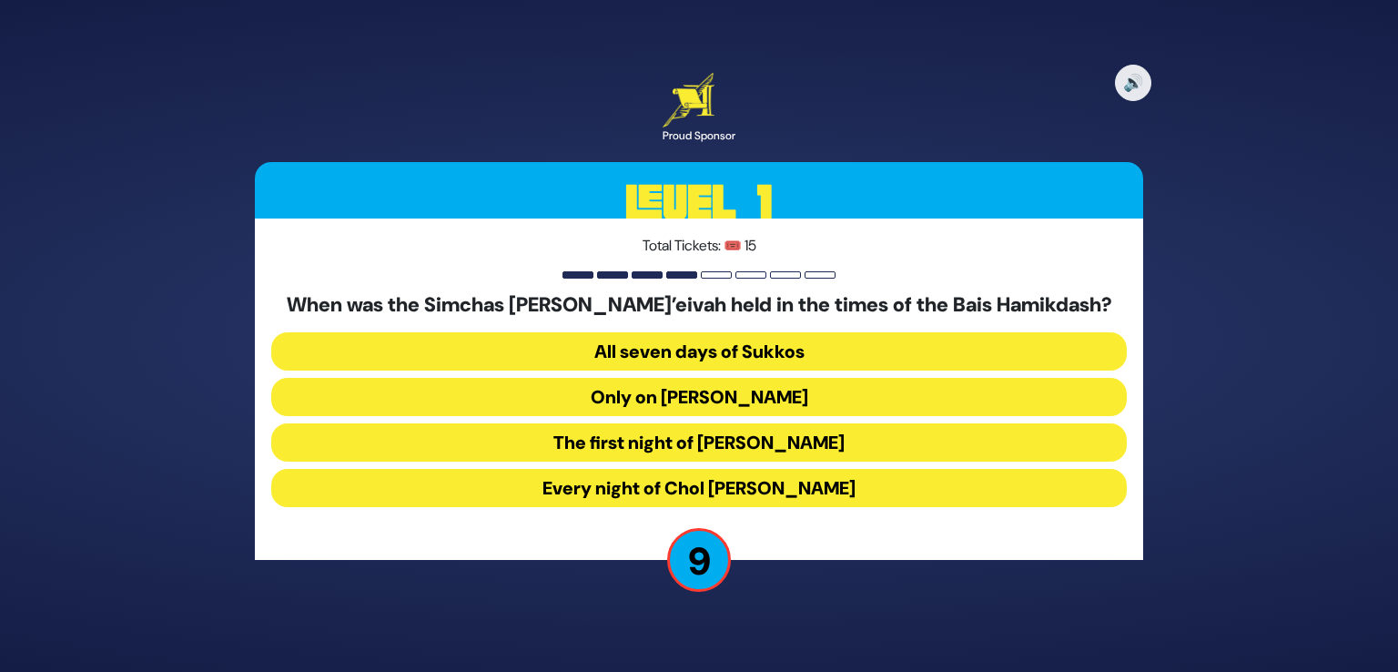
click at [756, 497] on button "Every night of Chol [PERSON_NAME]" at bounding box center [699, 488] width 856 height 38
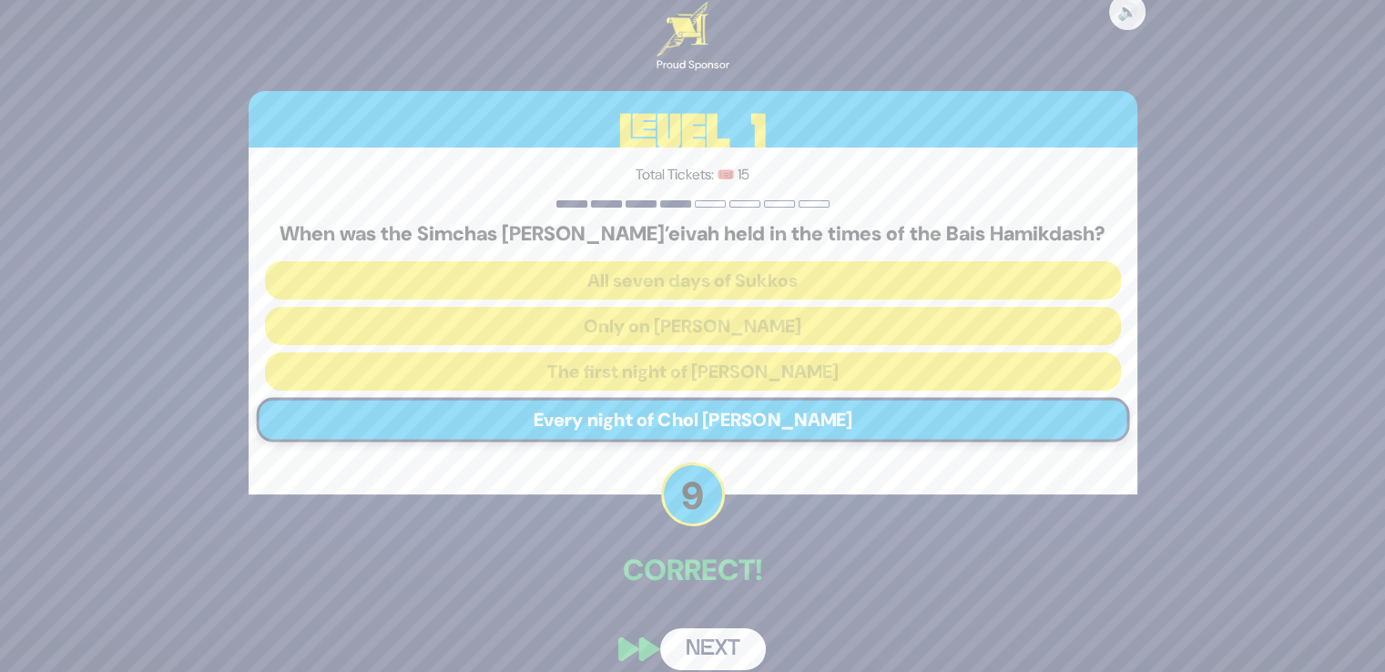
click at [713, 649] on button "Next" at bounding box center [713, 649] width 106 height 42
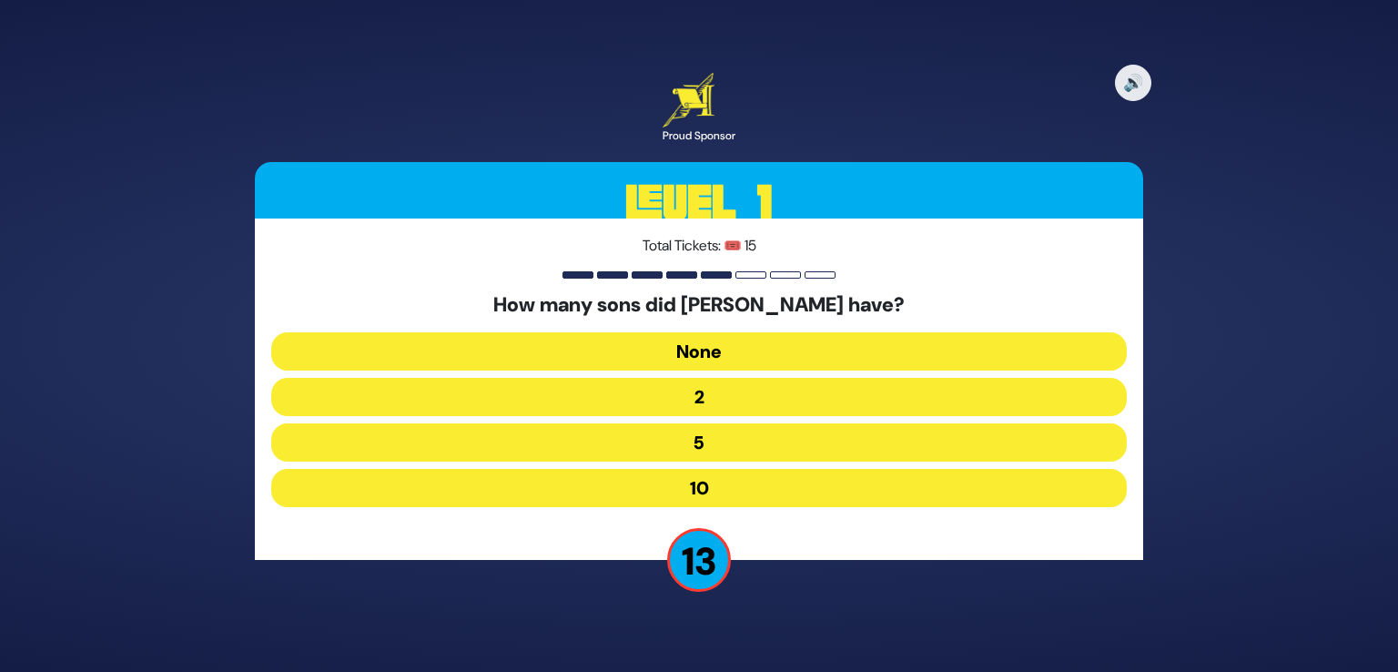
click at [754, 488] on button "10" at bounding box center [699, 488] width 856 height 38
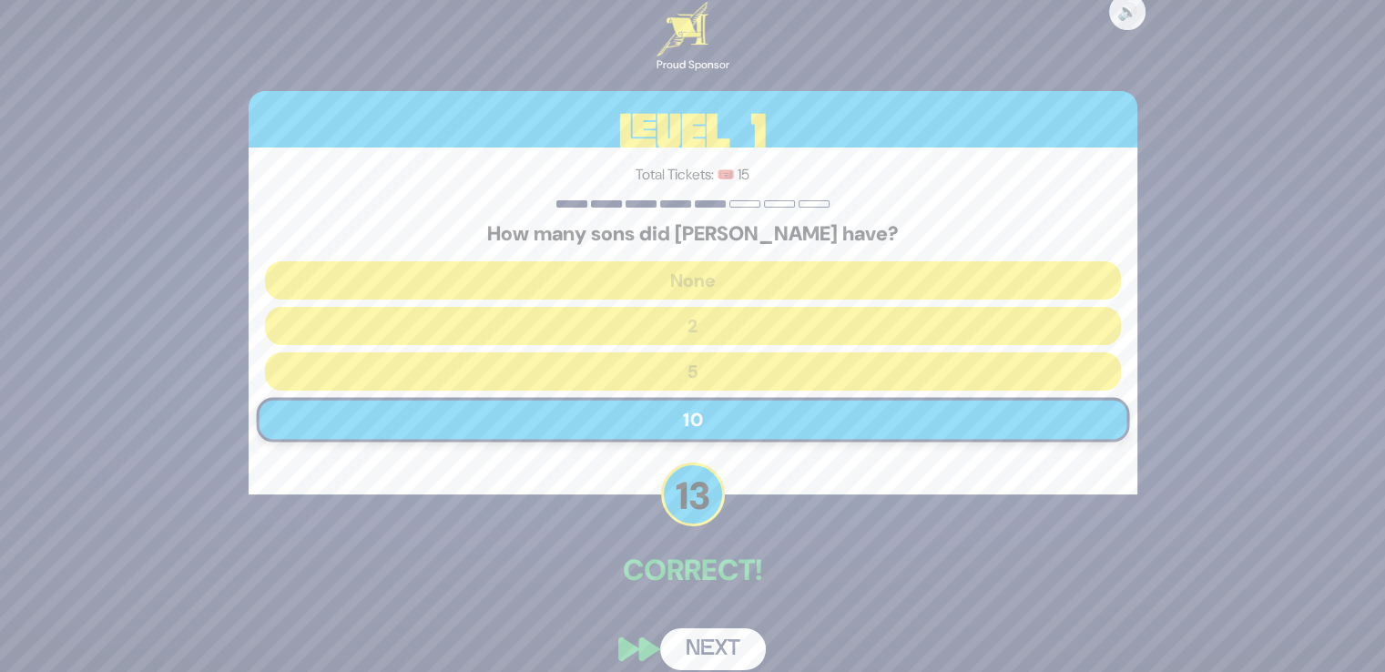
click at [715, 643] on button "Next" at bounding box center [713, 649] width 106 height 42
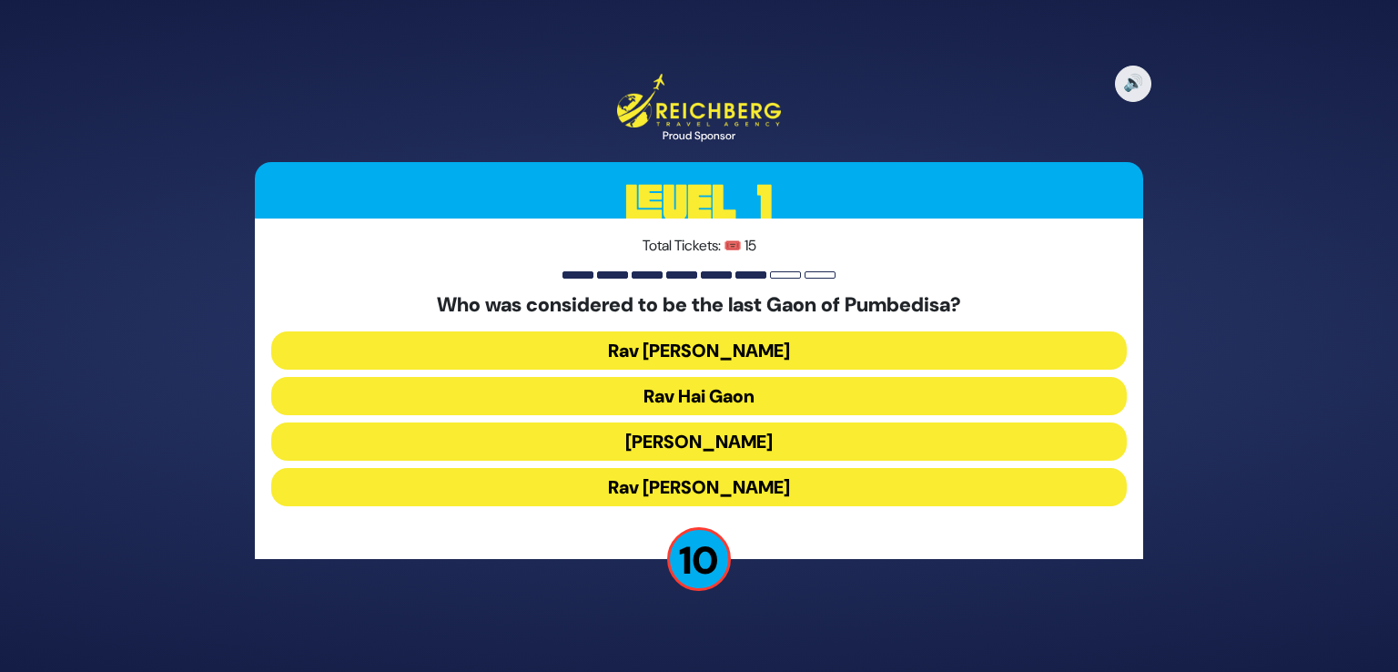
click at [755, 445] on button "[PERSON_NAME]" at bounding box center [699, 441] width 856 height 38
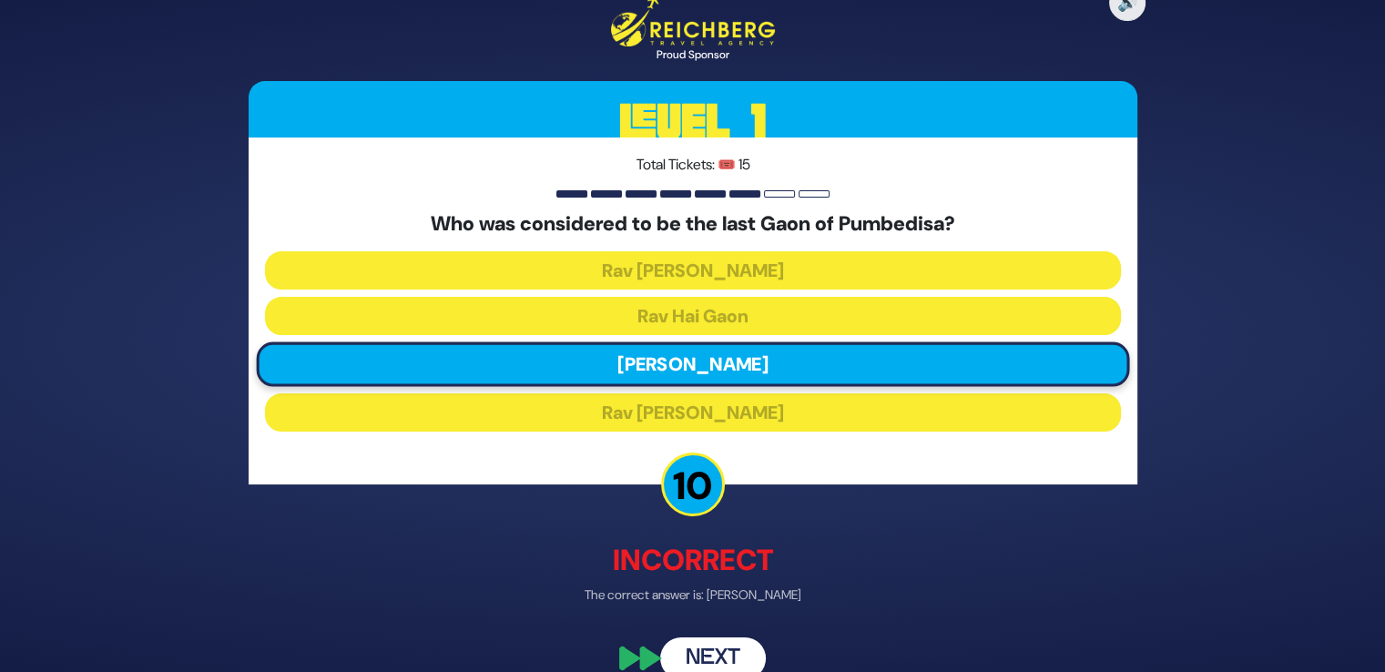
click at [708, 660] on button "Next" at bounding box center [713, 658] width 106 height 42
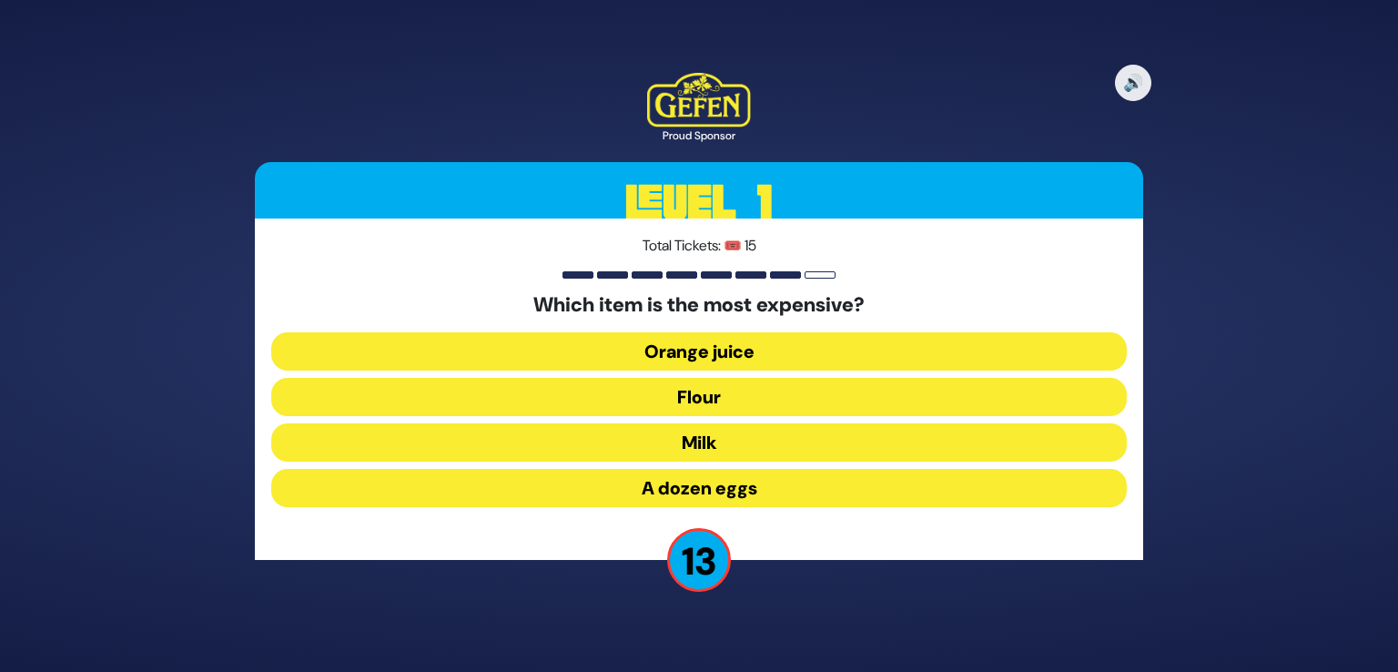
click at [772, 492] on button "A dozen eggs" at bounding box center [699, 488] width 856 height 38
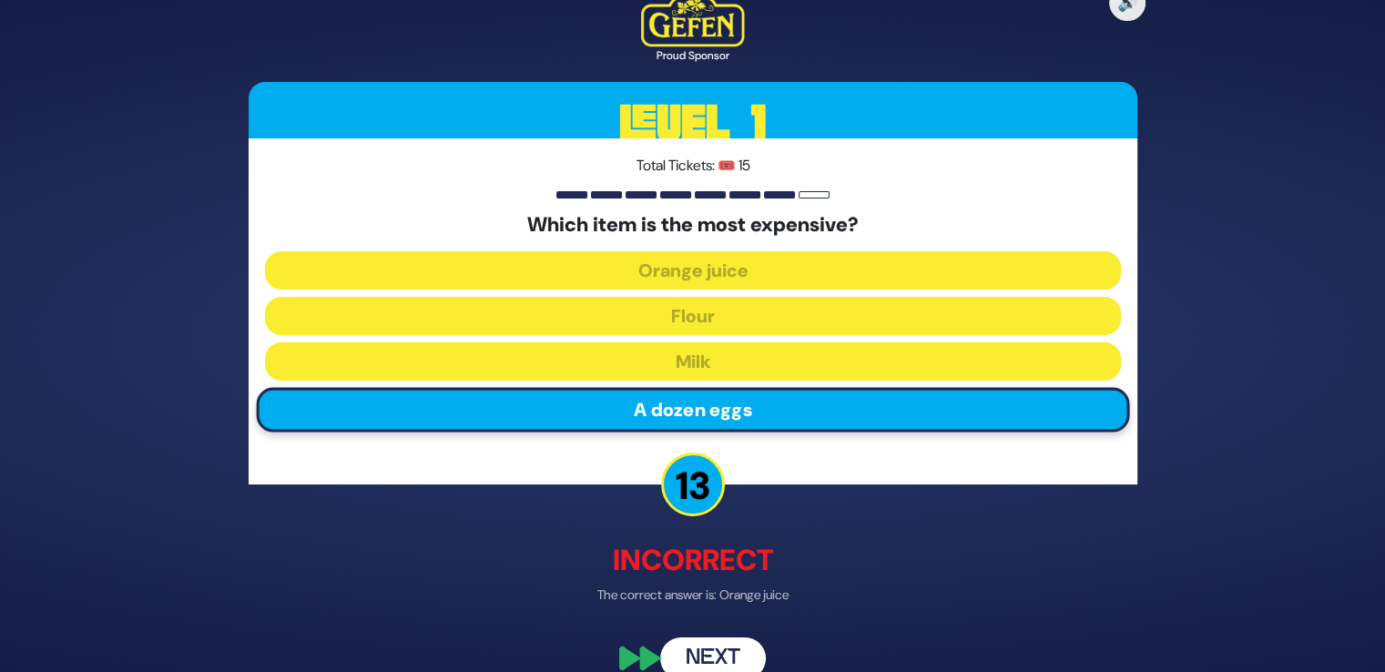
click at [725, 657] on button "Next" at bounding box center [713, 658] width 106 height 42
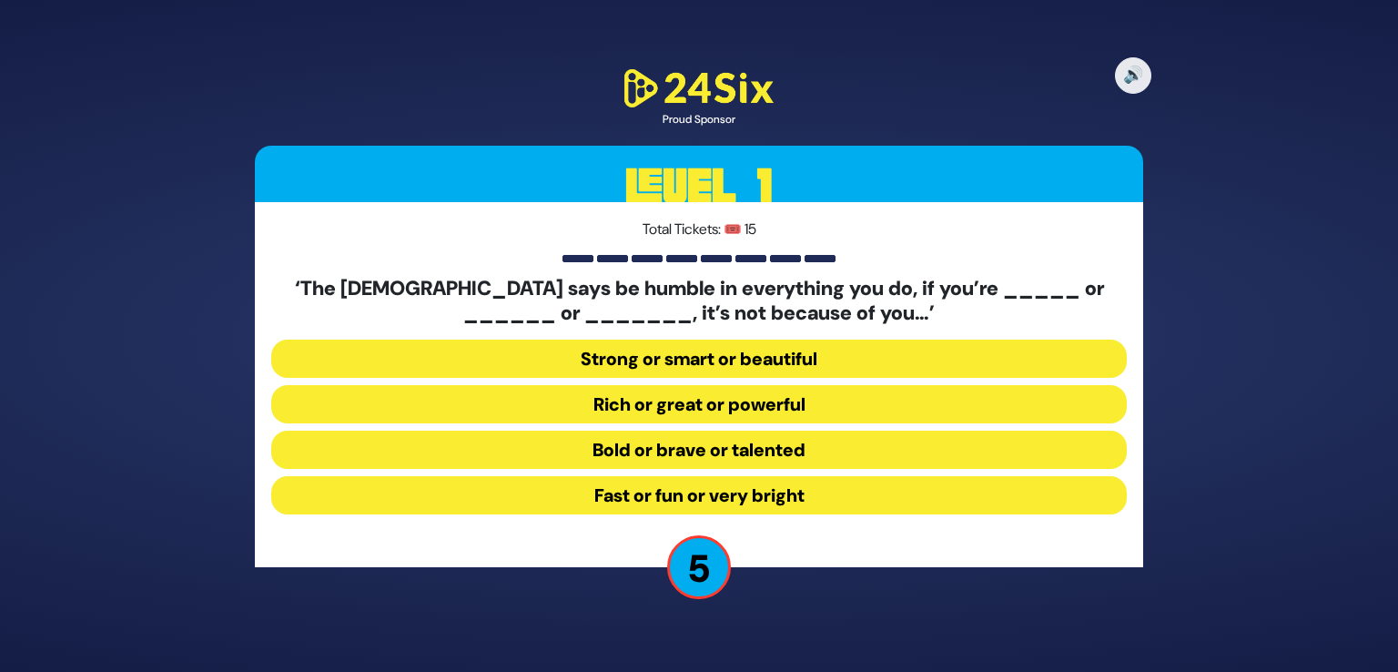
click at [772, 350] on button "Strong or smart or beautiful" at bounding box center [699, 359] width 856 height 38
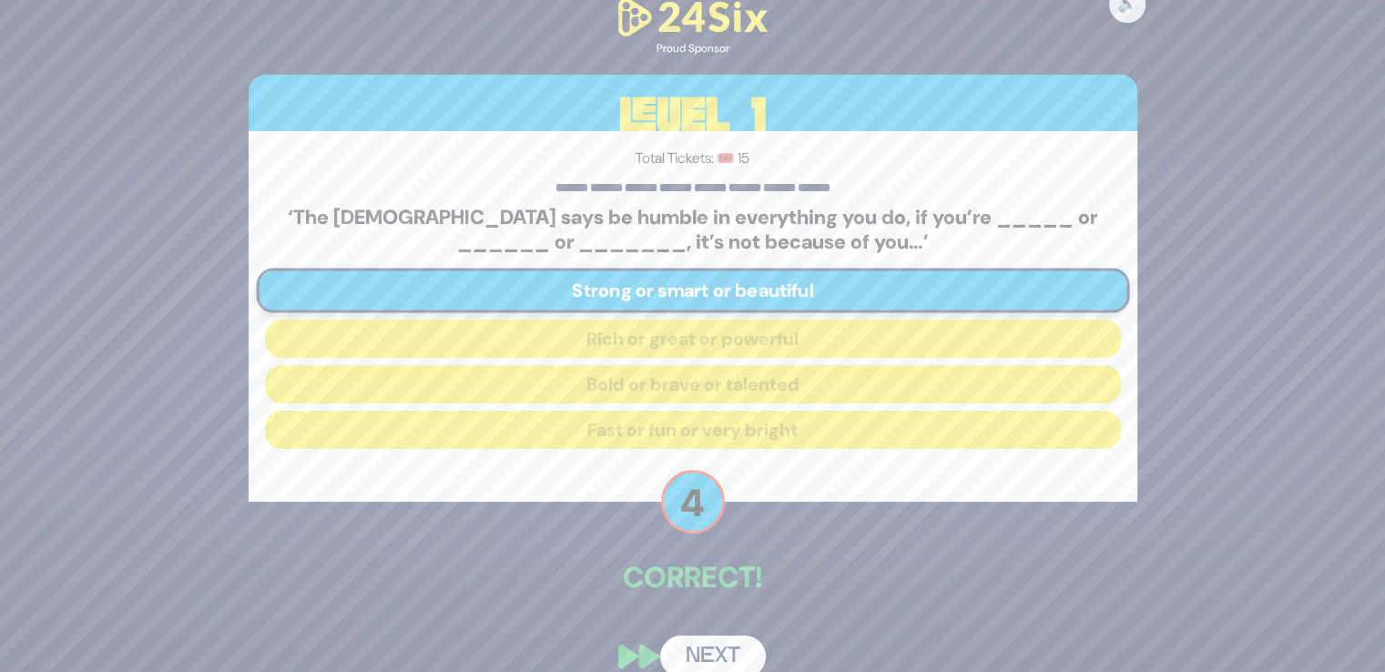
click at [717, 650] on button "Next" at bounding box center [713, 656] width 106 height 42
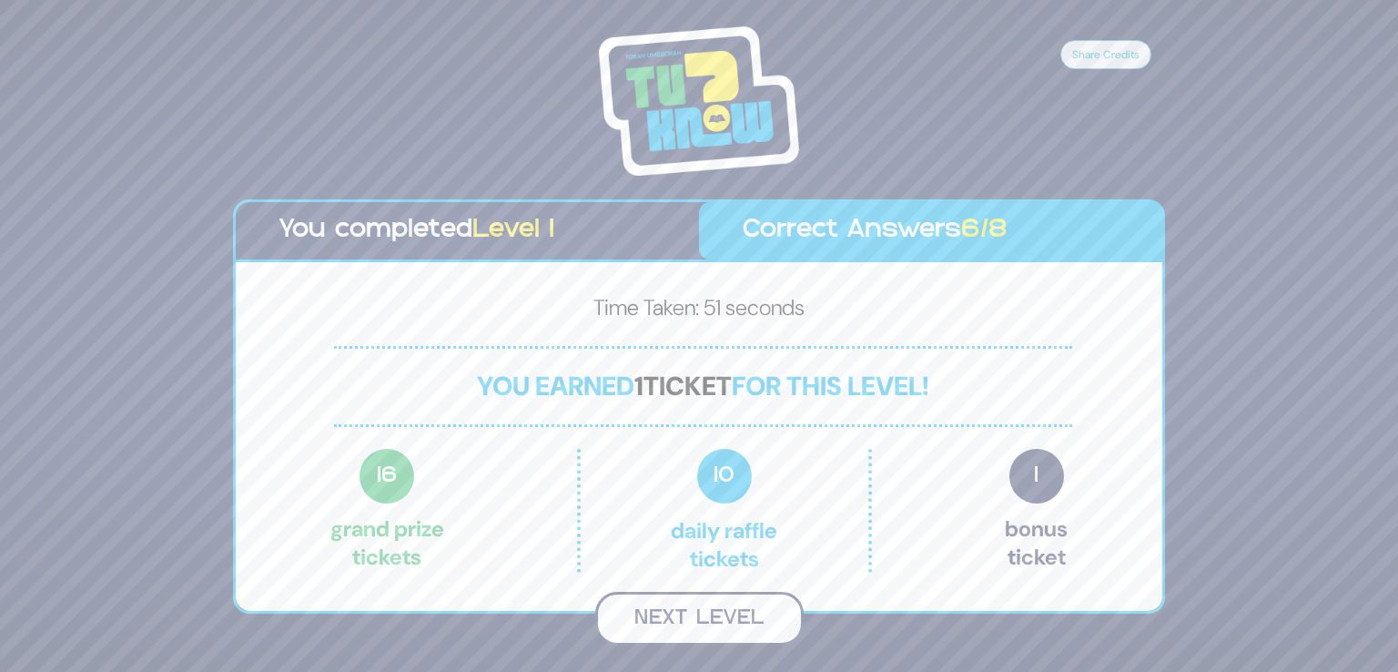
click at [720, 602] on button "Next Level" at bounding box center [699, 619] width 208 height 54
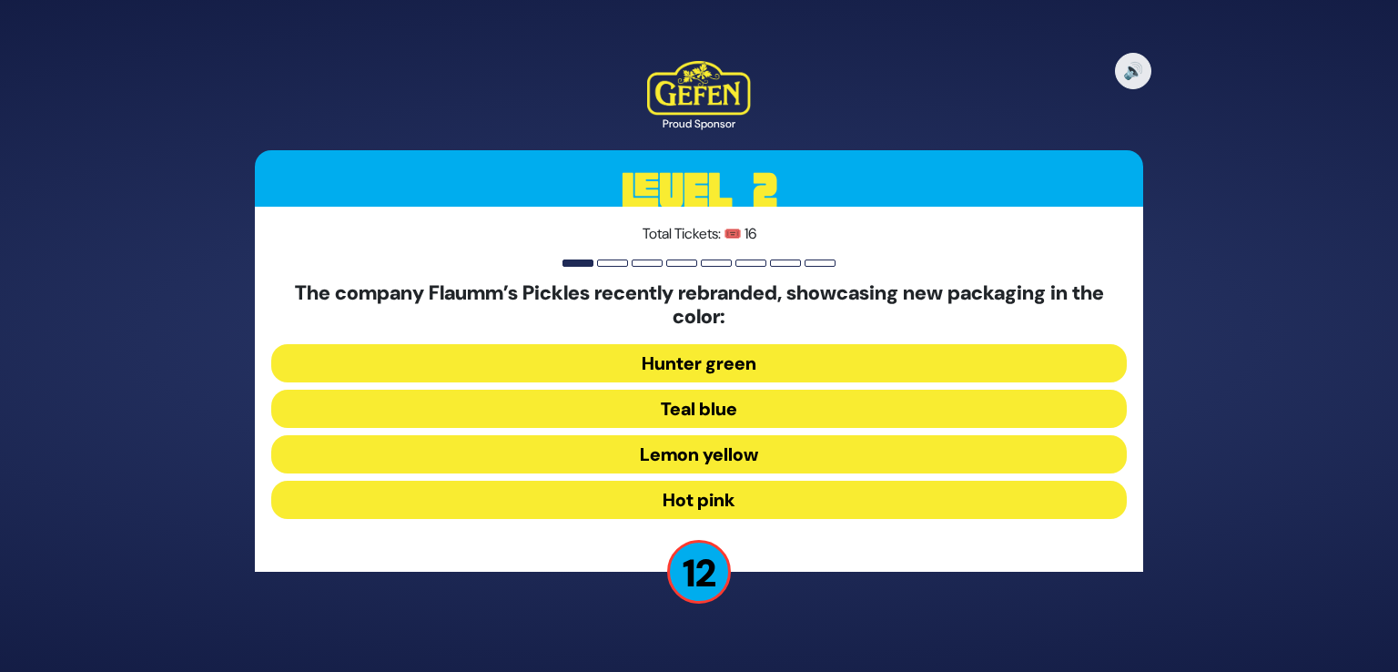
click at [829, 505] on button "Hot pink" at bounding box center [699, 500] width 856 height 38
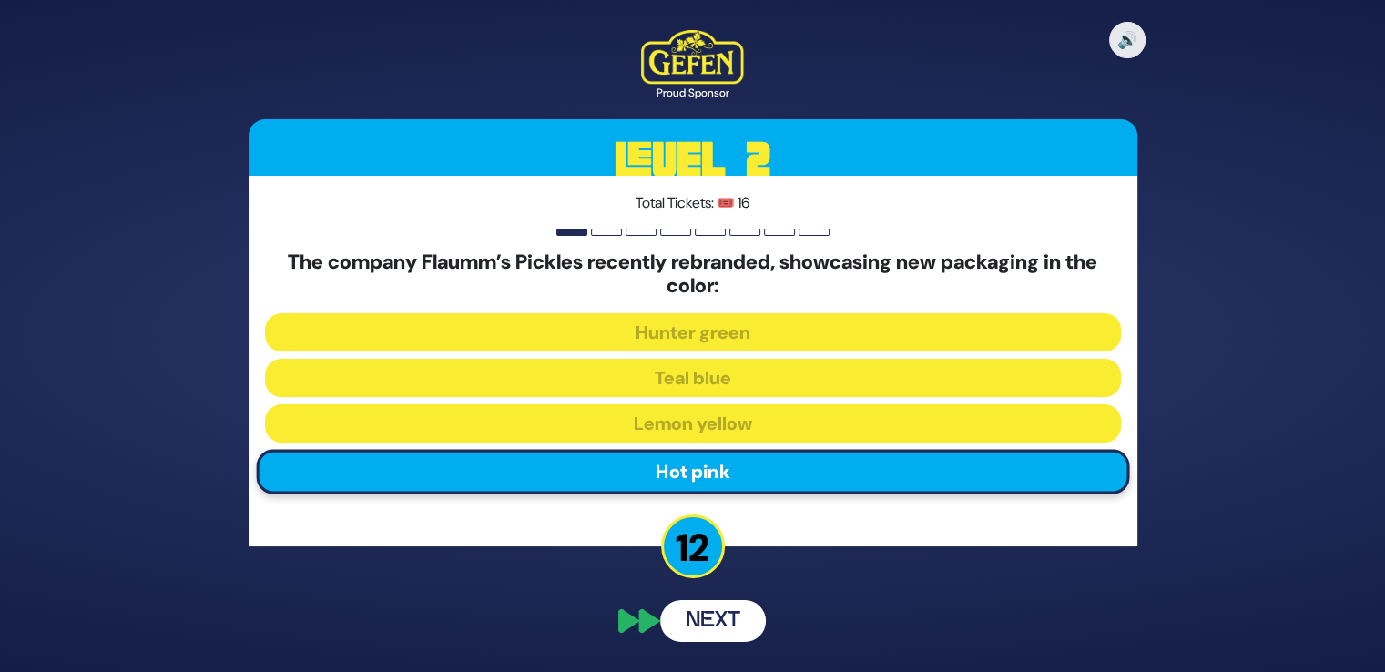
click at [829, 505] on div "🔊 Proud Sponsor Level 2 Total Tickets: 🎟️ 16 The company Flaumm’s Pickles recen…" at bounding box center [693, 335] width 932 height 655
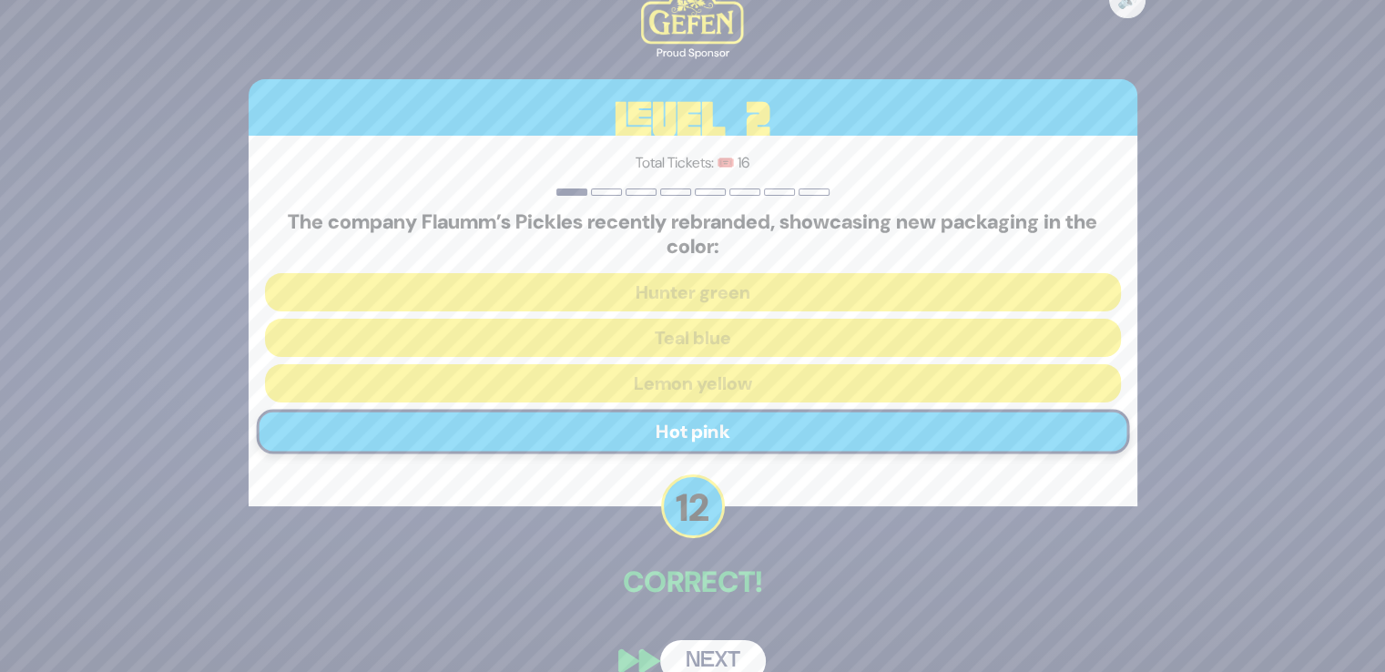
click at [725, 628] on div "🔊 Proud Sponsor Level 2 Total Tickets: 🎟️ 16 The company Flaumm’s Pickles recen…" at bounding box center [693, 336] width 932 height 736
click at [711, 649] on button "Next" at bounding box center [713, 661] width 106 height 42
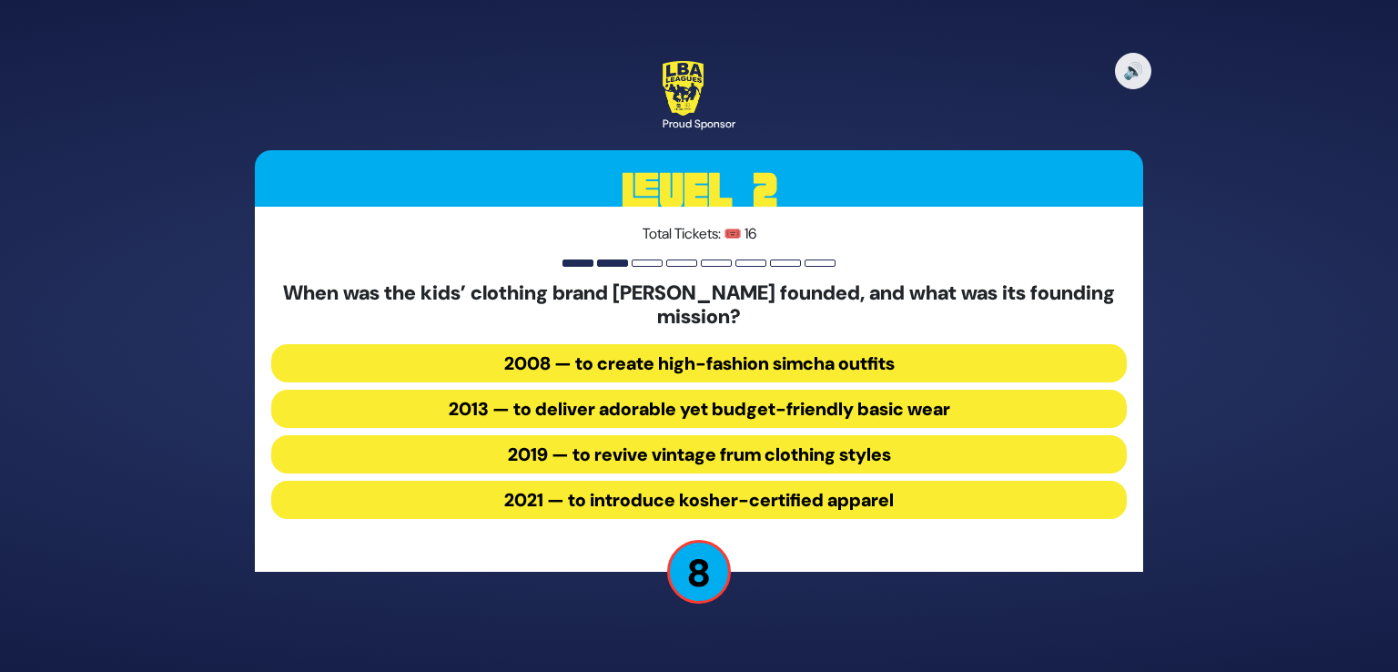
click at [746, 411] on button "2013 — to deliver adorable yet budget-friendly basic wear" at bounding box center [699, 409] width 856 height 38
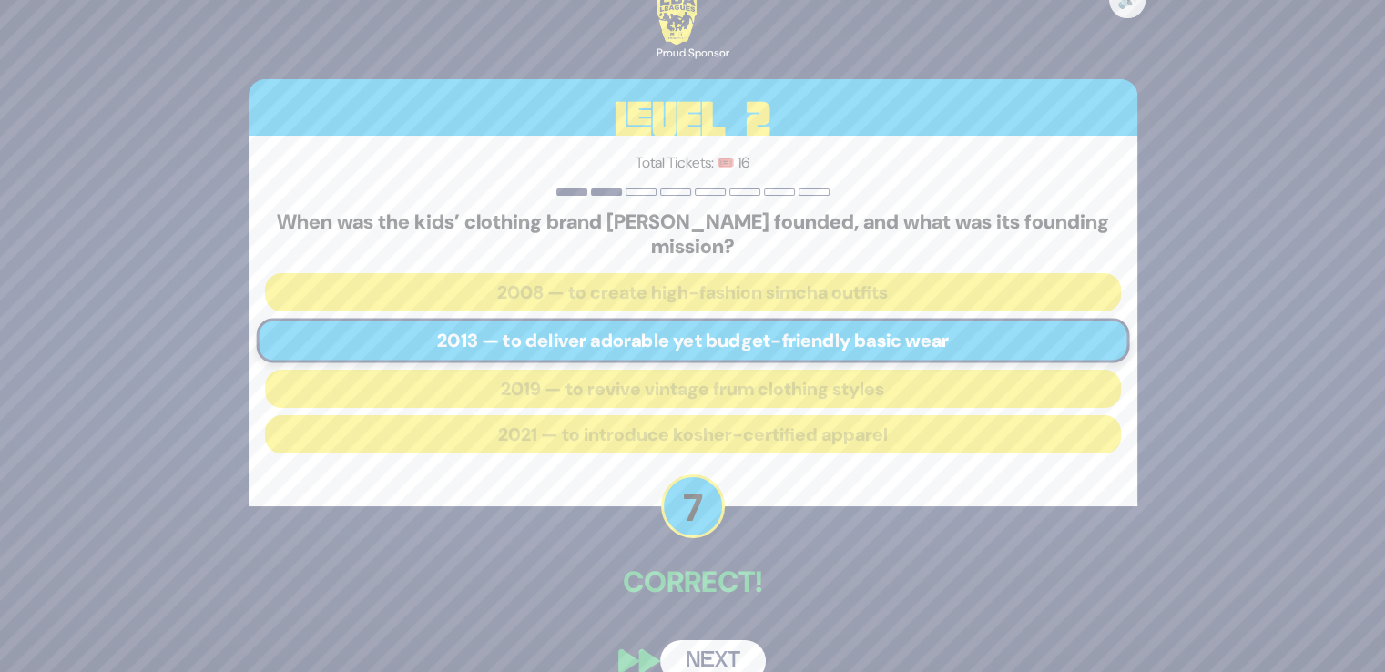
click at [703, 644] on button "Next" at bounding box center [713, 661] width 106 height 42
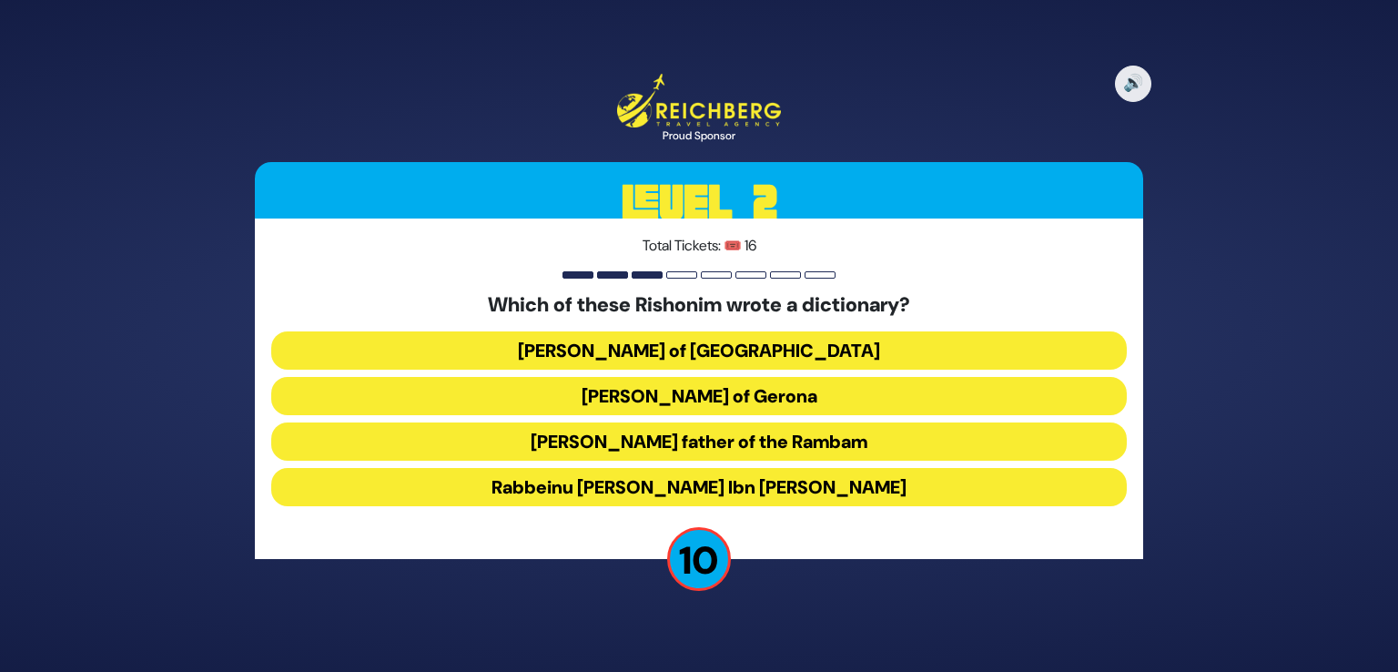
click at [710, 410] on button "Rabbeinu Nissim of Gerona" at bounding box center [699, 396] width 856 height 38
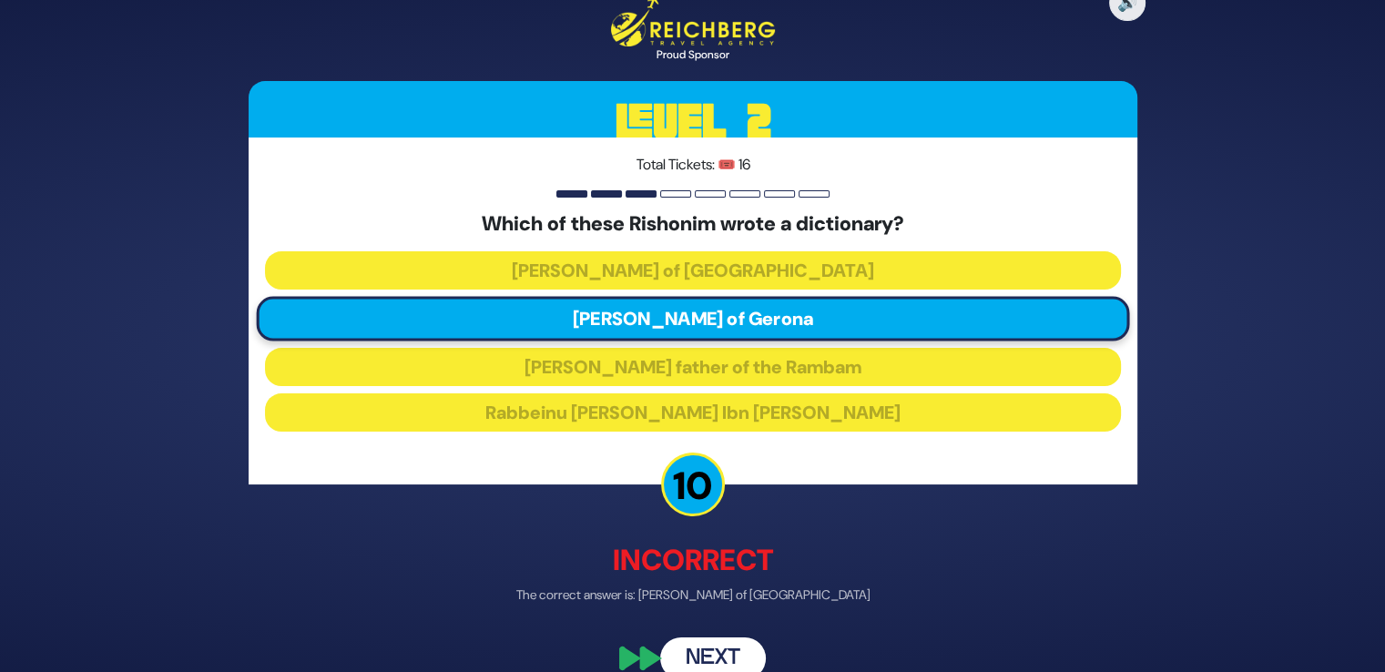
click at [708, 655] on button "Next" at bounding box center [713, 658] width 106 height 42
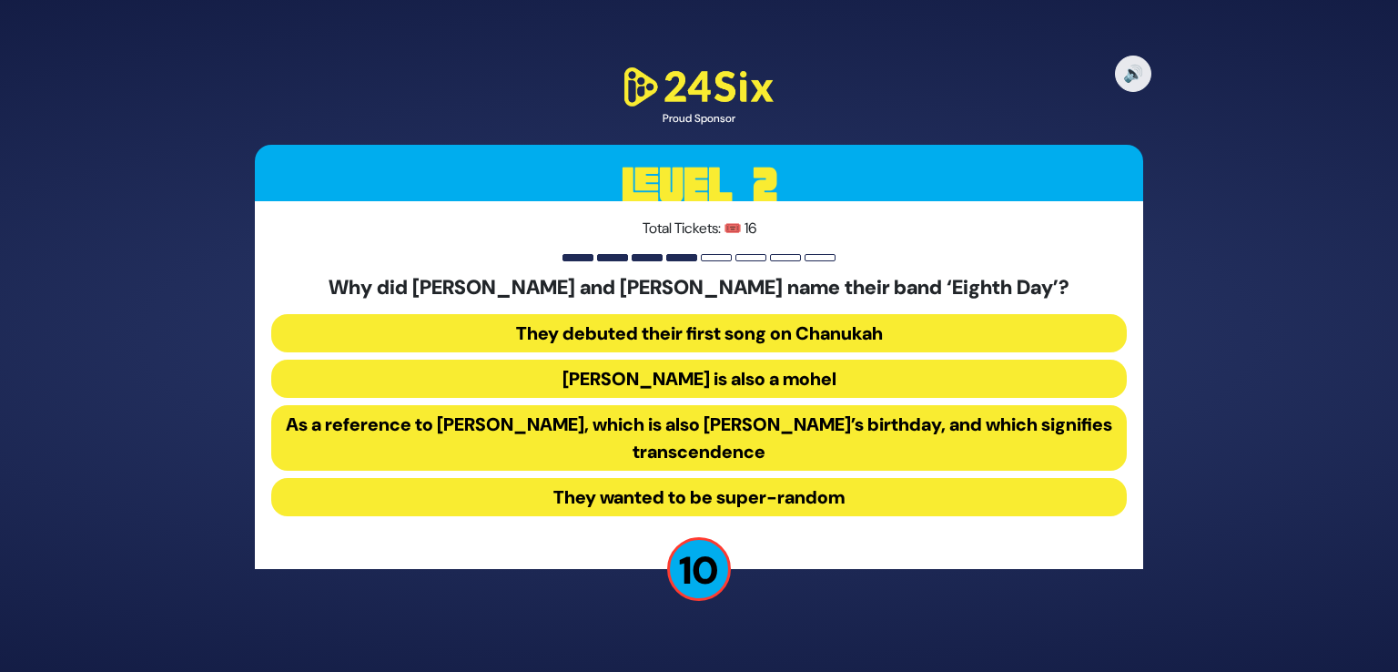
click at [789, 507] on button "They wanted to be super-random" at bounding box center [699, 497] width 856 height 38
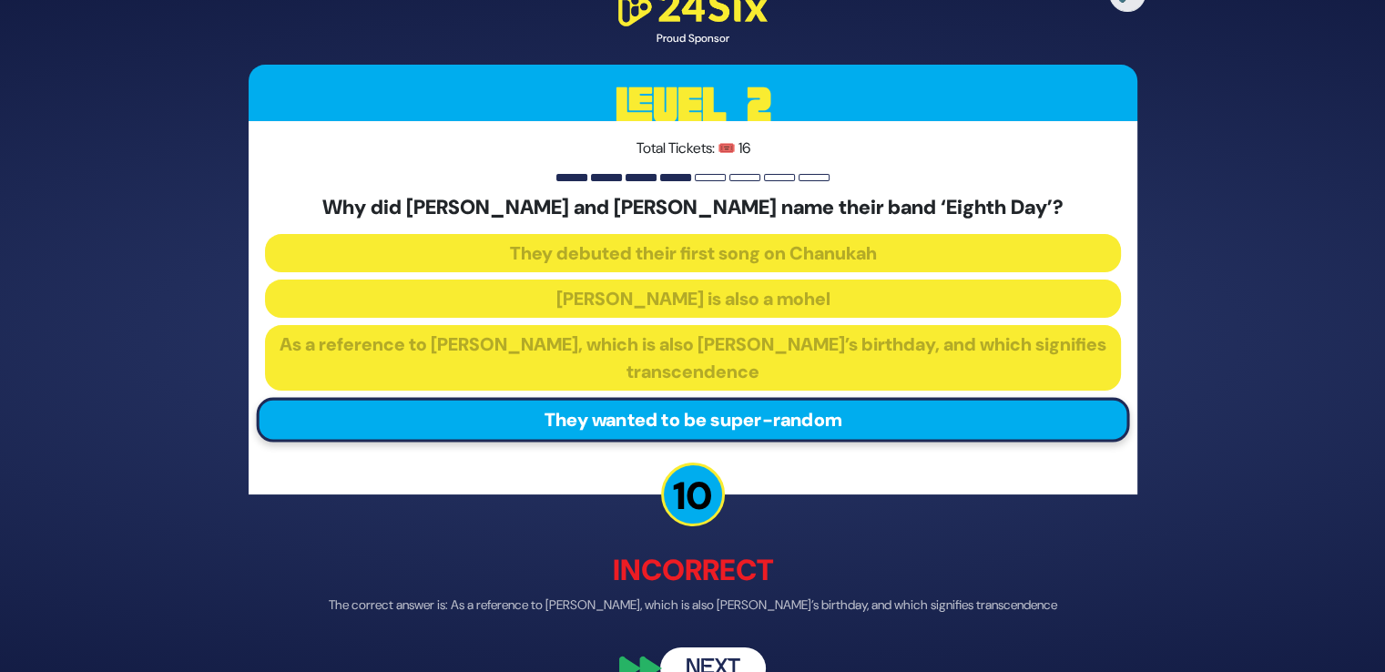
click at [723, 664] on button "Next" at bounding box center [713, 668] width 106 height 42
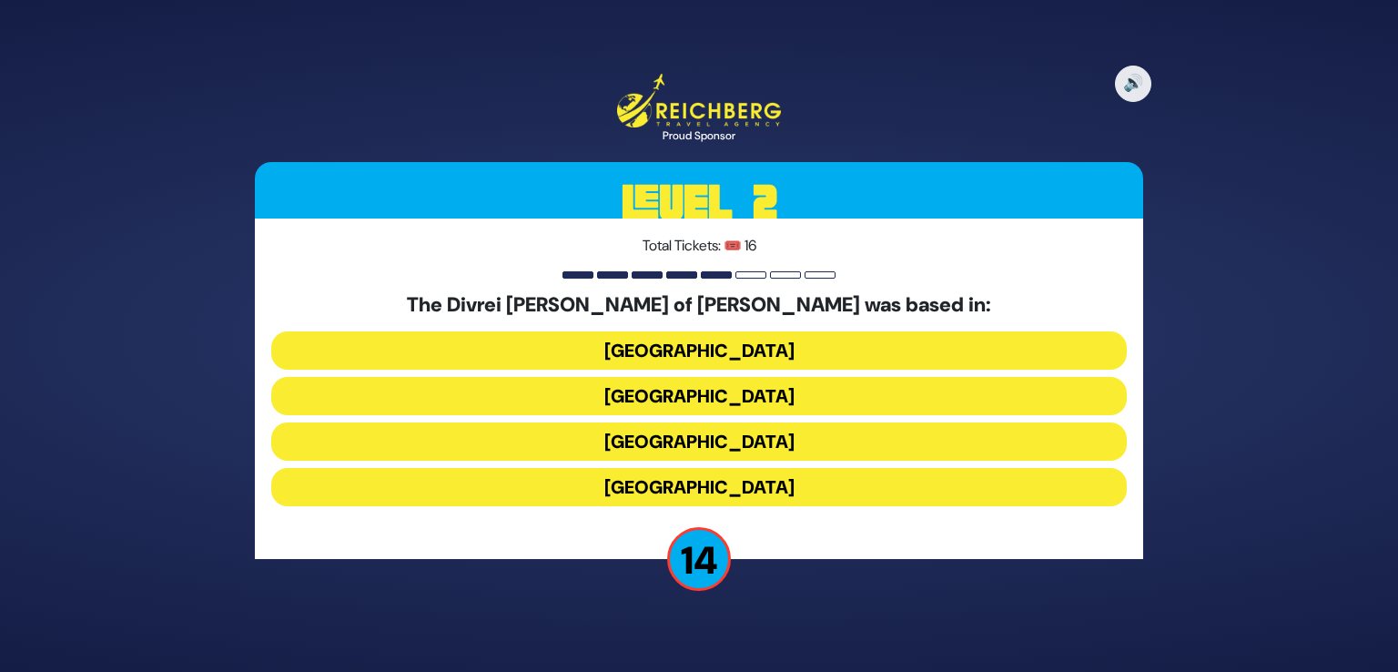
click at [742, 490] on button "Galicia" at bounding box center [699, 487] width 856 height 38
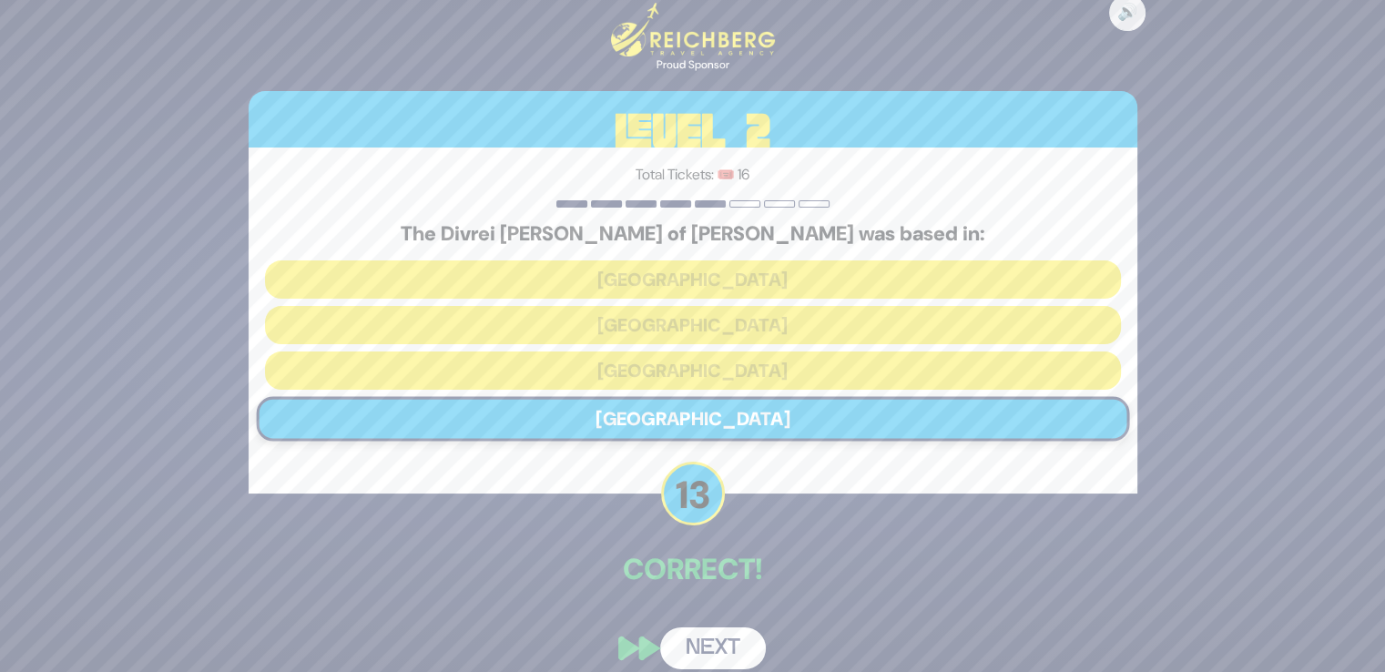
click at [717, 620] on div "🔊 Proud Sponsor Level 2 Total Tickets: 🎟️ 16 The Divrei Chaim of Sanz was based…" at bounding box center [693, 336] width 932 height 711
click at [717, 638] on button "Next" at bounding box center [713, 648] width 106 height 42
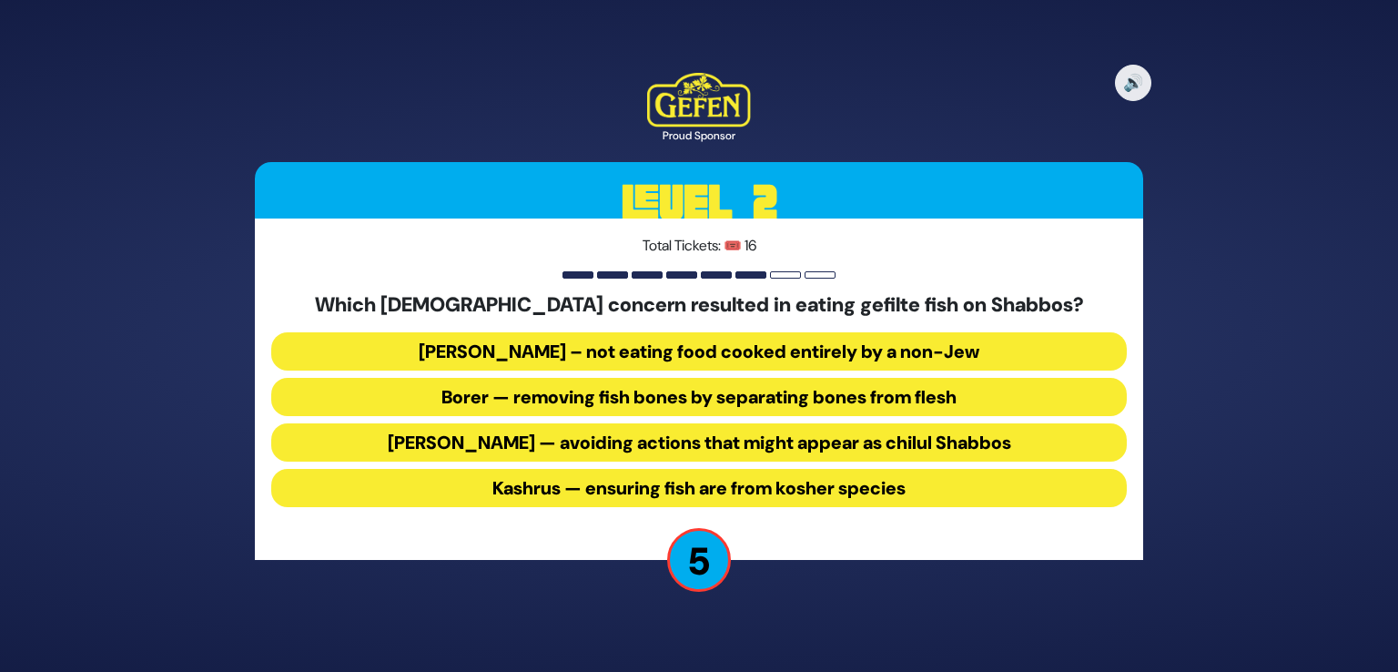
click at [775, 484] on button "Kashrus — ensuring fish are from kosher species" at bounding box center [699, 488] width 856 height 38
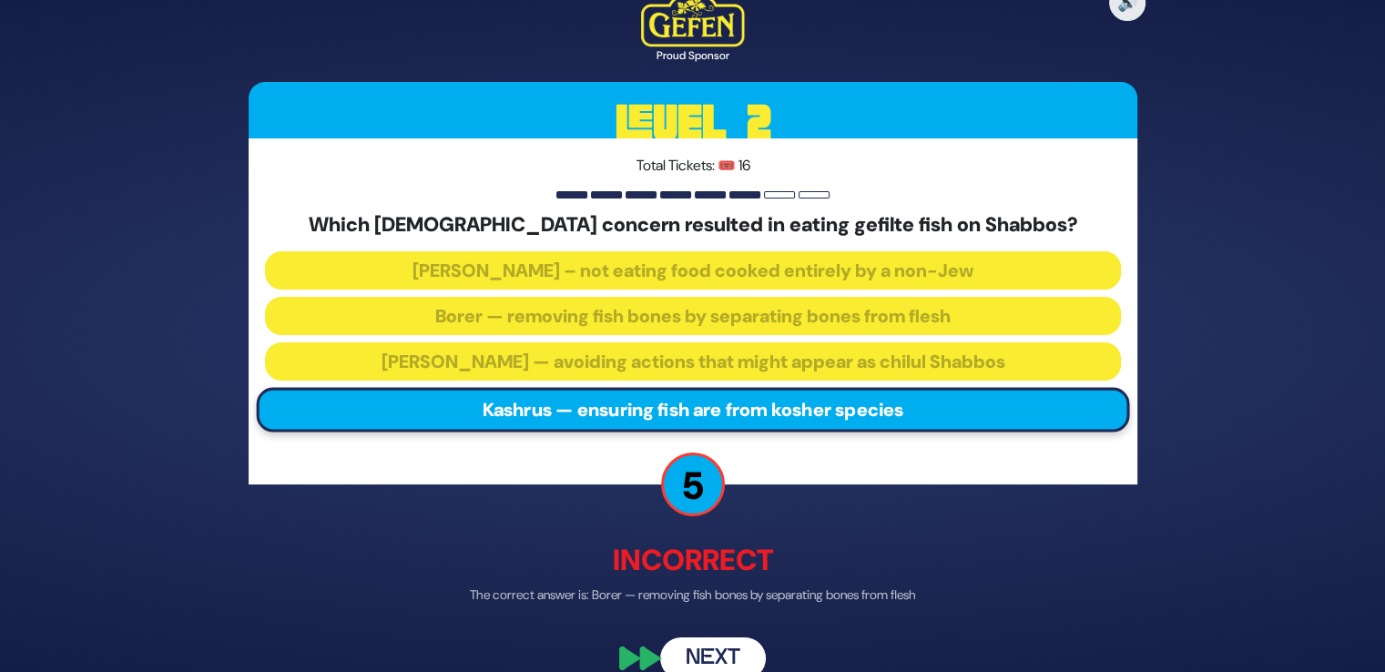
click at [735, 662] on button "Next" at bounding box center [713, 658] width 106 height 42
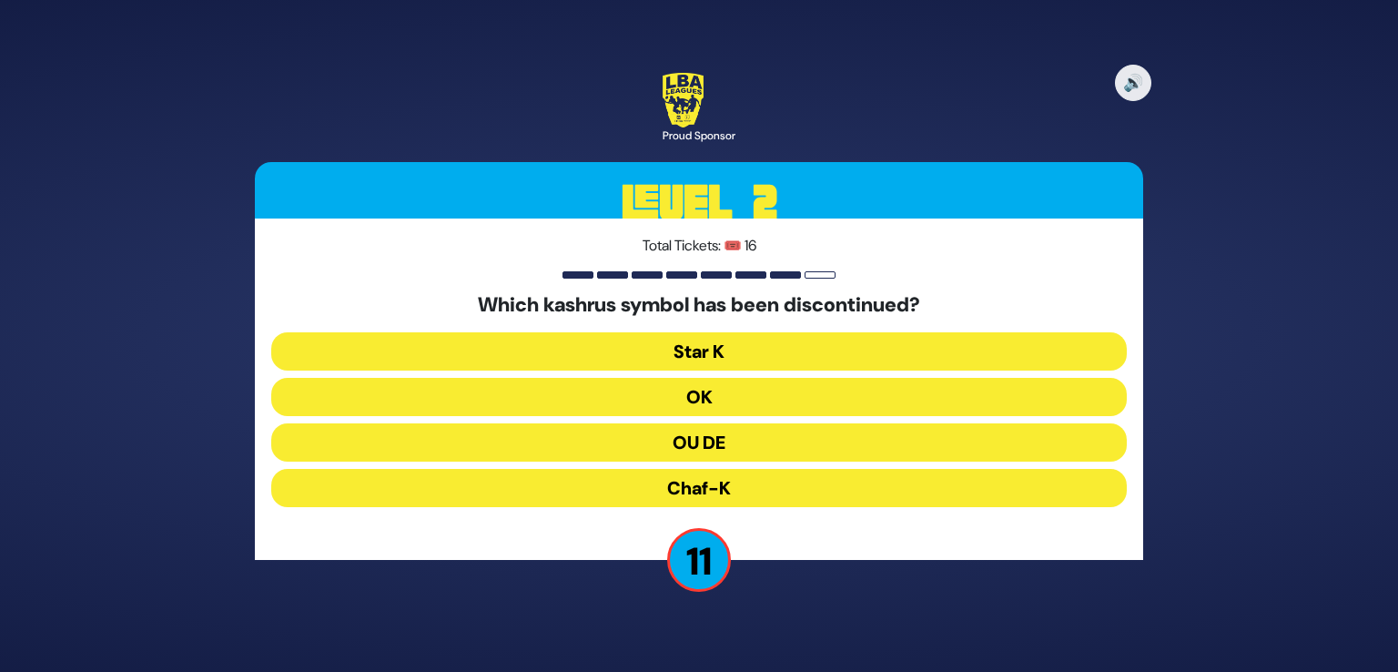
click at [755, 447] on button "OU DE" at bounding box center [699, 442] width 856 height 38
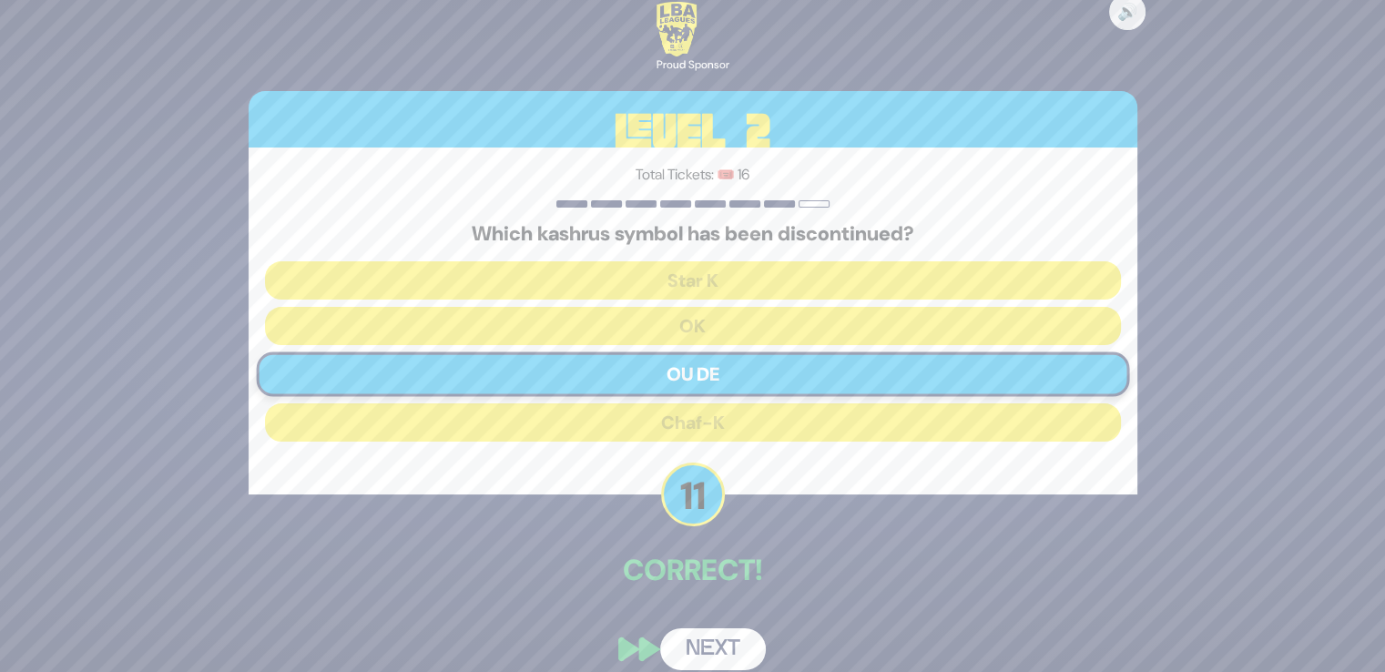
click at [705, 635] on button "Next" at bounding box center [713, 649] width 106 height 42
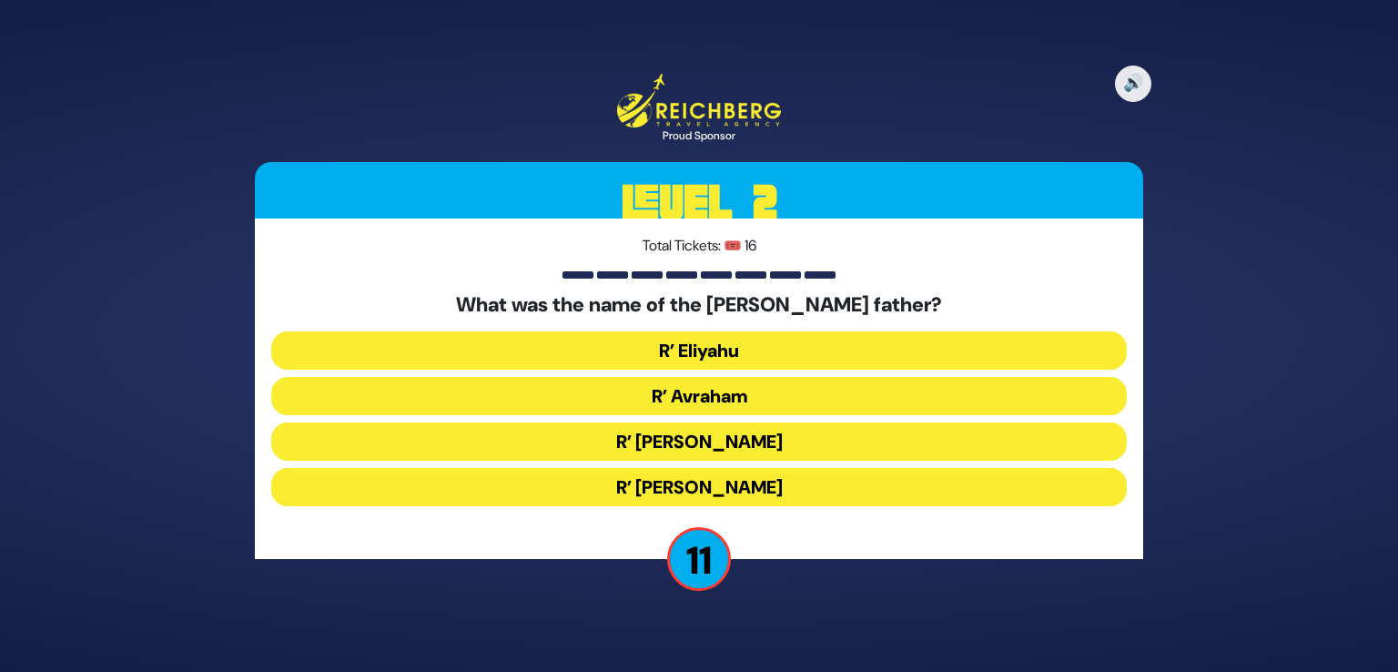
click at [744, 393] on button "R’ Avraham" at bounding box center [699, 396] width 856 height 38
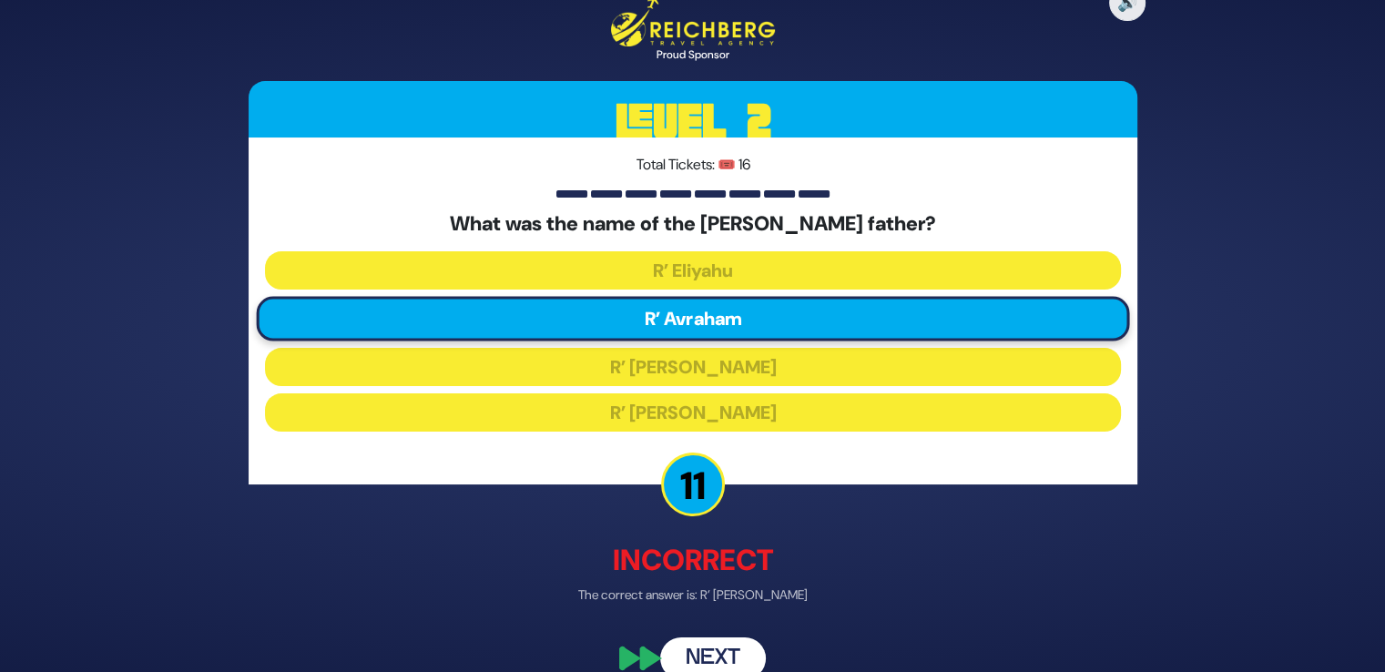
click at [727, 650] on button "Next" at bounding box center [713, 658] width 106 height 42
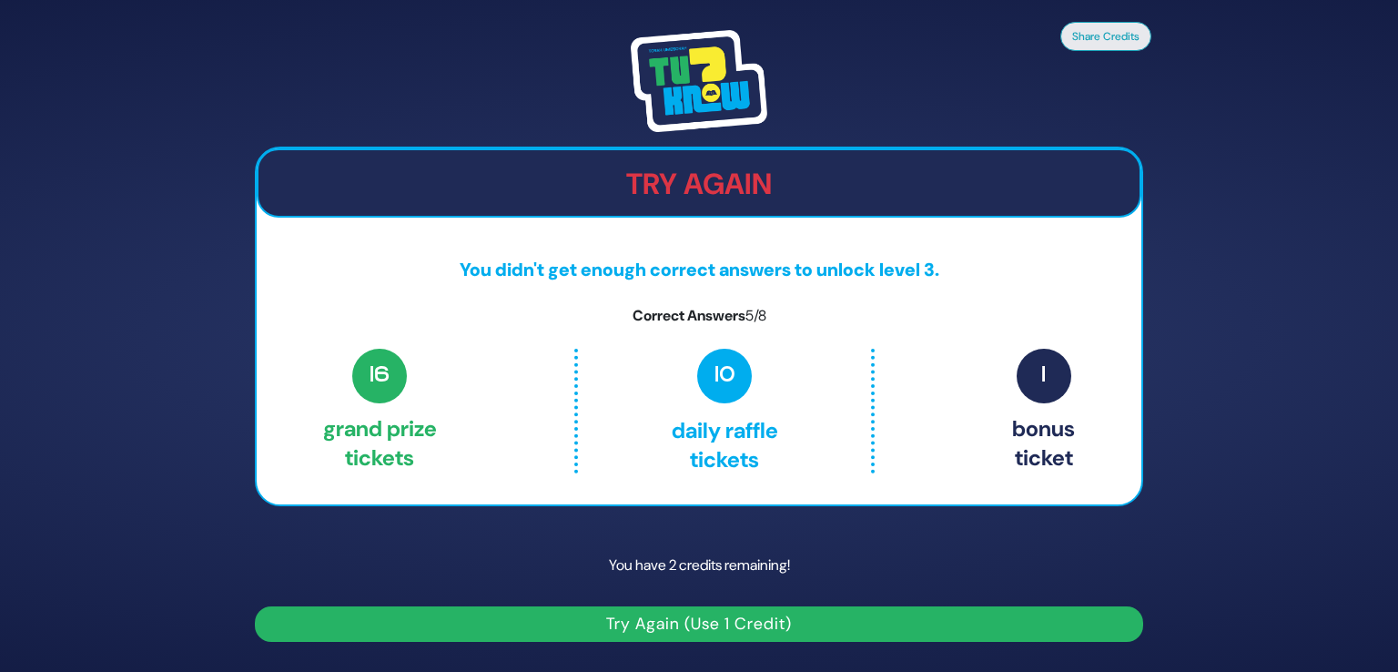
click at [710, 616] on button "Try Again (Use 1 Credit)" at bounding box center [699, 624] width 888 height 36
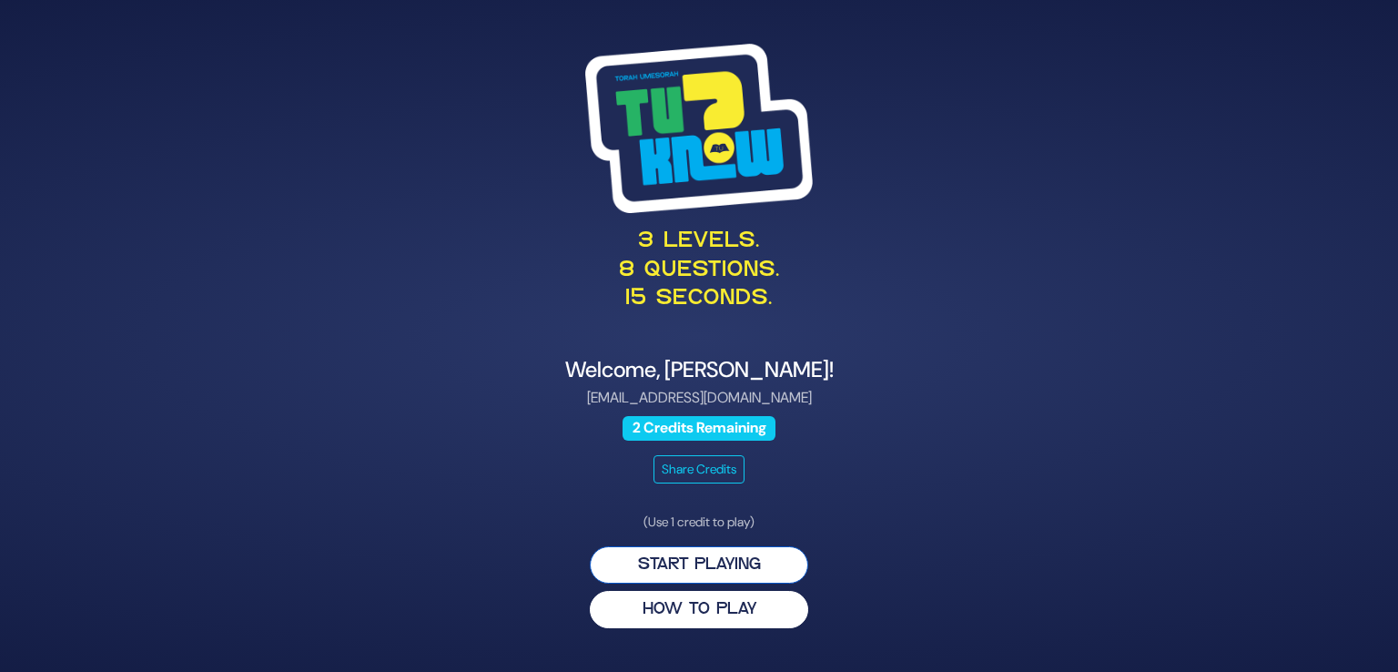
click at [706, 557] on button "Start Playing" at bounding box center [699, 564] width 218 height 37
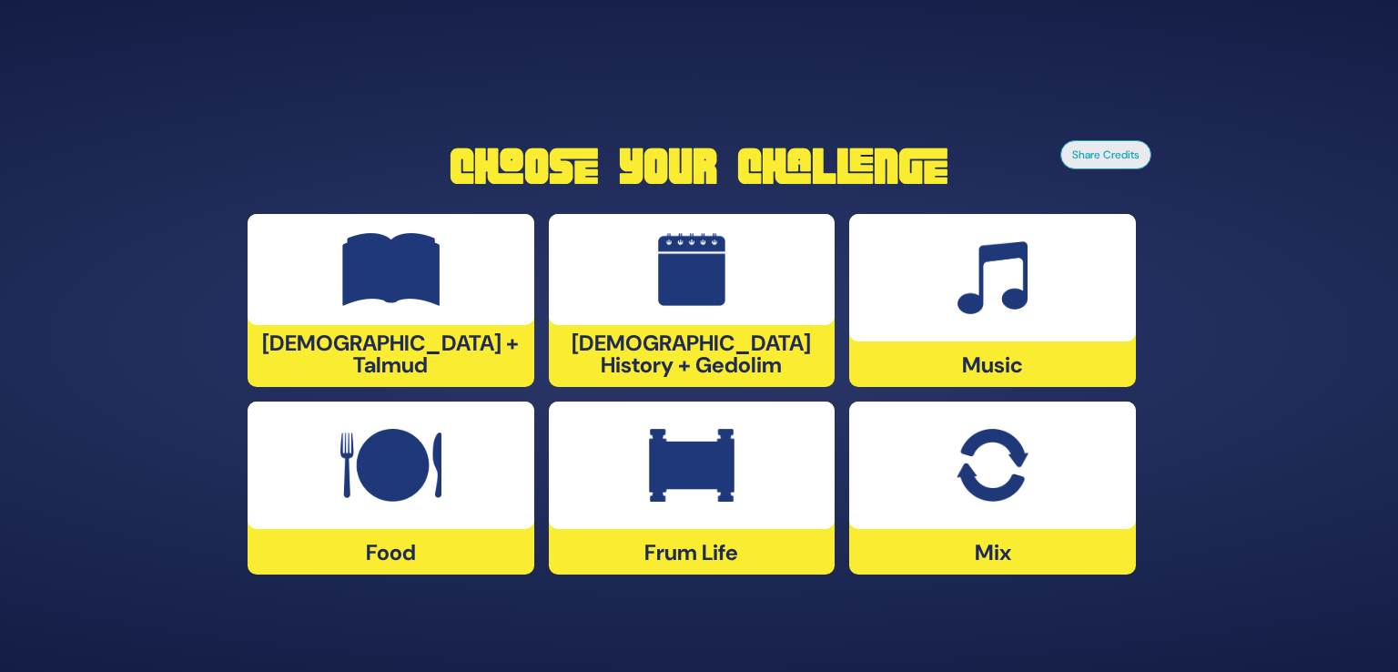
click at [957, 510] on div at bounding box center [992, 464] width 287 height 127
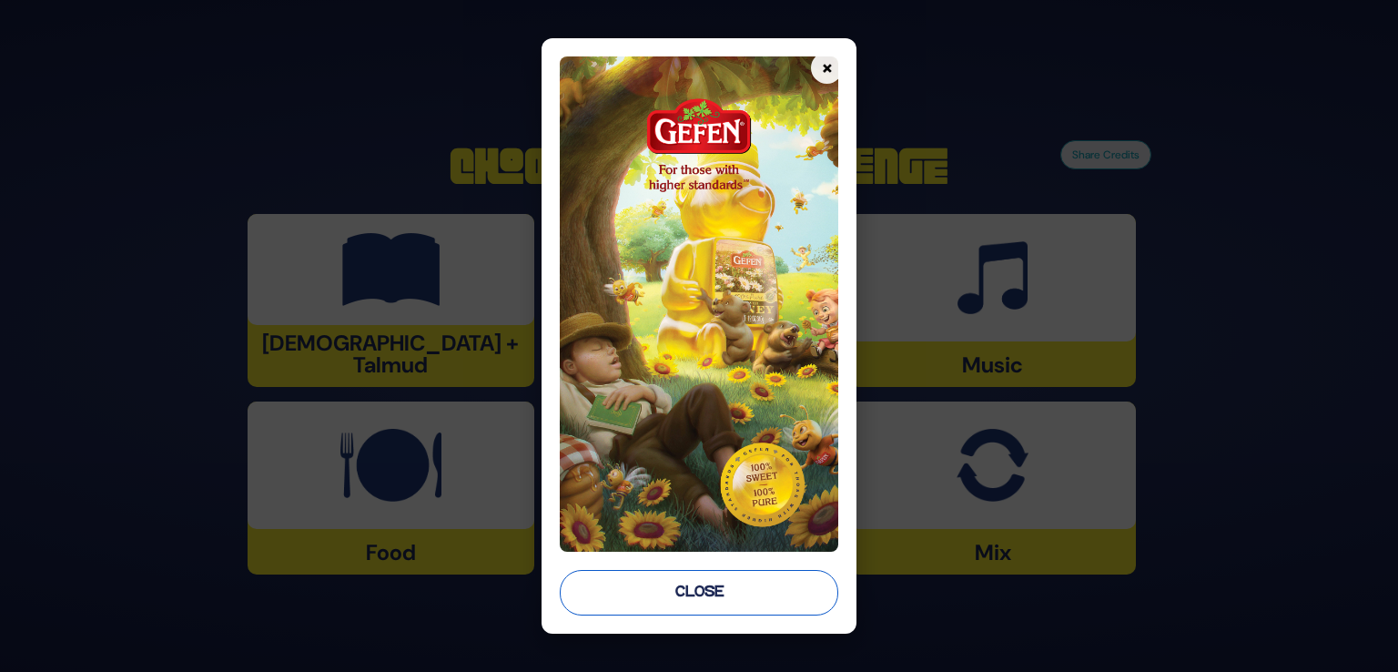
click at [749, 582] on button "Close" at bounding box center [699, 593] width 279 height 46
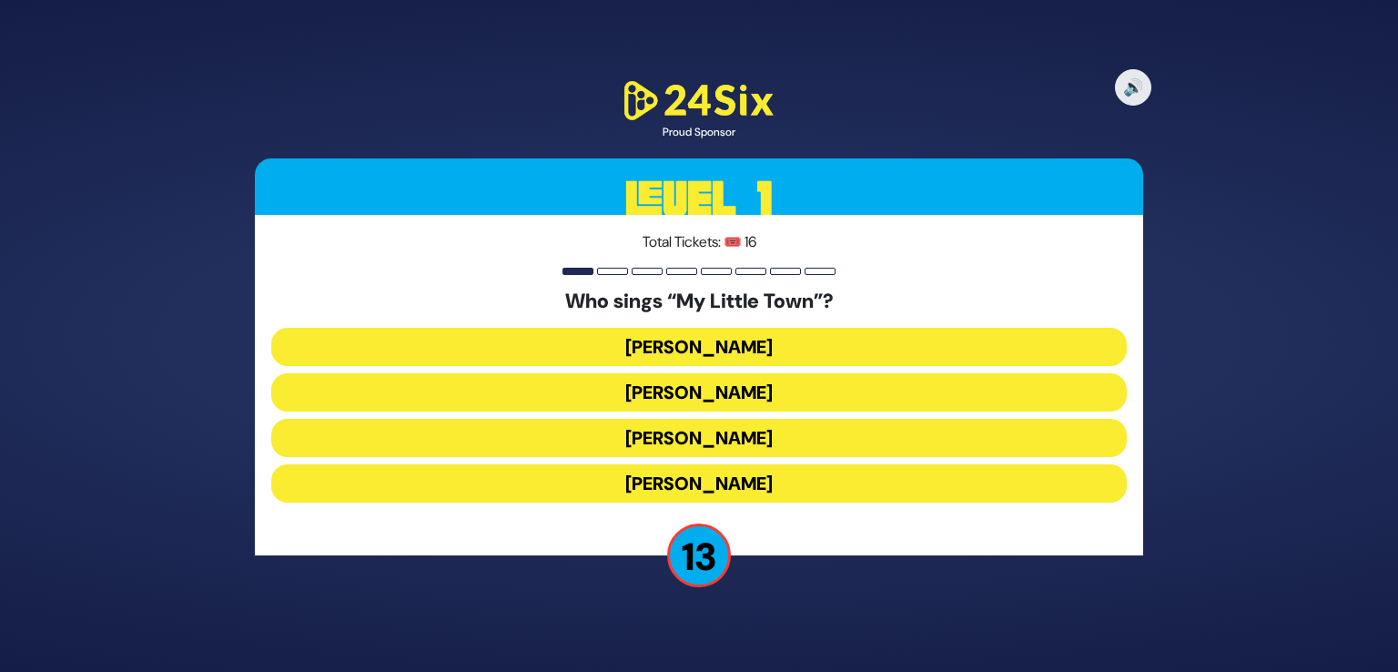
click at [724, 437] on button "[PERSON_NAME]" at bounding box center [699, 438] width 856 height 38
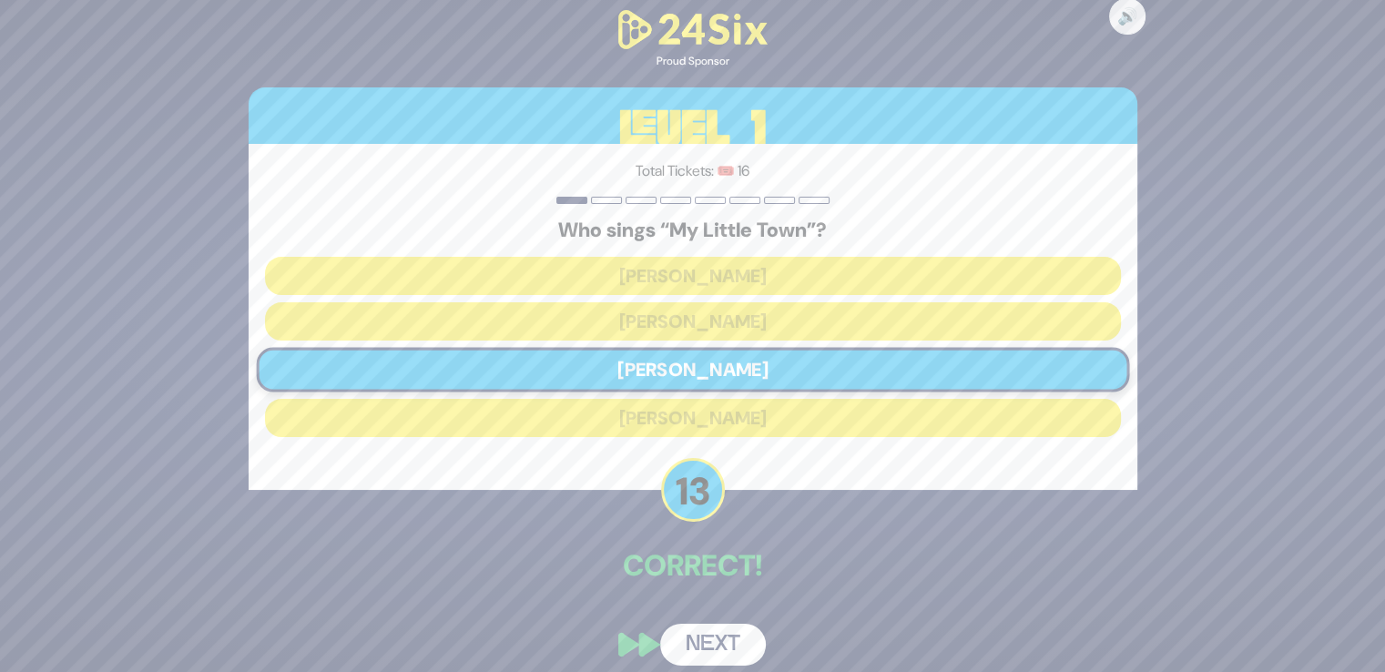
click at [700, 629] on button "Next" at bounding box center [713, 645] width 106 height 42
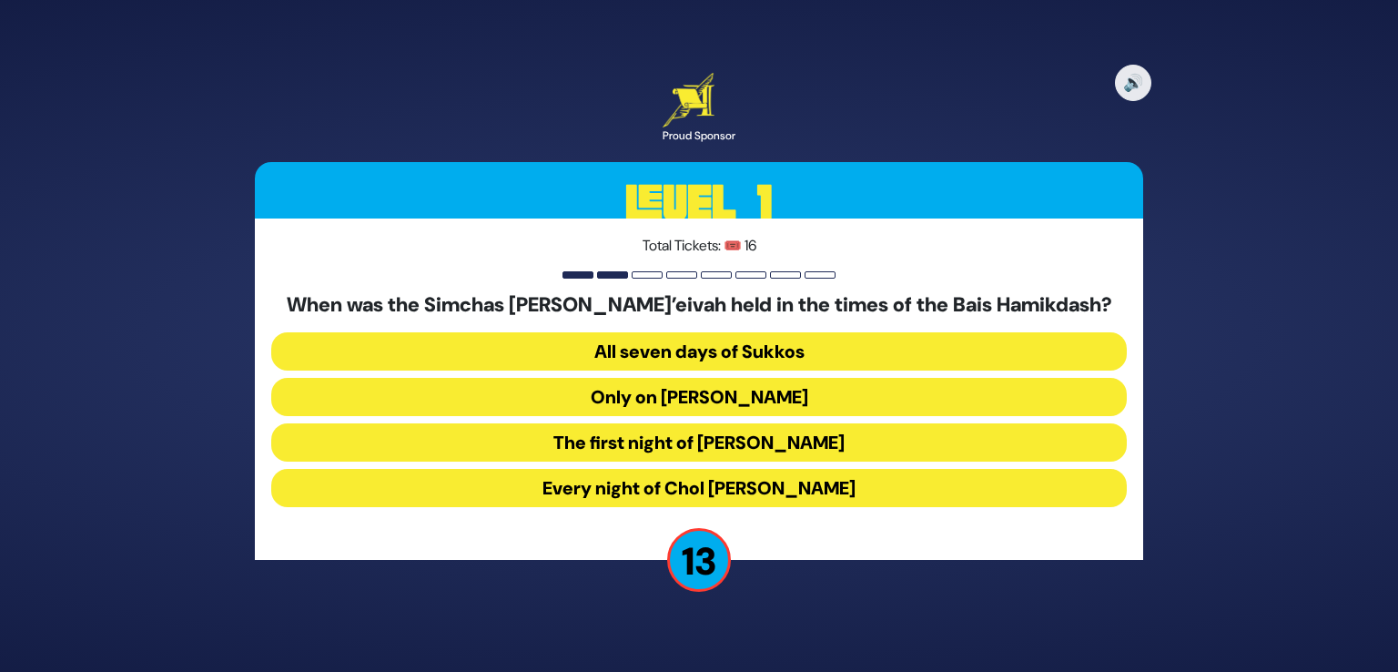
click at [727, 484] on button "Every night of Chol [PERSON_NAME]" at bounding box center [699, 488] width 856 height 38
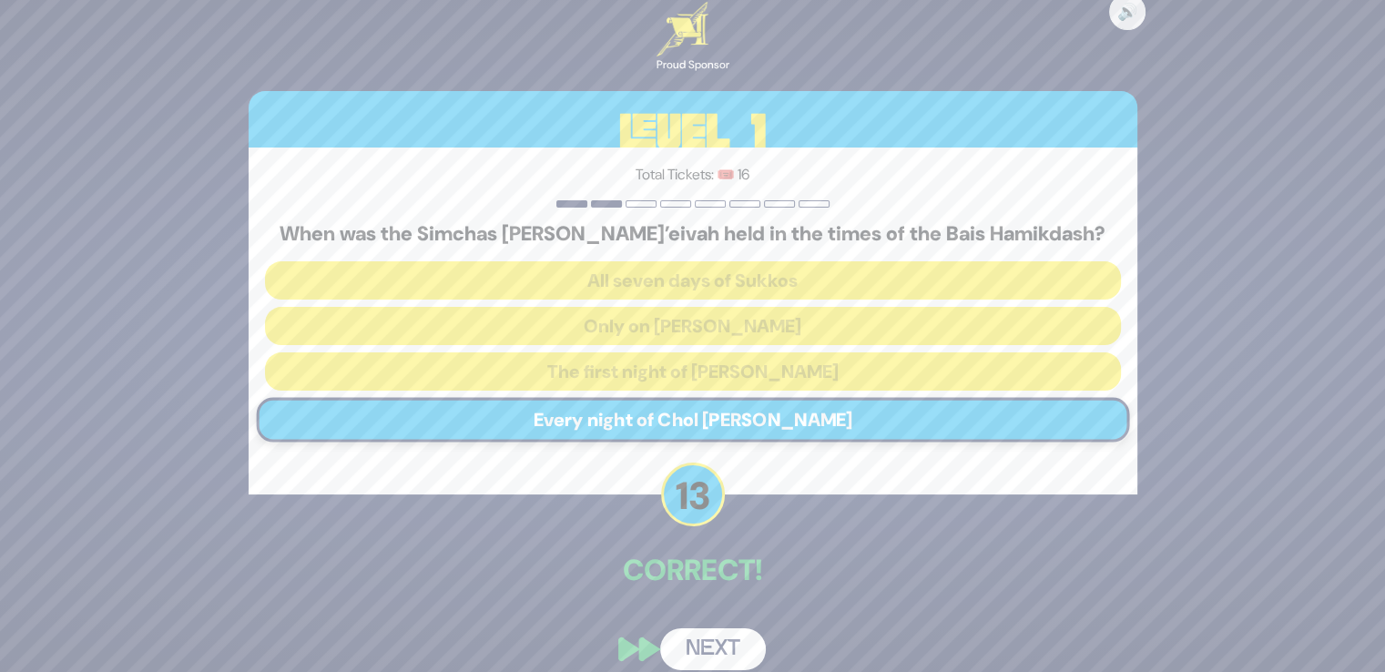
click at [700, 652] on button "Next" at bounding box center [713, 649] width 106 height 42
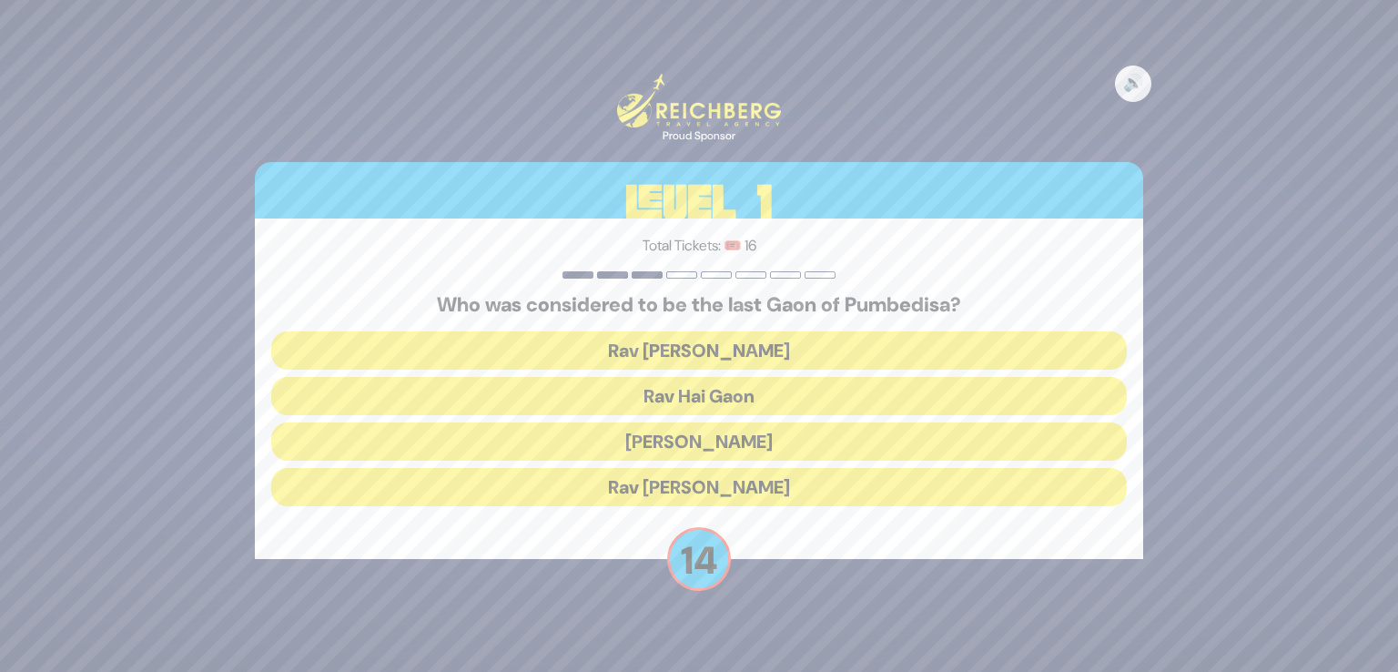
click at [732, 394] on button "Rav Hai Gaon" at bounding box center [699, 396] width 856 height 38
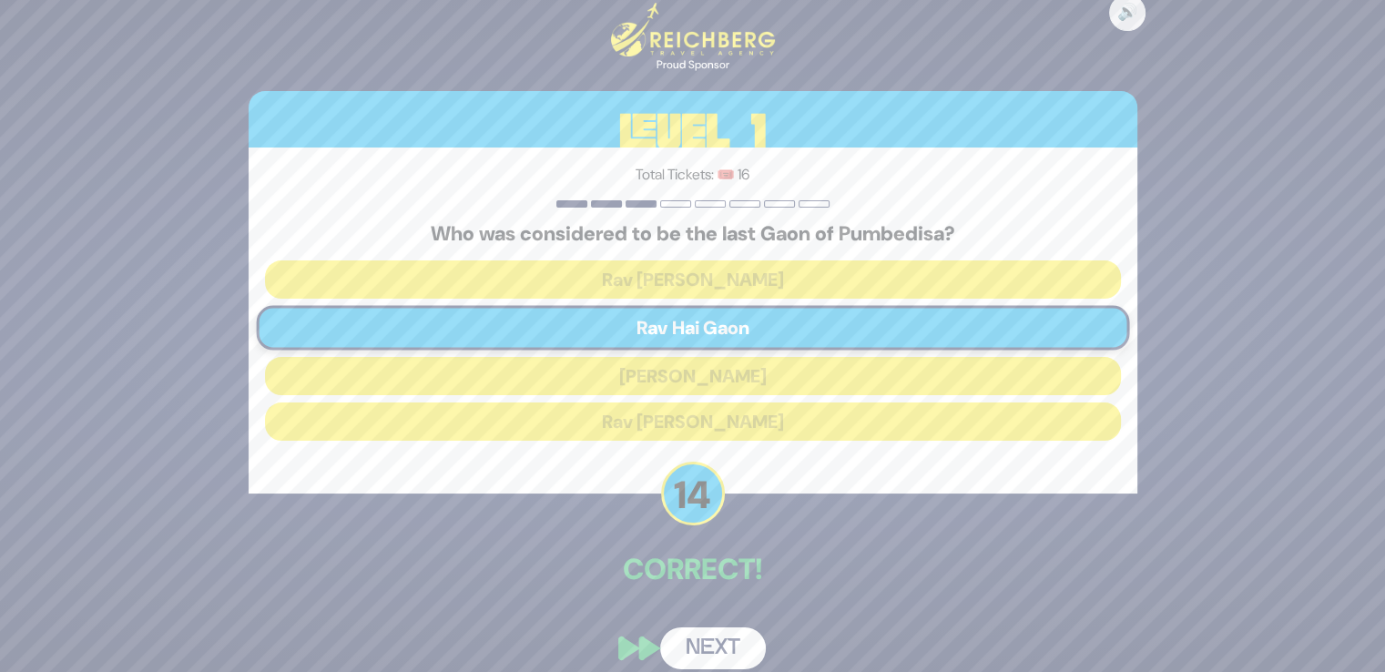
click at [728, 643] on button "Next" at bounding box center [713, 648] width 106 height 42
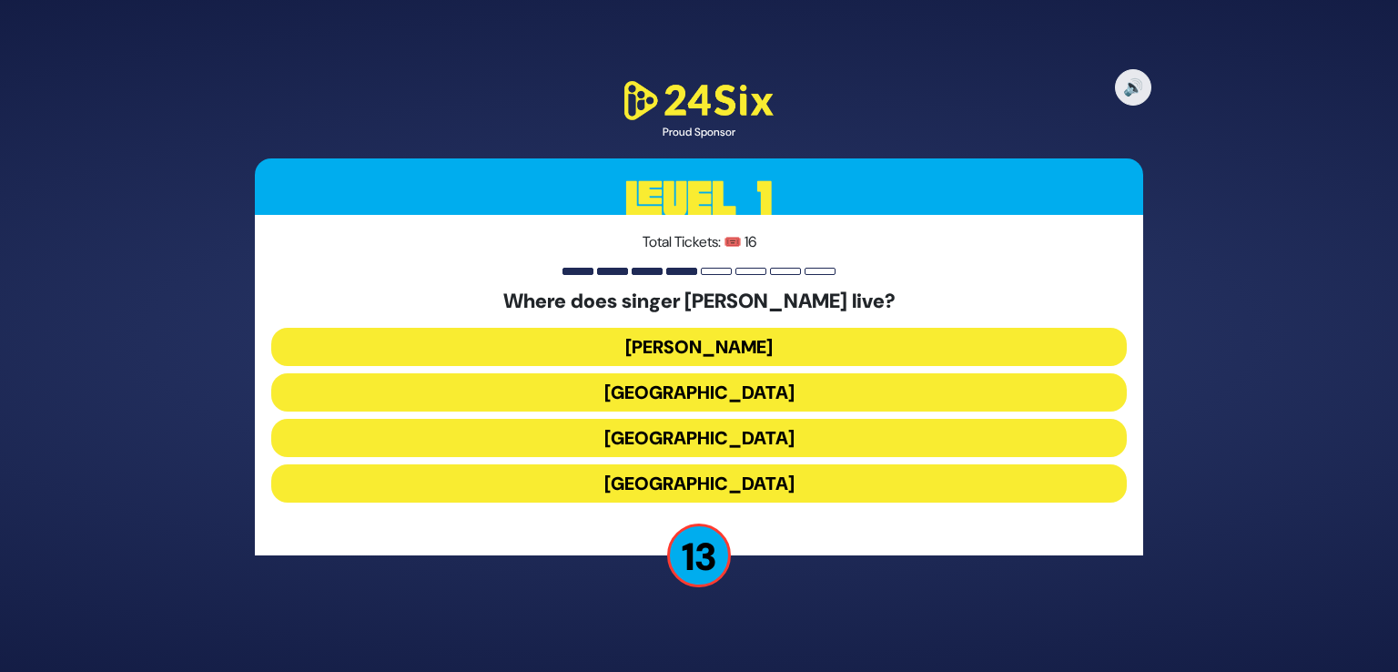
click at [764, 478] on button "[GEOGRAPHIC_DATA]" at bounding box center [699, 483] width 856 height 38
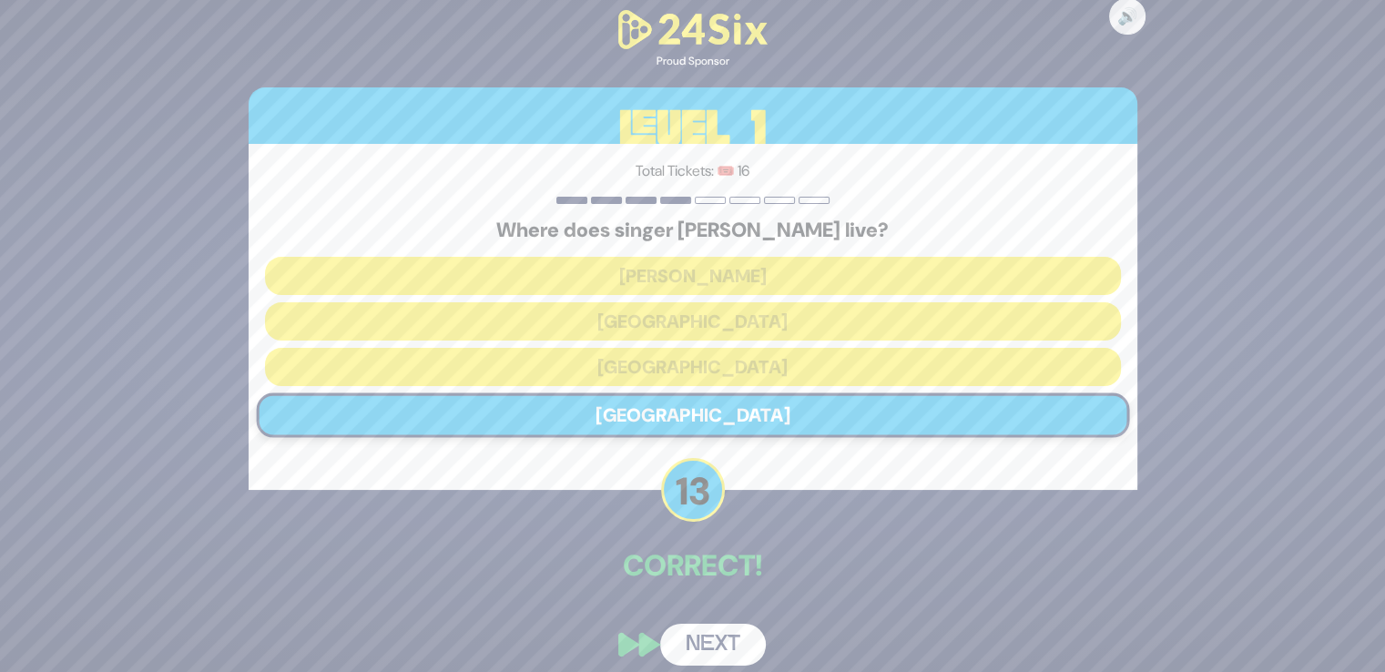
click at [709, 624] on button "Next" at bounding box center [713, 645] width 106 height 42
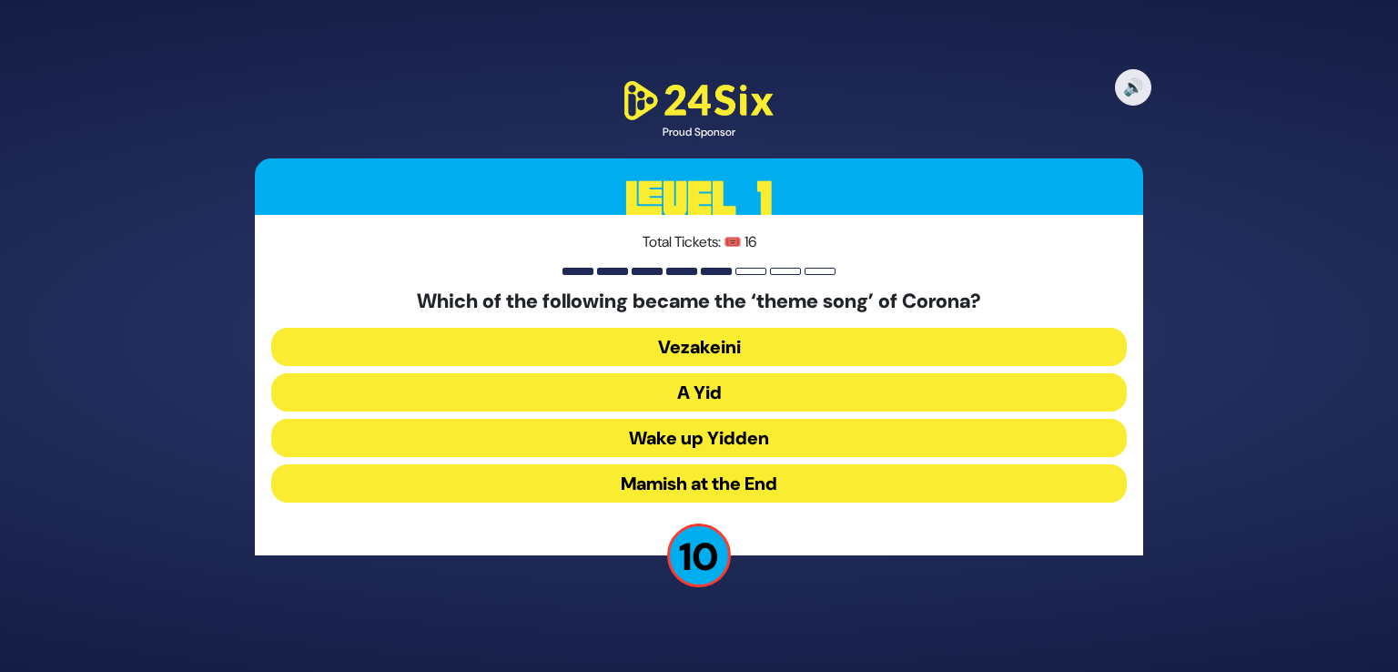
click at [725, 391] on button "A Yid" at bounding box center [699, 392] width 856 height 38
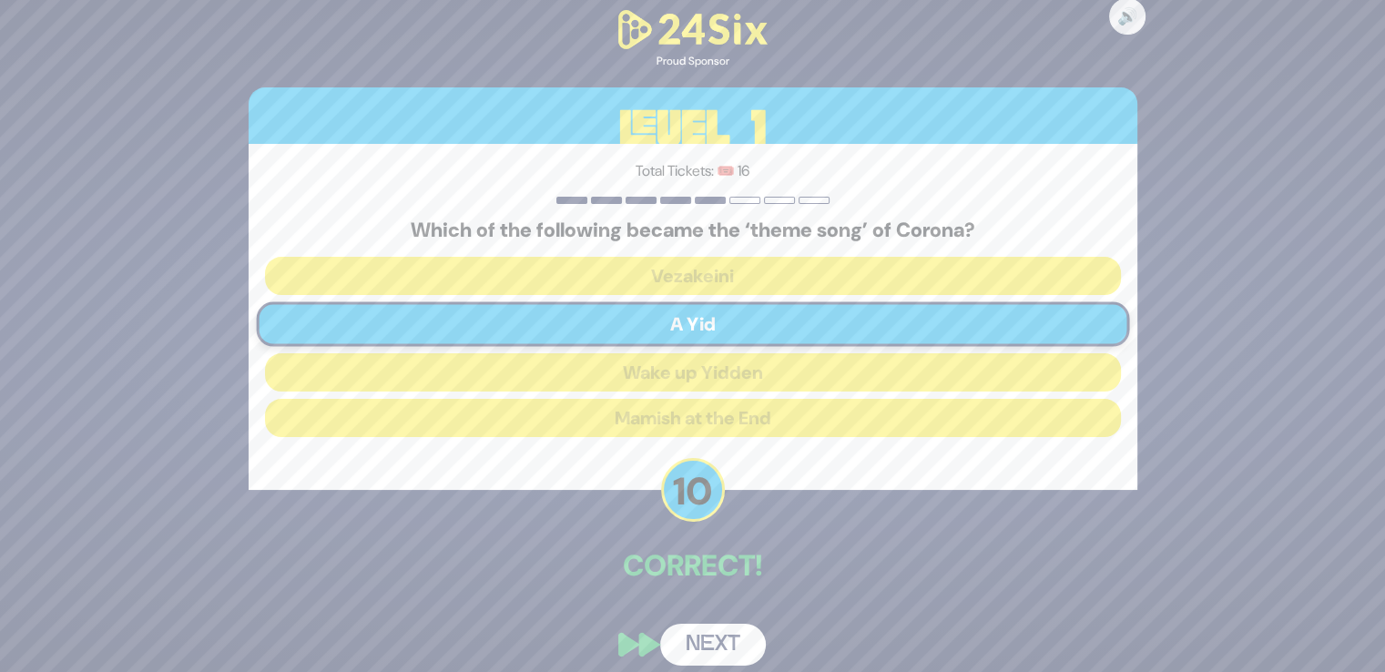
click at [704, 635] on button "Next" at bounding box center [713, 645] width 106 height 42
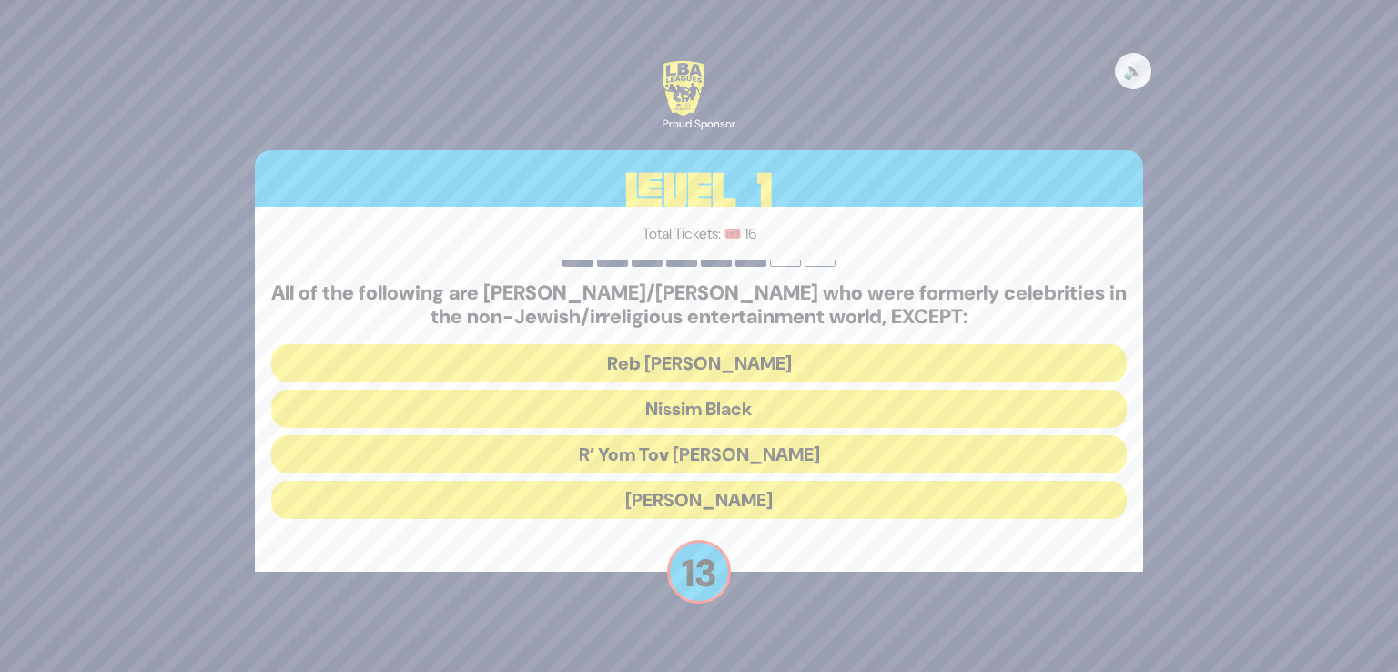
click at [734, 449] on button "R’ Yom Tov [PERSON_NAME]" at bounding box center [699, 454] width 856 height 38
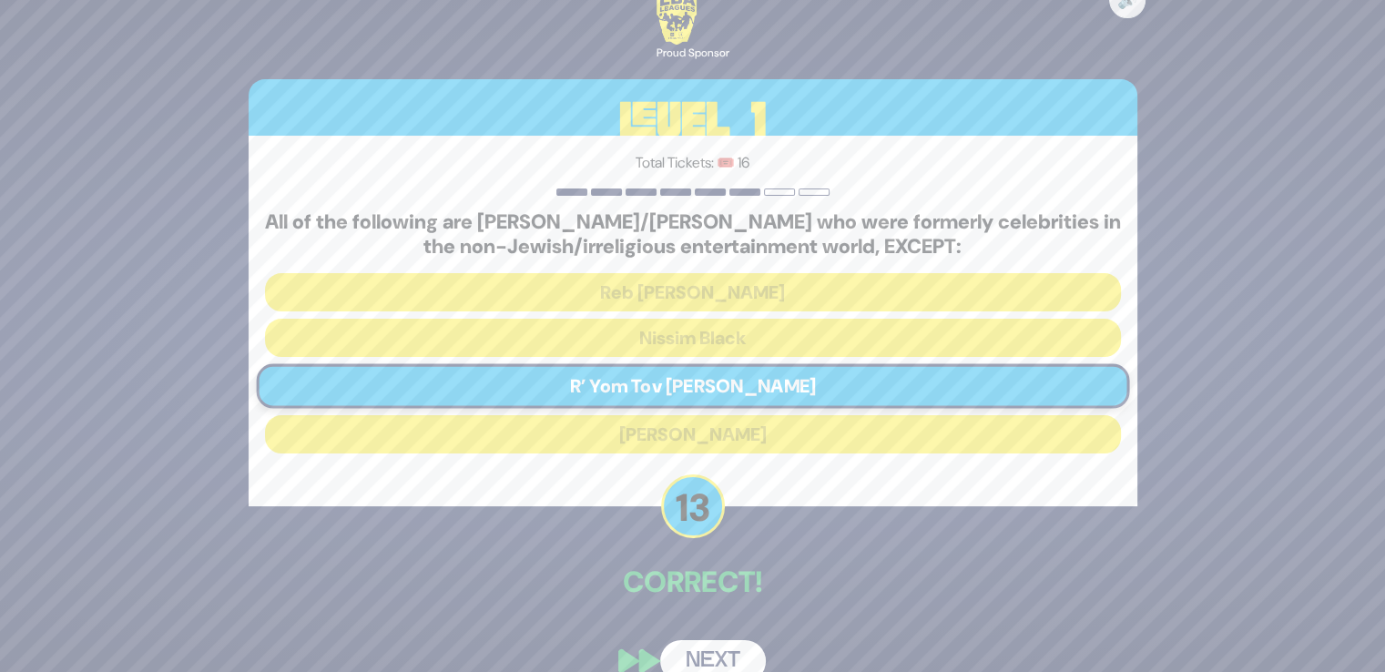
click at [716, 649] on button "Next" at bounding box center [713, 661] width 106 height 42
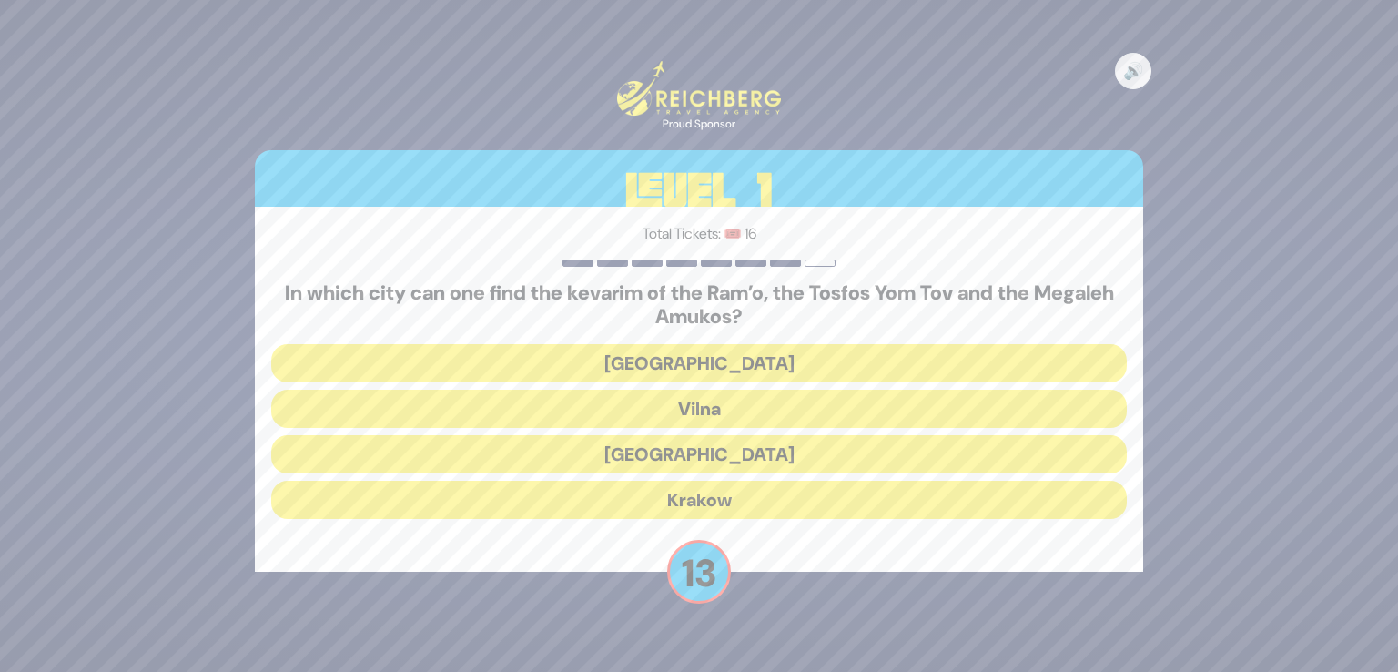
click at [742, 500] on button "Krakow" at bounding box center [699, 500] width 856 height 38
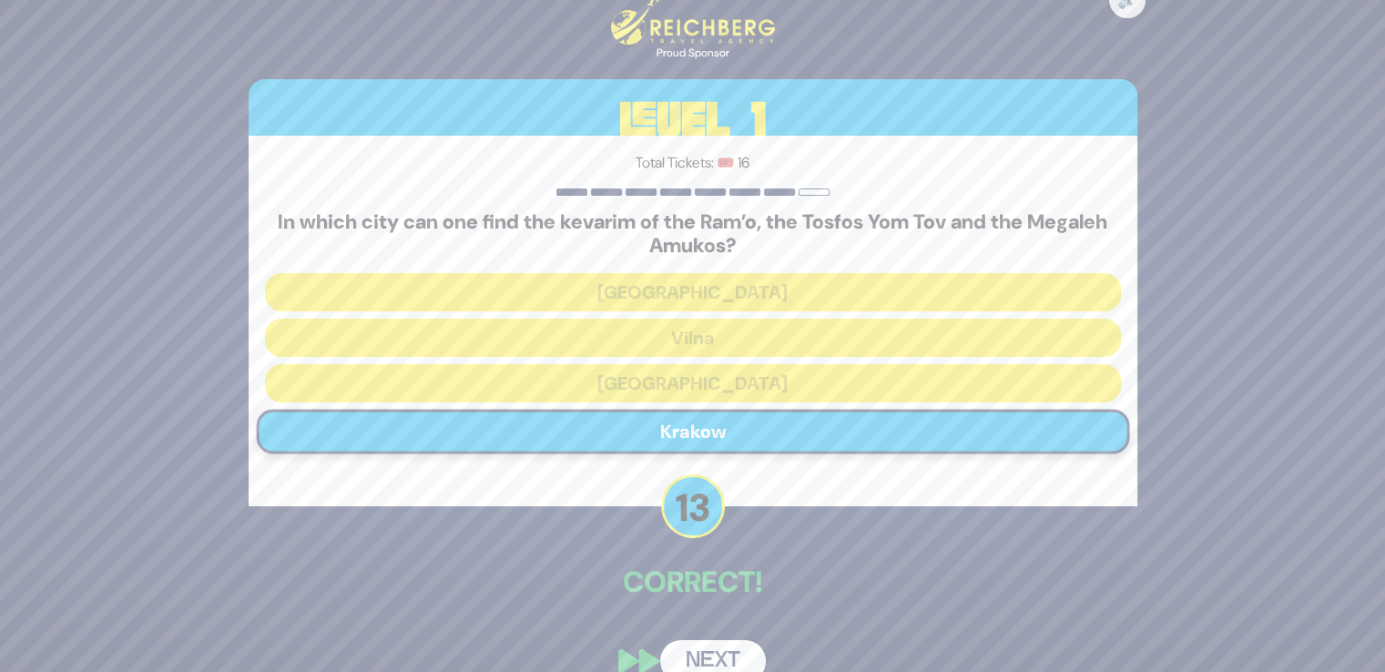
click at [719, 634] on div "🔊 Proud Sponsor Level 1 Total Tickets: 🎟️ 16 In which city can one find the kev…" at bounding box center [693, 335] width 932 height 735
click at [713, 651] on button "Next" at bounding box center [713, 661] width 106 height 42
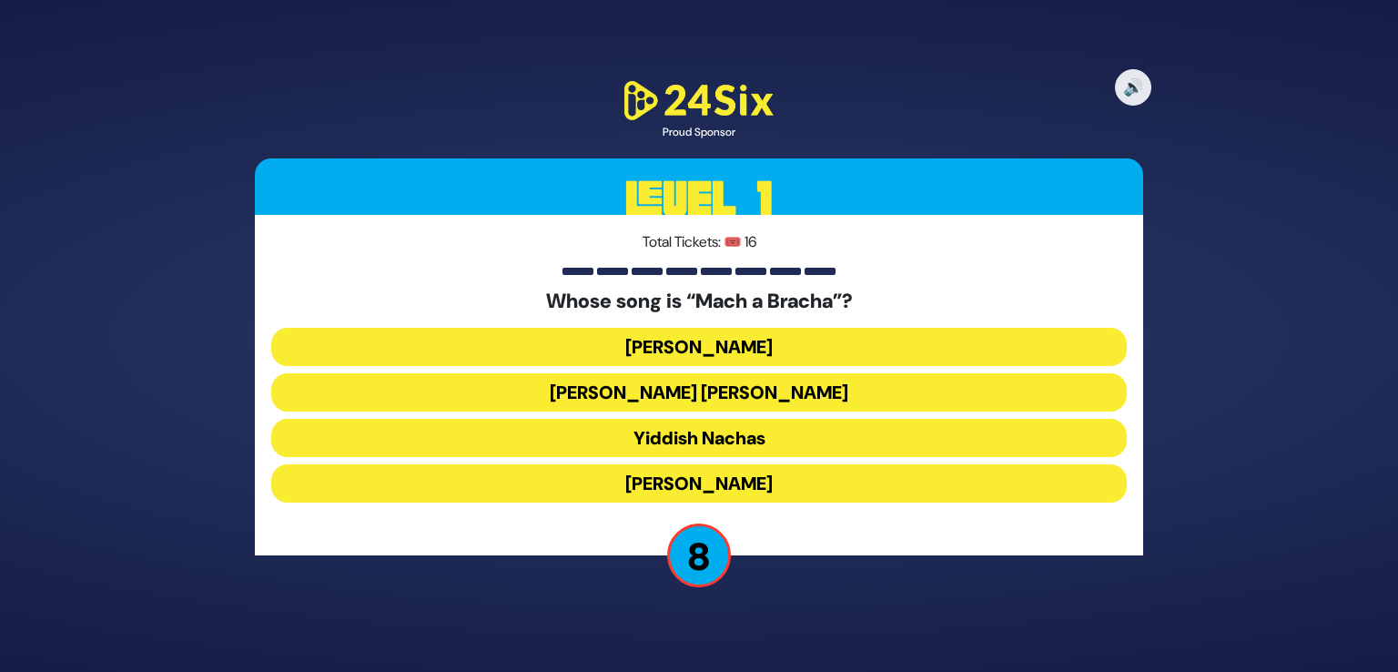
click at [723, 380] on button "Shmueli Ungar" at bounding box center [699, 392] width 856 height 38
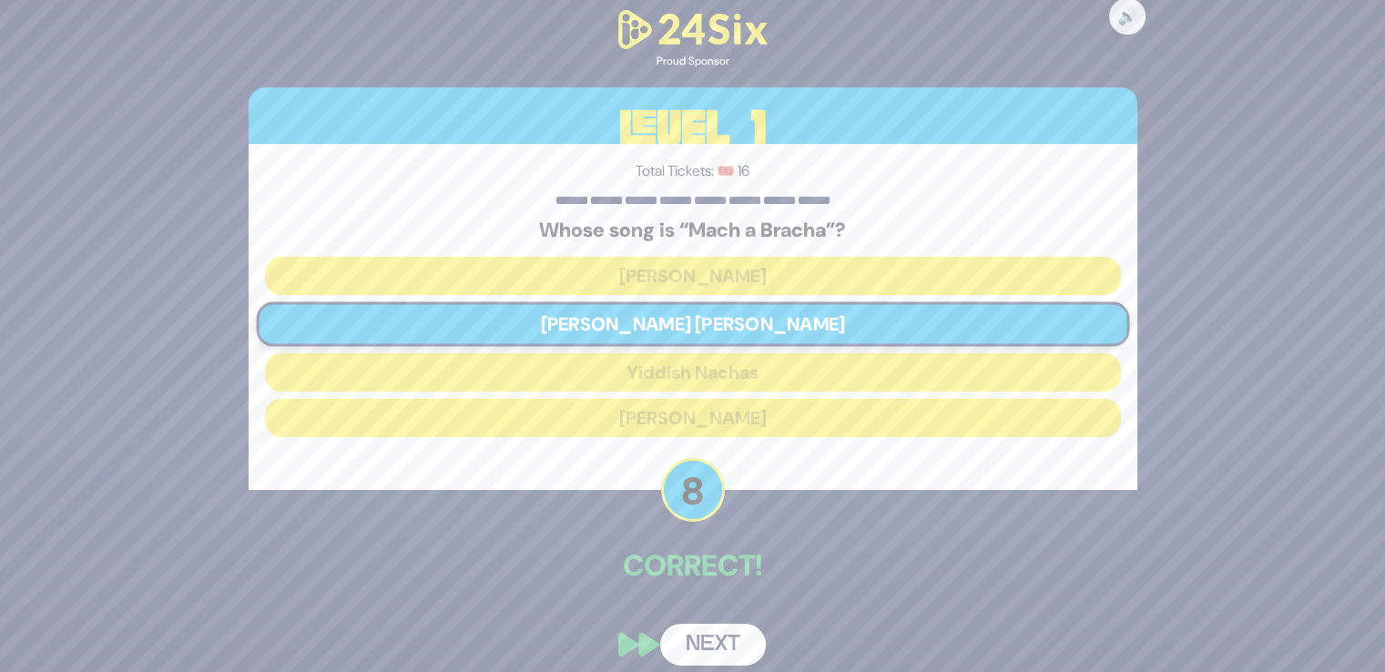
click at [716, 645] on button "Next" at bounding box center [713, 645] width 106 height 42
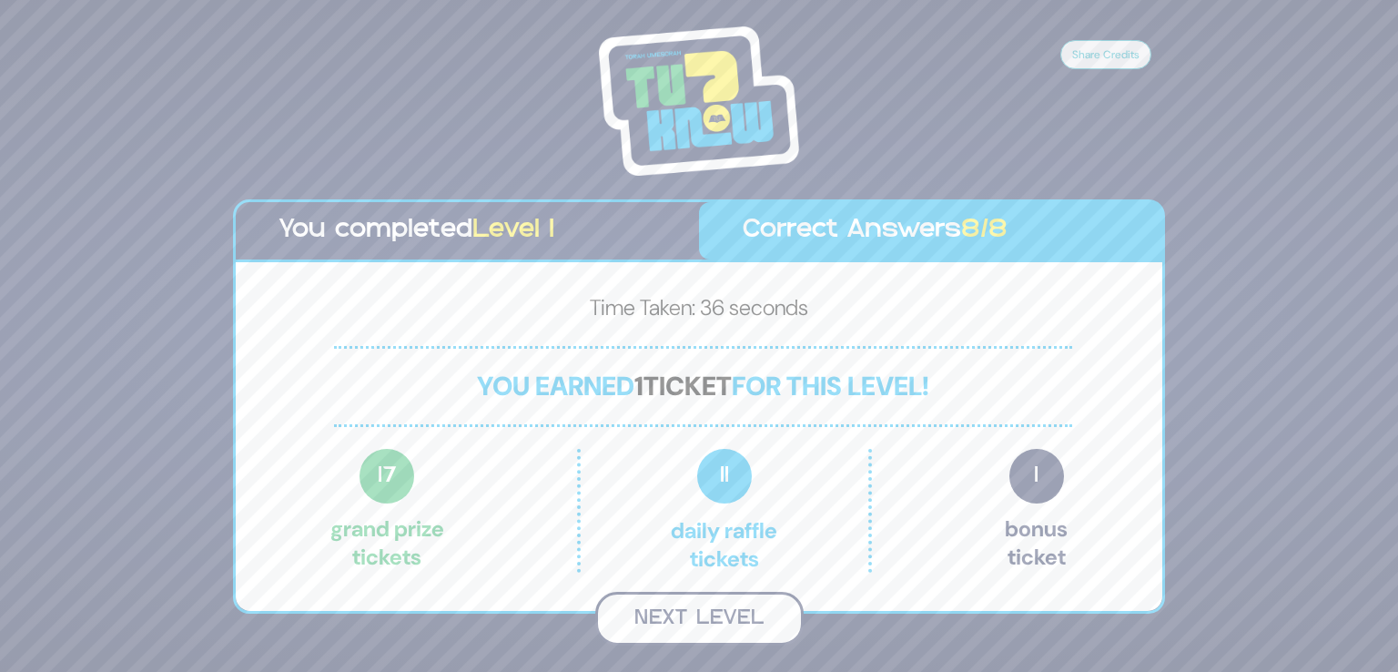
click at [716, 614] on button "Next Level" at bounding box center [699, 619] width 208 height 54
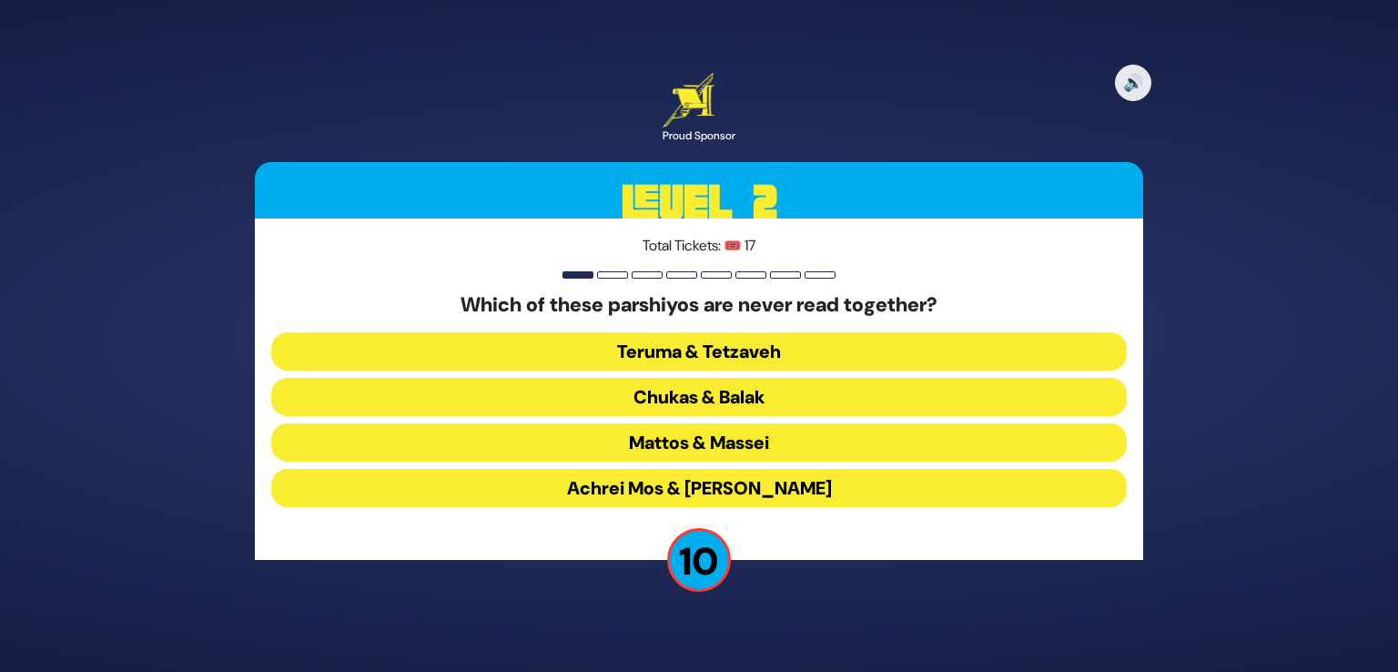
click at [718, 391] on button "Chukas & Balak" at bounding box center [699, 397] width 856 height 38
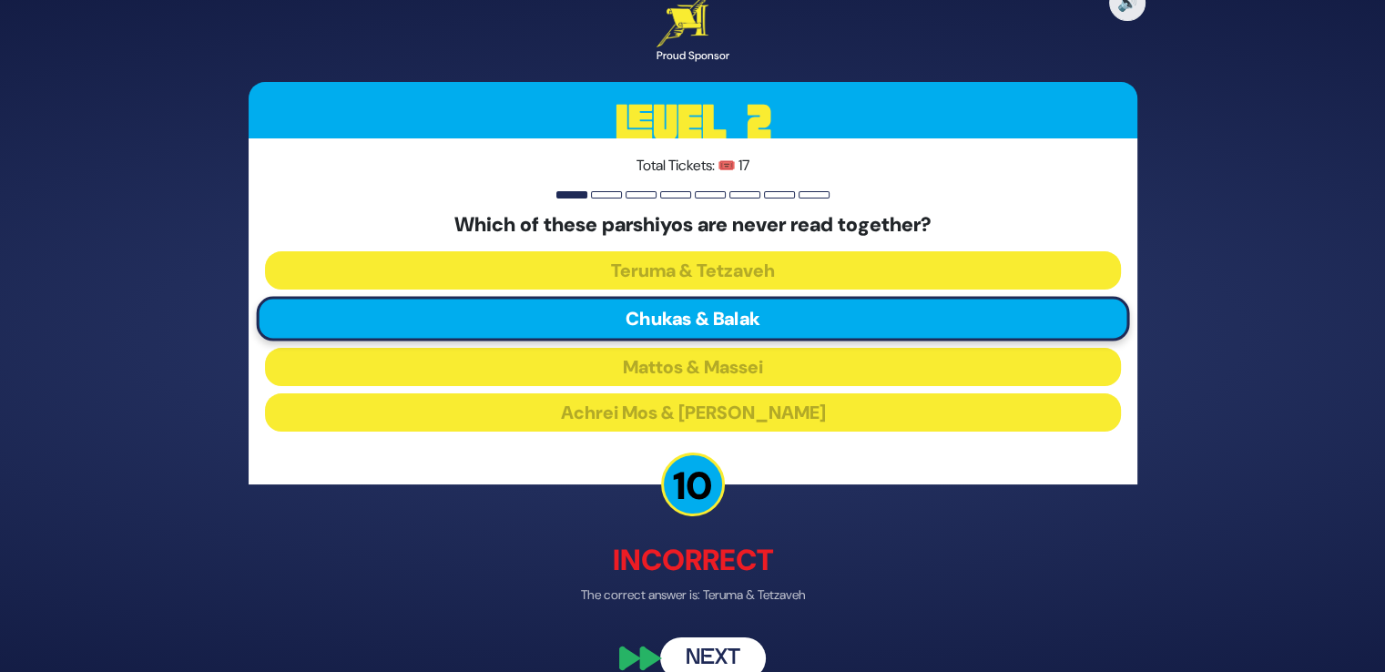
click at [728, 645] on button "Next" at bounding box center [713, 658] width 106 height 42
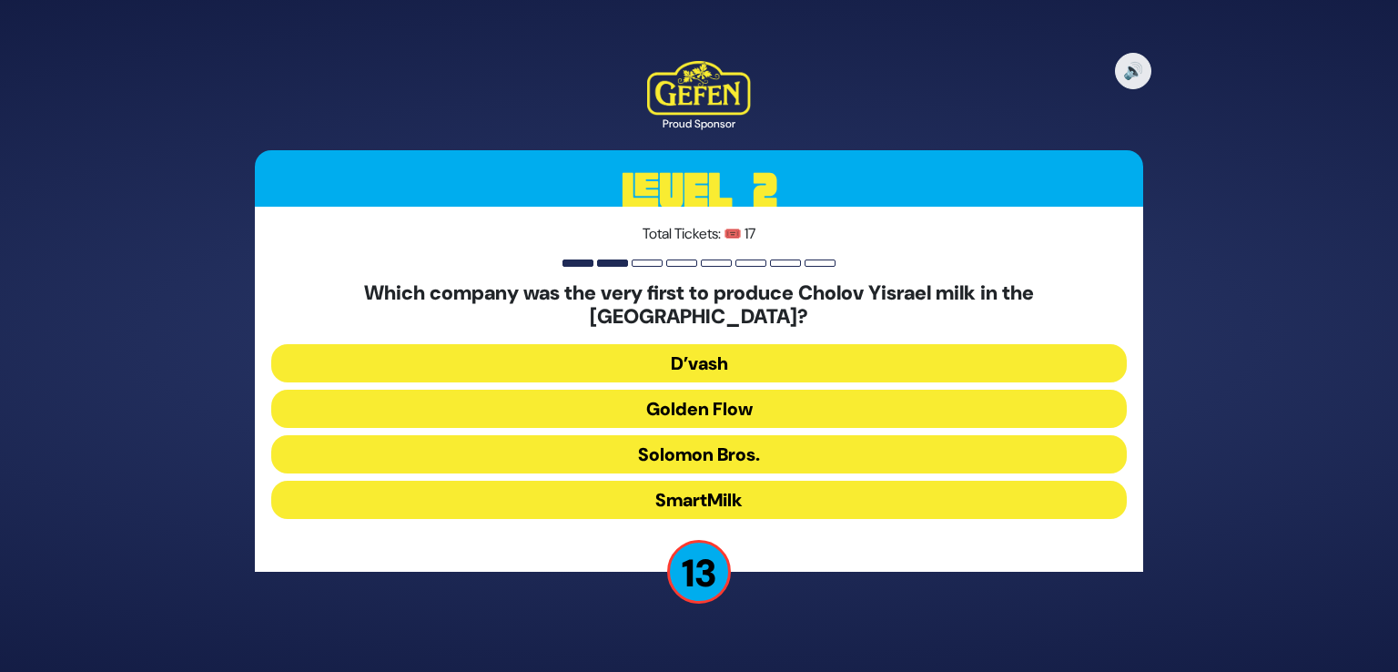
click at [734, 400] on button "Golden Flow" at bounding box center [699, 409] width 856 height 38
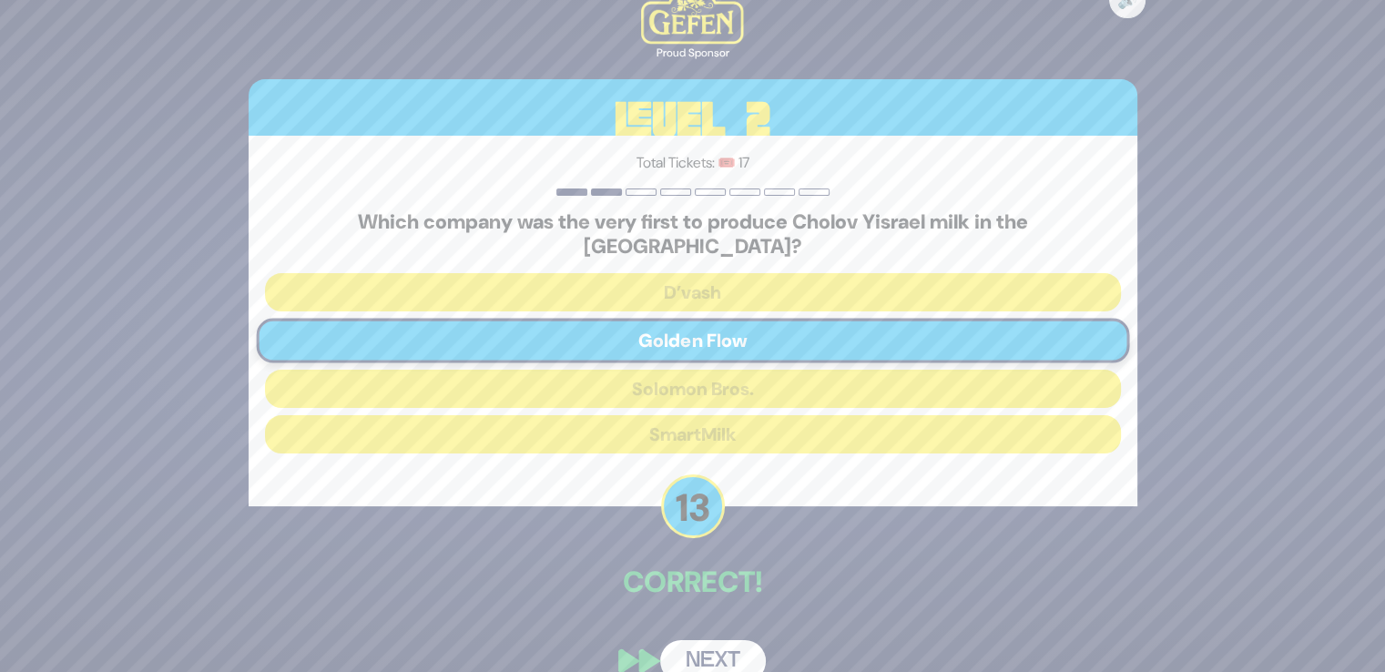
click at [725, 640] on button "Next" at bounding box center [713, 661] width 106 height 42
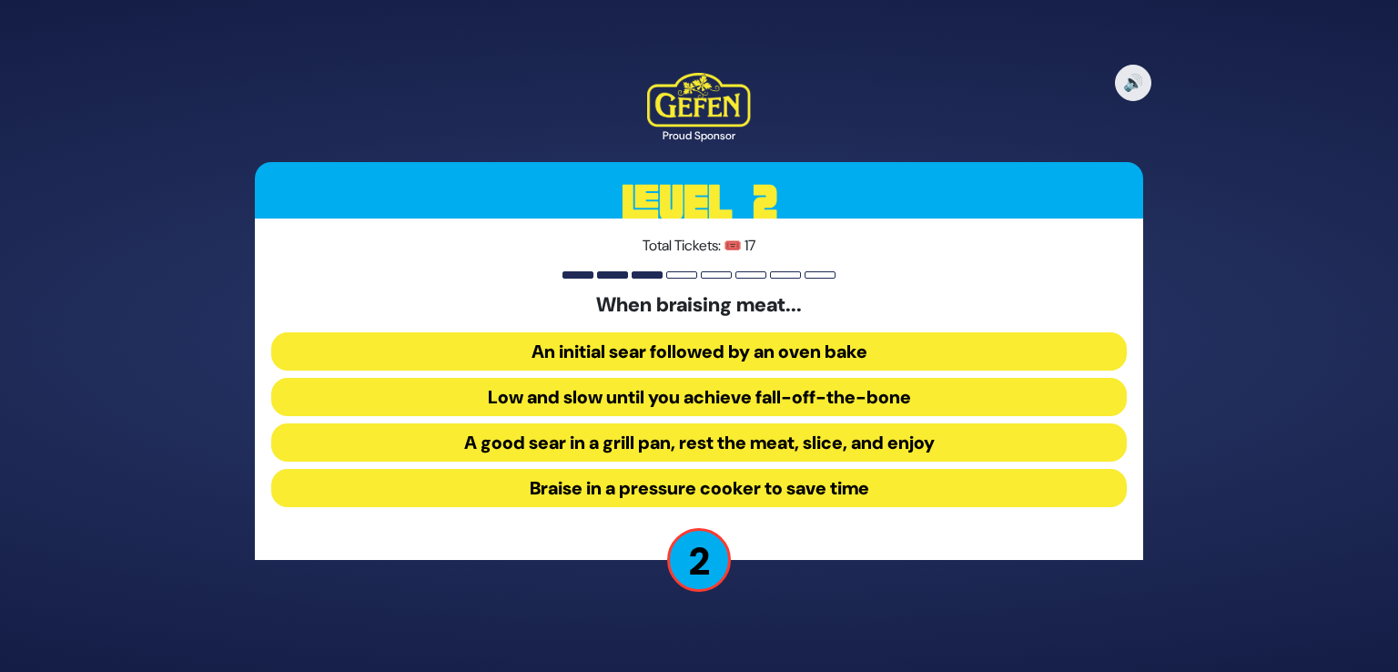
click at [721, 350] on button "An initial sear followed by an oven bake" at bounding box center [699, 351] width 856 height 38
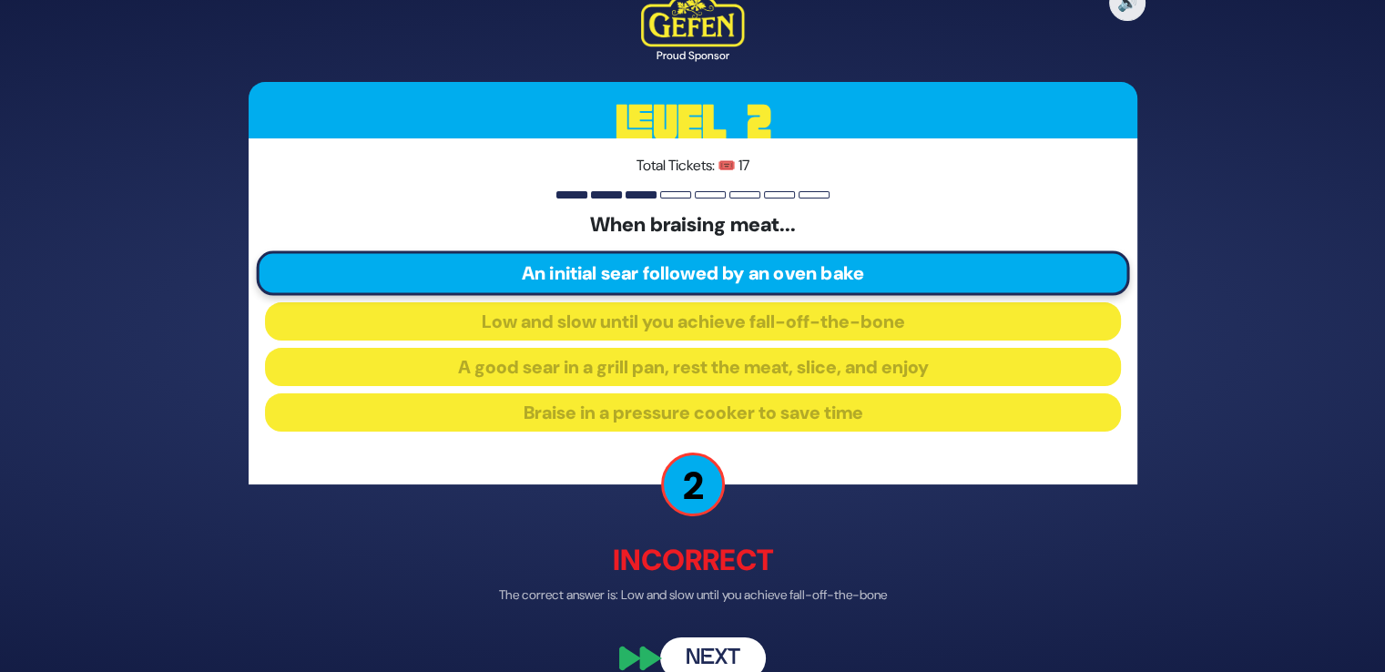
click at [711, 660] on button "Next" at bounding box center [713, 658] width 106 height 42
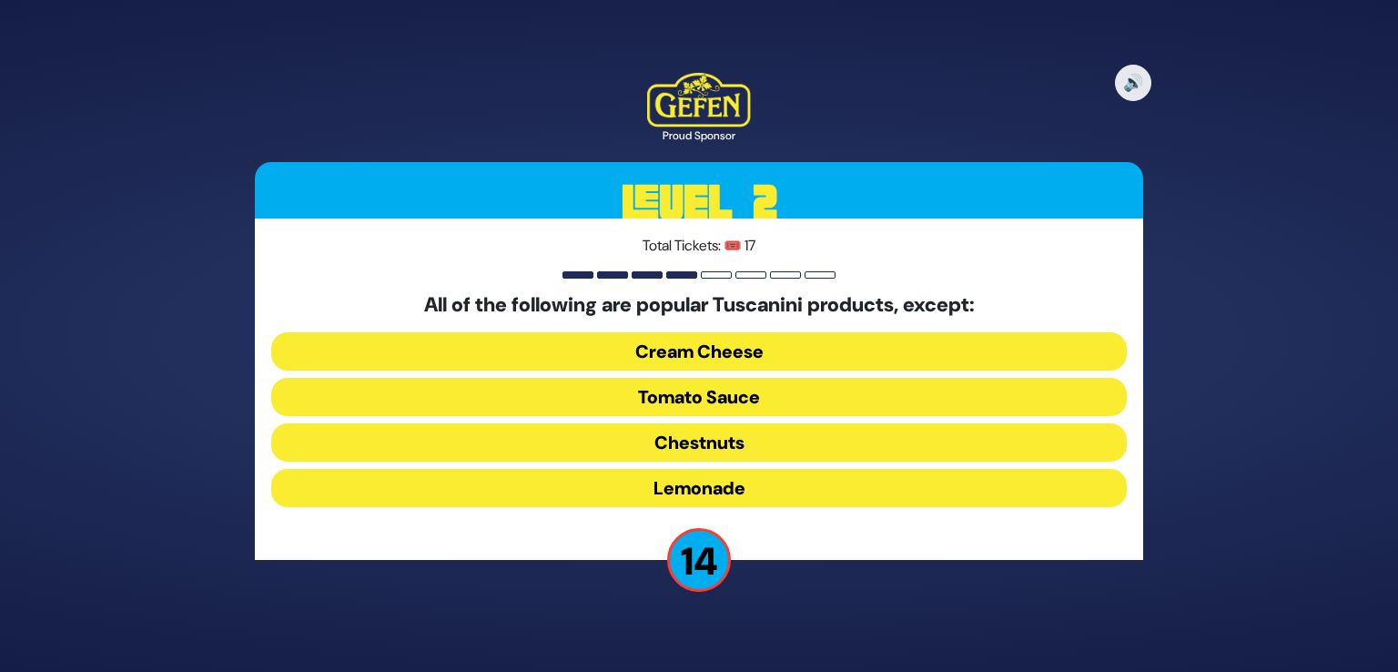
click at [714, 352] on button "Cream Cheese" at bounding box center [699, 351] width 856 height 38
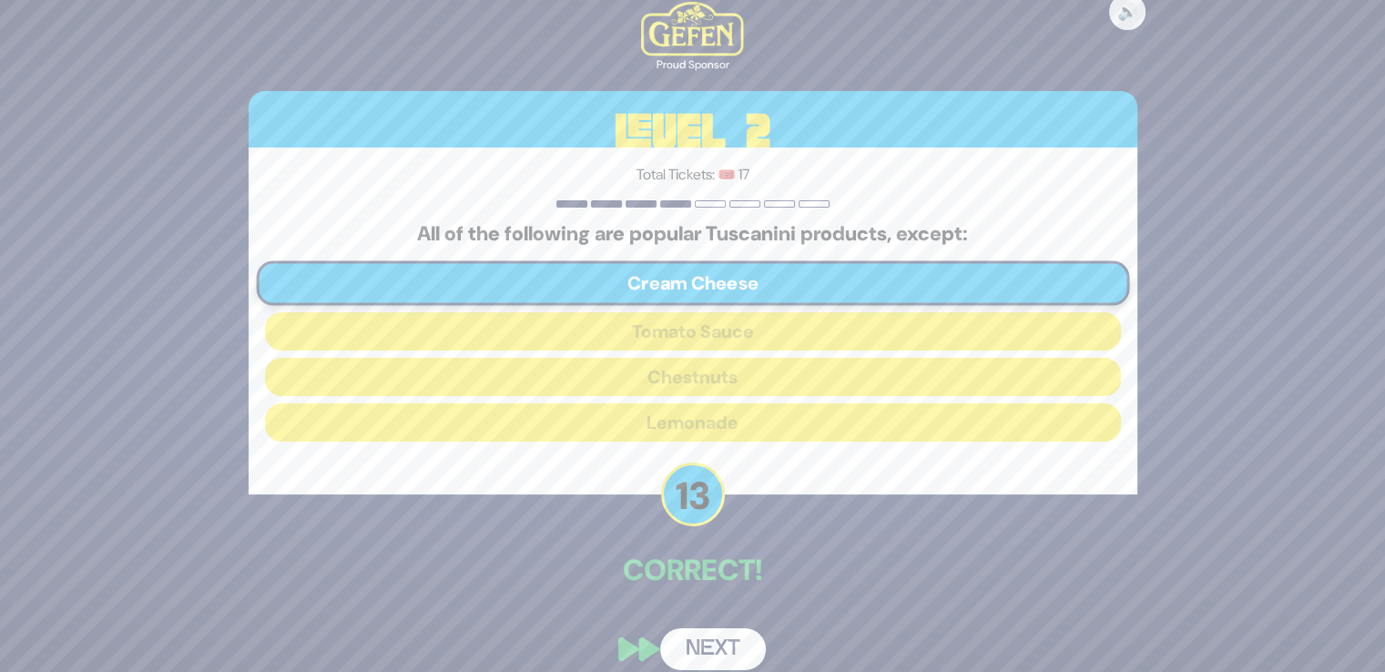
click at [714, 645] on button "Next" at bounding box center [713, 649] width 106 height 42
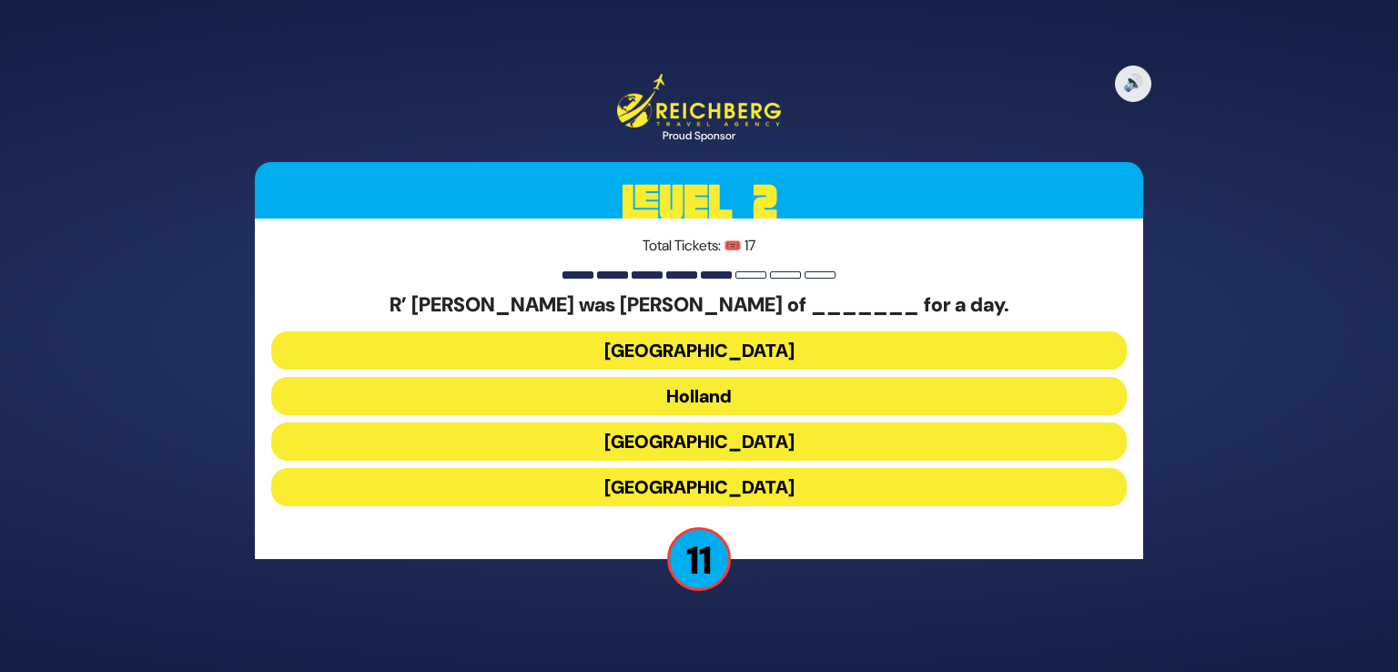
click at [735, 351] on button "Poland" at bounding box center [699, 350] width 856 height 38
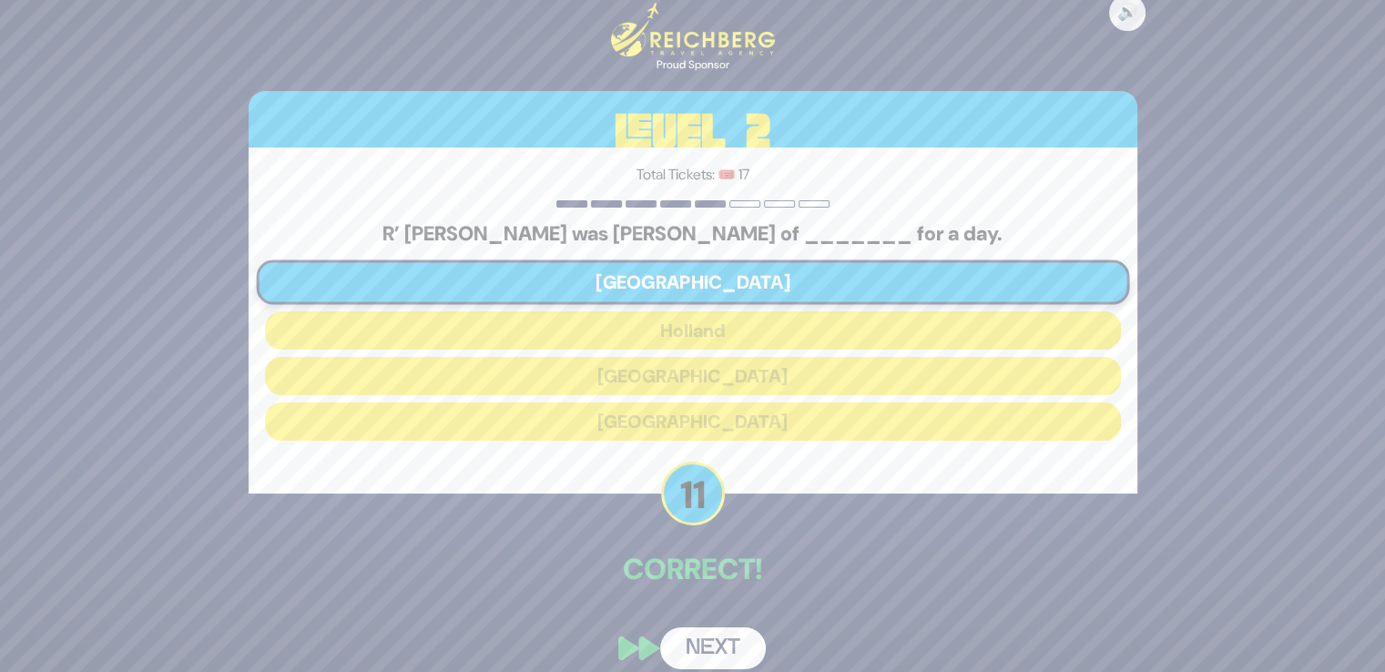
click at [704, 655] on button "Next" at bounding box center [713, 648] width 106 height 42
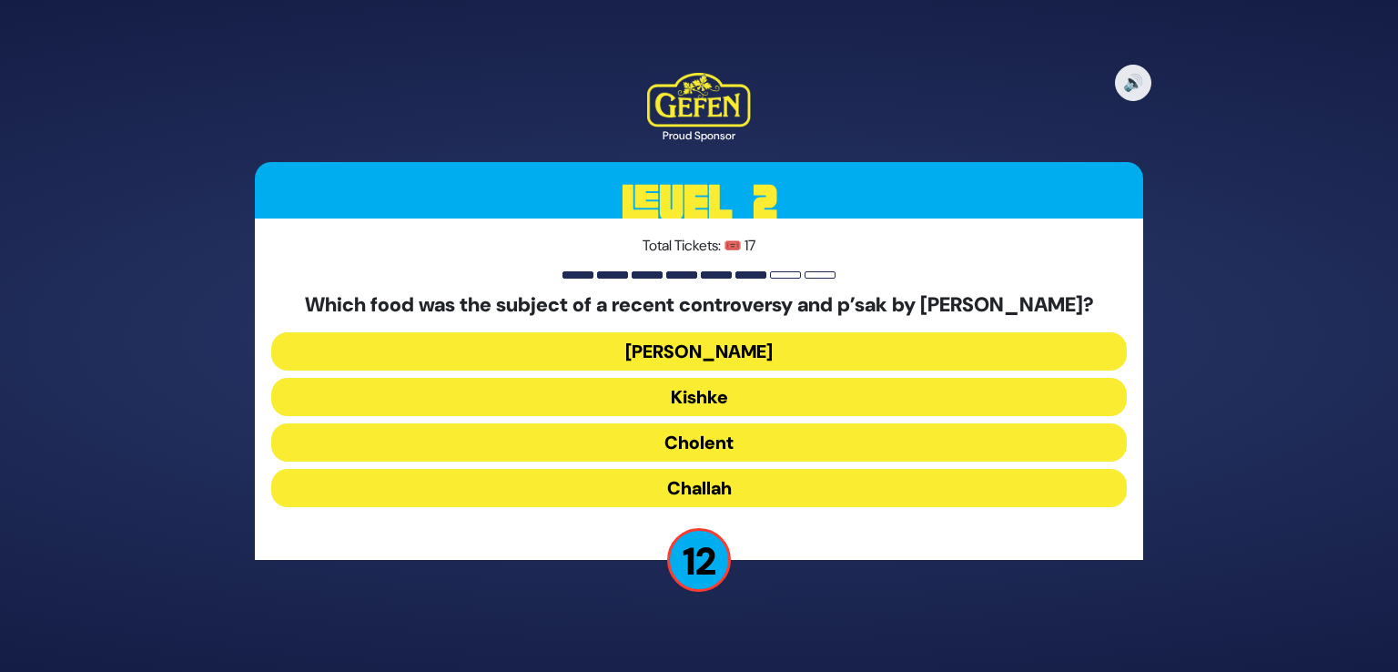
click at [739, 451] on button "Cholent" at bounding box center [699, 442] width 856 height 38
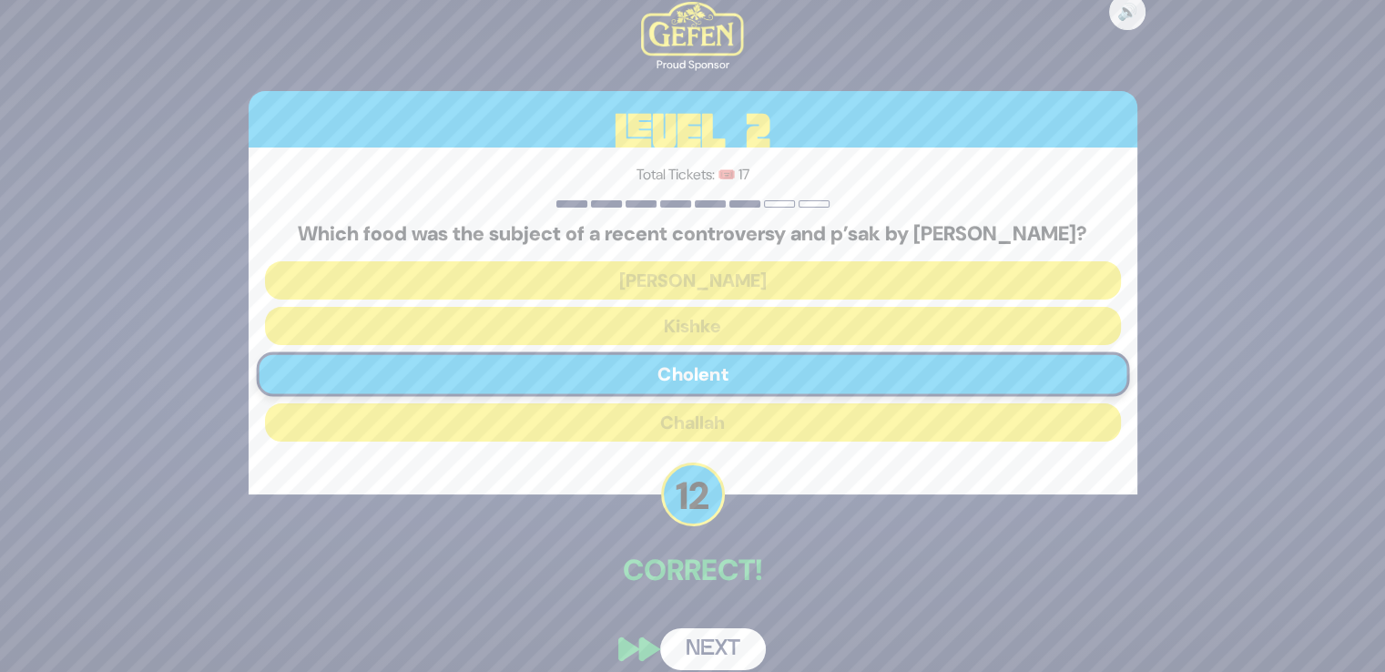
click at [720, 641] on button "Next" at bounding box center [713, 649] width 106 height 42
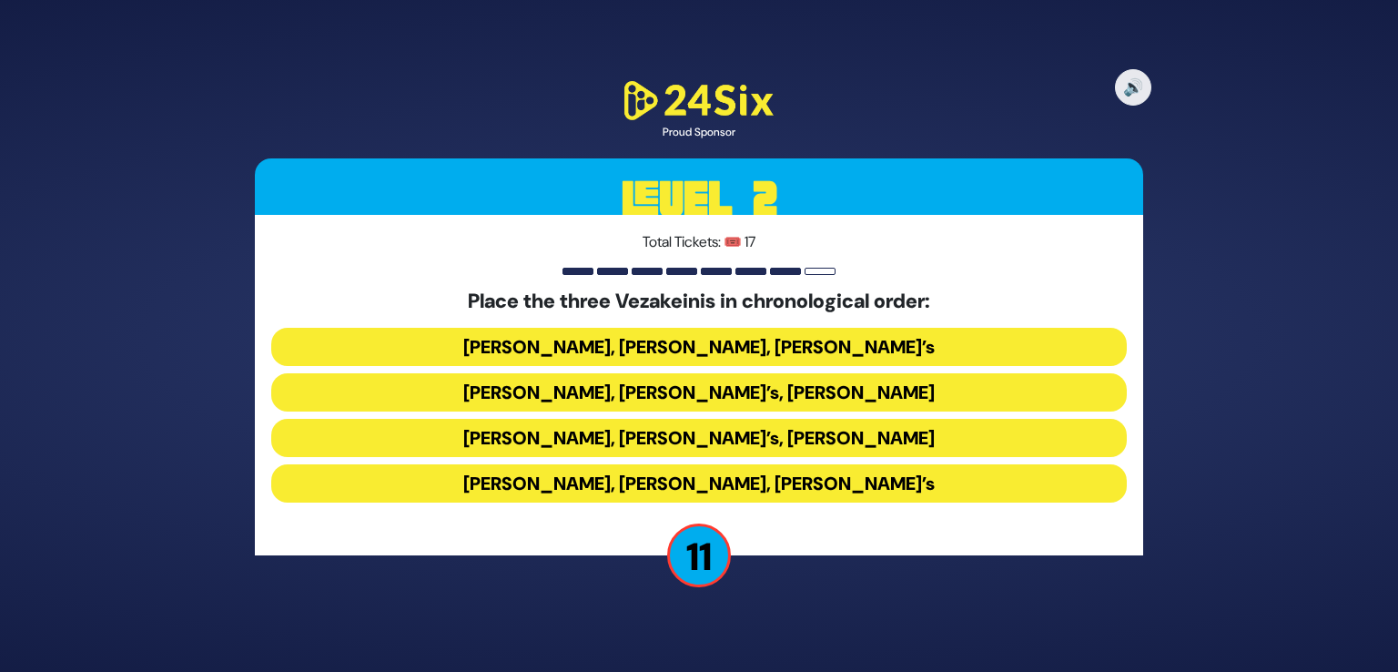
click at [598, 490] on button "Avraham Fried’s, Baruch Levine’s, Bonei Olam’s" at bounding box center [699, 483] width 856 height 38
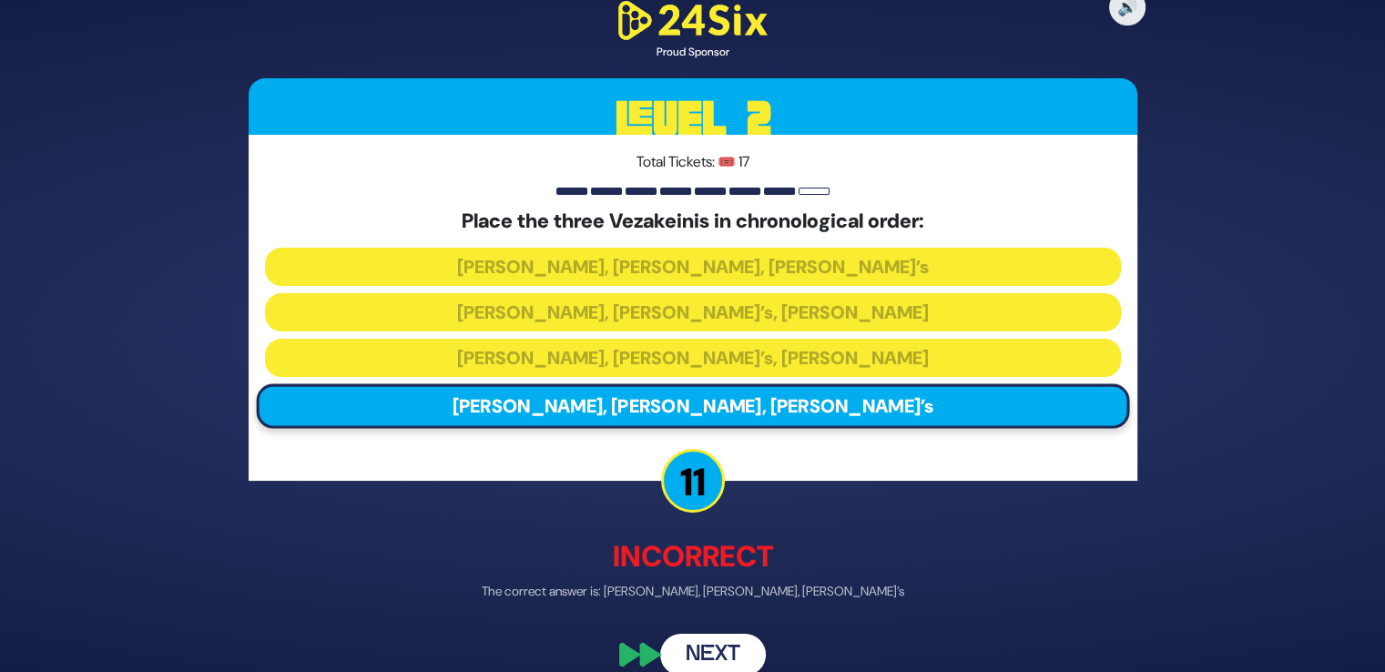
click at [695, 647] on button "Next" at bounding box center [713, 655] width 106 height 42
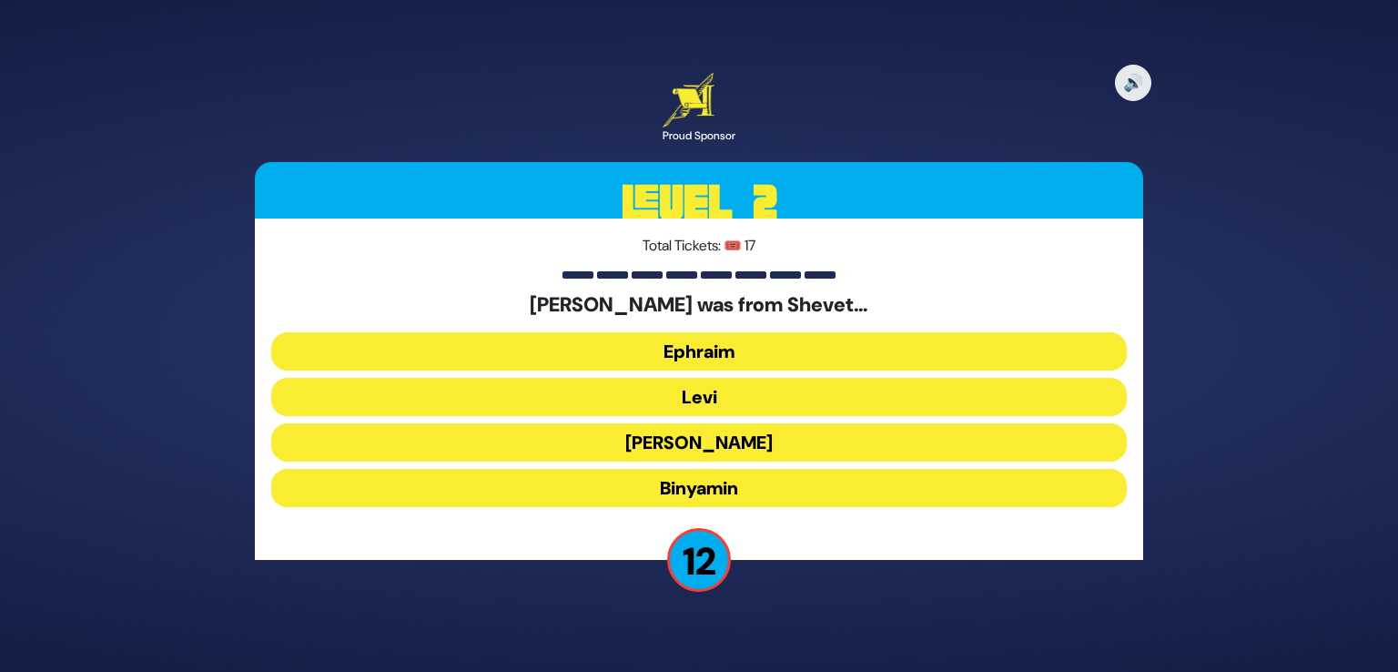
click at [729, 483] on button "Binyamin" at bounding box center [699, 488] width 856 height 38
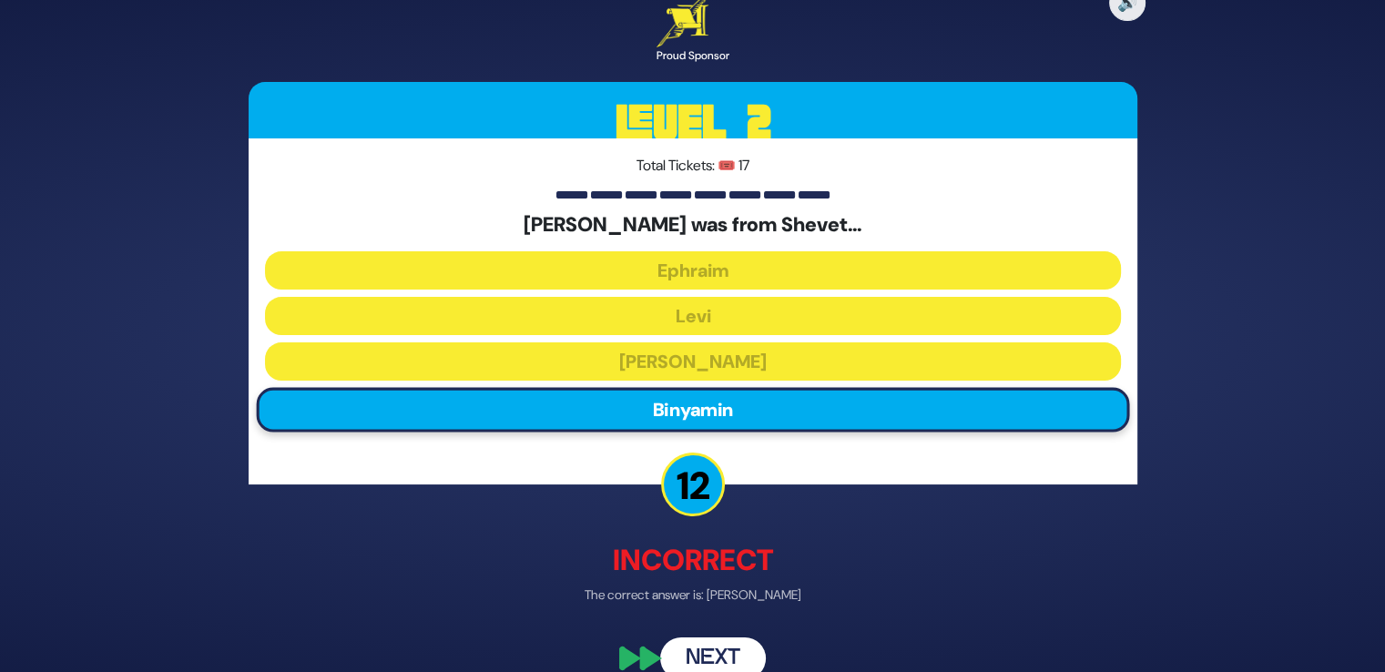
click at [705, 652] on button "Next" at bounding box center [713, 658] width 106 height 42
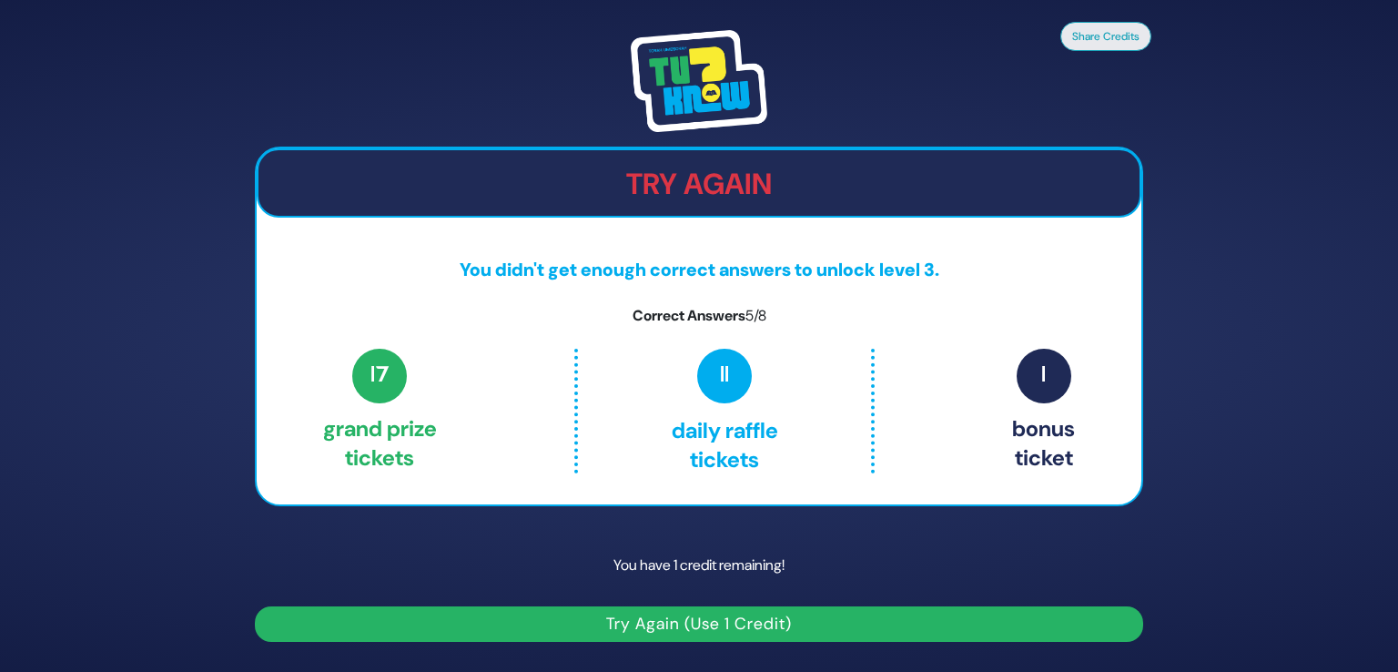
click at [711, 618] on button "Try Again (Use 1 Credit)" at bounding box center [699, 624] width 888 height 36
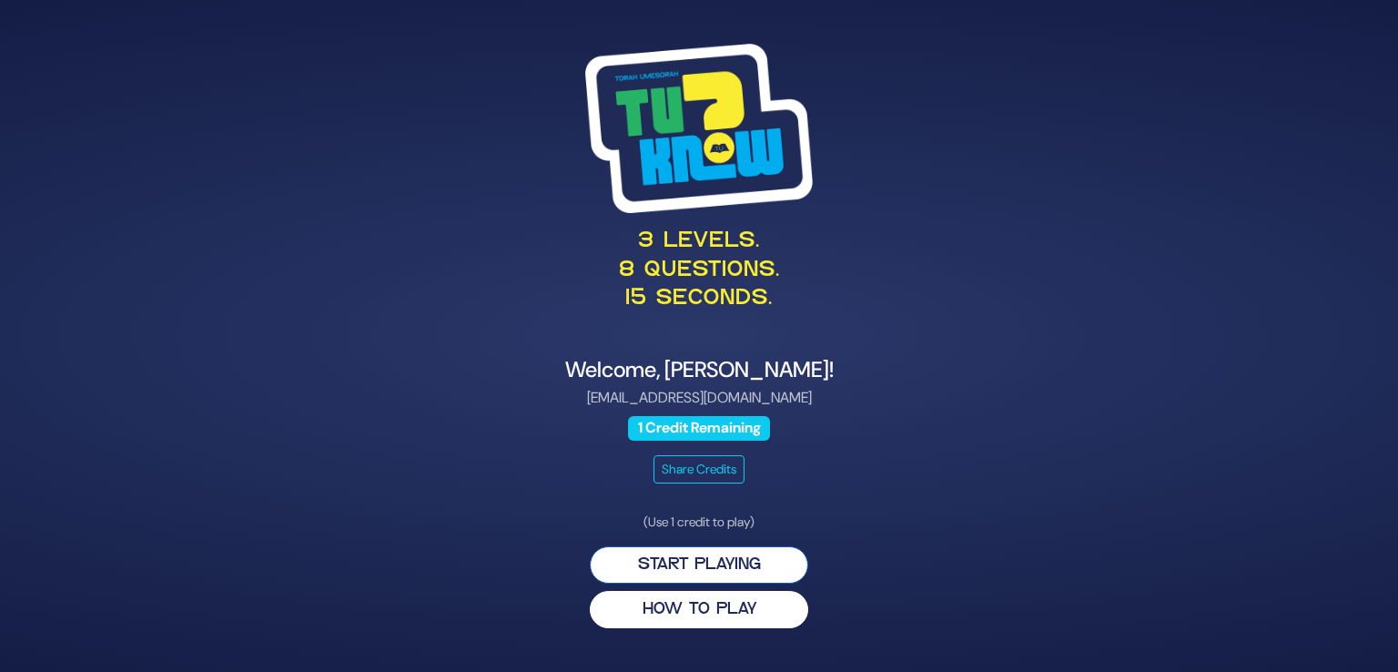
click at [712, 565] on button "Start Playing" at bounding box center [699, 564] width 218 height 37
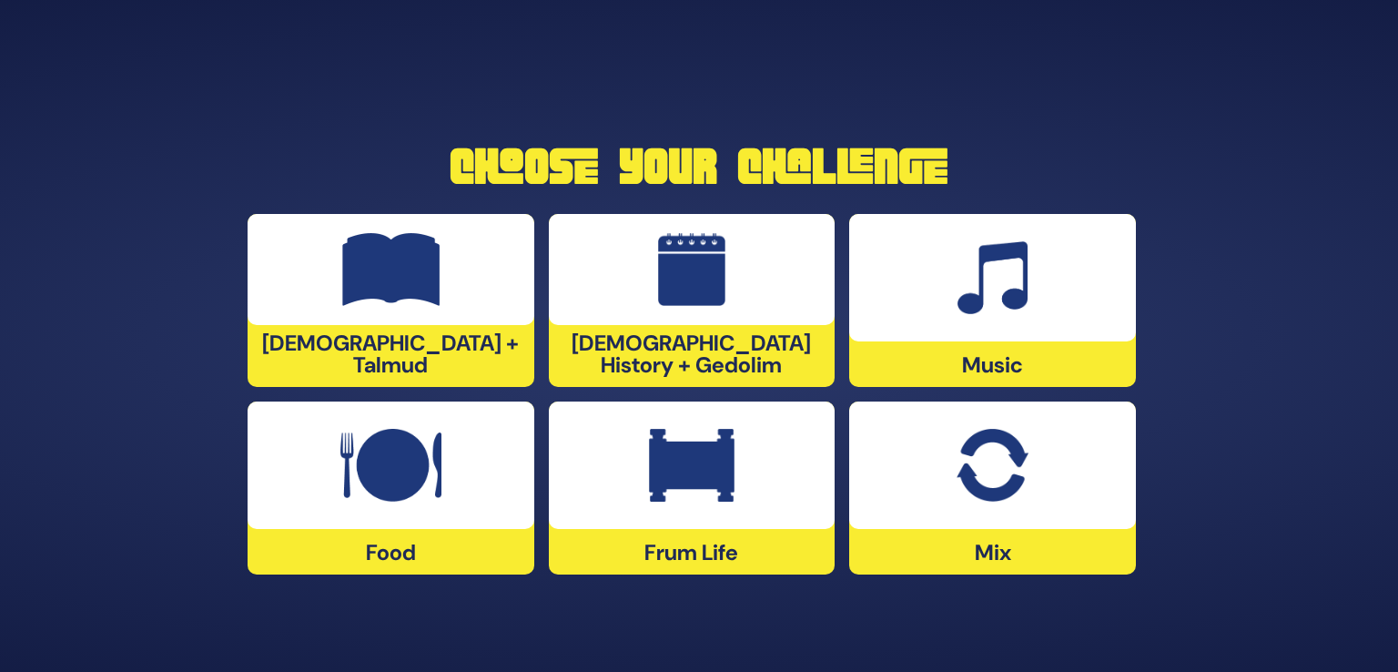
click at [1009, 518] on div at bounding box center [992, 464] width 287 height 127
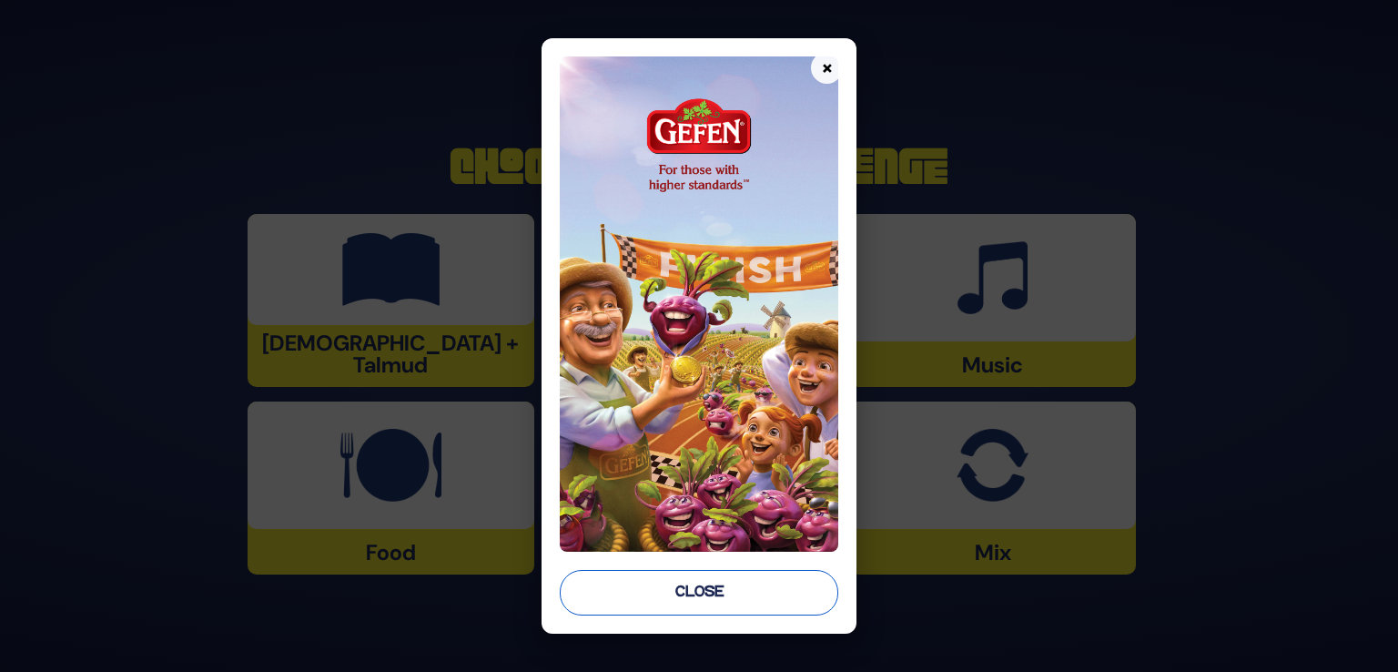
click at [741, 570] on button "Close" at bounding box center [699, 593] width 279 height 46
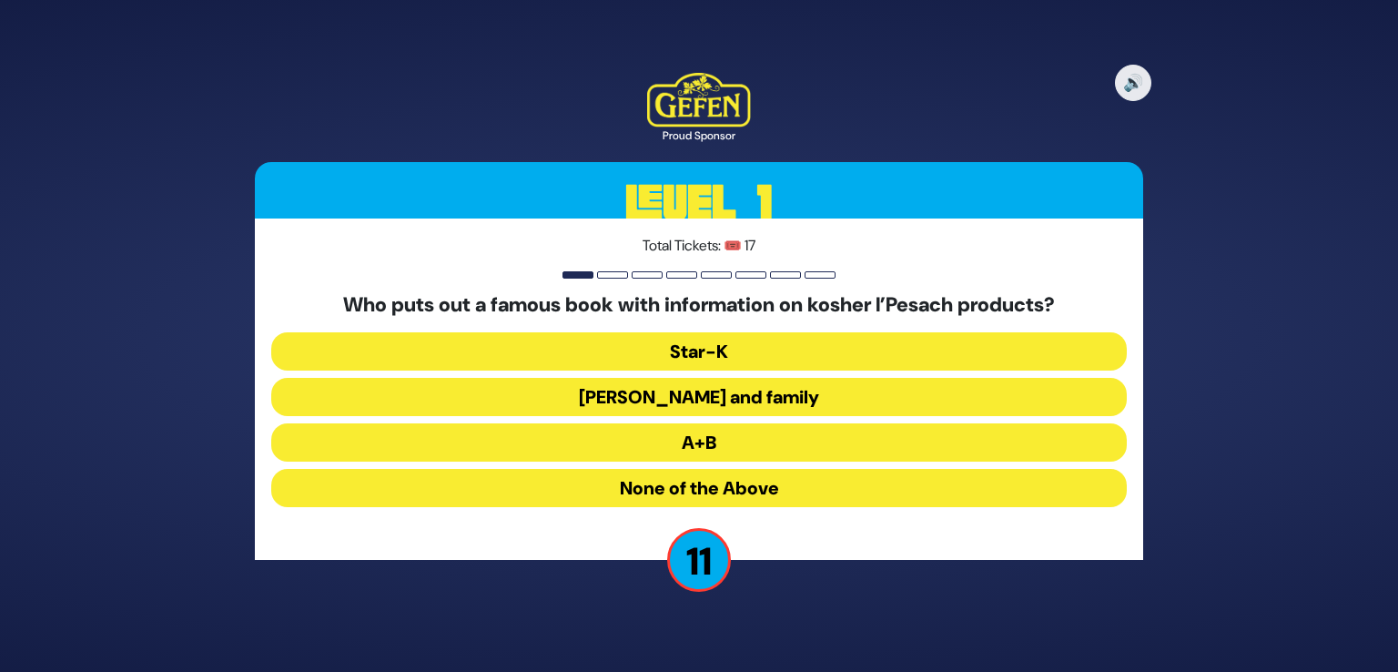
click at [742, 397] on button "[PERSON_NAME] and family" at bounding box center [699, 397] width 856 height 38
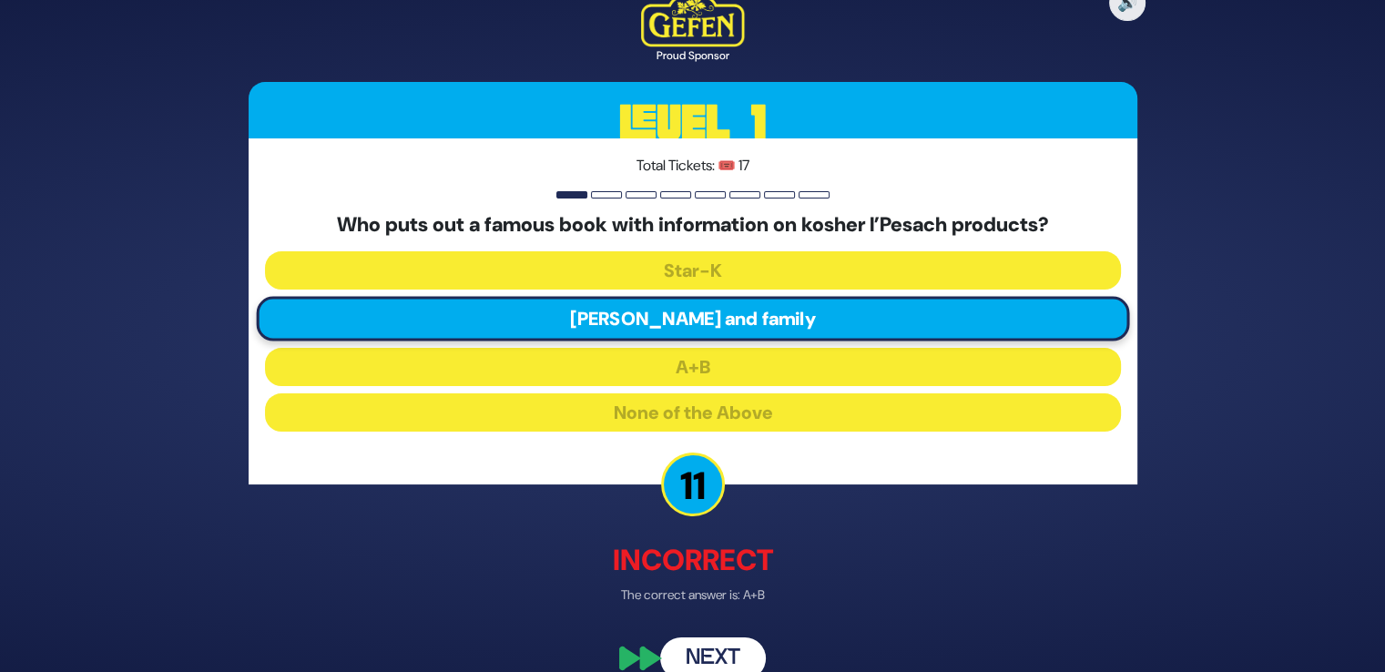
click at [711, 638] on button "Next" at bounding box center [713, 658] width 106 height 42
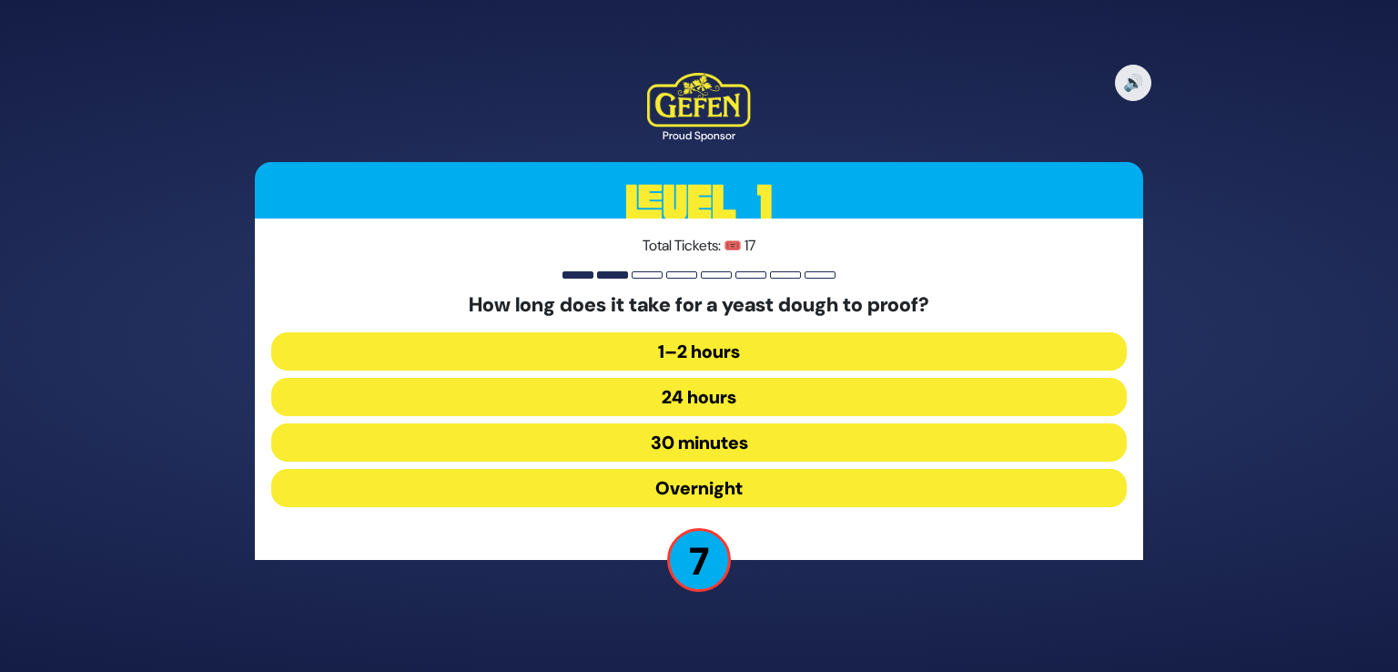
click at [671, 355] on button "1–2 hours" at bounding box center [699, 351] width 856 height 38
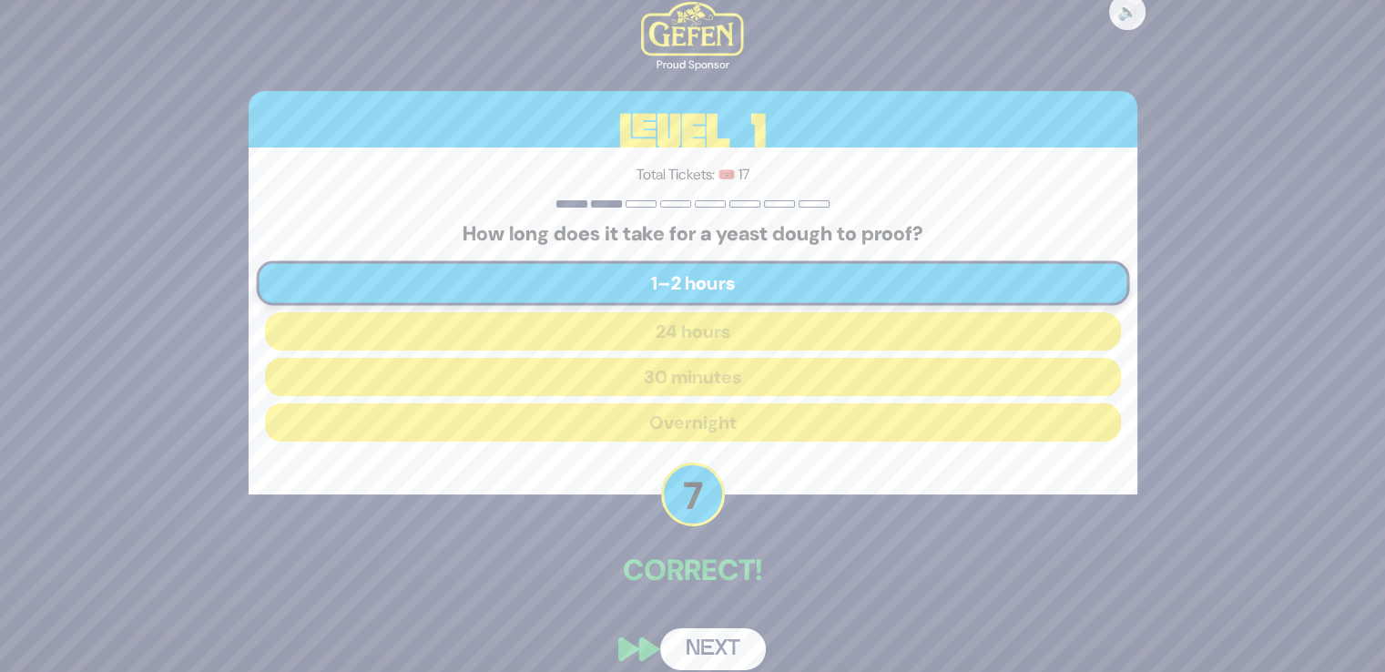
click at [712, 637] on button "Next" at bounding box center [713, 649] width 106 height 42
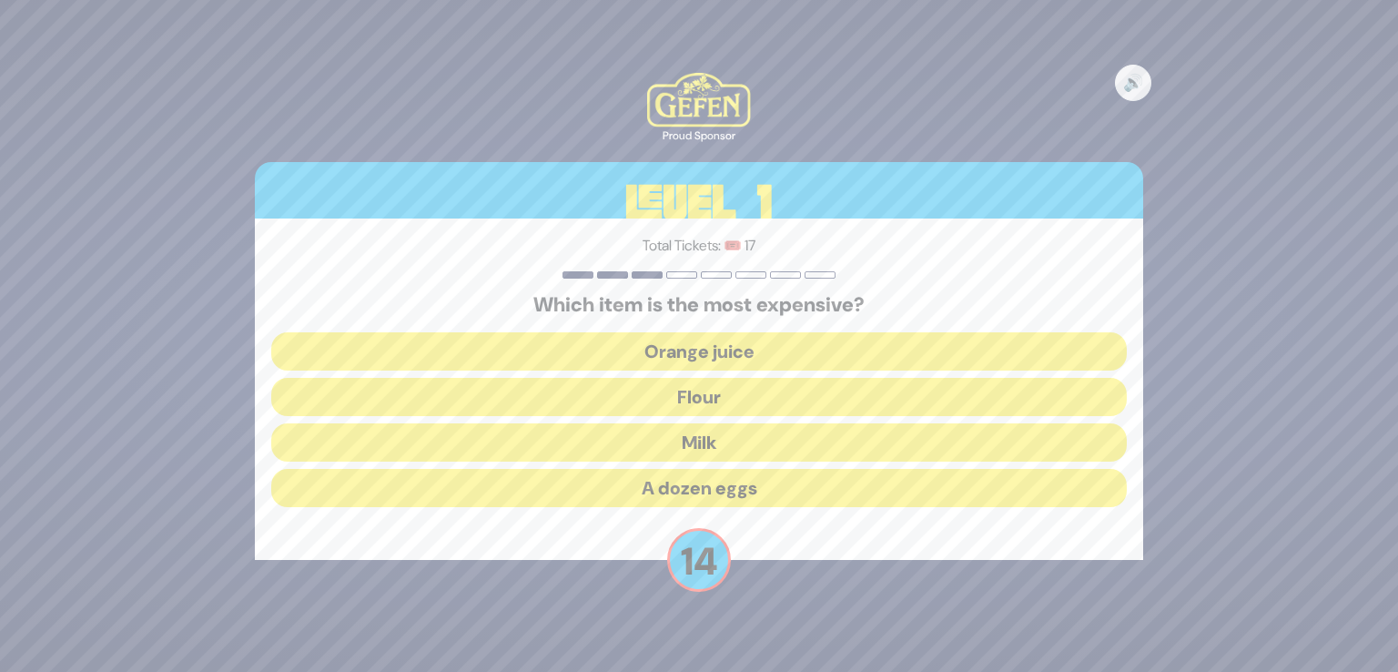
click at [714, 312] on h5 "Which item is the most expensive?" at bounding box center [699, 305] width 856 height 24
click at [711, 348] on button "Orange juice" at bounding box center [699, 351] width 856 height 38
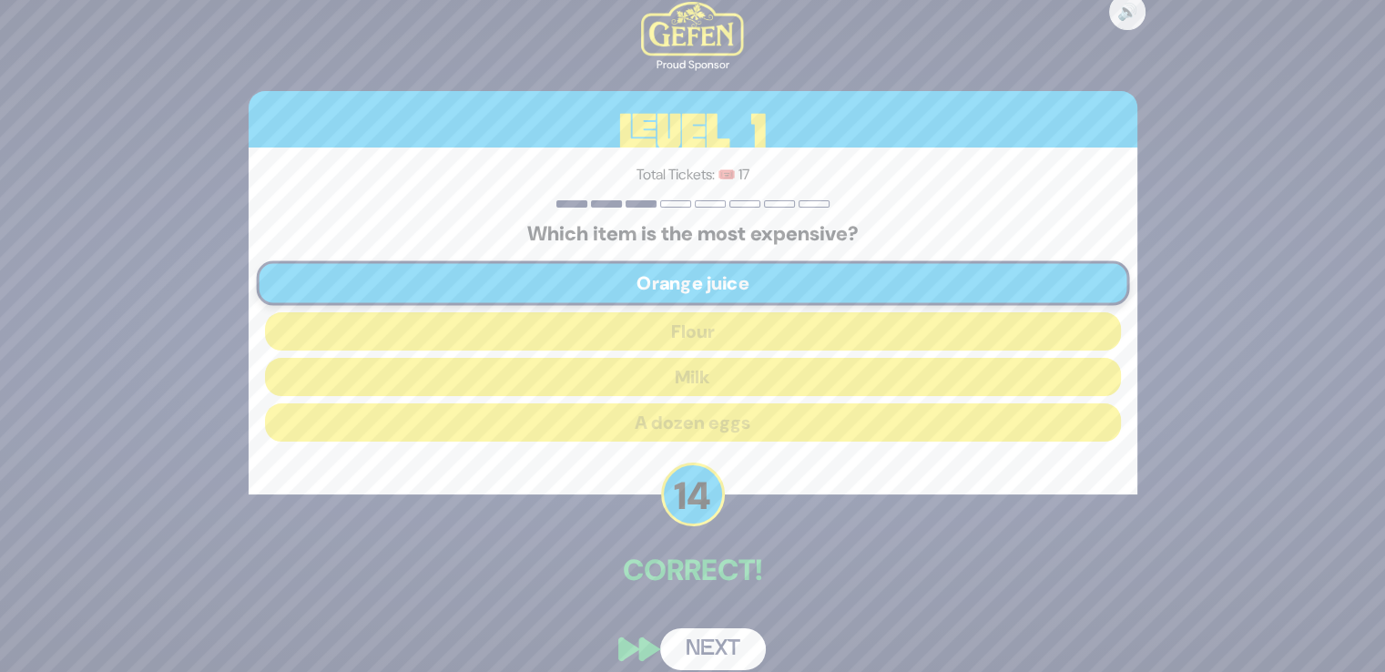
click at [706, 635] on button "Next" at bounding box center [713, 649] width 106 height 42
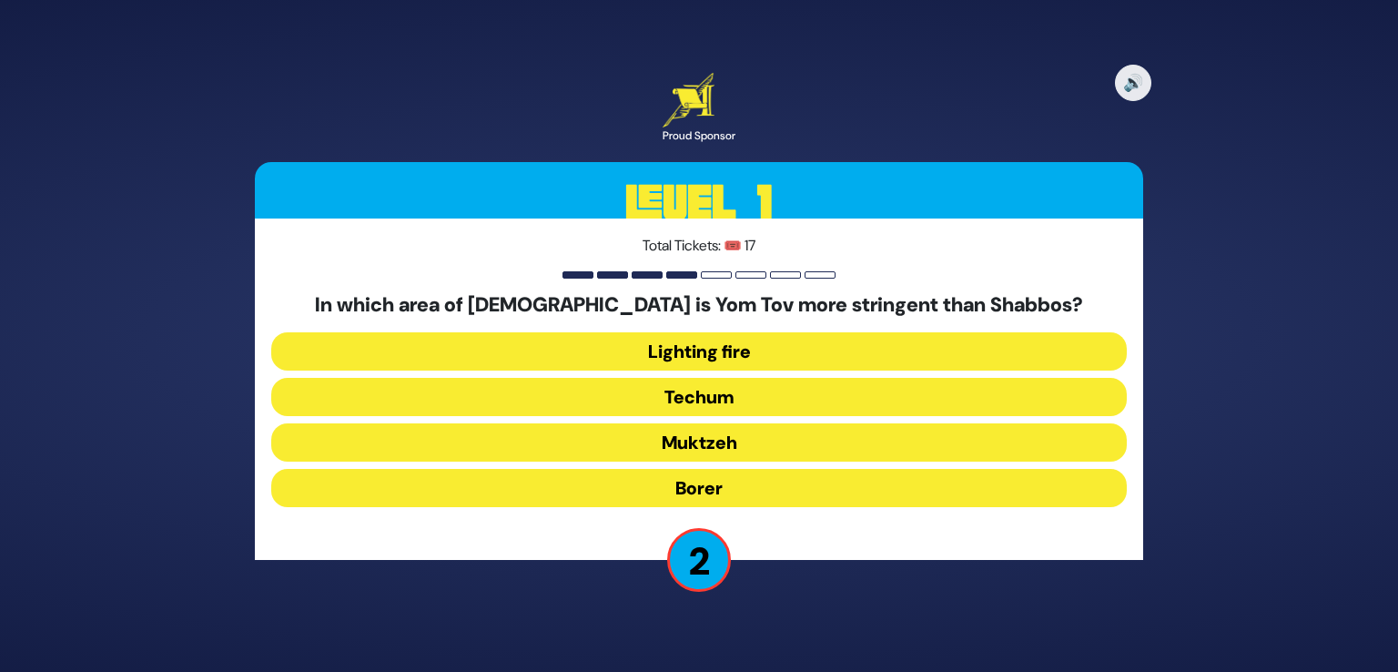
click at [694, 389] on button "Techum" at bounding box center [699, 397] width 856 height 38
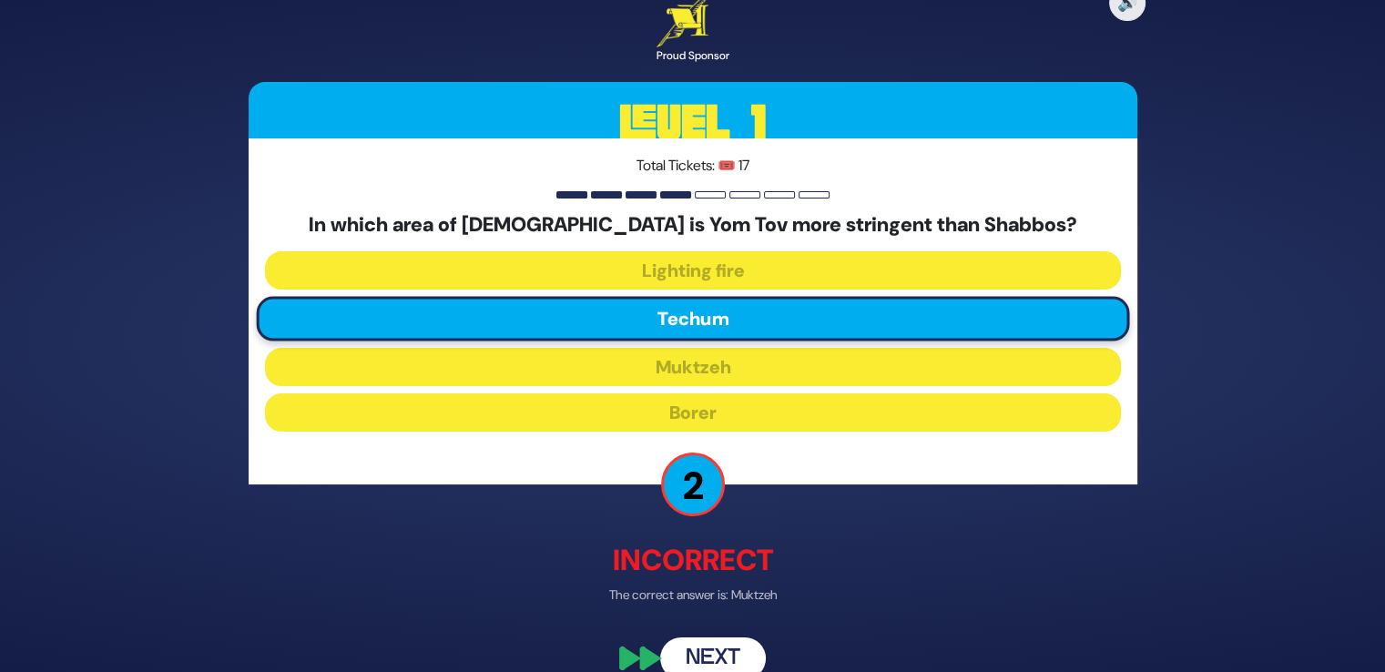
click at [707, 660] on button "Next" at bounding box center [713, 658] width 106 height 42
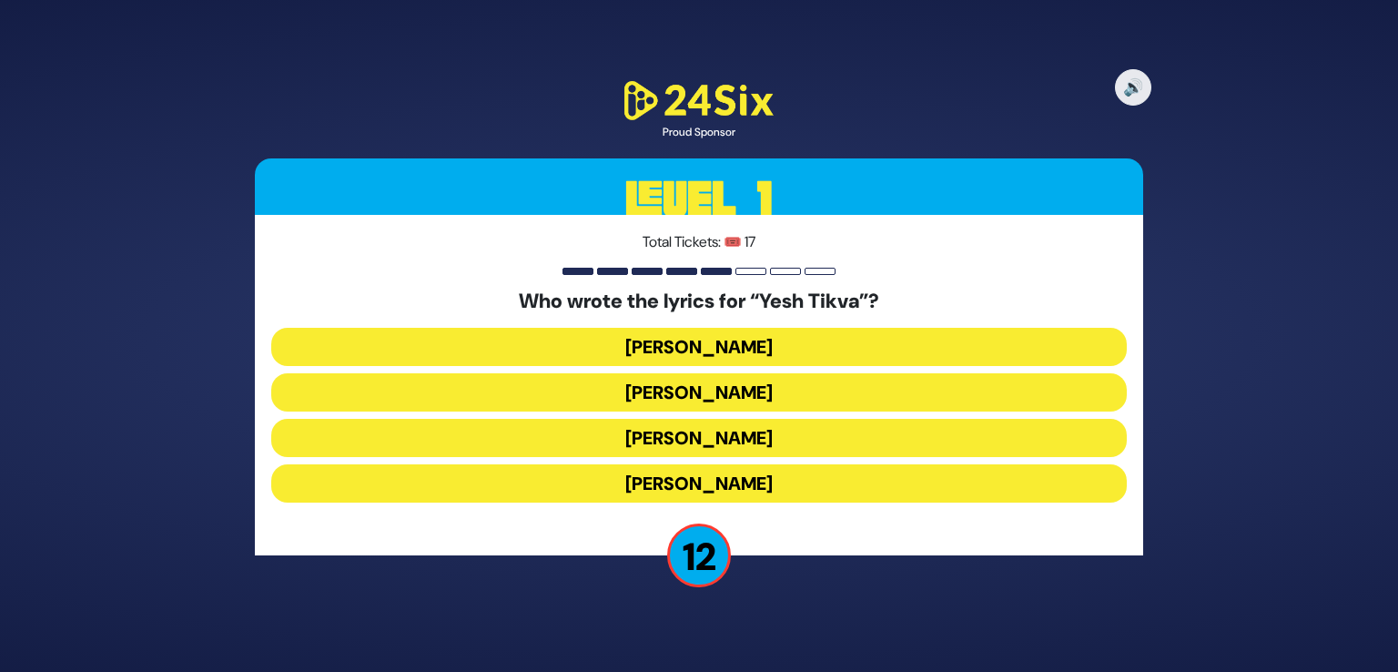
click at [718, 394] on button "[PERSON_NAME]" at bounding box center [699, 392] width 856 height 38
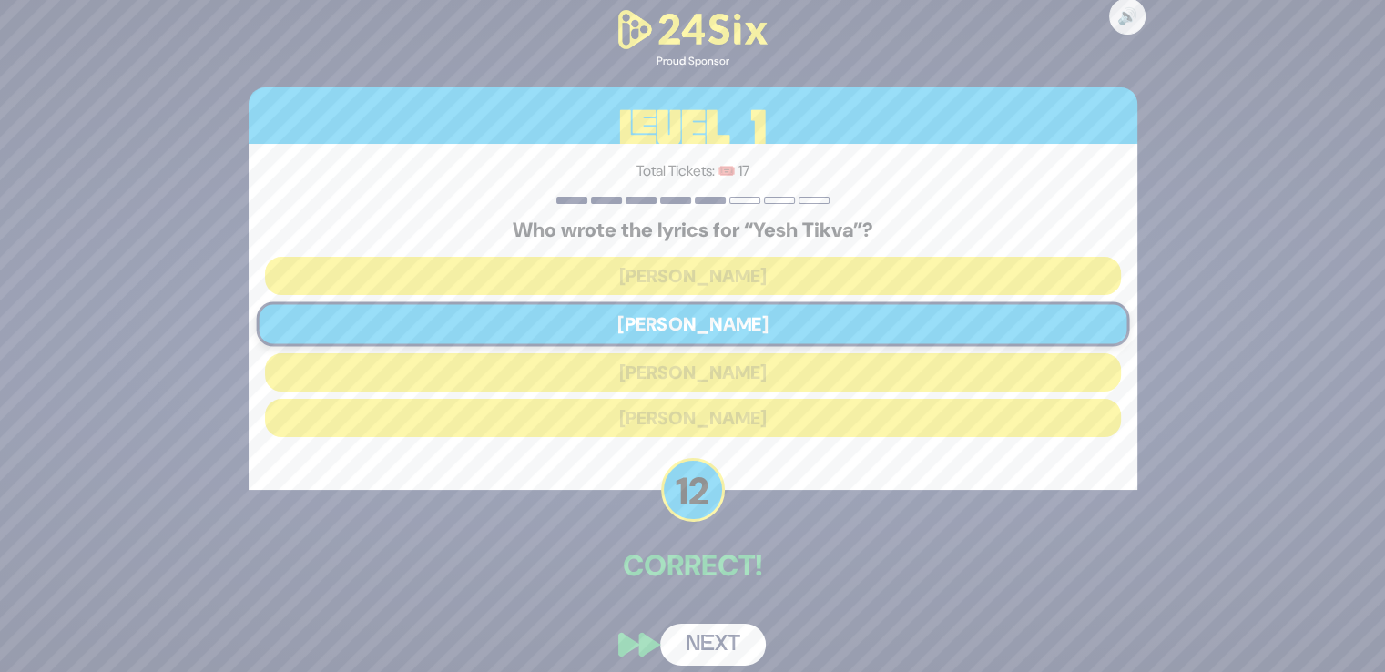
click at [703, 631] on button "Next" at bounding box center [713, 645] width 106 height 42
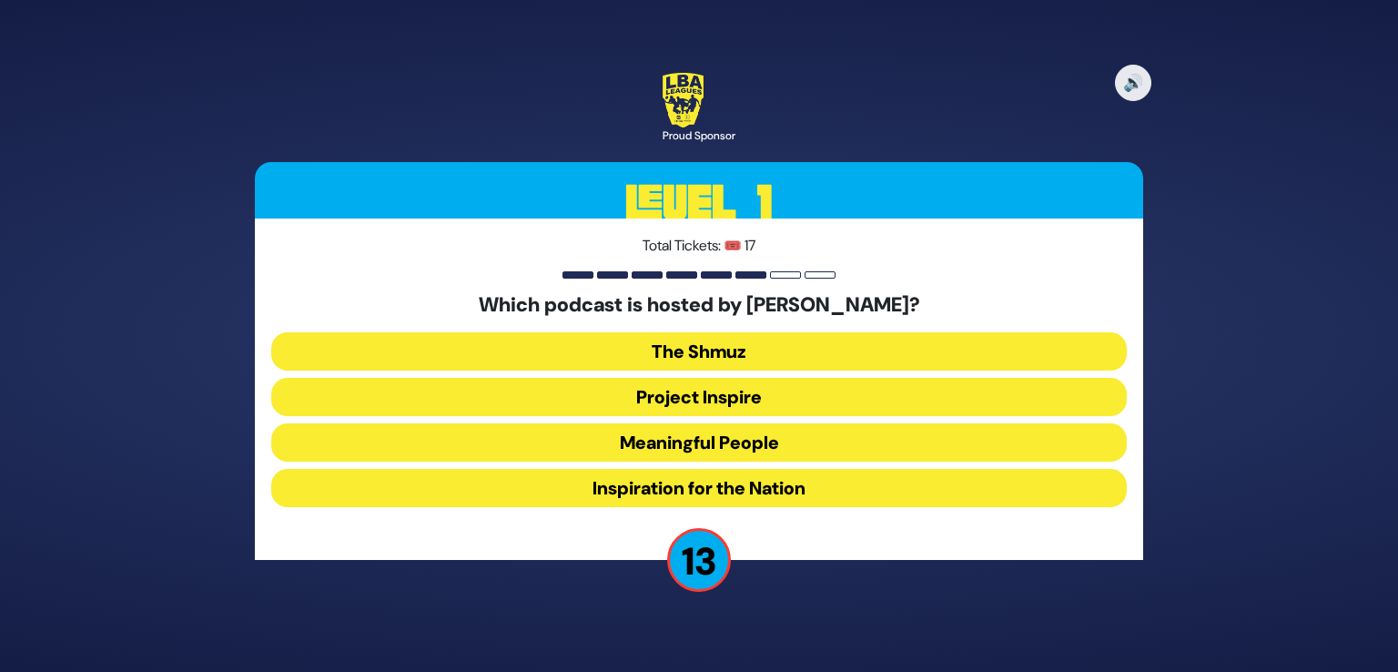
click at [723, 437] on button "Meaningful People" at bounding box center [699, 442] width 856 height 38
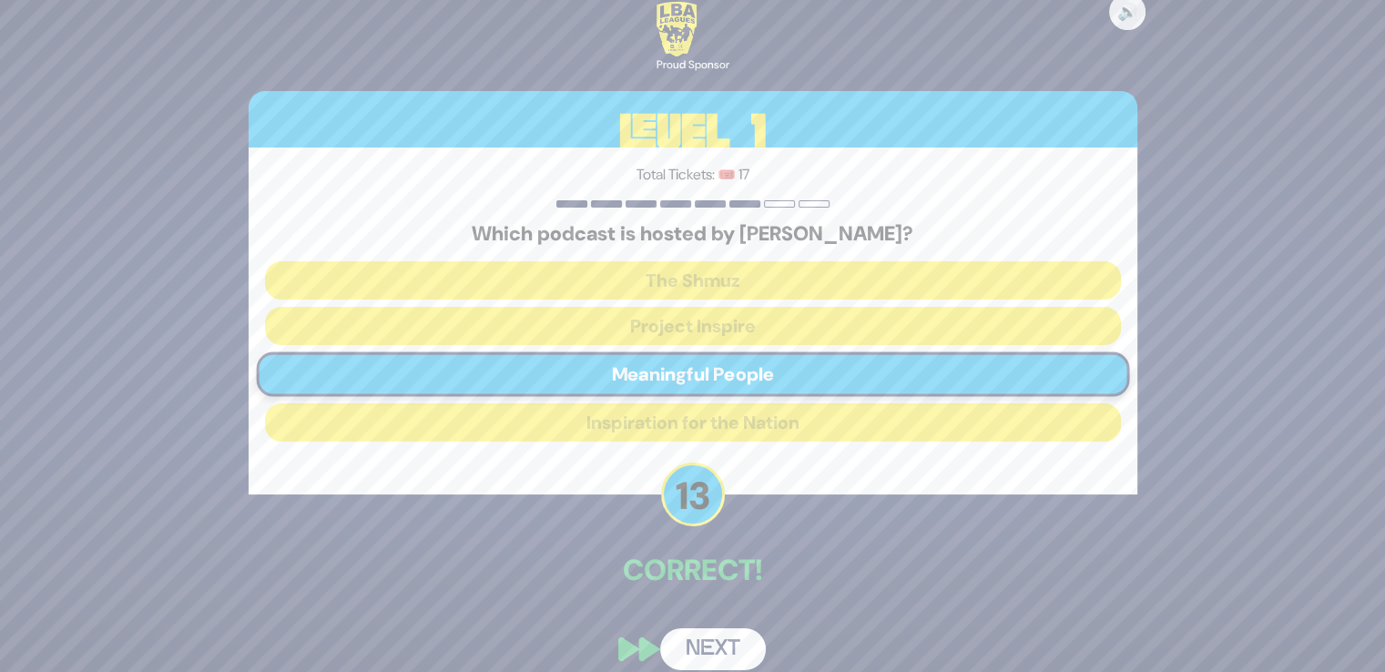
click at [699, 625] on div "🔊 Proud Sponsor Level 1 Total Tickets: 🎟️ 17 Which podcast is hosted by [PERSON…" at bounding box center [693, 335] width 932 height 711
click at [699, 639] on button "Next" at bounding box center [713, 649] width 106 height 42
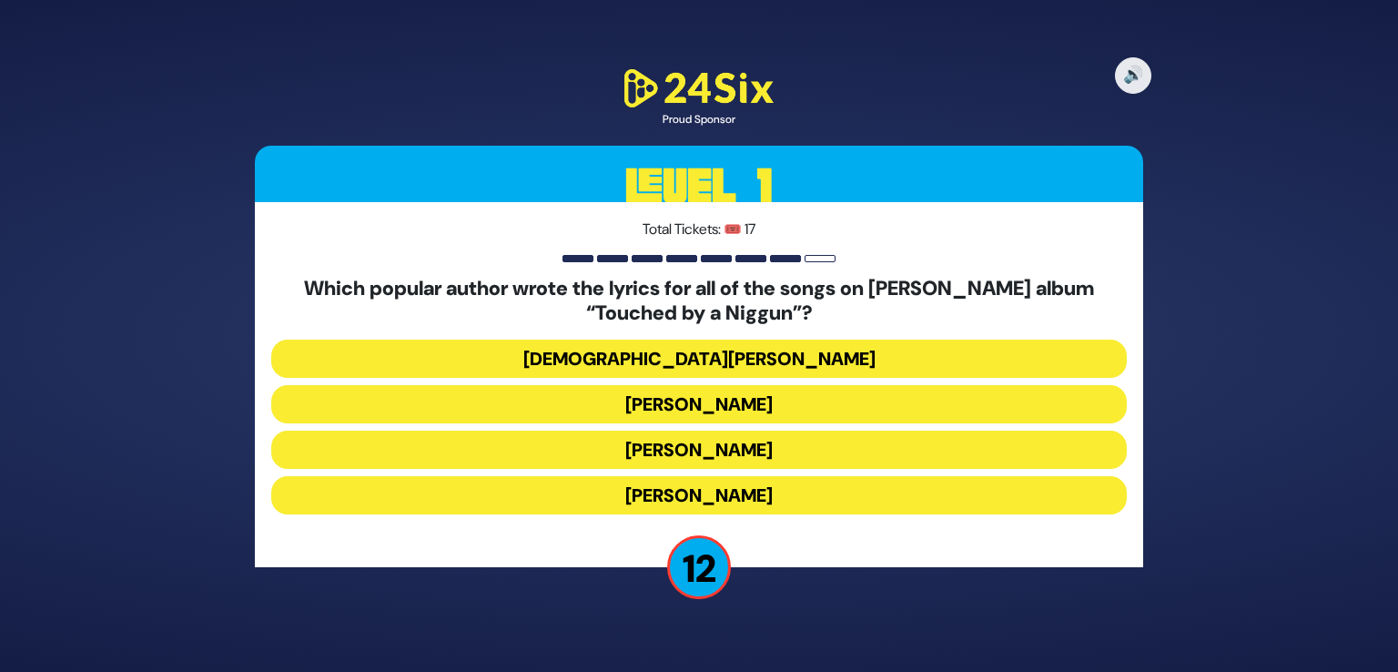
click at [741, 360] on button "[DEMOGRAPHIC_DATA][PERSON_NAME]" at bounding box center [699, 359] width 856 height 38
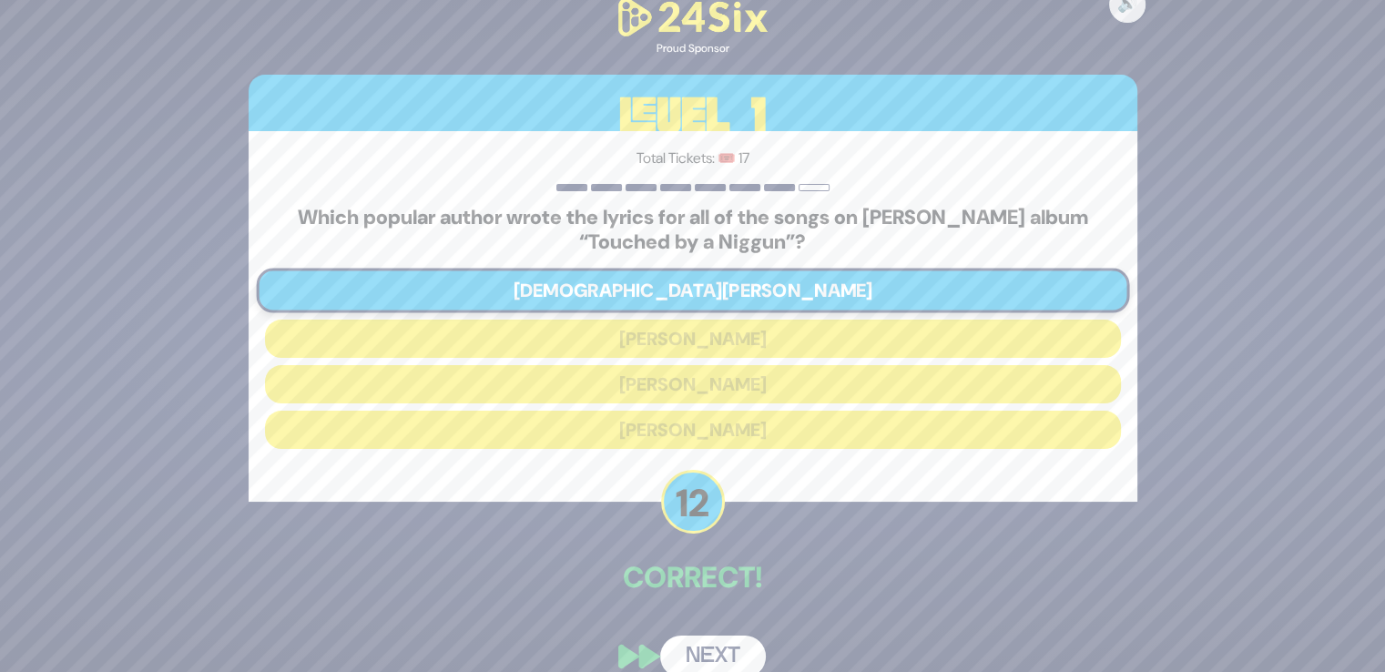
click at [693, 639] on button "Next" at bounding box center [713, 656] width 106 height 42
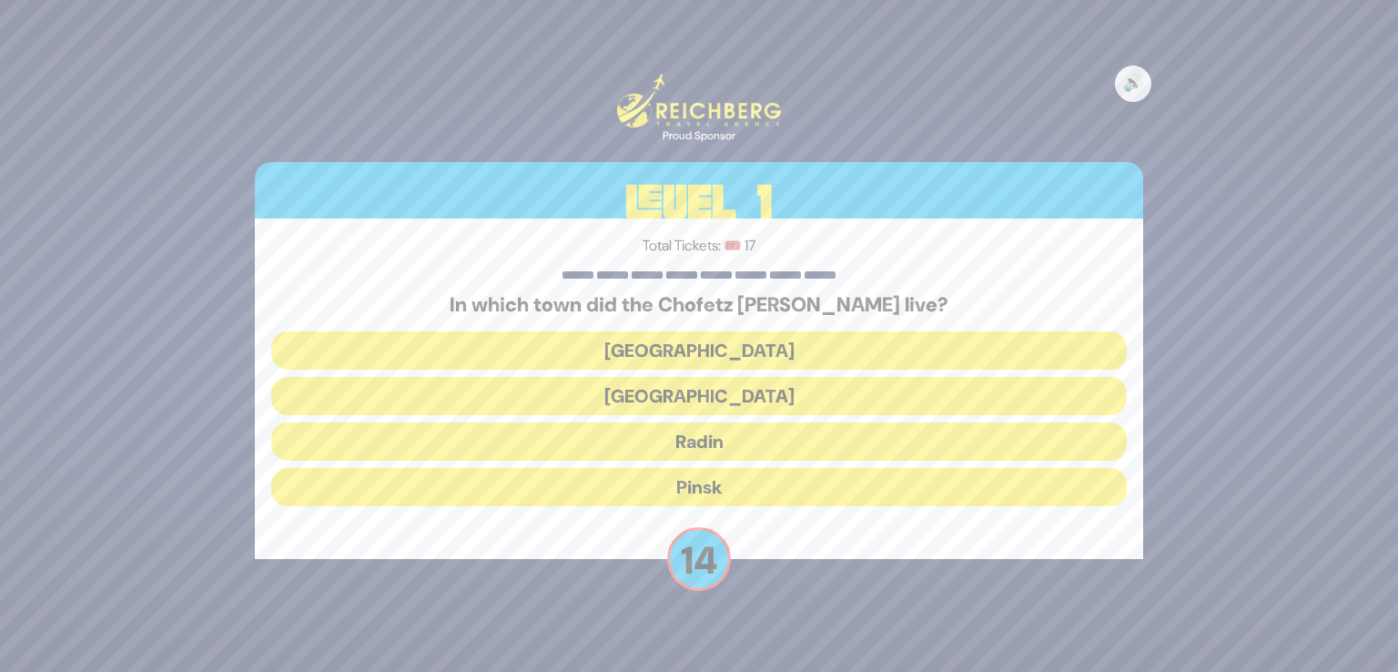
click at [731, 442] on button "Radin" at bounding box center [699, 441] width 856 height 38
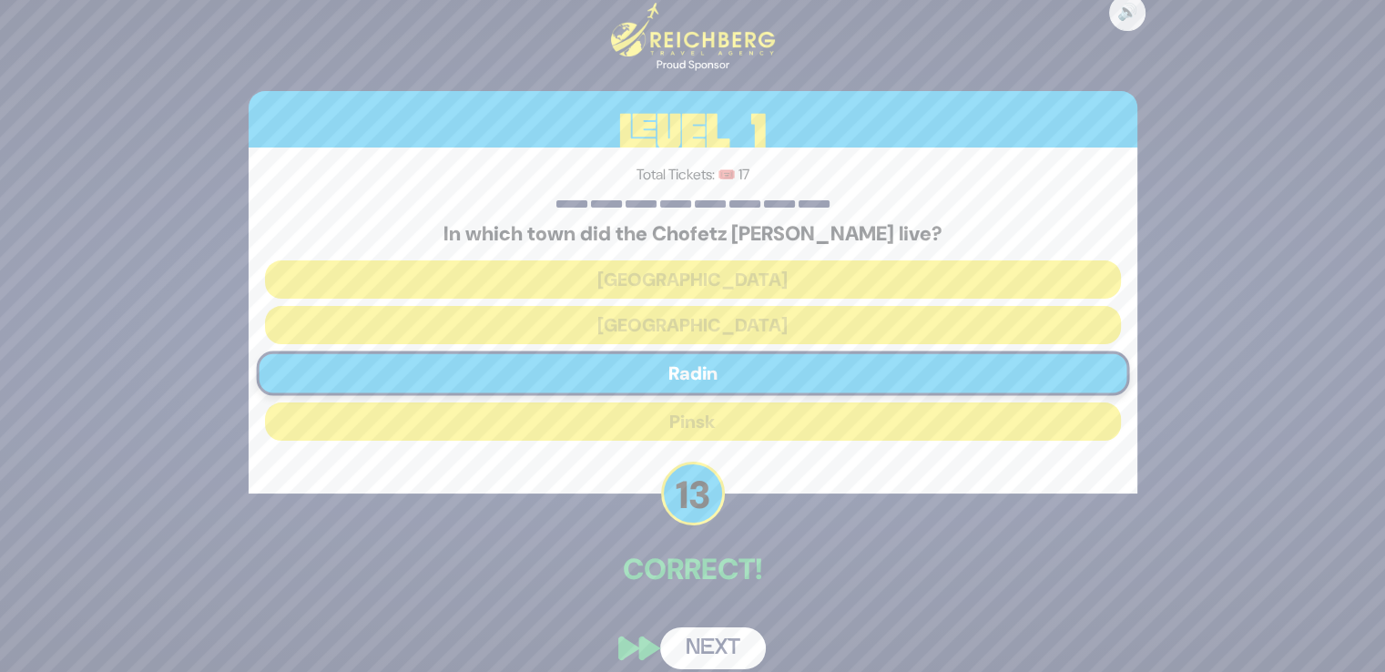
click at [717, 636] on button "Next" at bounding box center [713, 648] width 106 height 42
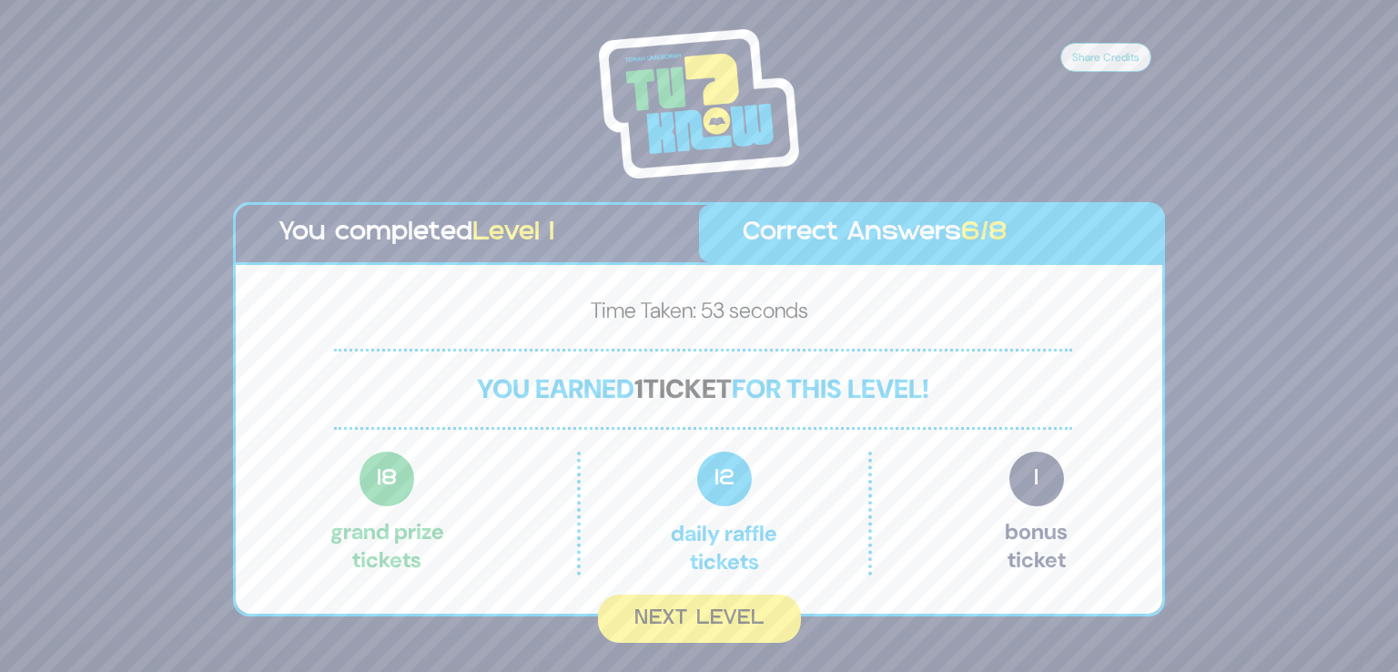
click at [717, 636] on button "Next Level" at bounding box center [699, 618] width 203 height 48
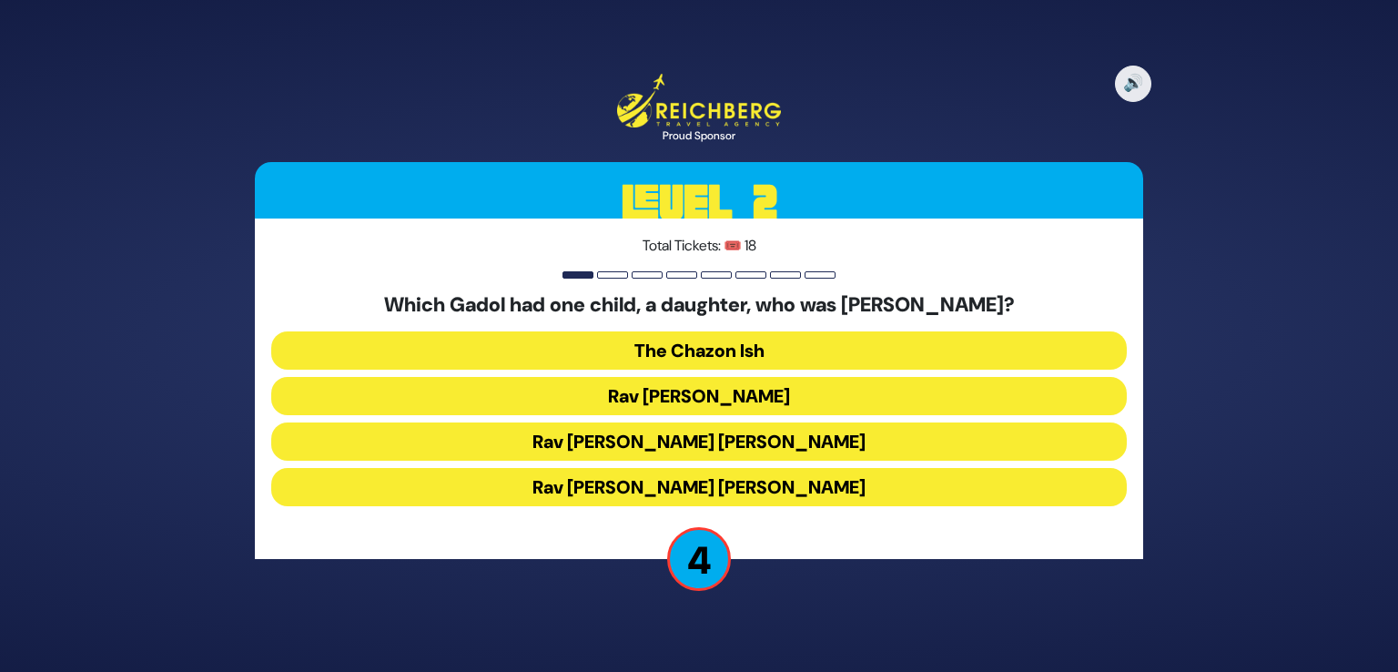
click at [706, 340] on button "The Chazon Ish" at bounding box center [699, 350] width 856 height 38
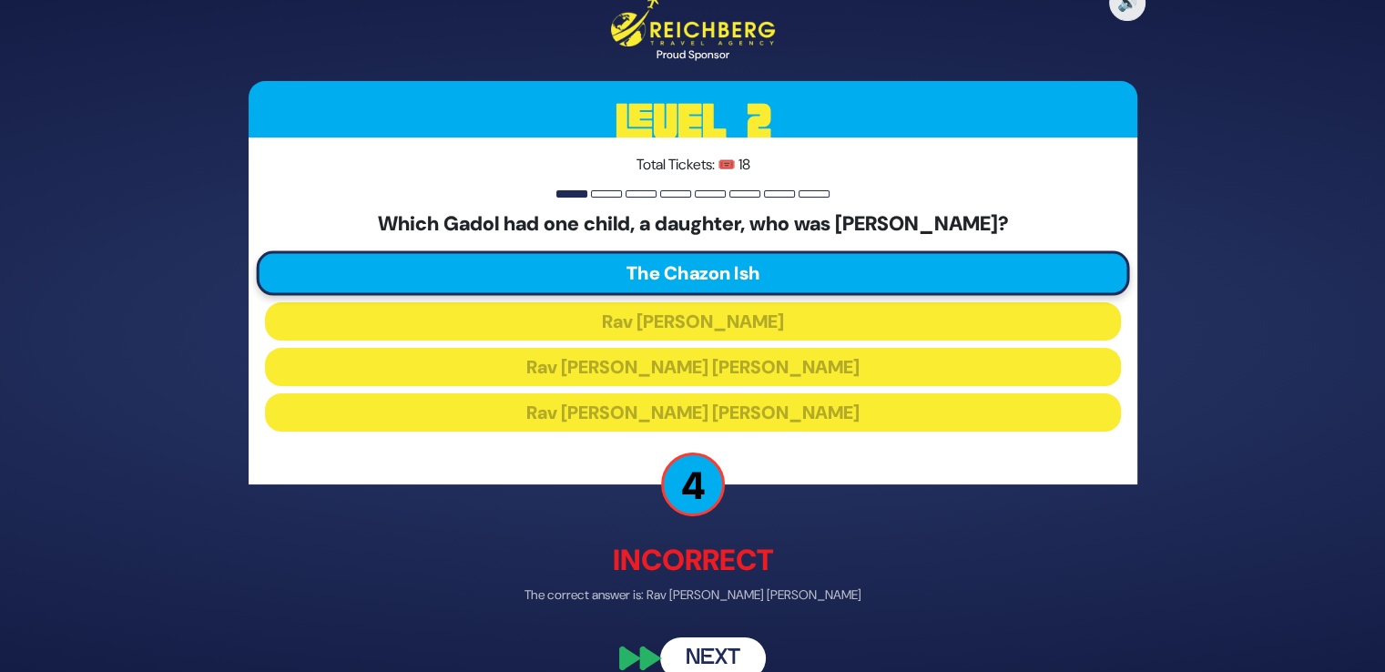
click at [718, 655] on button "Next" at bounding box center [713, 658] width 106 height 42
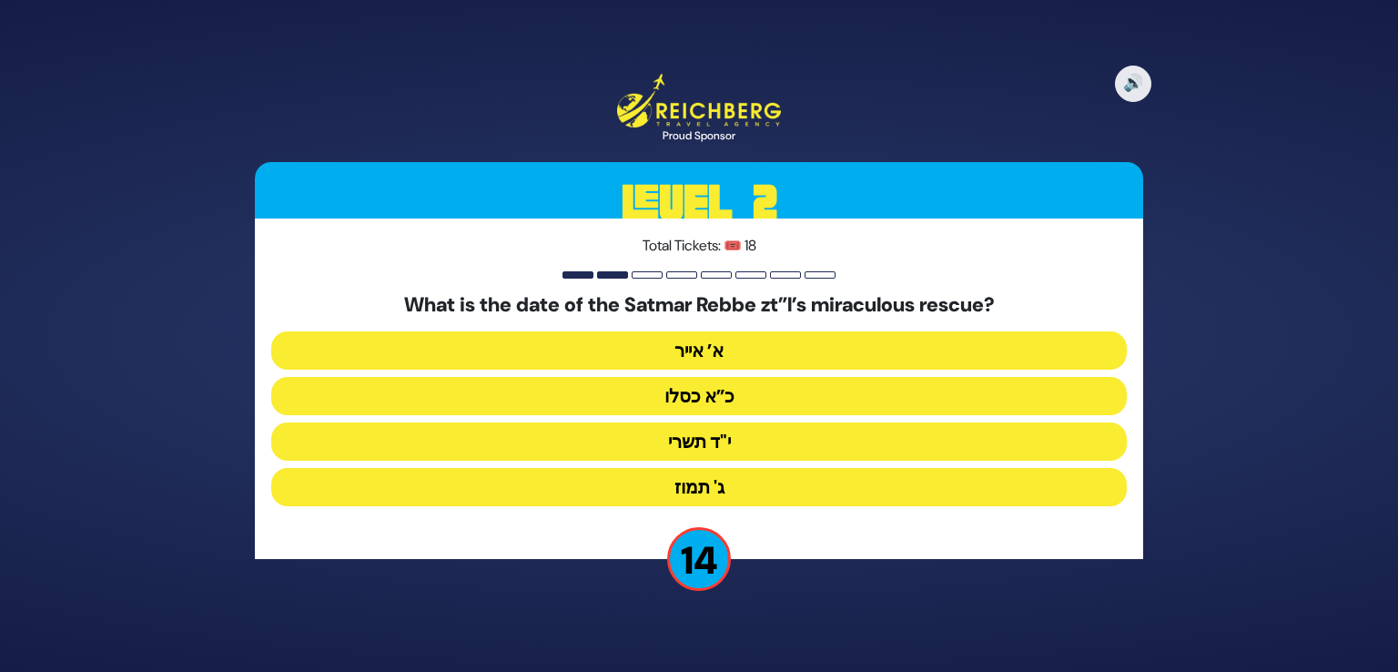
click at [726, 393] on button "כ”א כסלו" at bounding box center [699, 396] width 856 height 38
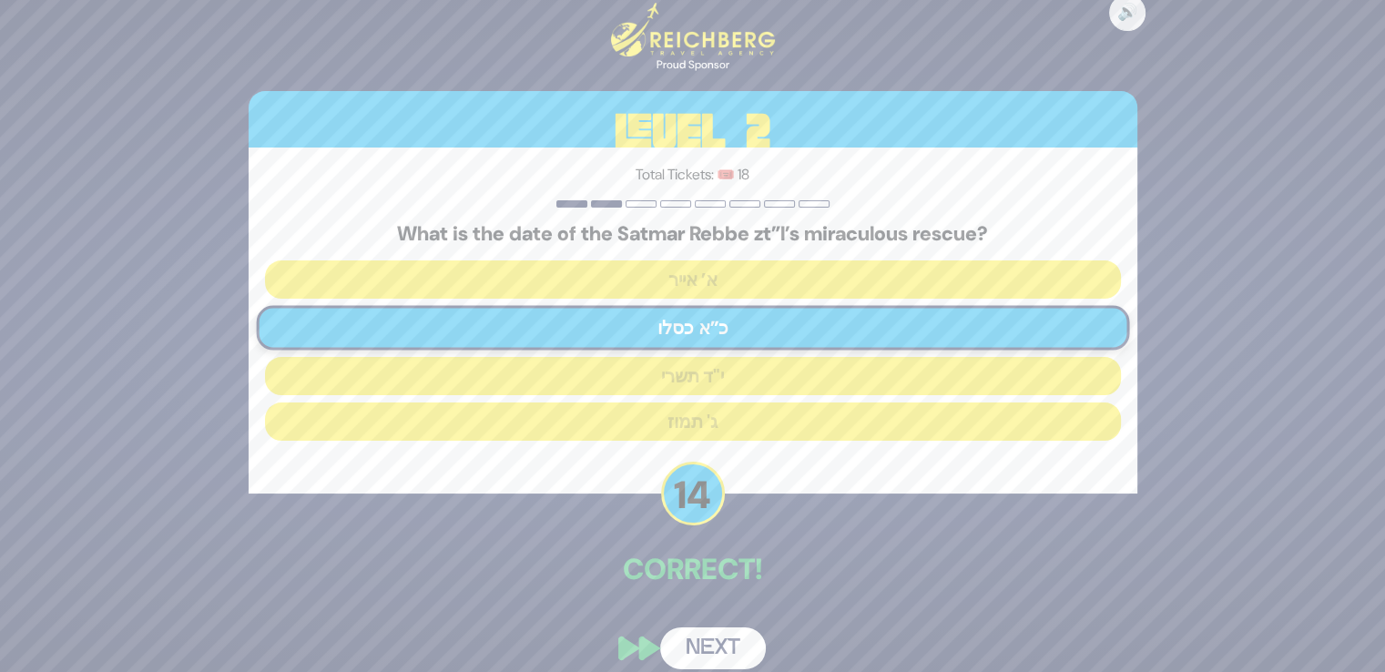
click at [694, 645] on button "Next" at bounding box center [713, 648] width 106 height 42
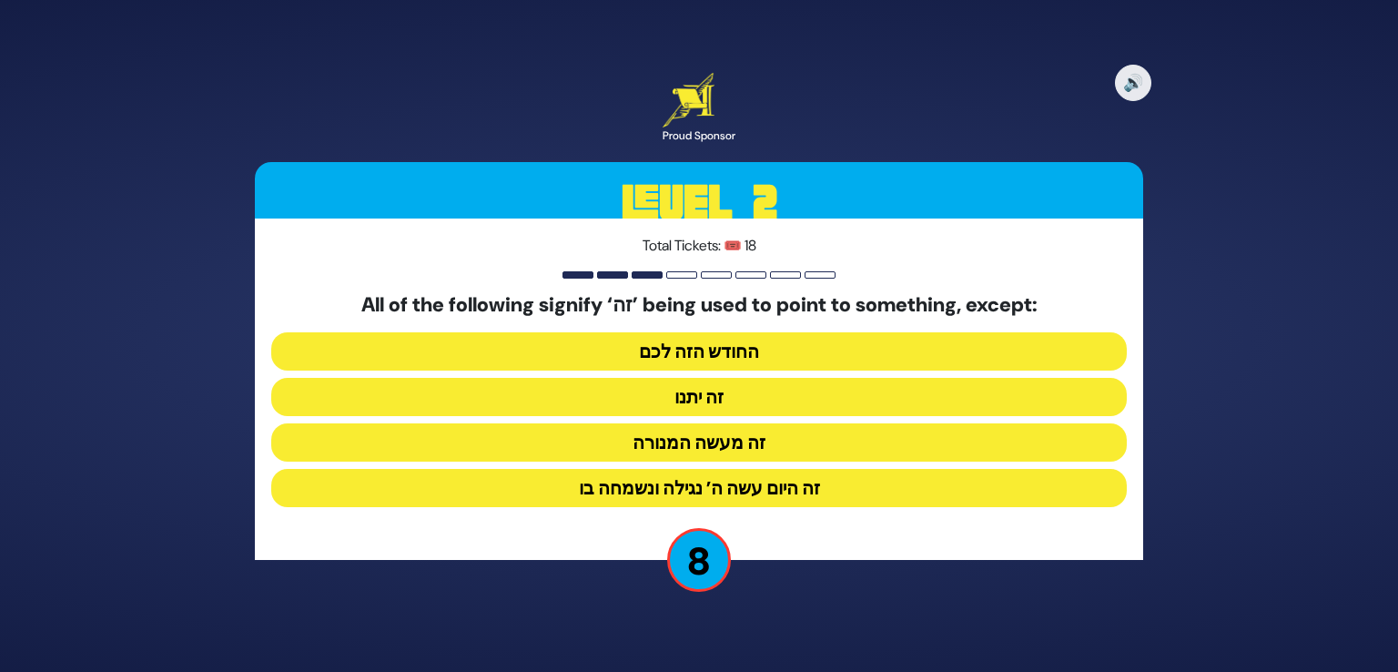
click at [765, 503] on button "זה היום עשה ה’ נגילה ונשמחה בו" at bounding box center [699, 488] width 856 height 38
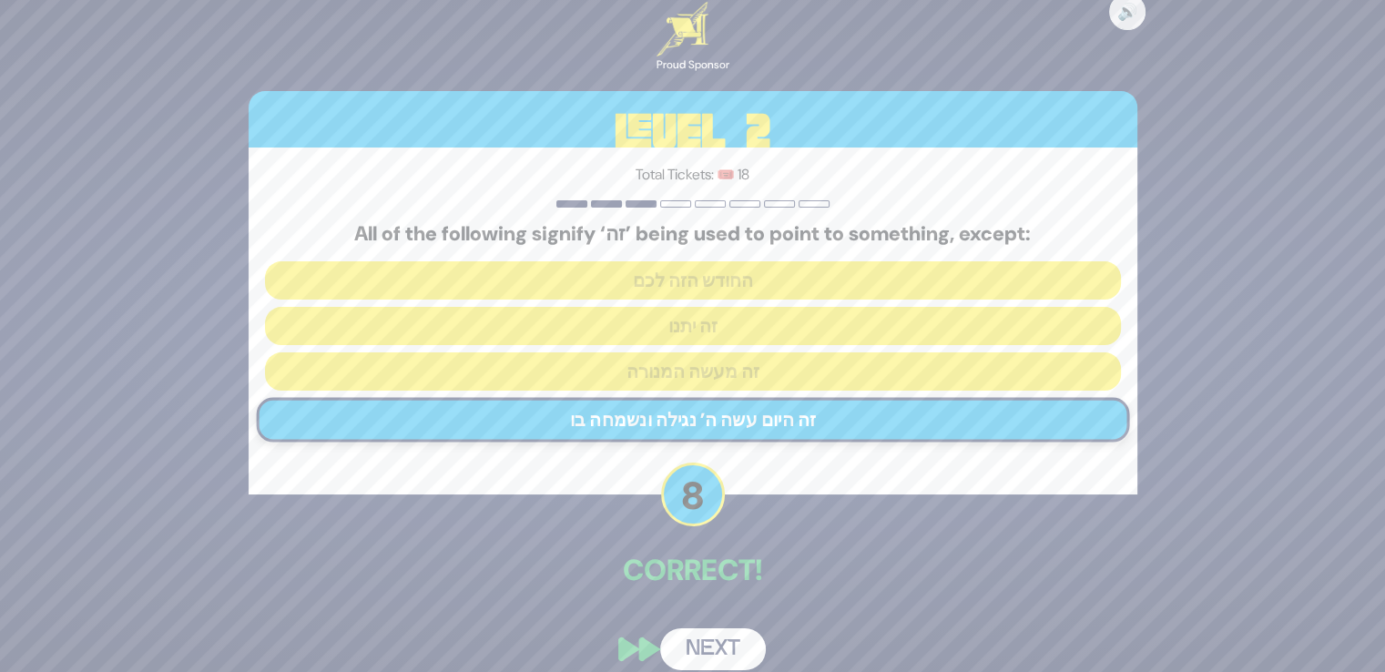
click at [711, 631] on button "Next" at bounding box center [713, 649] width 106 height 42
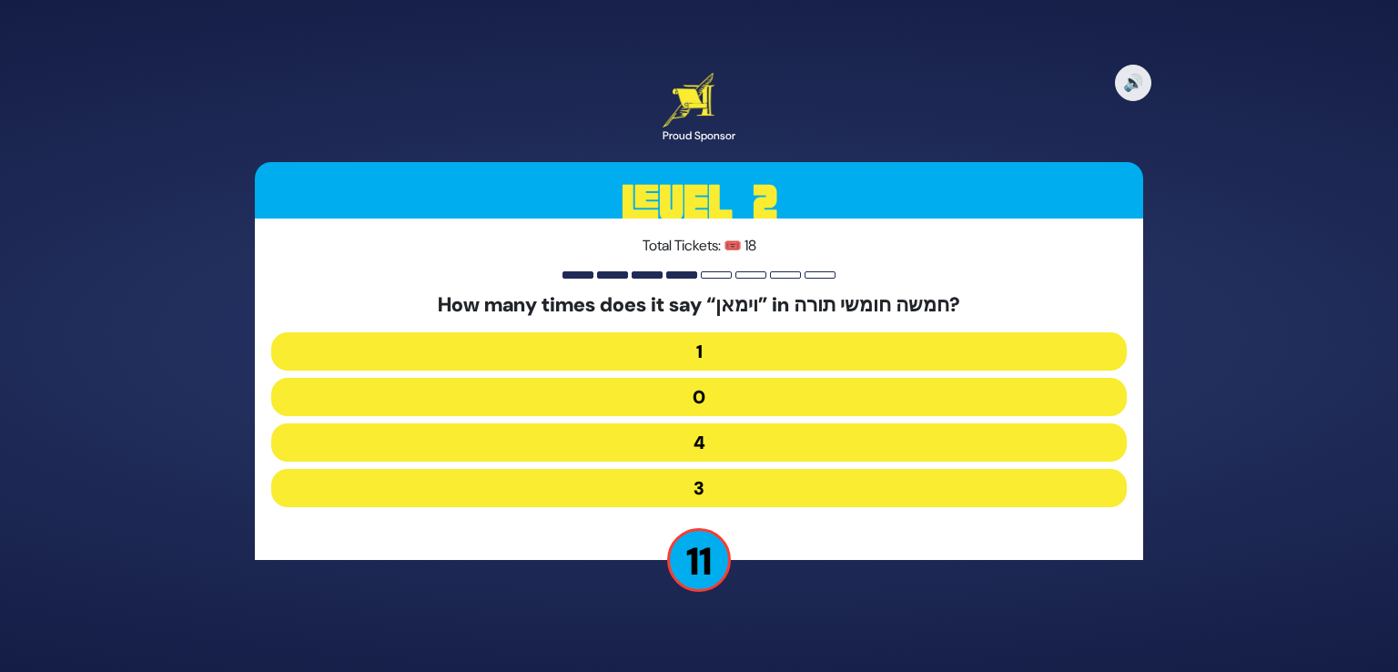
click at [728, 437] on button "4" at bounding box center [699, 442] width 856 height 38
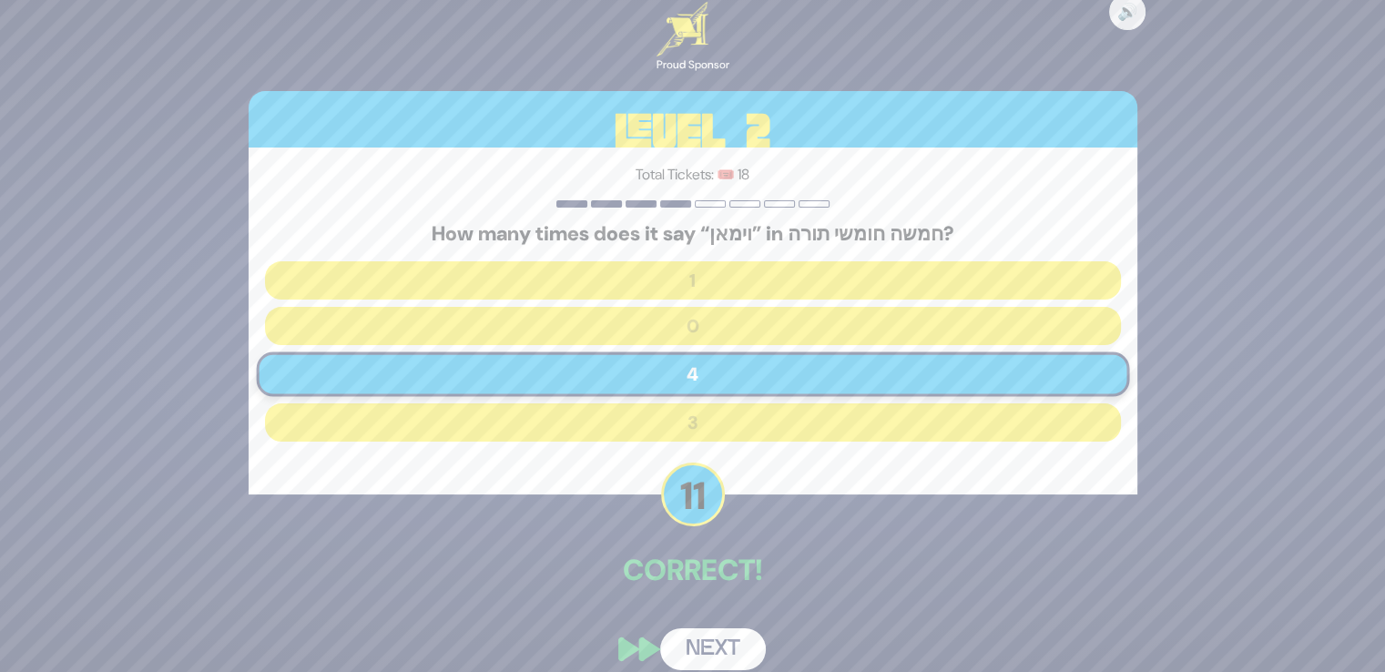
click at [721, 638] on button "Next" at bounding box center [713, 649] width 106 height 42
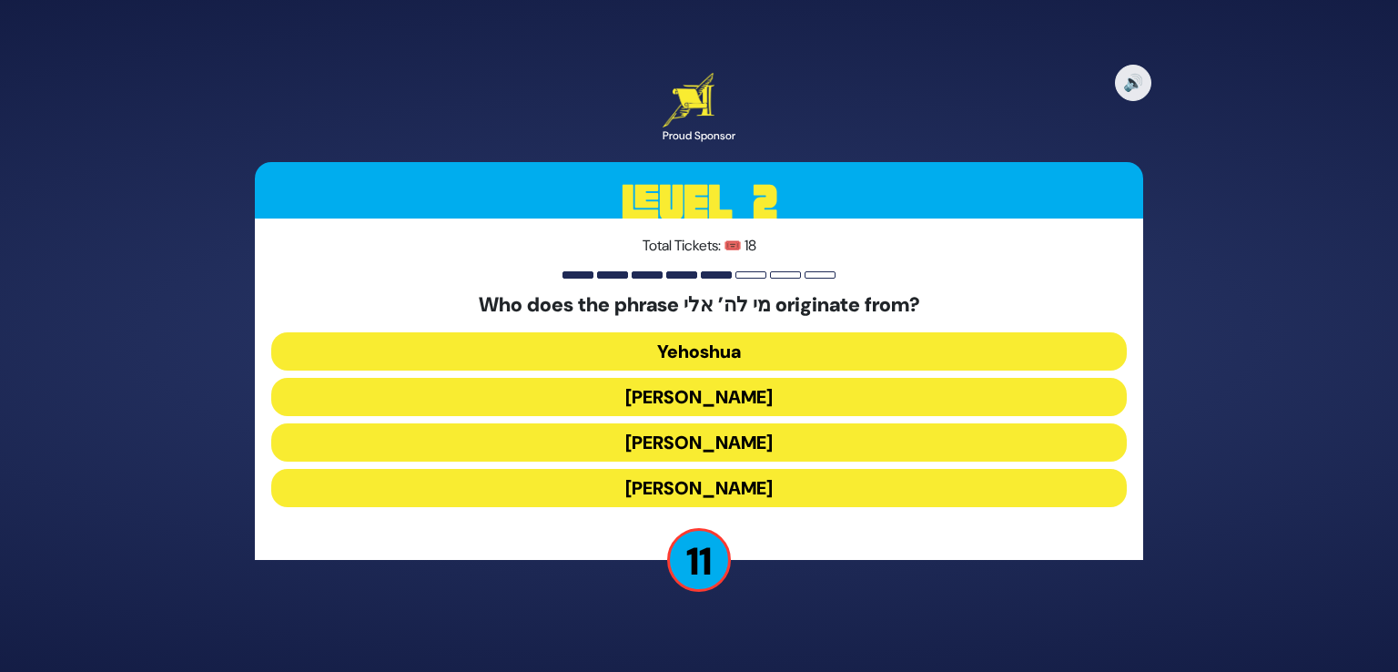
click at [750, 440] on button "[PERSON_NAME]" at bounding box center [699, 442] width 856 height 38
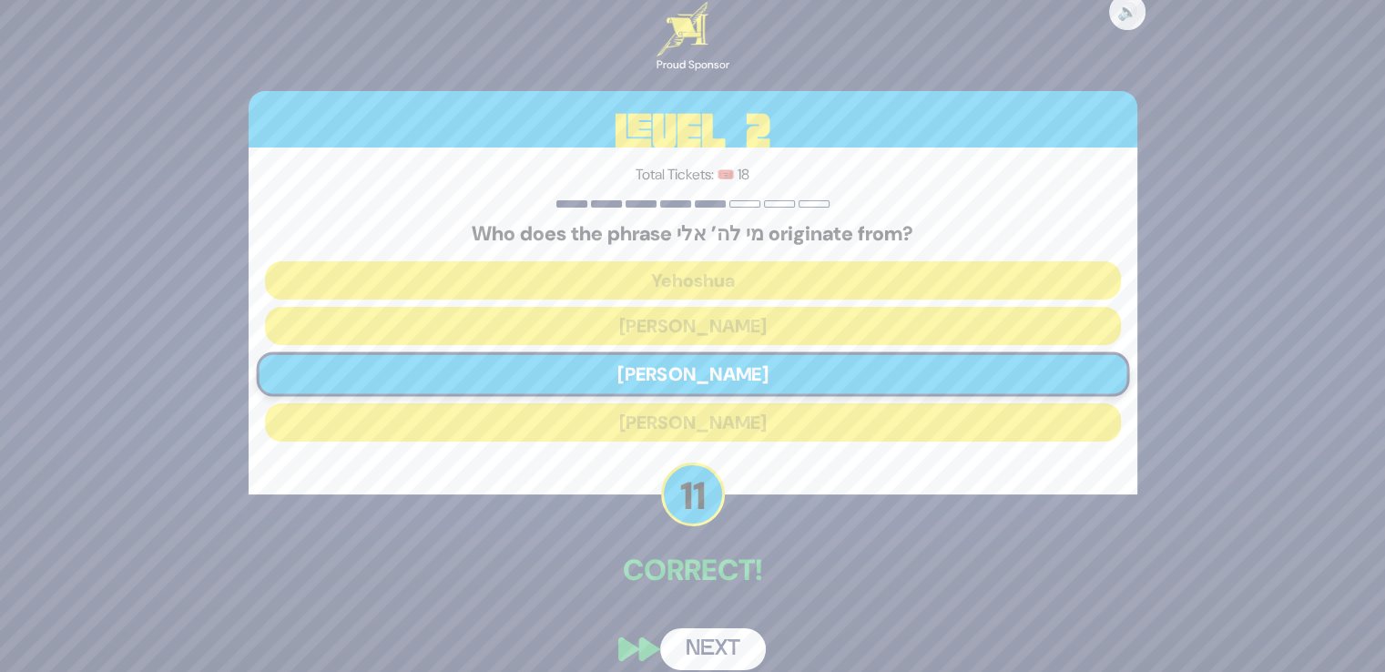
click at [715, 656] on button "Next" at bounding box center [713, 649] width 106 height 42
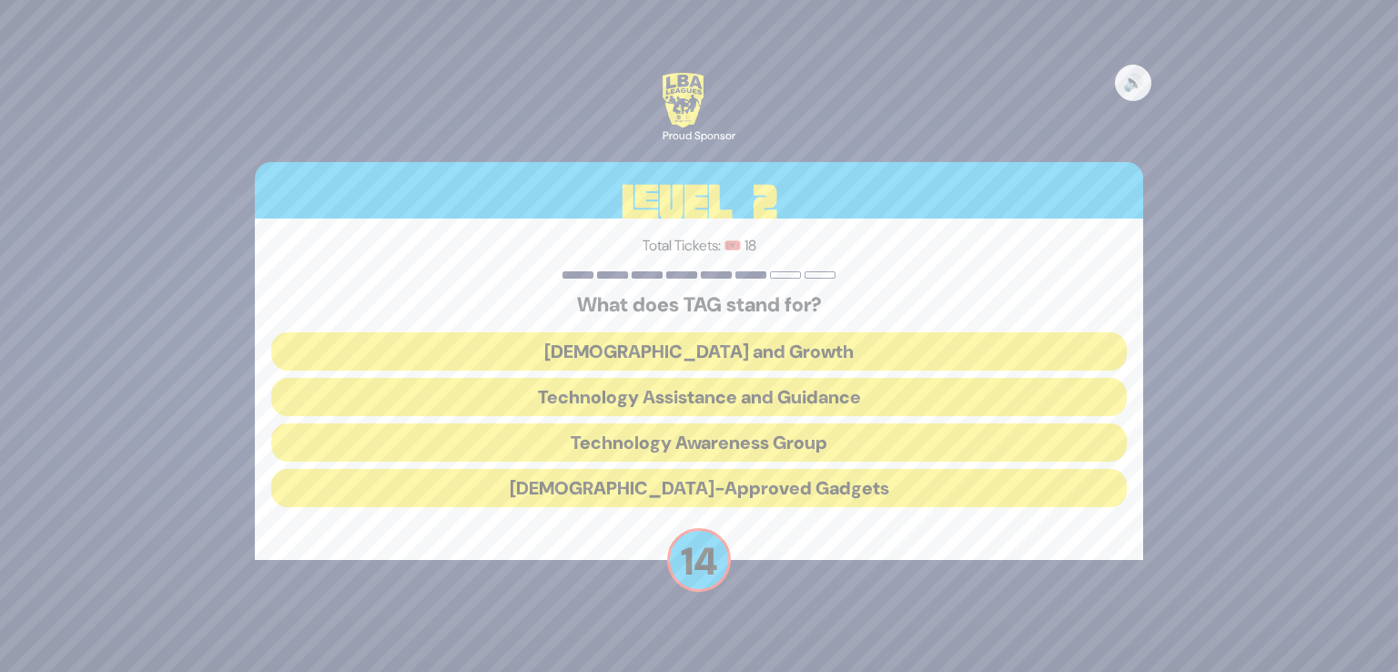
click at [746, 431] on button "Technology Awareness Group" at bounding box center [699, 442] width 856 height 38
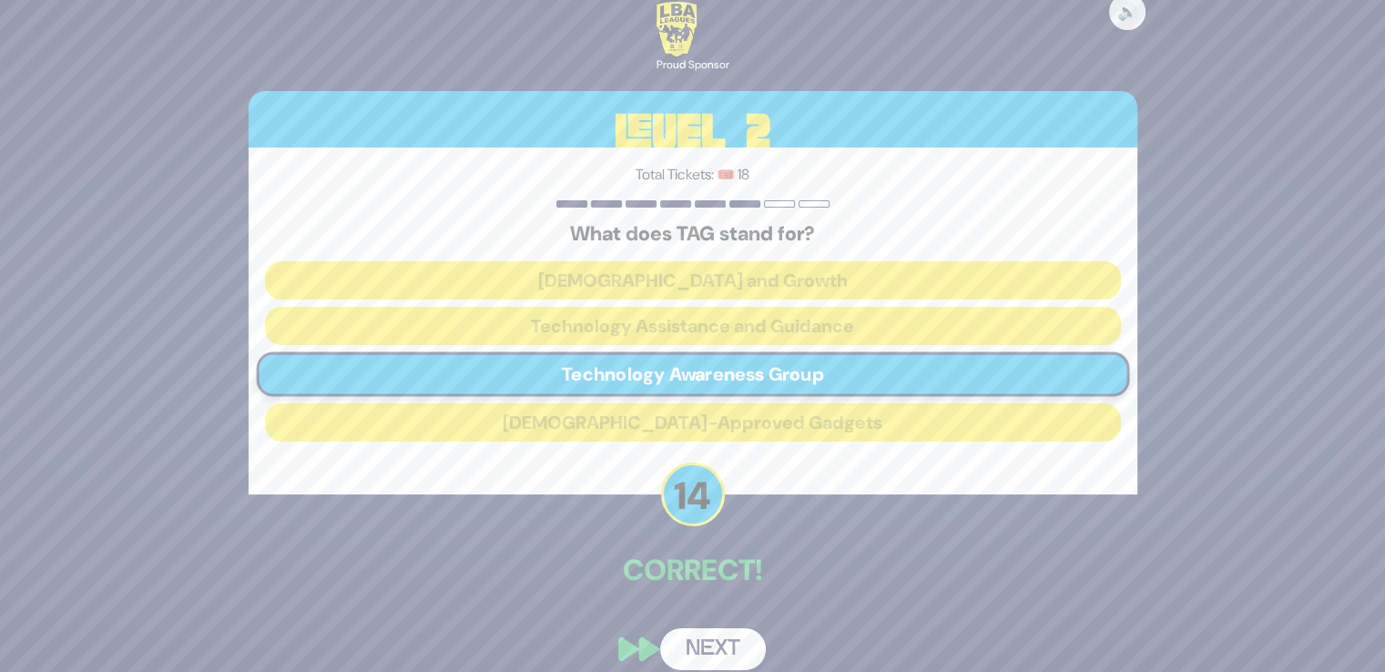
click at [706, 659] on button "Next" at bounding box center [713, 649] width 106 height 42
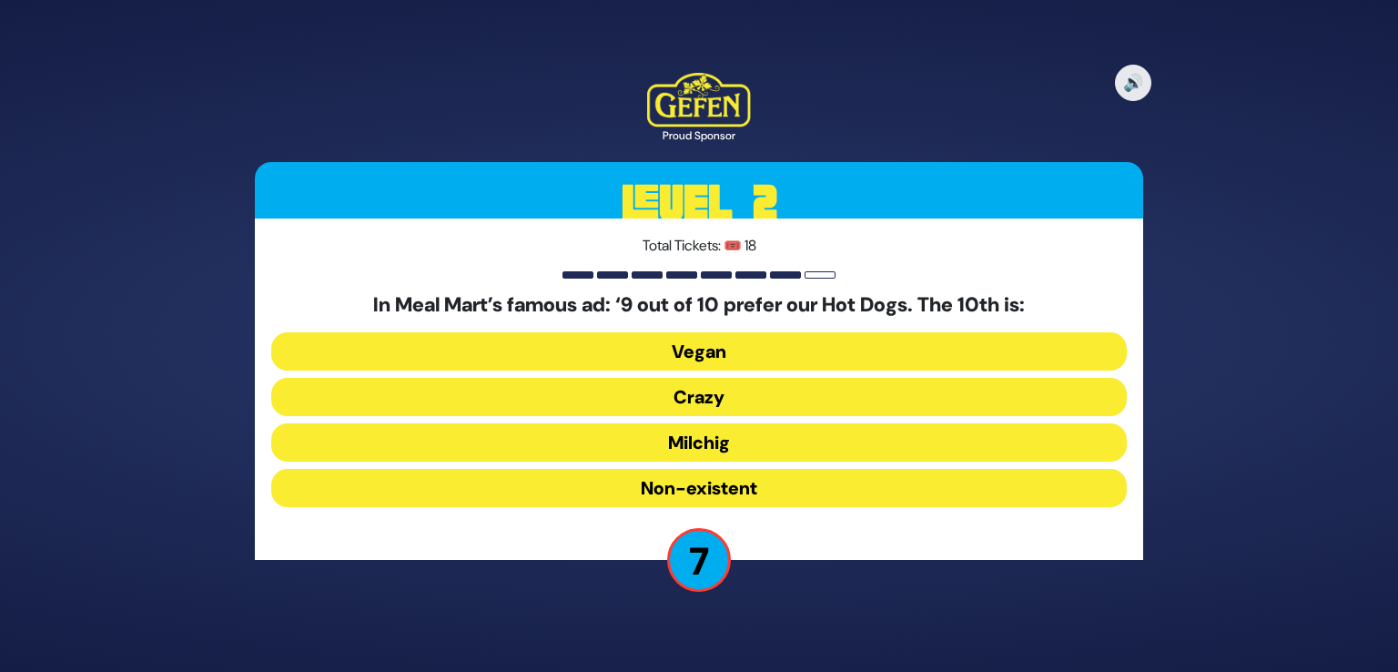
click at [725, 393] on button "Crazy" at bounding box center [699, 397] width 856 height 38
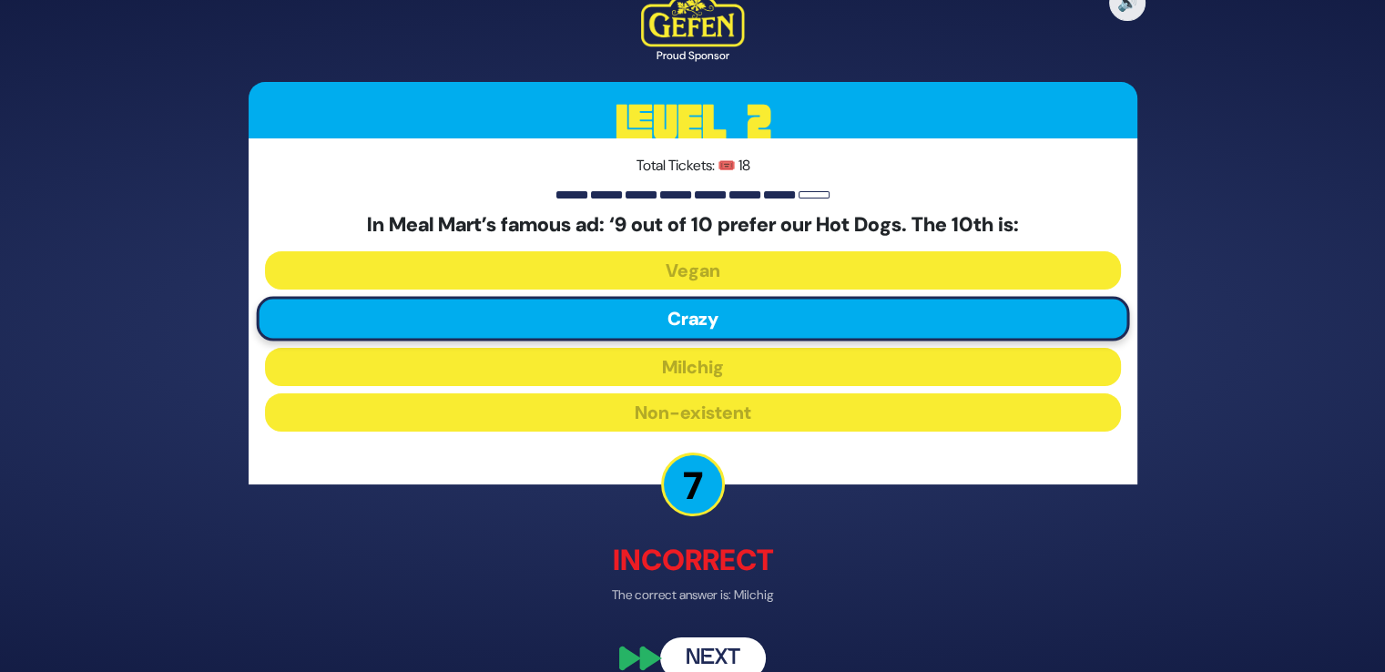
click at [706, 645] on button "Next" at bounding box center [713, 658] width 106 height 42
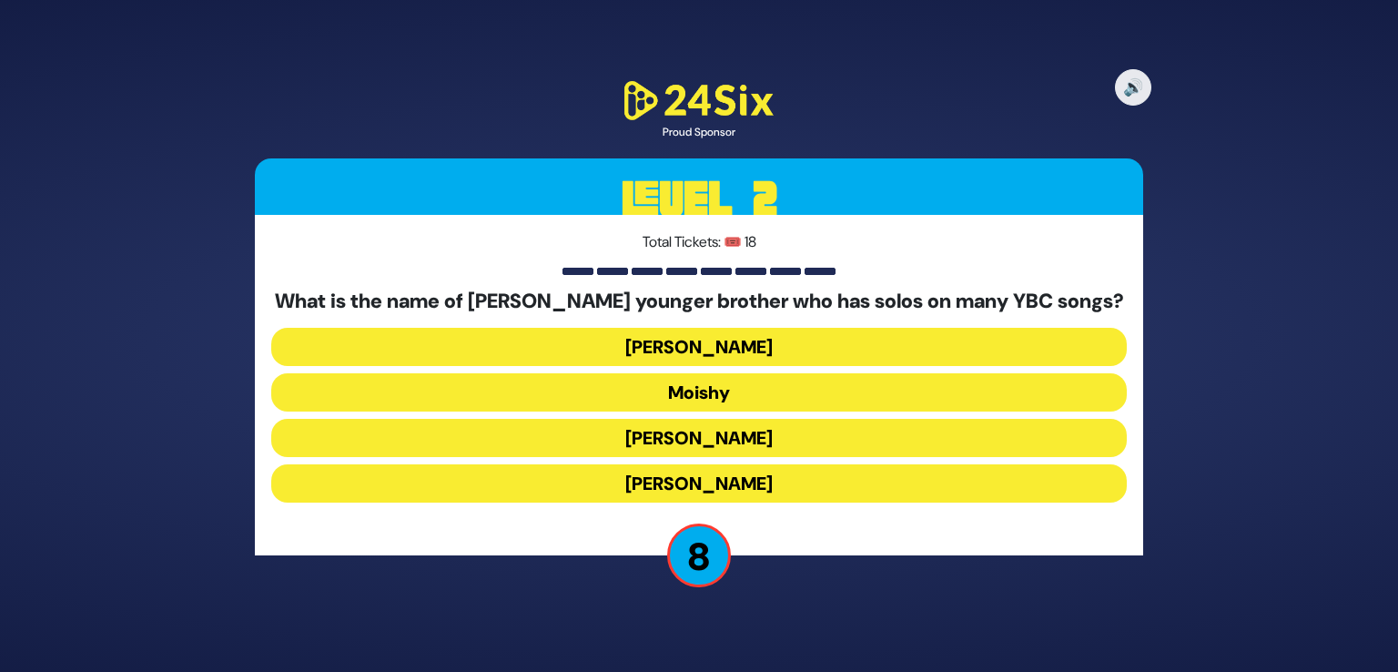
click at [756, 482] on button "[PERSON_NAME]" at bounding box center [699, 483] width 856 height 38
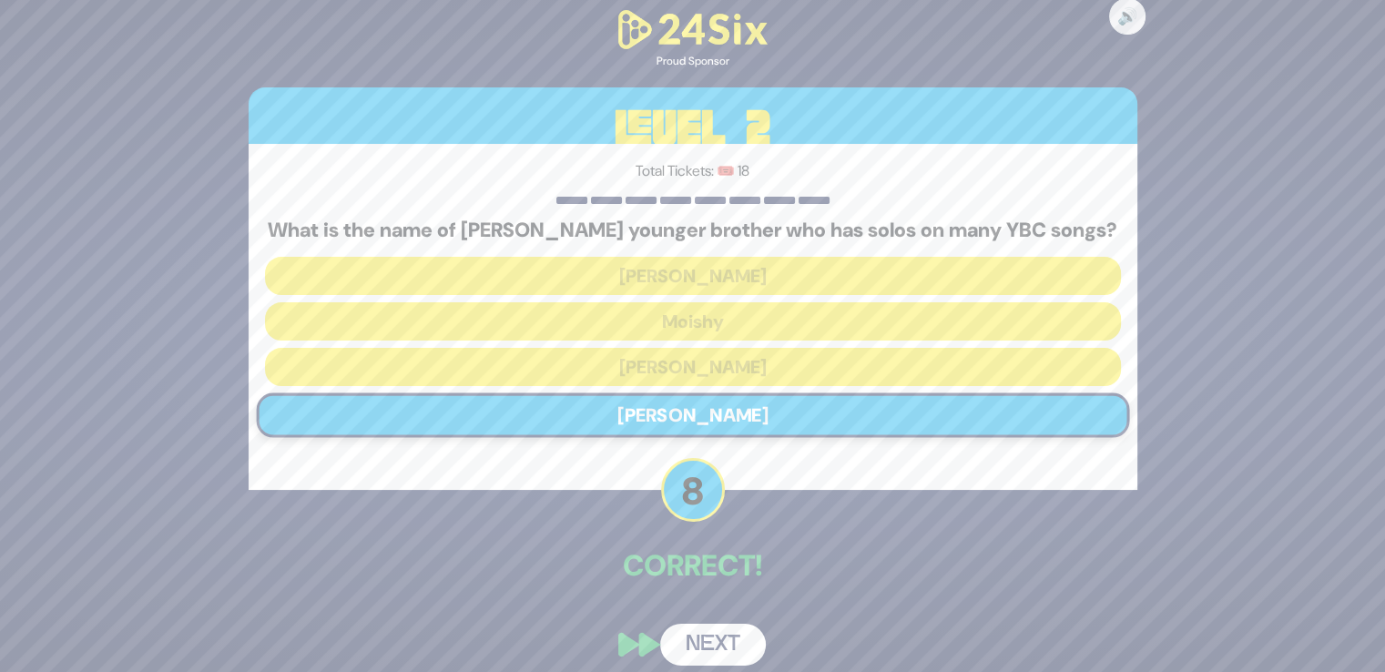
click at [738, 631] on button "Next" at bounding box center [713, 645] width 106 height 42
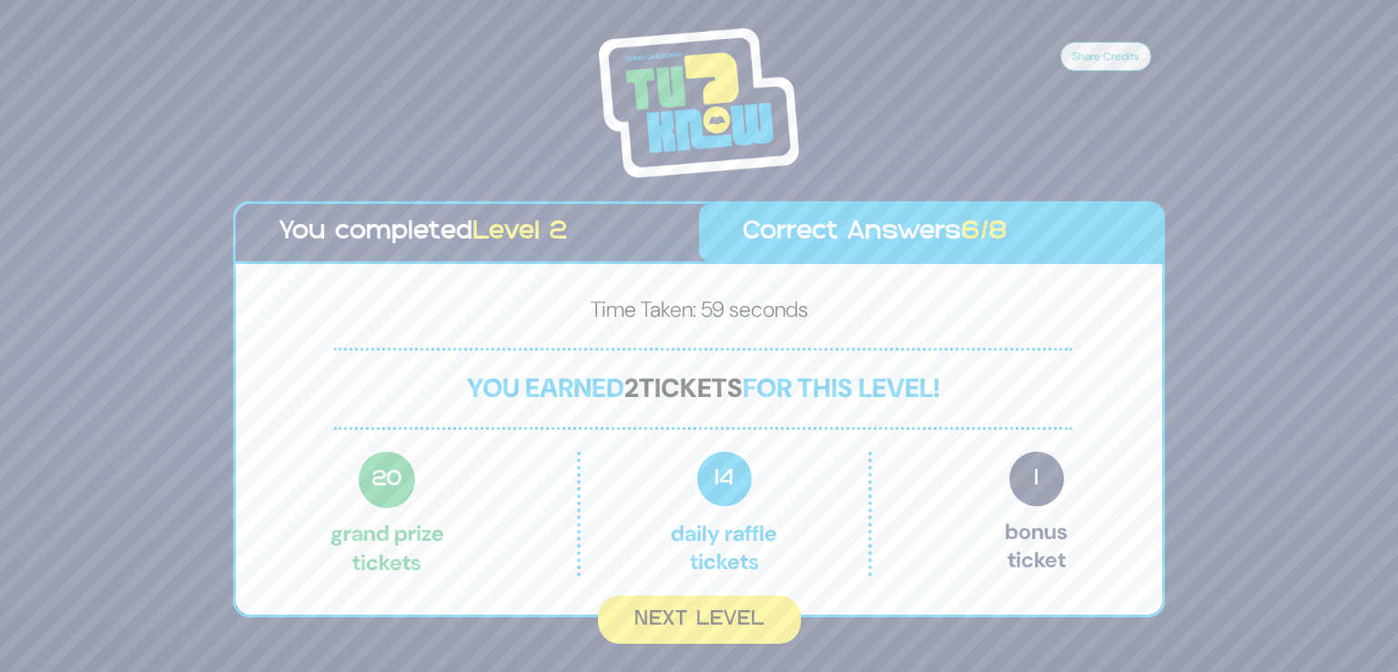
click at [738, 631] on button "Next Level" at bounding box center [699, 619] width 203 height 48
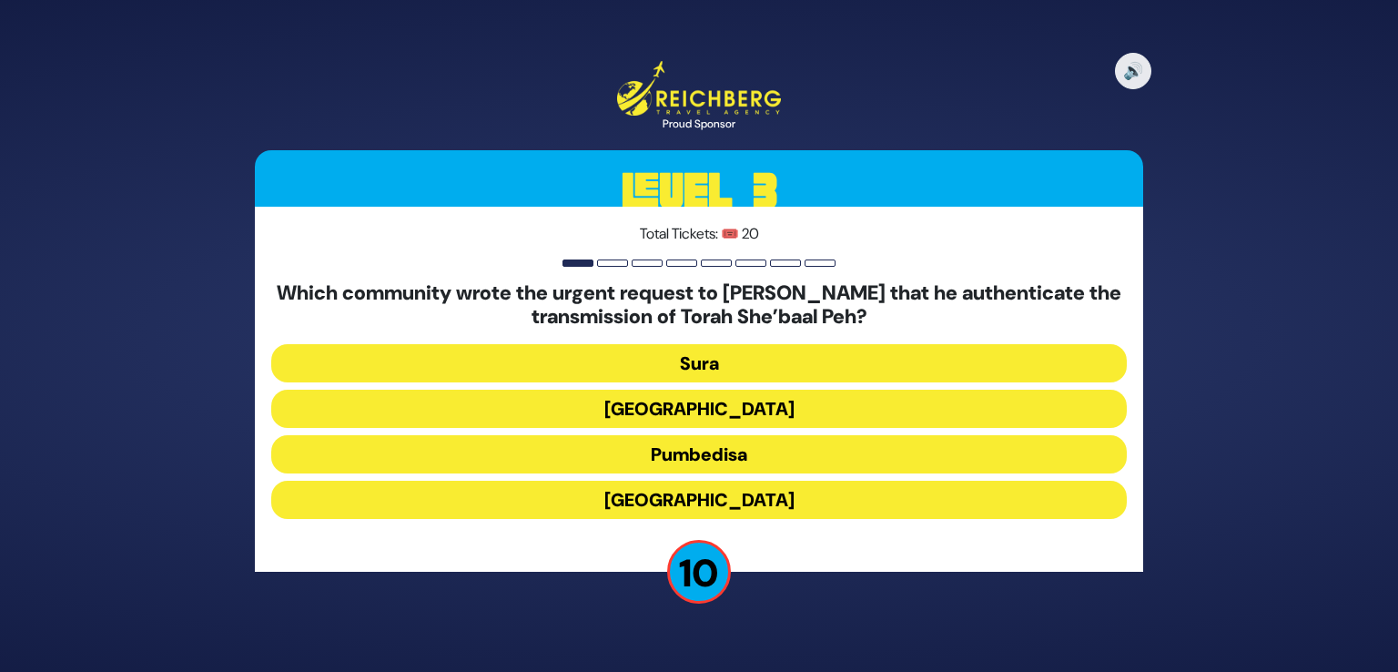
click at [758, 510] on button "[GEOGRAPHIC_DATA]" at bounding box center [699, 500] width 856 height 38
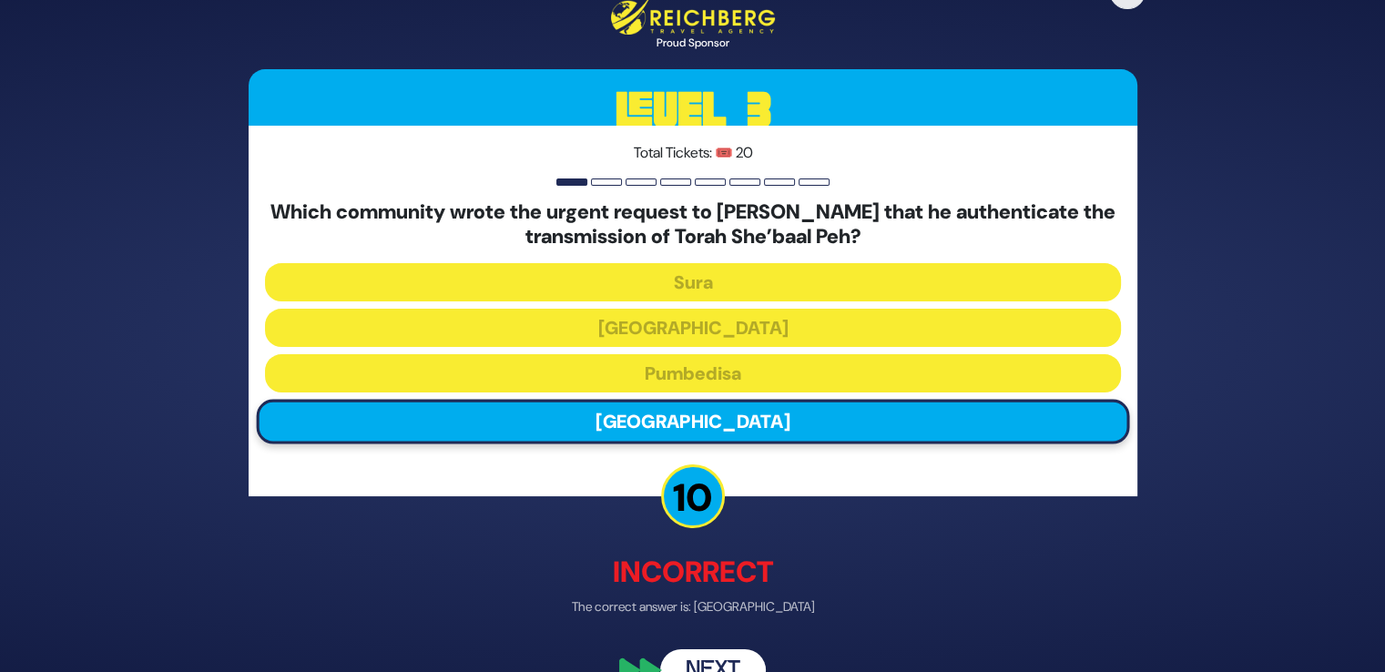
click at [725, 664] on button "Next" at bounding box center [713, 670] width 106 height 42
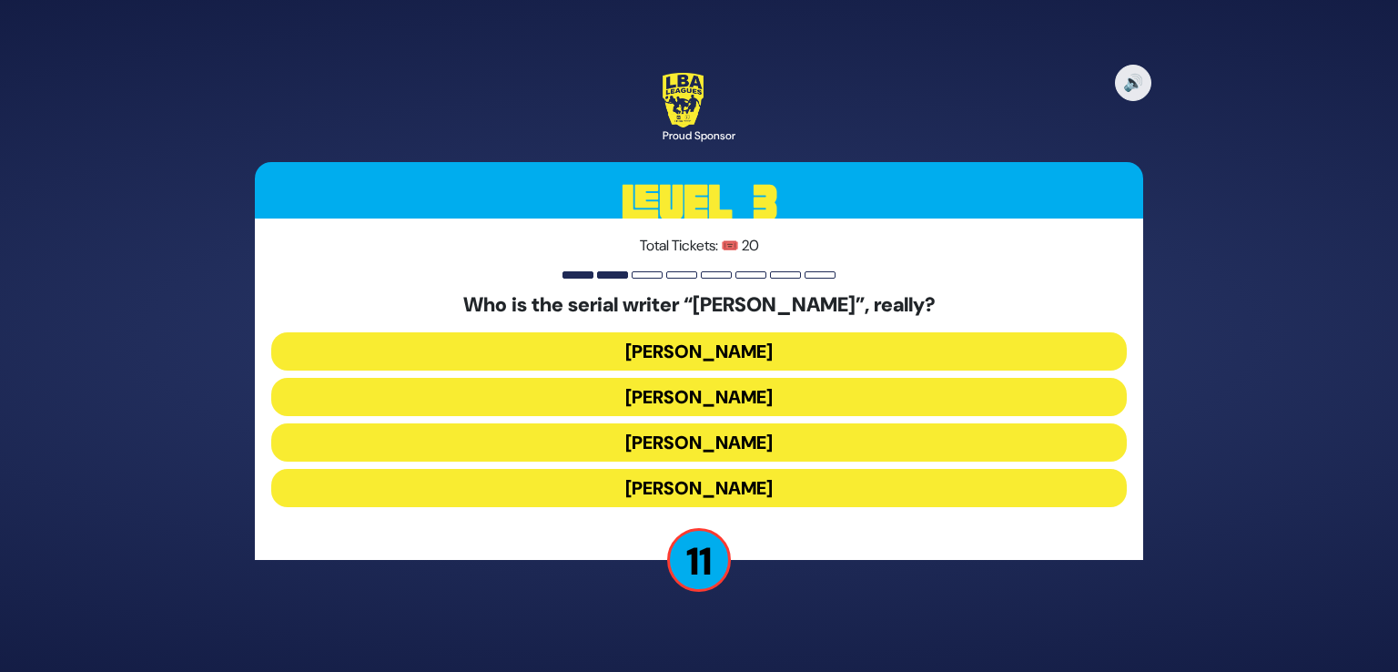
click at [755, 358] on button "[PERSON_NAME]" at bounding box center [699, 351] width 856 height 38
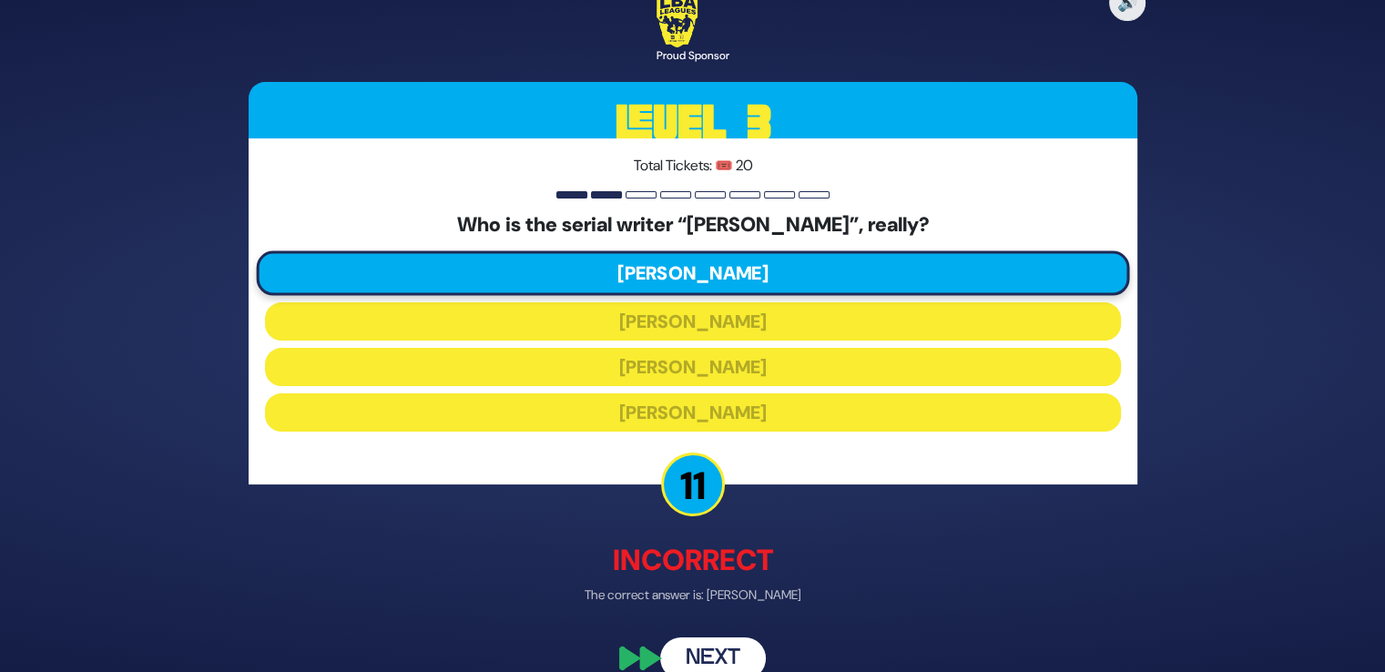
click at [710, 658] on button "Next" at bounding box center [713, 658] width 106 height 42
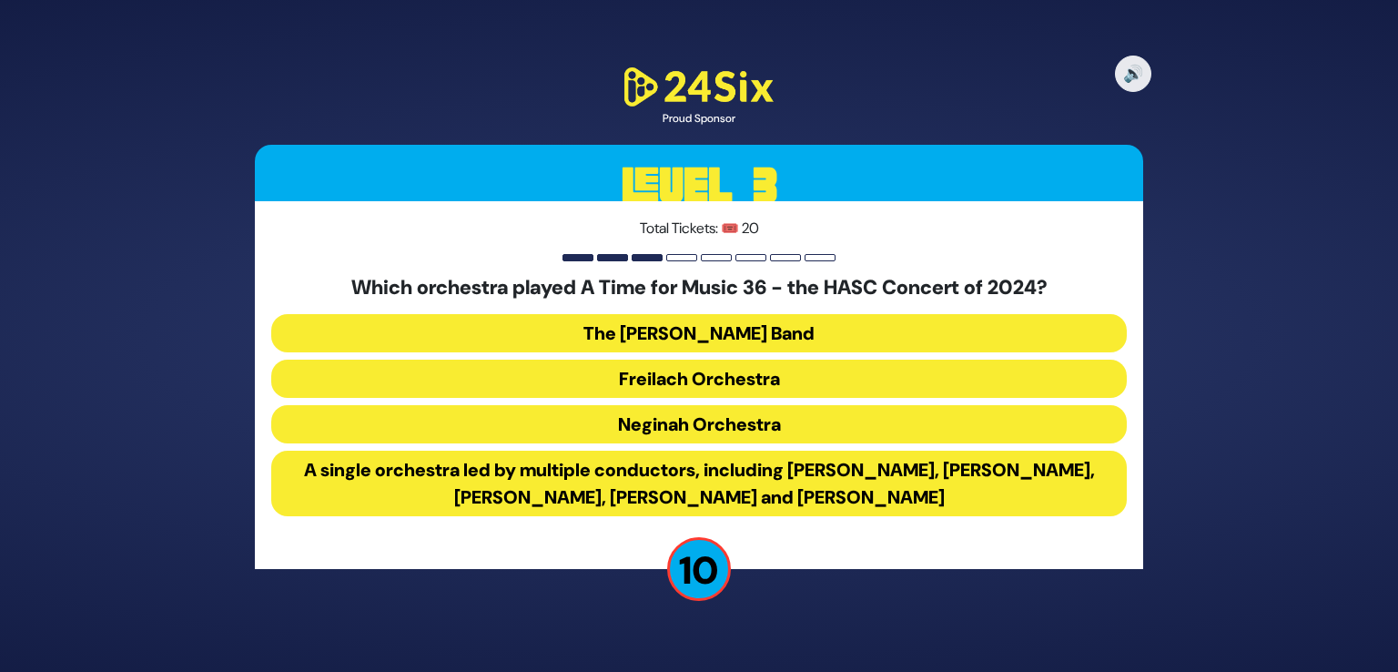
click at [777, 486] on button "A single orchestra led by multiple conductors, including [PERSON_NAME], [PERSON…" at bounding box center [699, 484] width 856 height 66
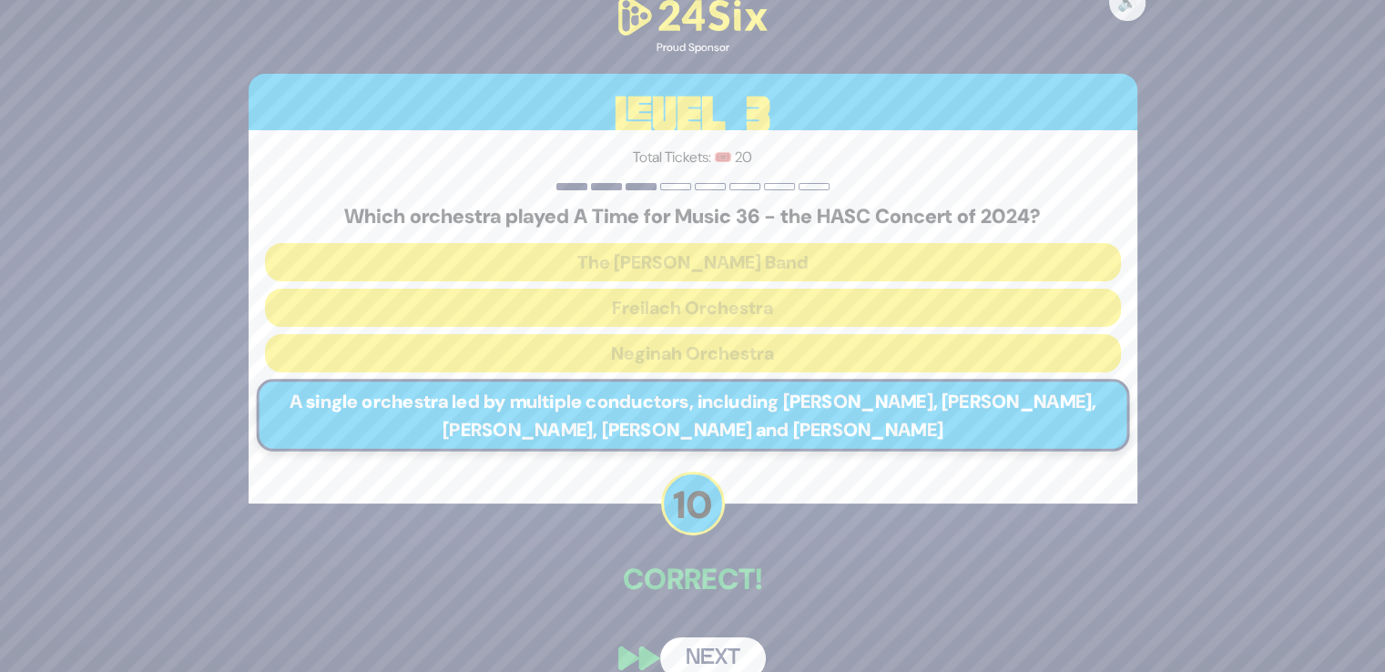
click at [708, 644] on button "Next" at bounding box center [713, 658] width 106 height 42
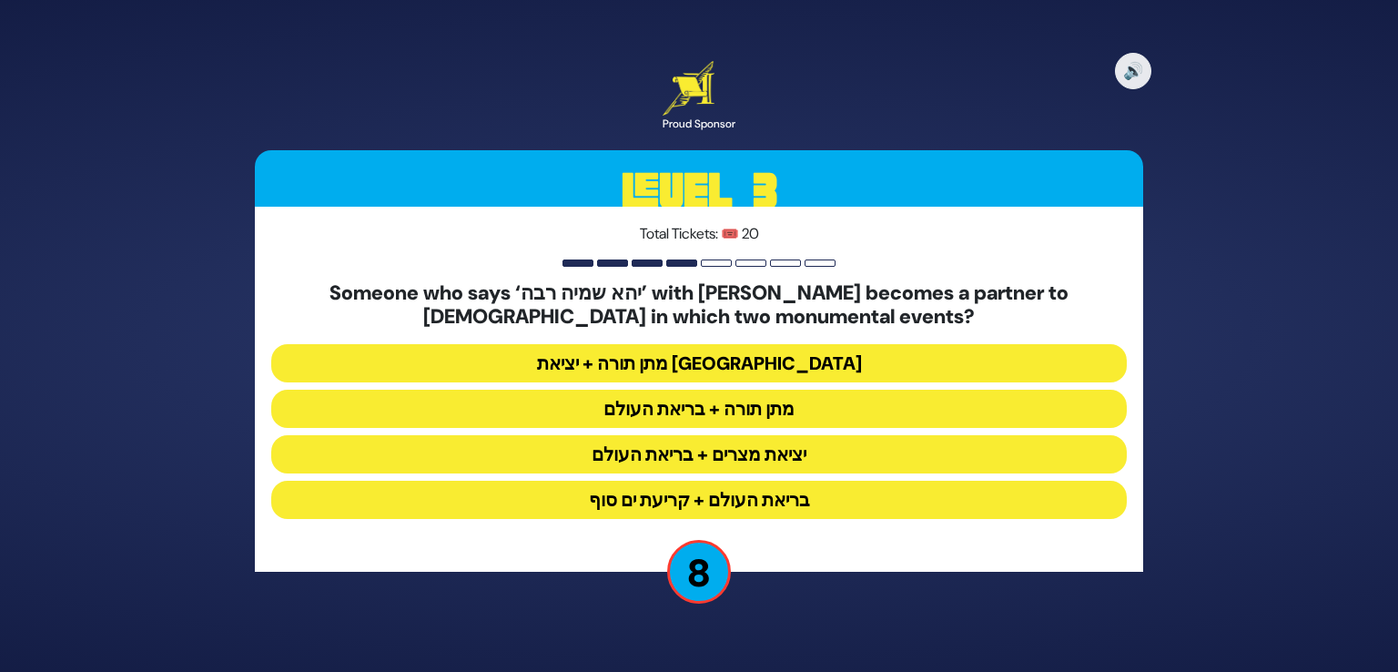
click at [784, 459] on button "יציאת מצרים + בריאת העולם" at bounding box center [699, 454] width 856 height 38
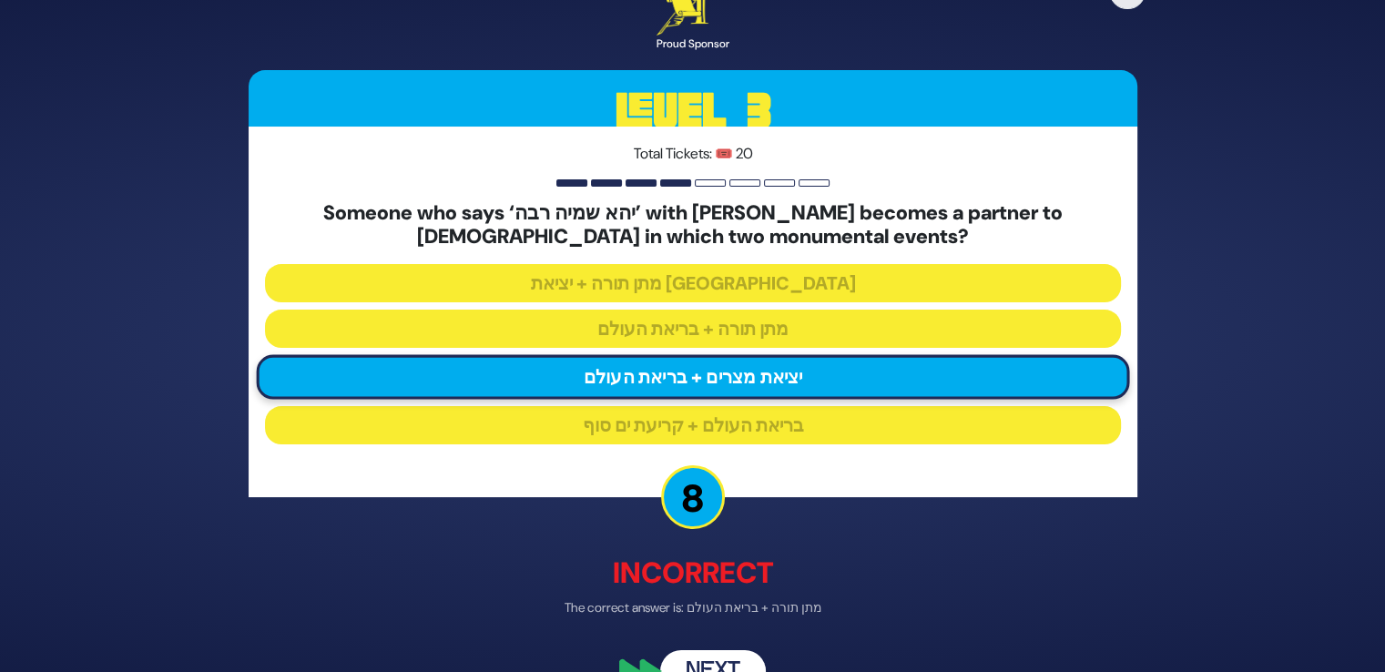
click at [707, 662] on button "Next" at bounding box center [713, 670] width 106 height 42
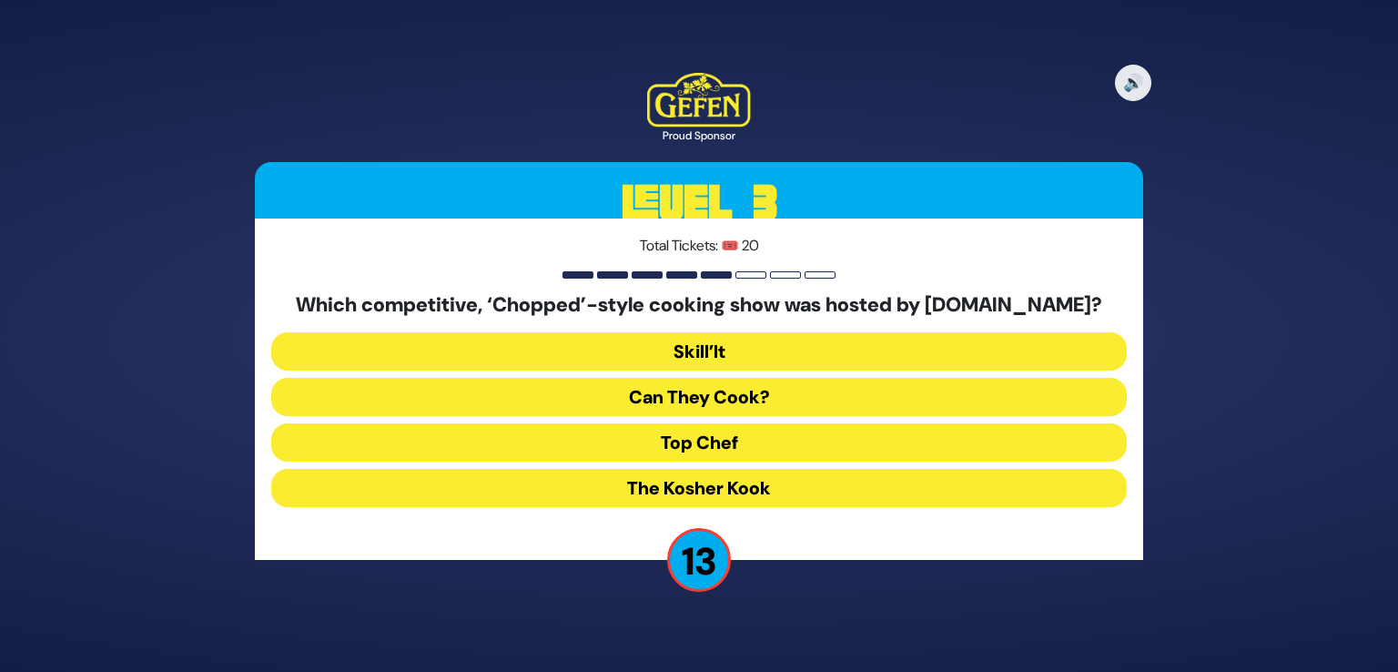
click at [718, 341] on button "Skill’It" at bounding box center [699, 351] width 856 height 38
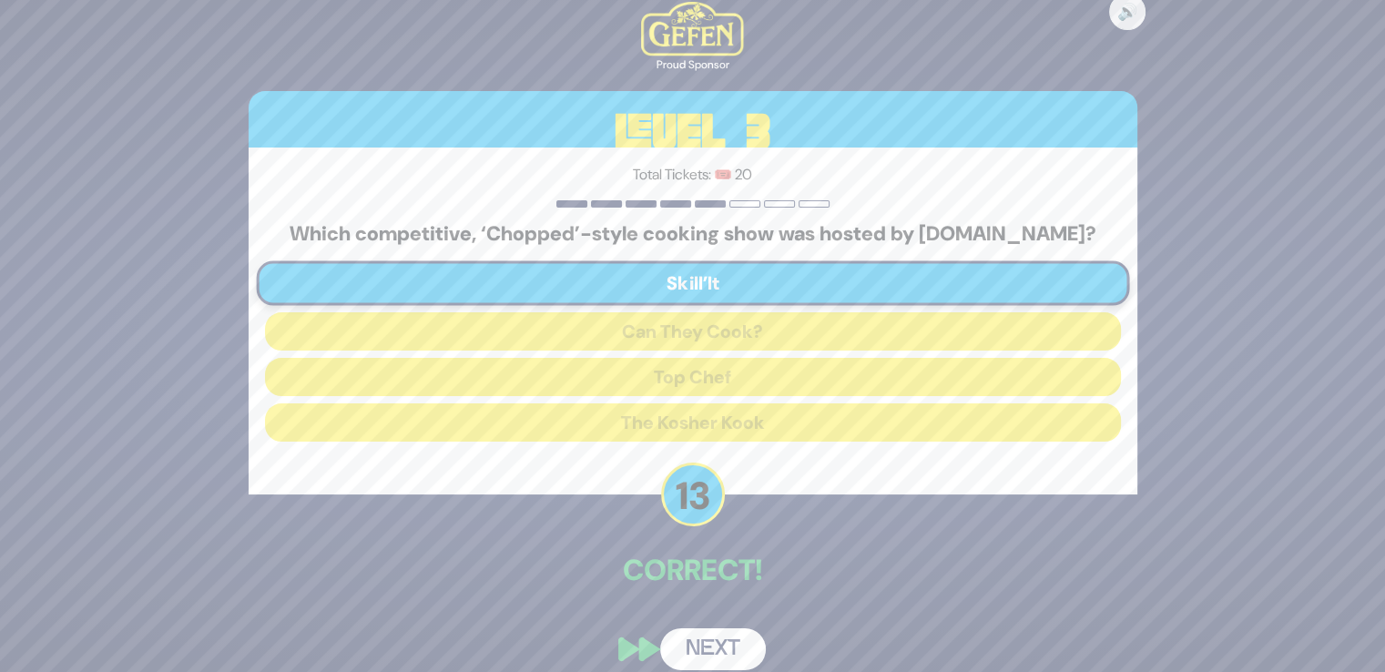
click at [726, 631] on button "Next" at bounding box center [713, 649] width 106 height 42
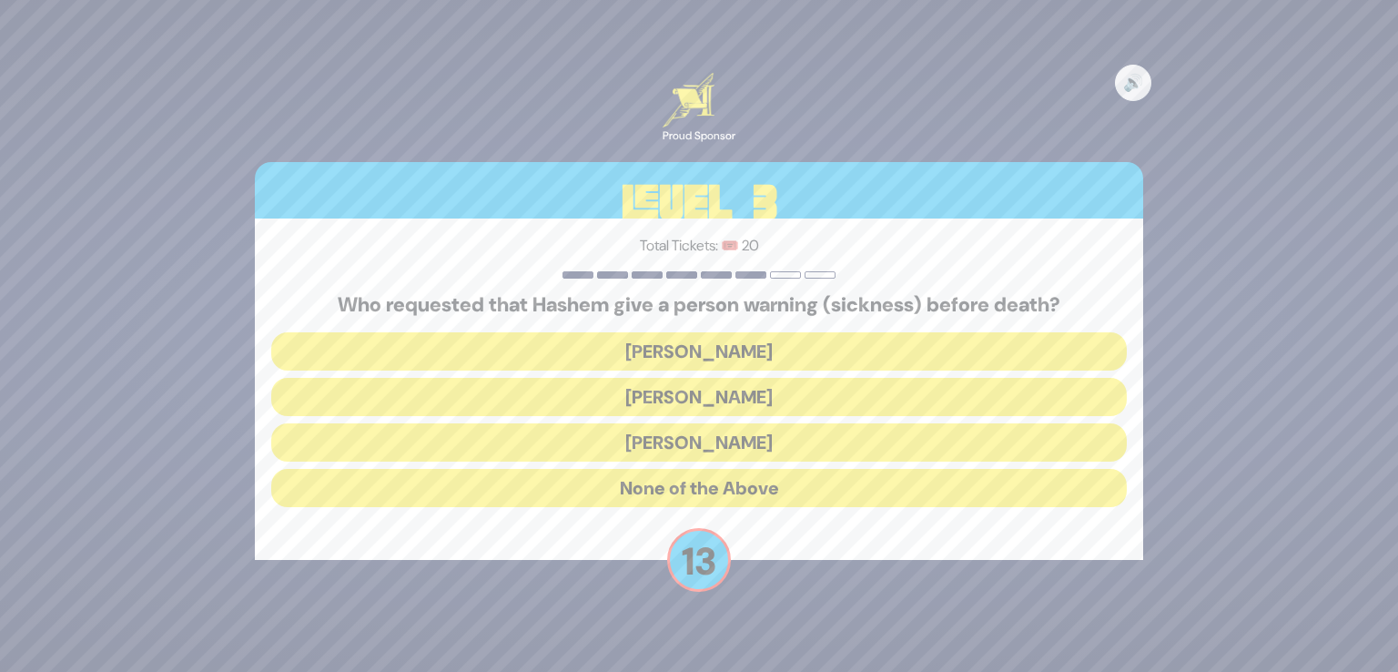
click at [754, 440] on button "[PERSON_NAME]" at bounding box center [699, 442] width 856 height 38
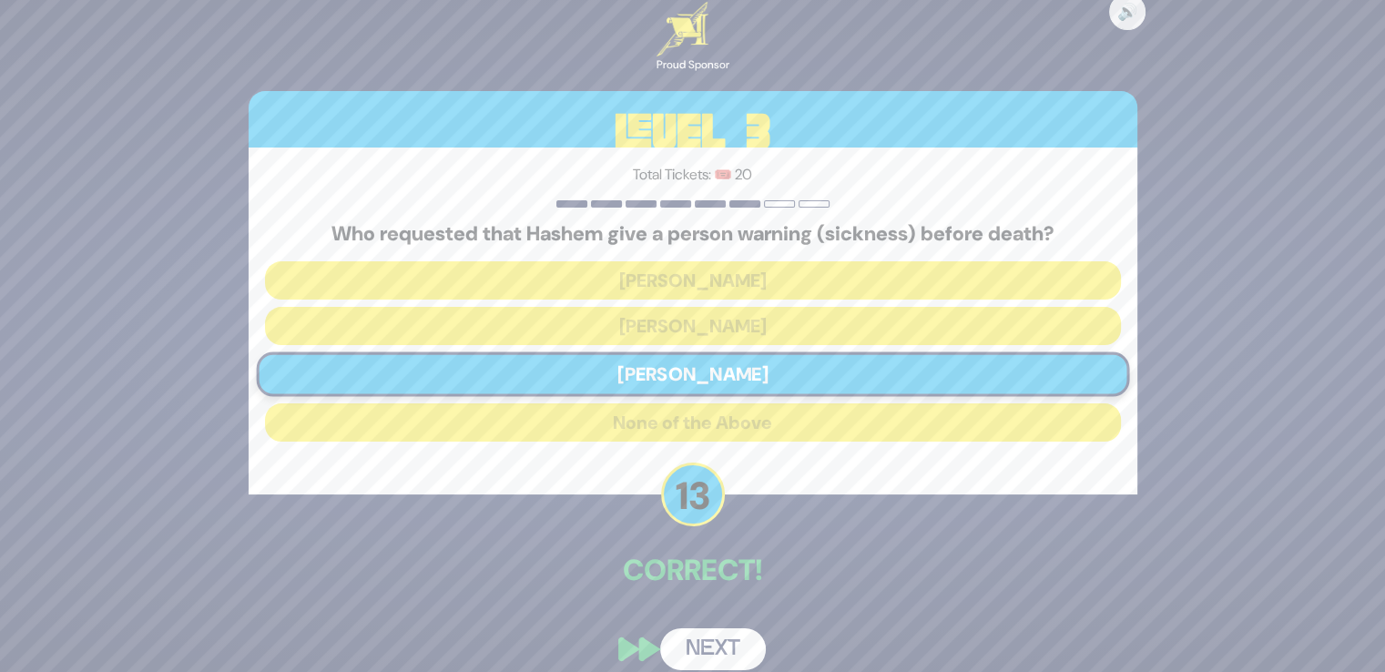
click at [723, 625] on div "🔊 Proud Sponsor Level 3 Total Tickets: 🎟️ 20 Who requested that Hashem give a p…" at bounding box center [693, 335] width 932 height 711
click at [716, 649] on button "Next" at bounding box center [713, 649] width 106 height 42
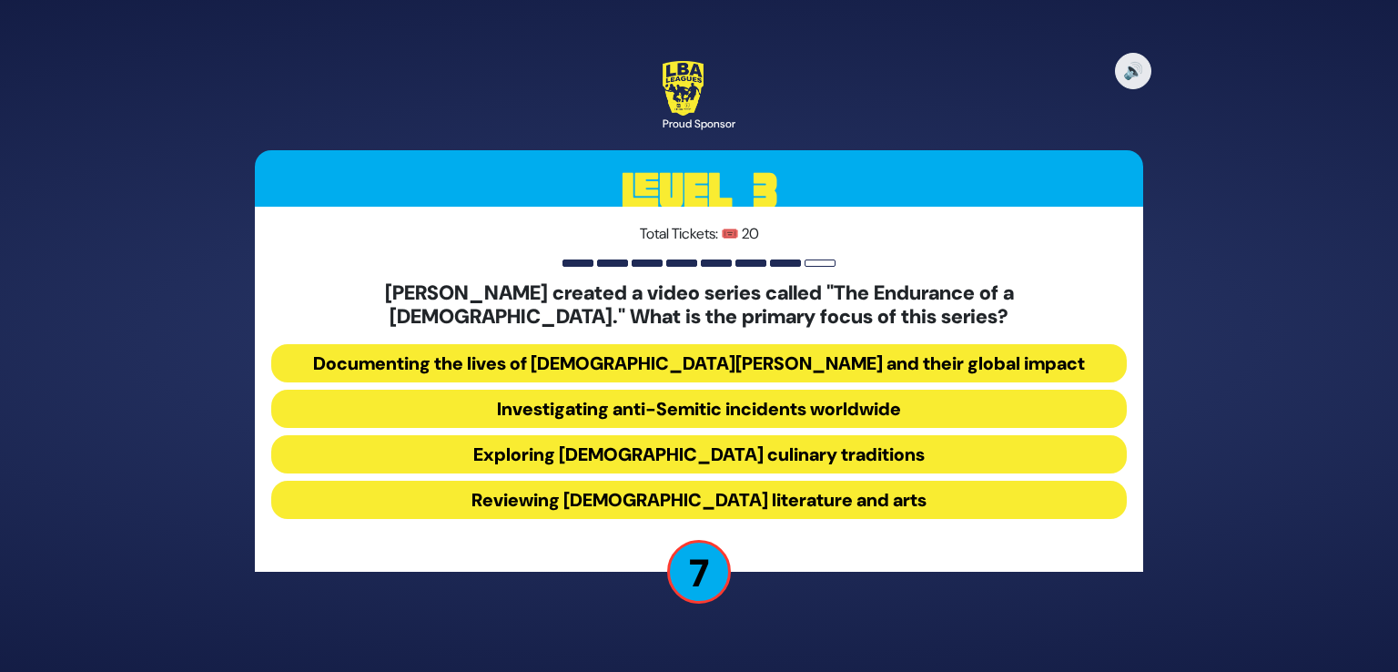
click at [675, 402] on button "Investigating anti-Semitic incidents worldwide" at bounding box center [699, 409] width 856 height 38
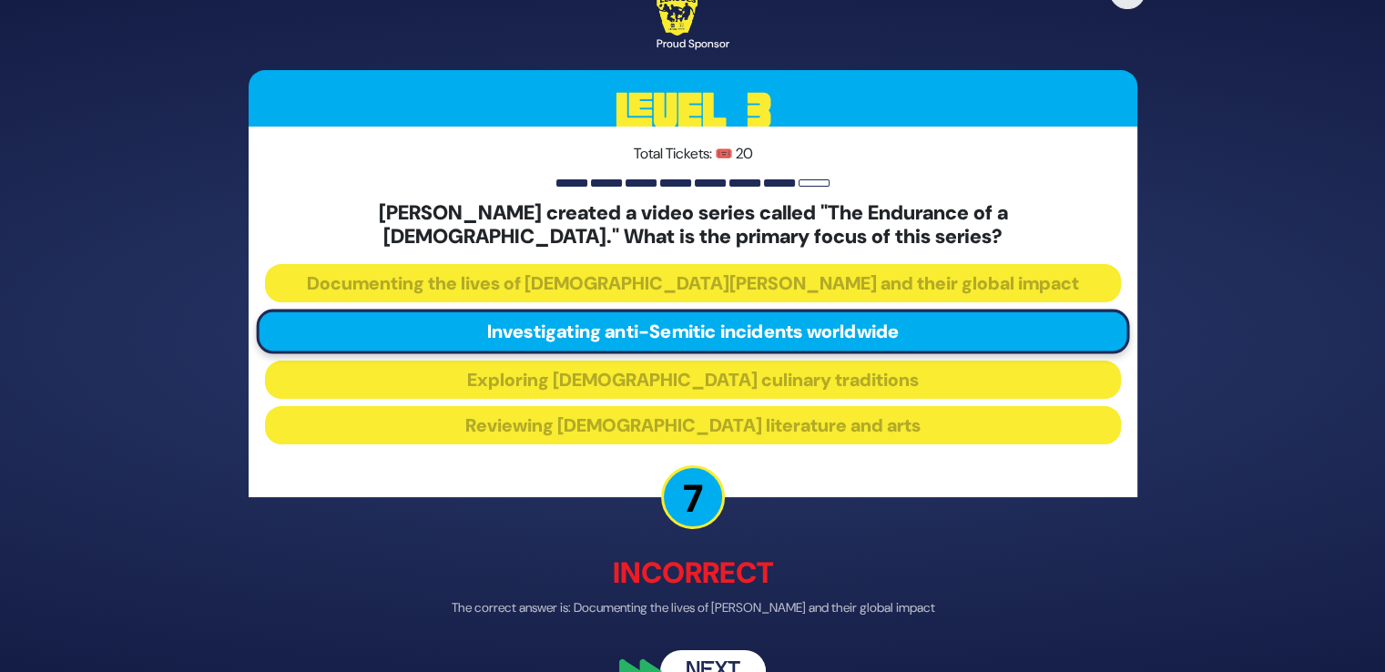
click at [688, 650] on button "Next" at bounding box center [713, 670] width 106 height 42
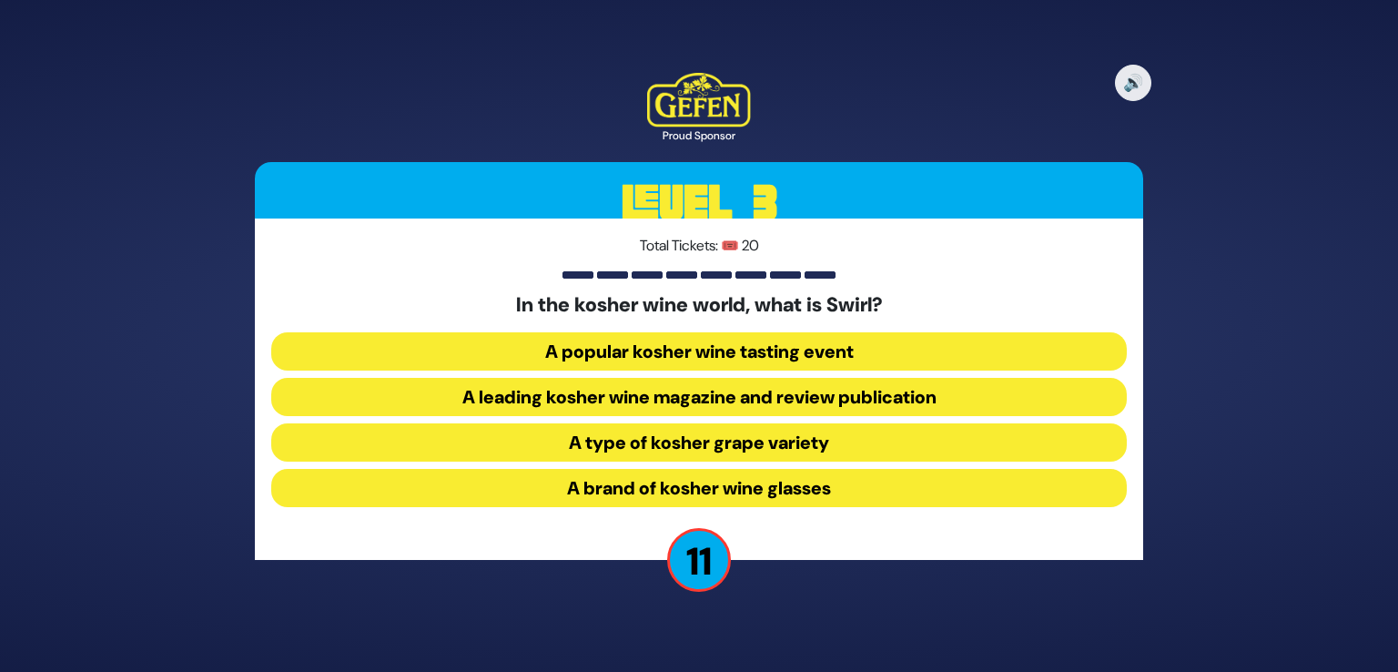
click at [685, 357] on button "A popular kosher wine tasting event" at bounding box center [699, 351] width 856 height 38
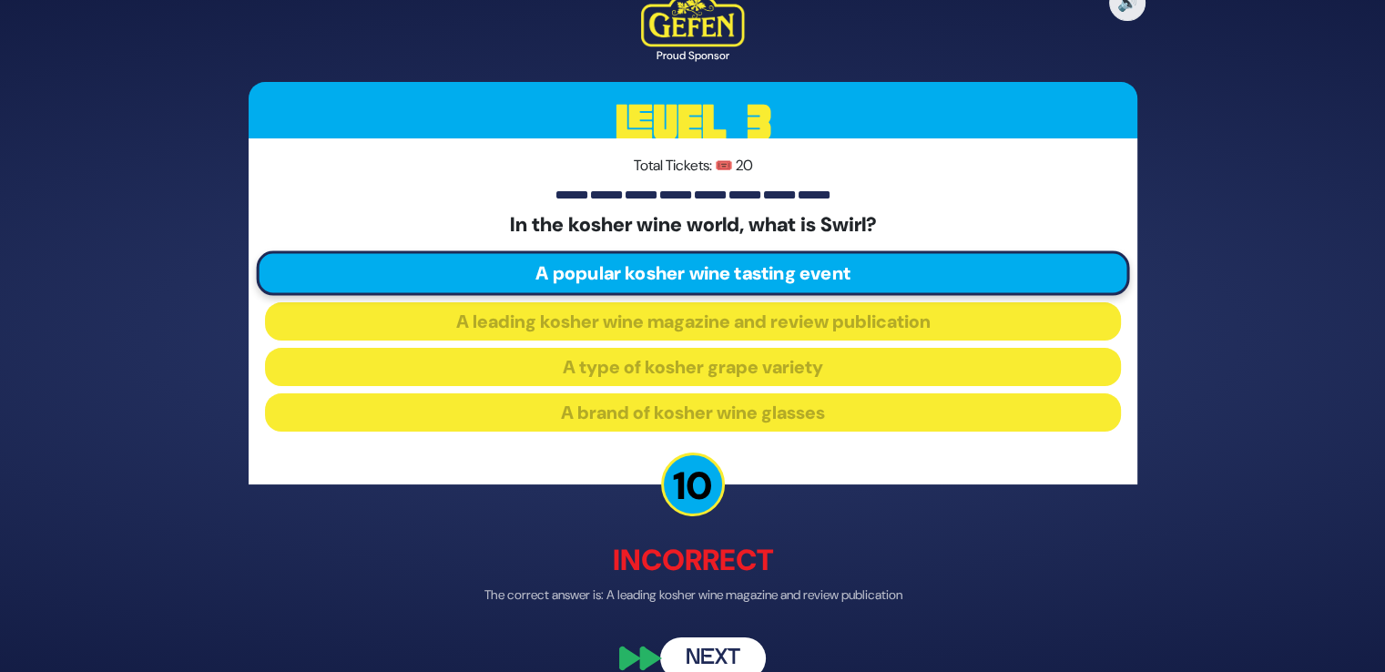
click at [747, 653] on button "Next" at bounding box center [713, 658] width 106 height 42
